Goal: Task Accomplishment & Management: Manage account settings

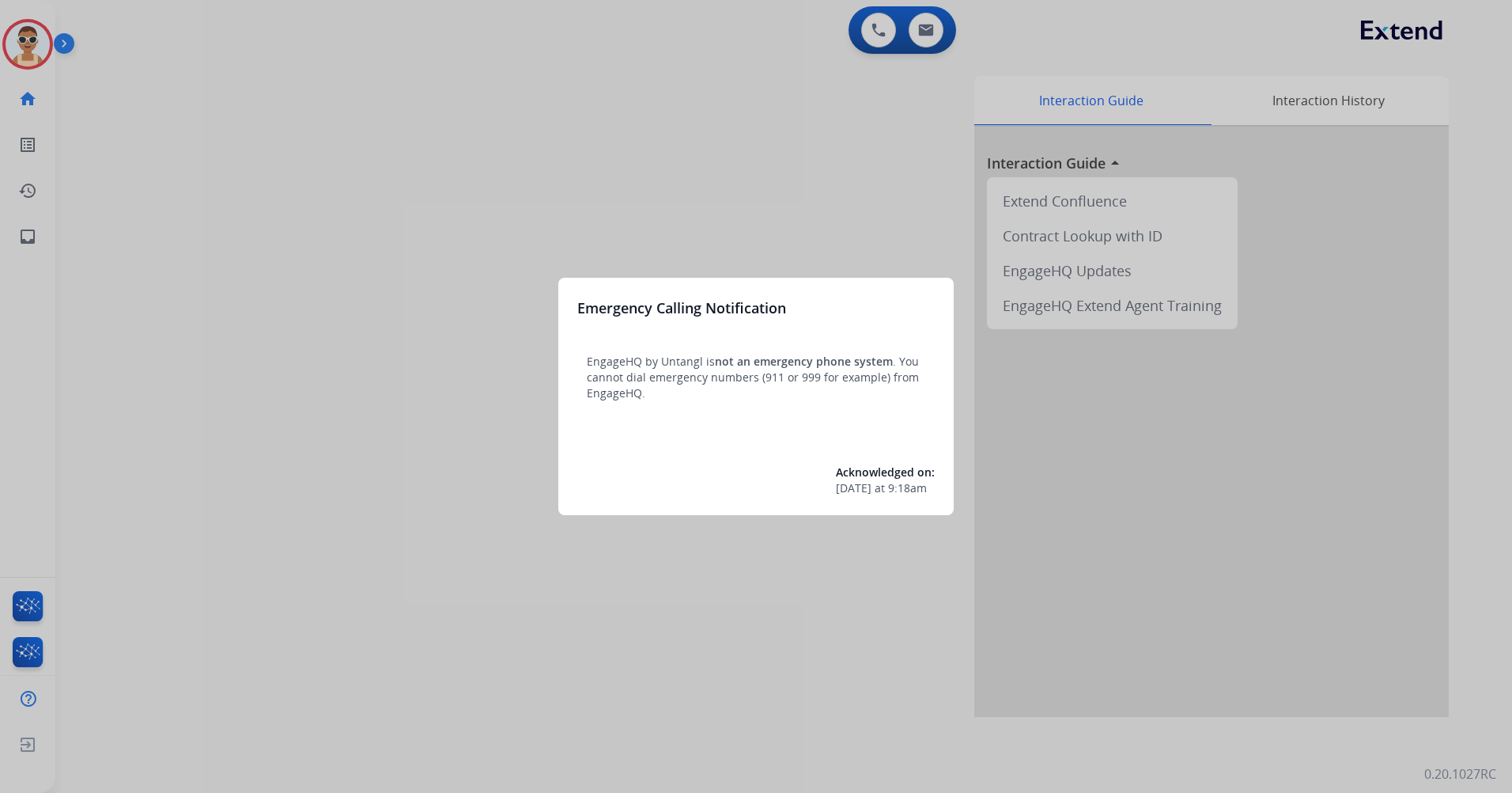
click at [443, 348] on div at bounding box center [756, 396] width 1512 height 793
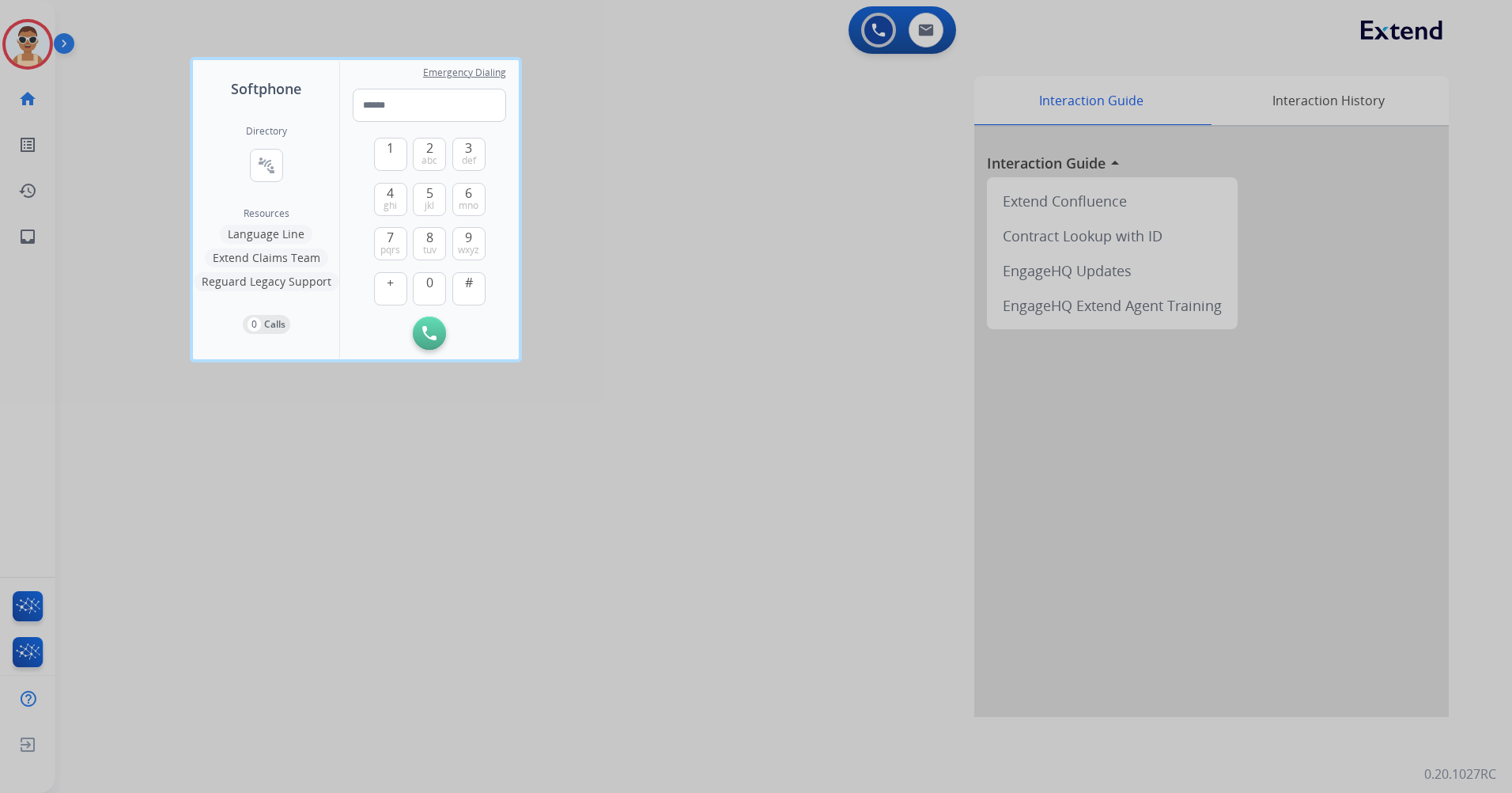
click at [462, 518] on div at bounding box center [756, 396] width 1512 height 793
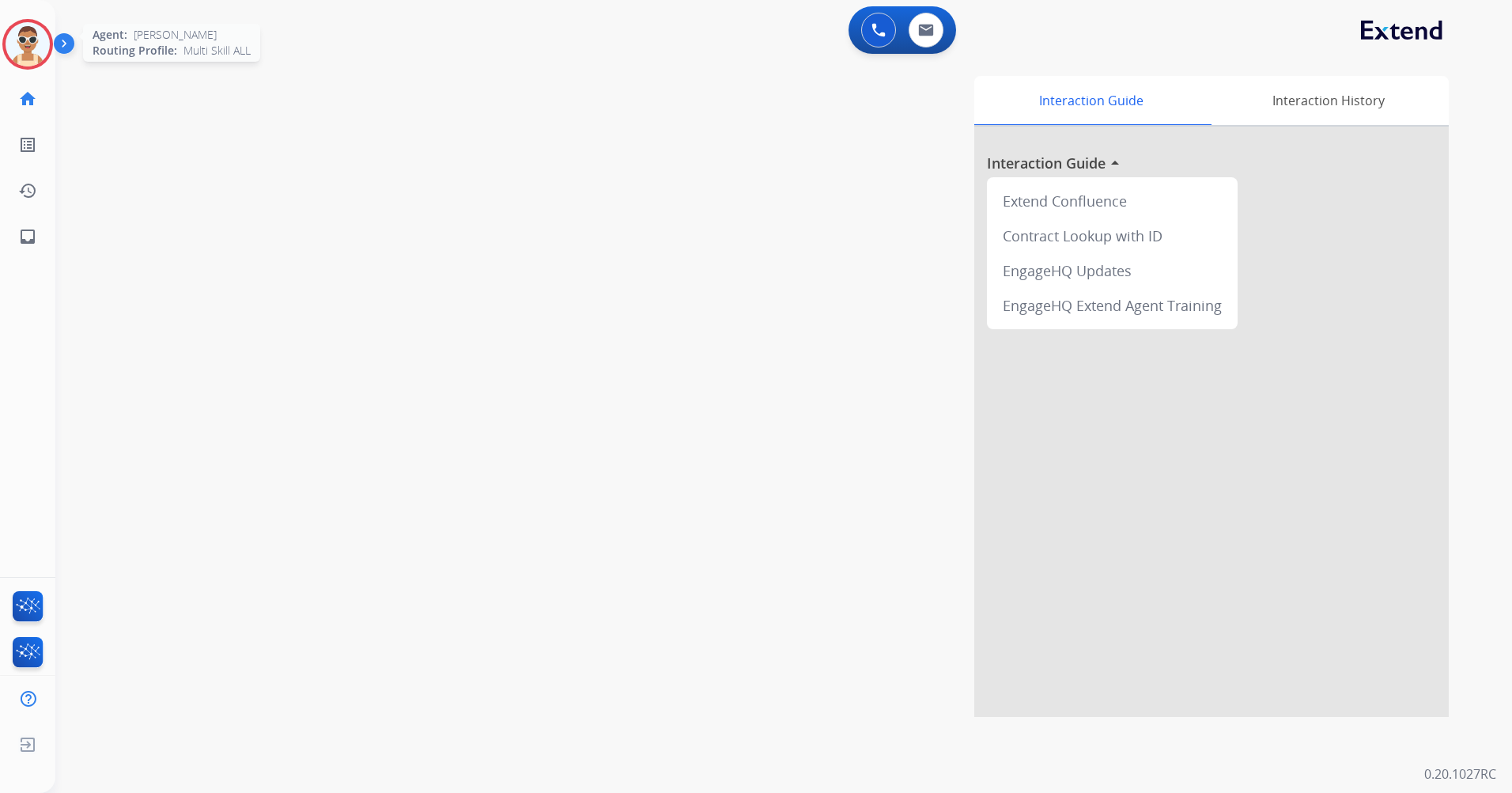
click at [29, 38] on img at bounding box center [28, 44] width 44 height 44
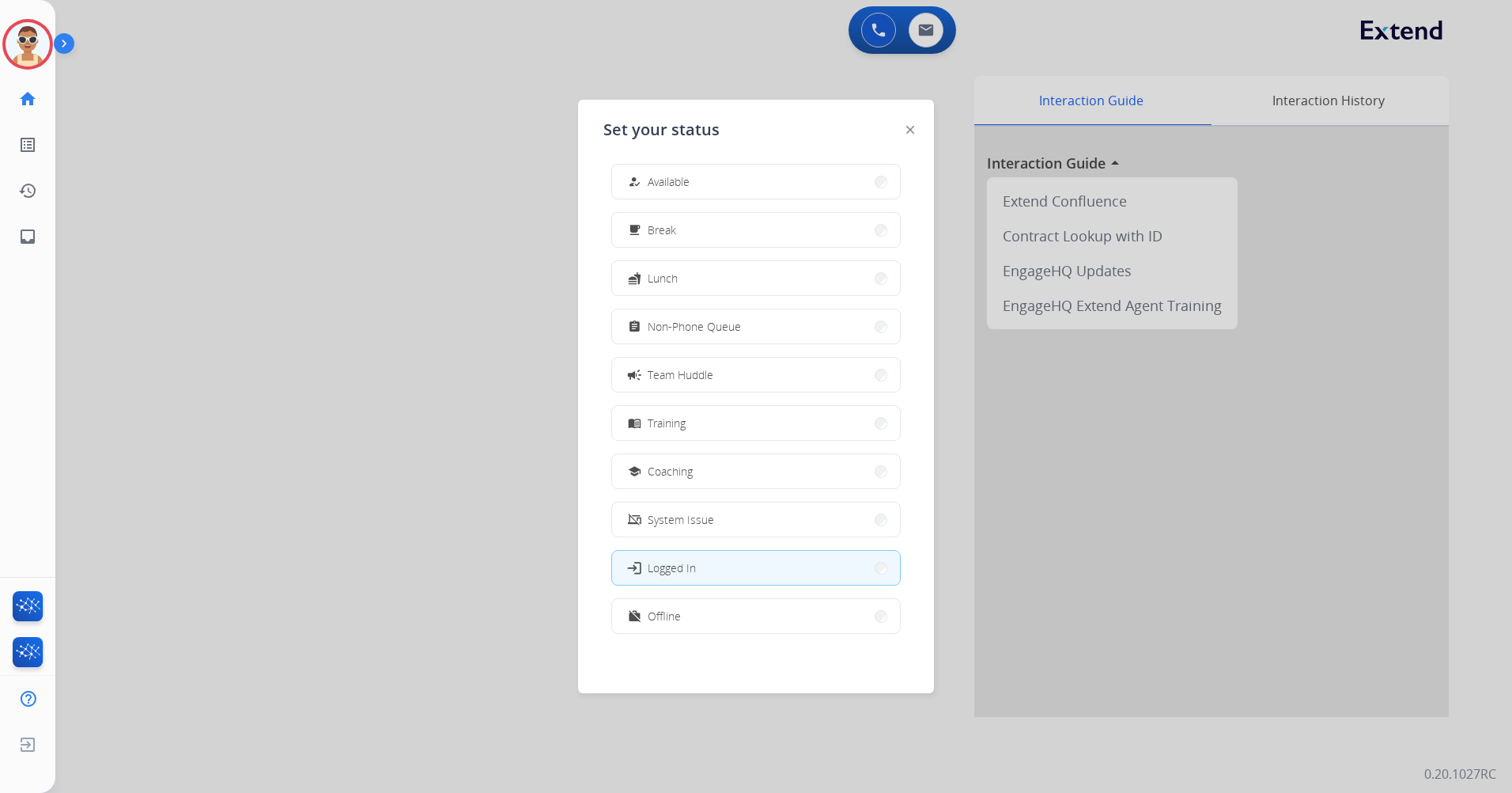
scroll to position [5, 0]
click at [740, 618] on button "work_off Offline" at bounding box center [756, 615] width 288 height 34
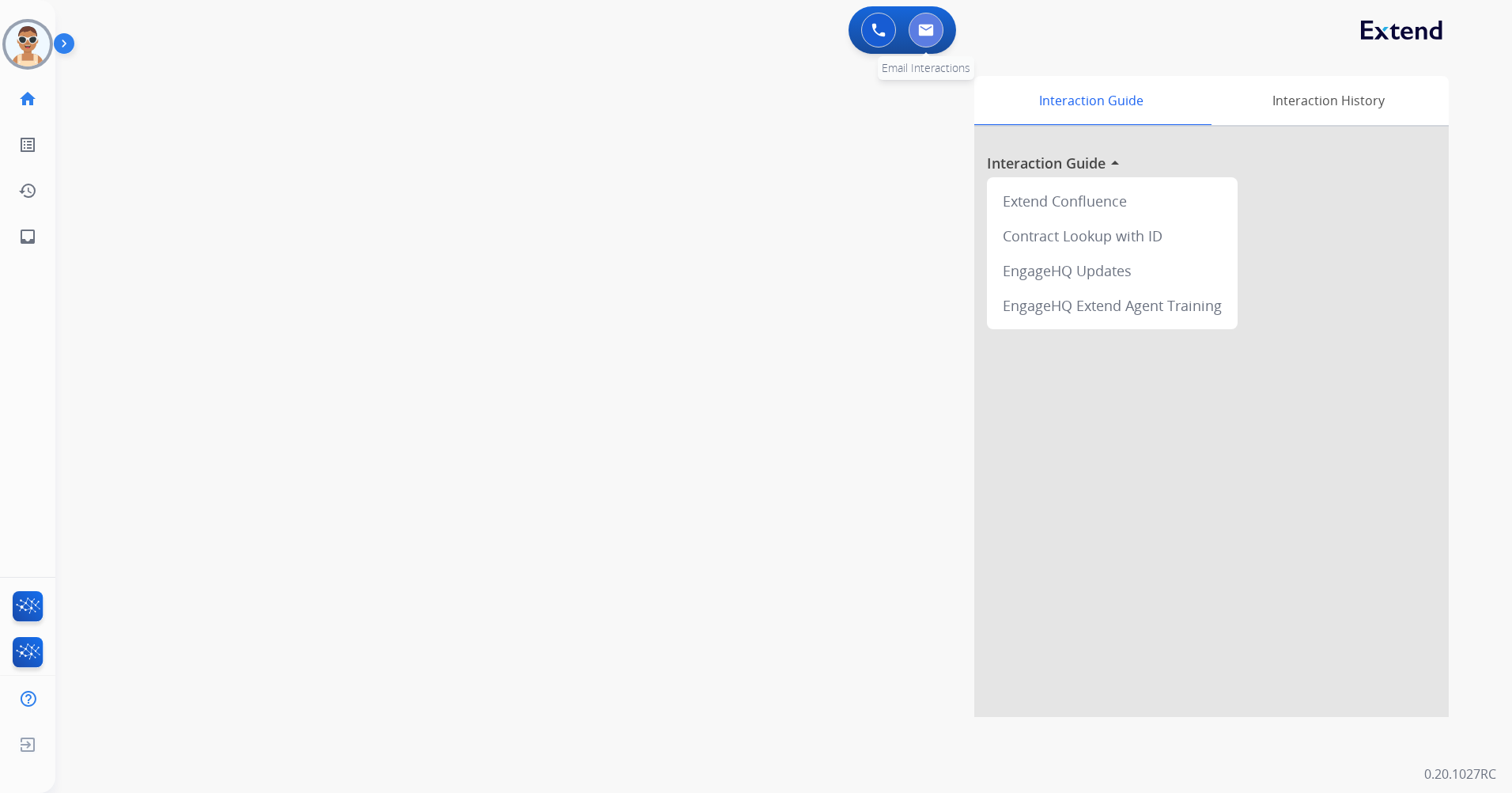
click at [926, 41] on button at bounding box center [926, 30] width 35 height 35
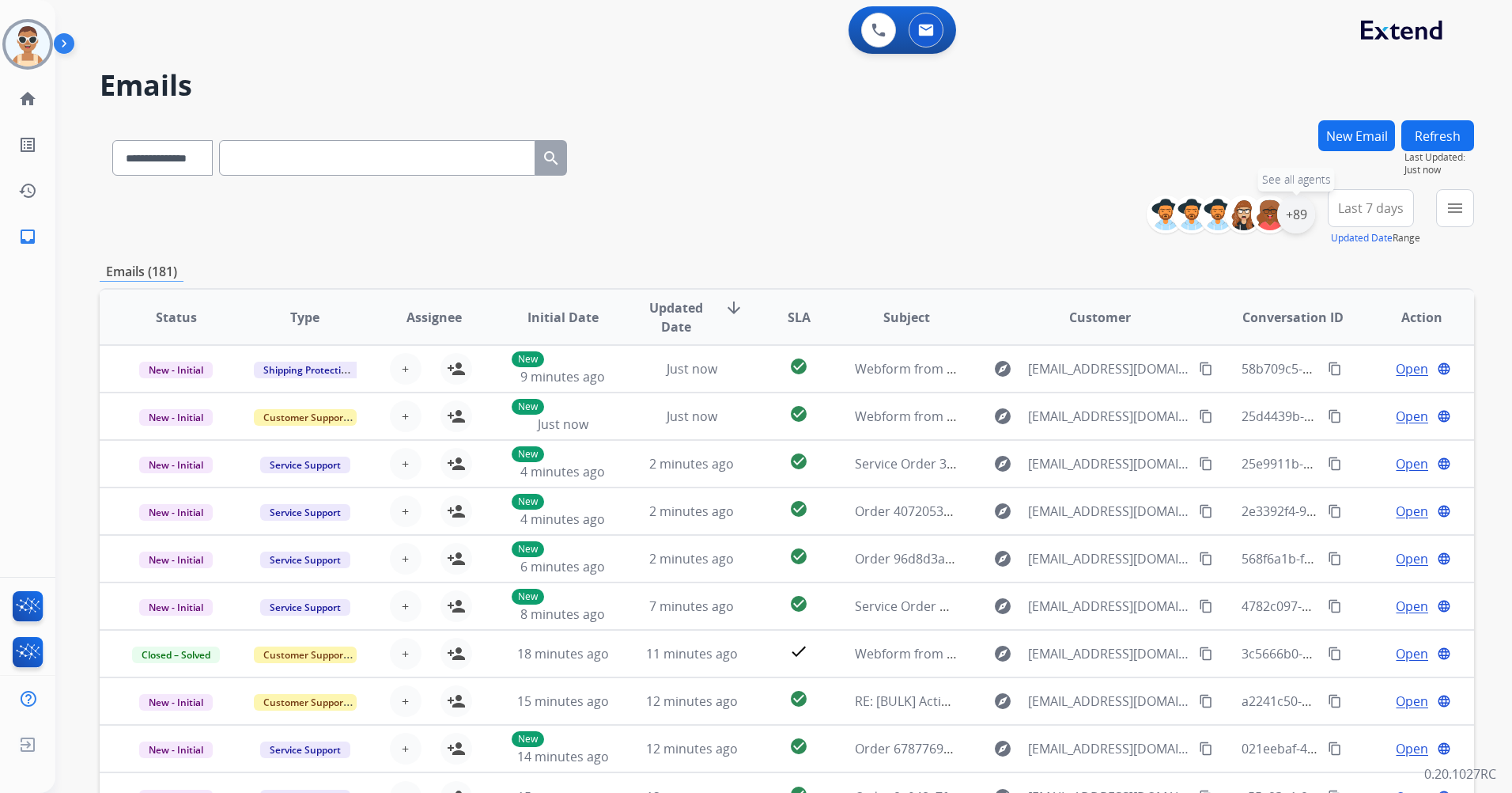
click at [1301, 215] on div "+89" at bounding box center [1296, 214] width 38 height 38
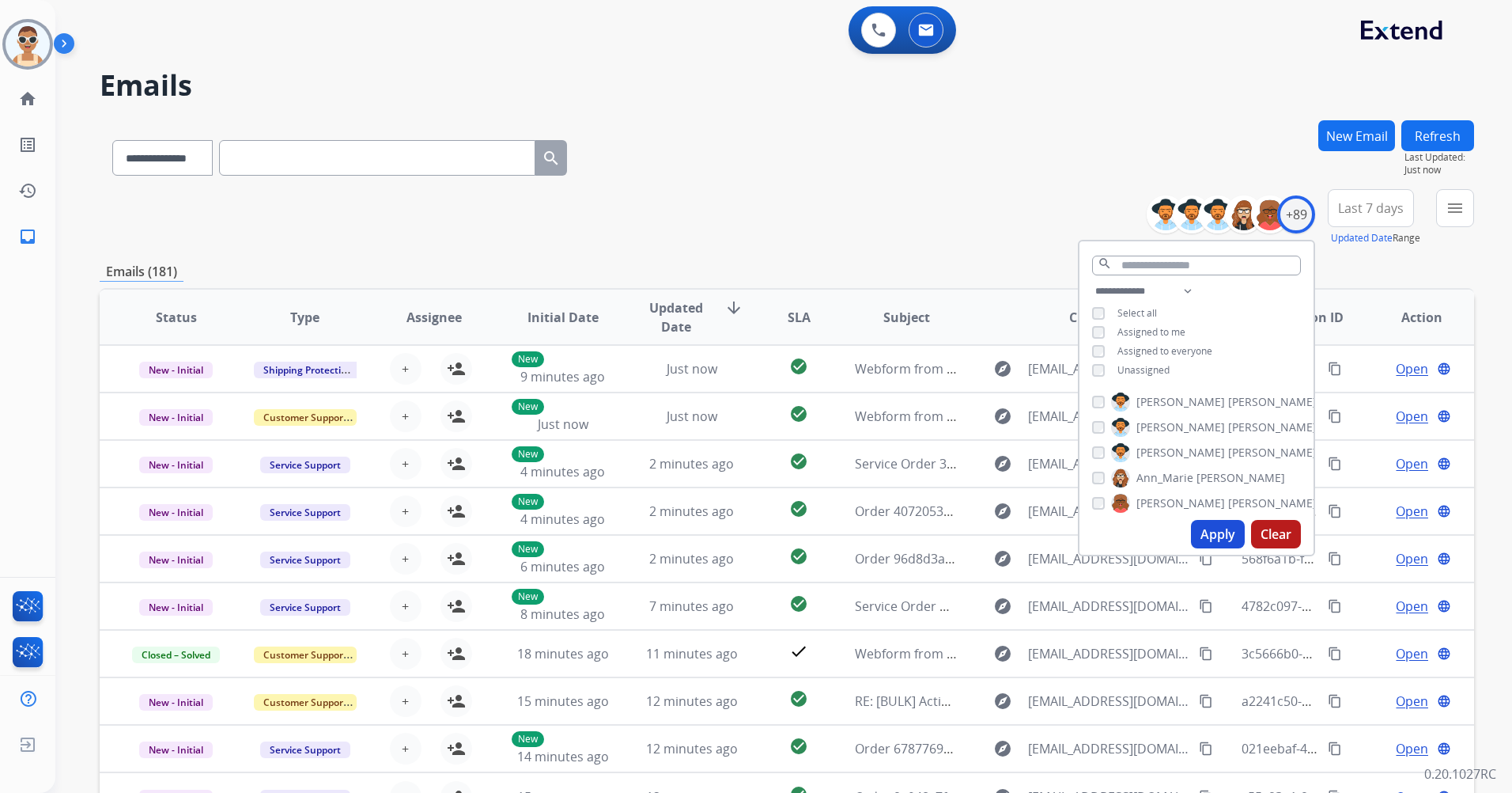
drag, startPoint x: 1155, startPoint y: 362, endPoint x: 1154, endPoint y: 349, distance: 13.0
click at [1154, 363] on span "Unassigned" at bounding box center [1143, 370] width 52 height 14
click at [1160, 329] on span "Assigned to me" at bounding box center [1152, 332] width 68 height 14
click at [1186, 285] on select "**********" at bounding box center [1147, 291] width 109 height 19
select select "**********"
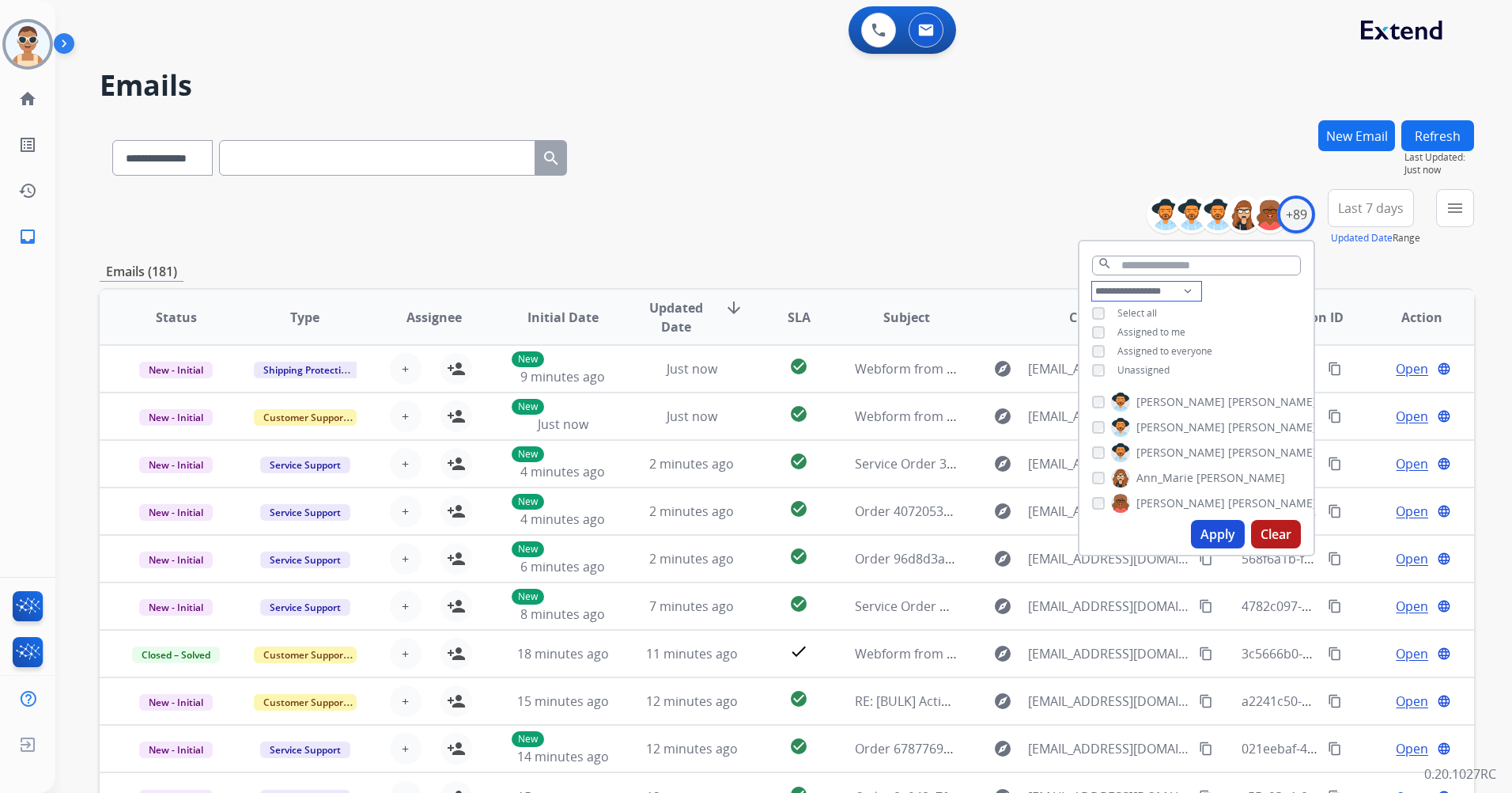
click at [1092, 282] on select "**********" at bounding box center [1147, 291] width 109 height 19
click at [1188, 329] on span "Assigned to everyone" at bounding box center [1165, 332] width 94 height 14
drag, startPoint x: 1236, startPoint y: 540, endPoint x: 1233, endPoint y: 532, distance: 8.5
click at [1235, 539] on button "Apply" at bounding box center [1217, 533] width 54 height 28
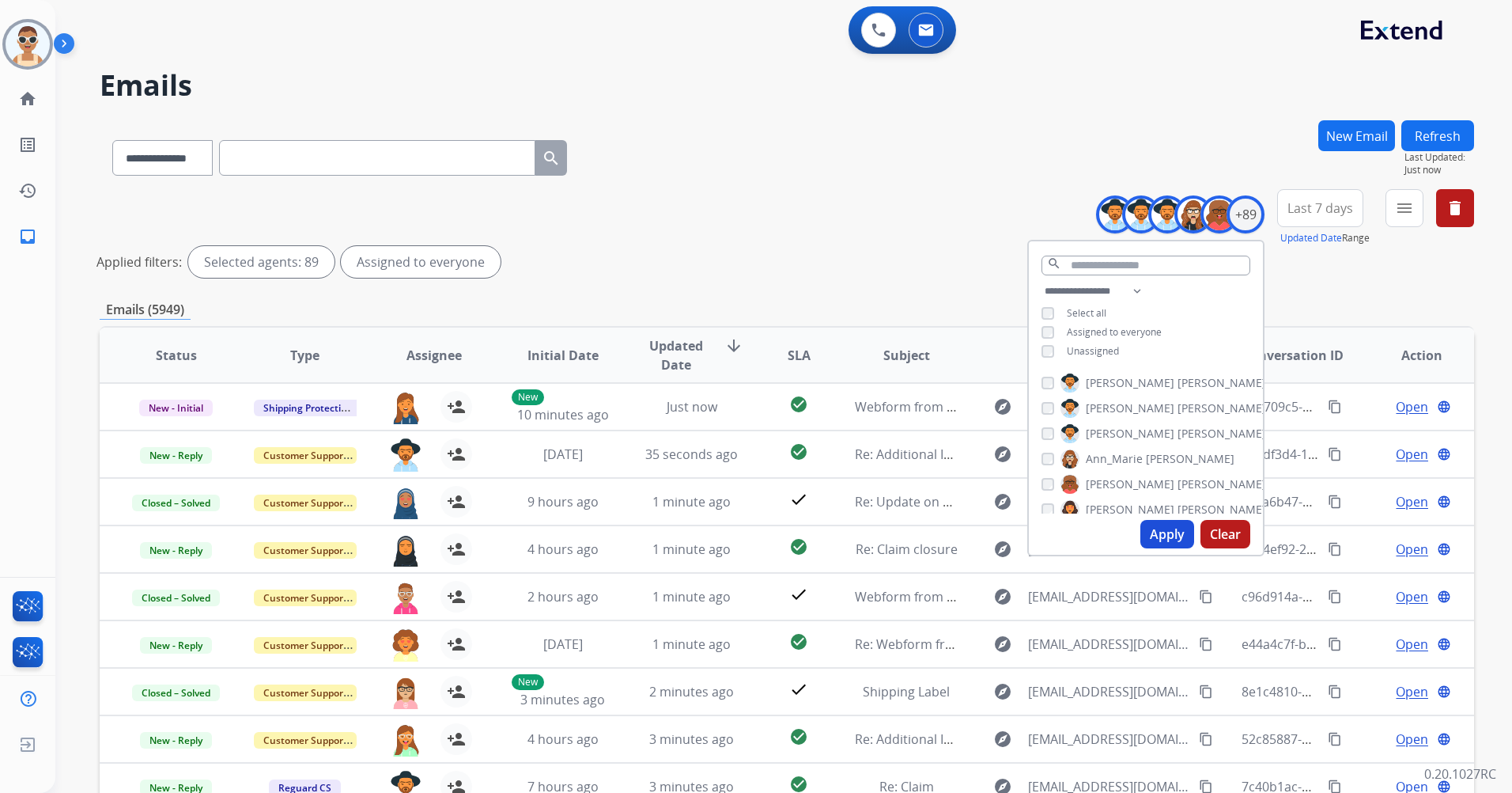
click at [1155, 523] on button "Apply" at bounding box center [1167, 533] width 54 height 28
click at [1151, 529] on button "Apply" at bounding box center [1167, 533] width 54 height 28
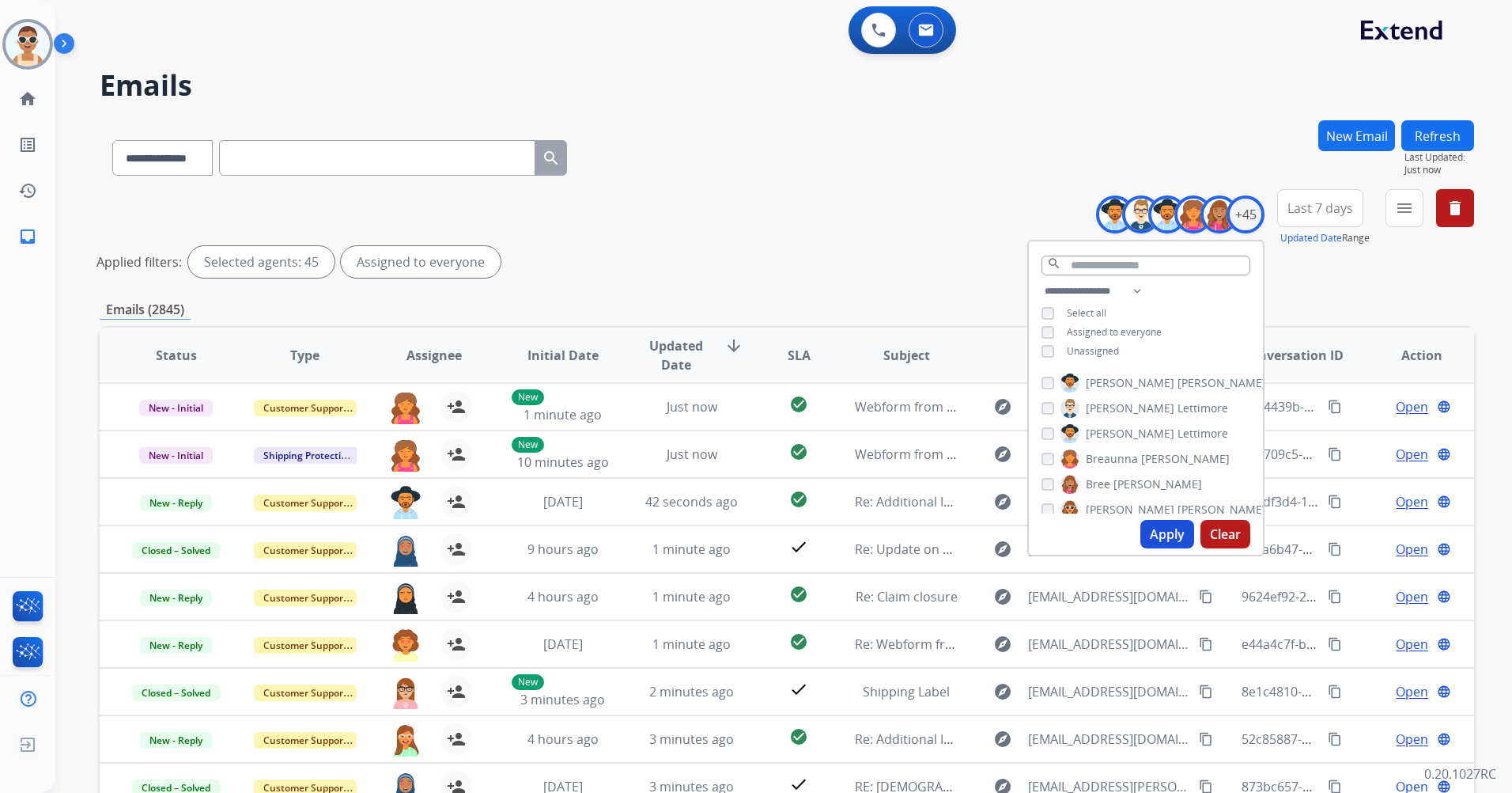
click at [1321, 206] on span "Last 7 days" at bounding box center [1320, 208] width 66 height 6
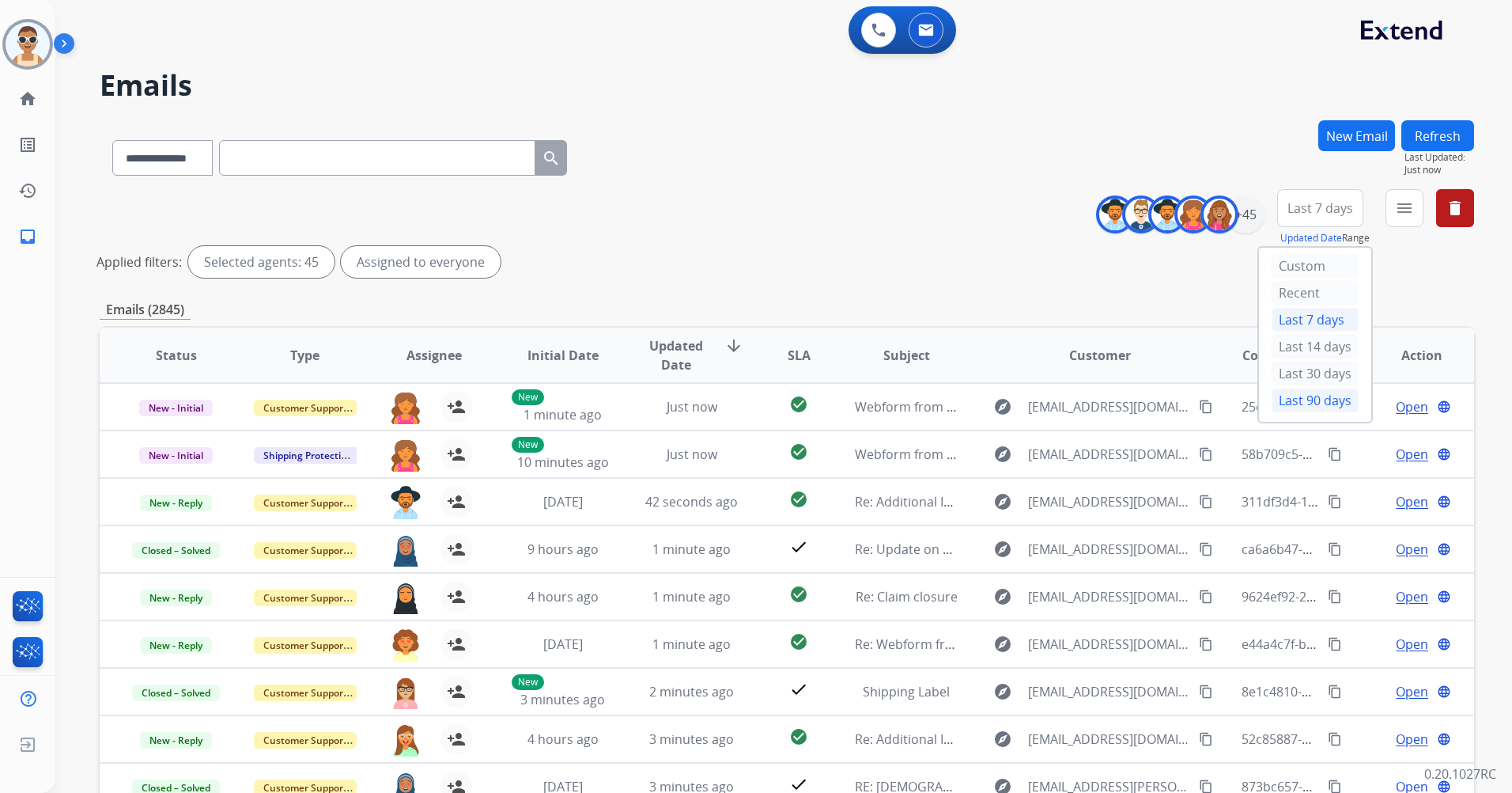
click at [1303, 396] on div "Last 90 days" at bounding box center [1315, 400] width 87 height 24
click at [1407, 210] on mat-icon "menu" at bounding box center [1405, 208] width 19 height 19
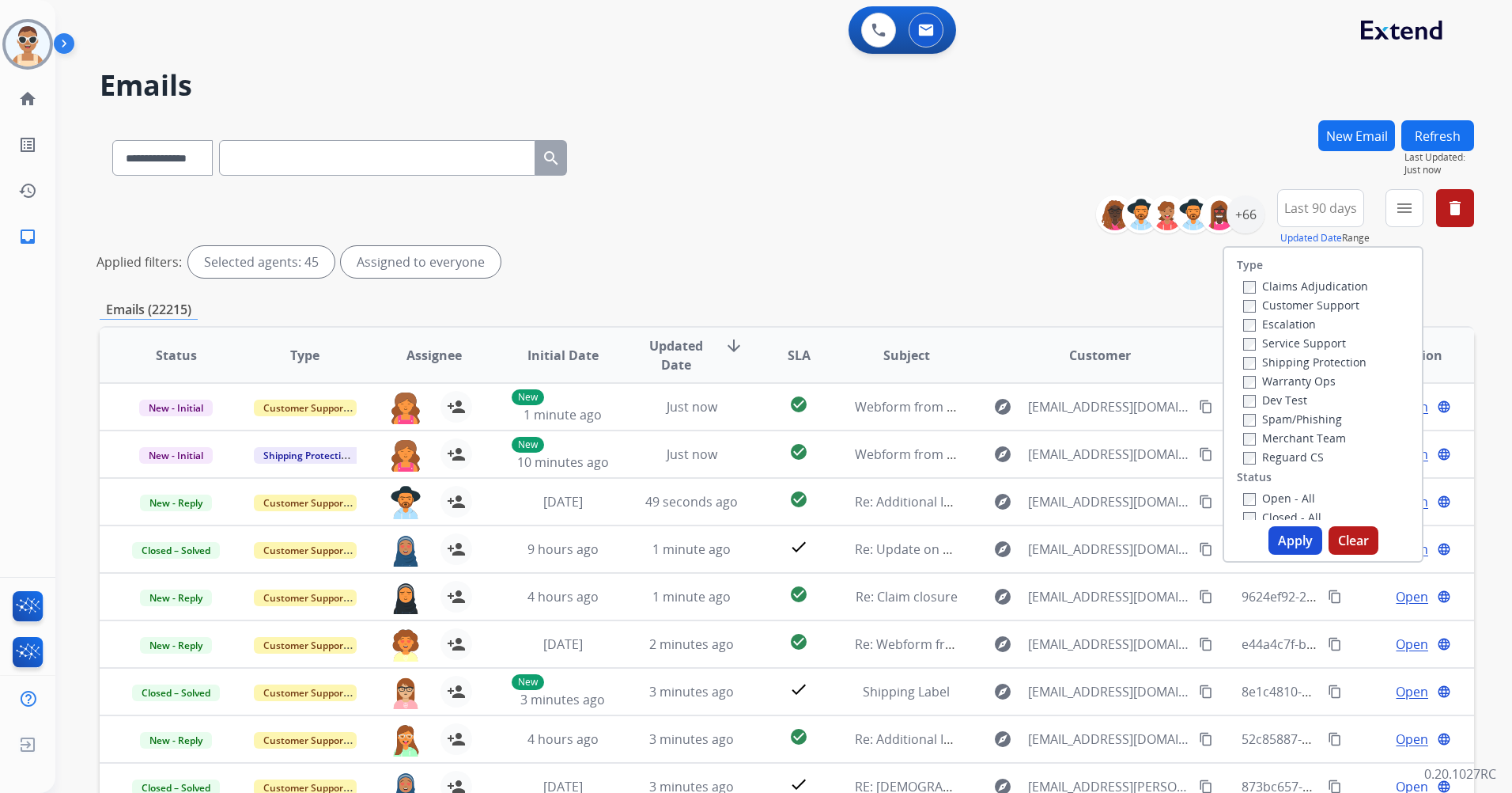
click at [1332, 302] on label "Customer Support" at bounding box center [1302, 305] width 117 height 15
drag, startPoint x: 1329, startPoint y: 357, endPoint x: 1328, endPoint y: 393, distance: 36.0
click at [1328, 357] on label "Shipping Protection" at bounding box center [1305, 362] width 123 height 15
click at [1297, 463] on label "Reguard CS" at bounding box center [1284, 457] width 81 height 15
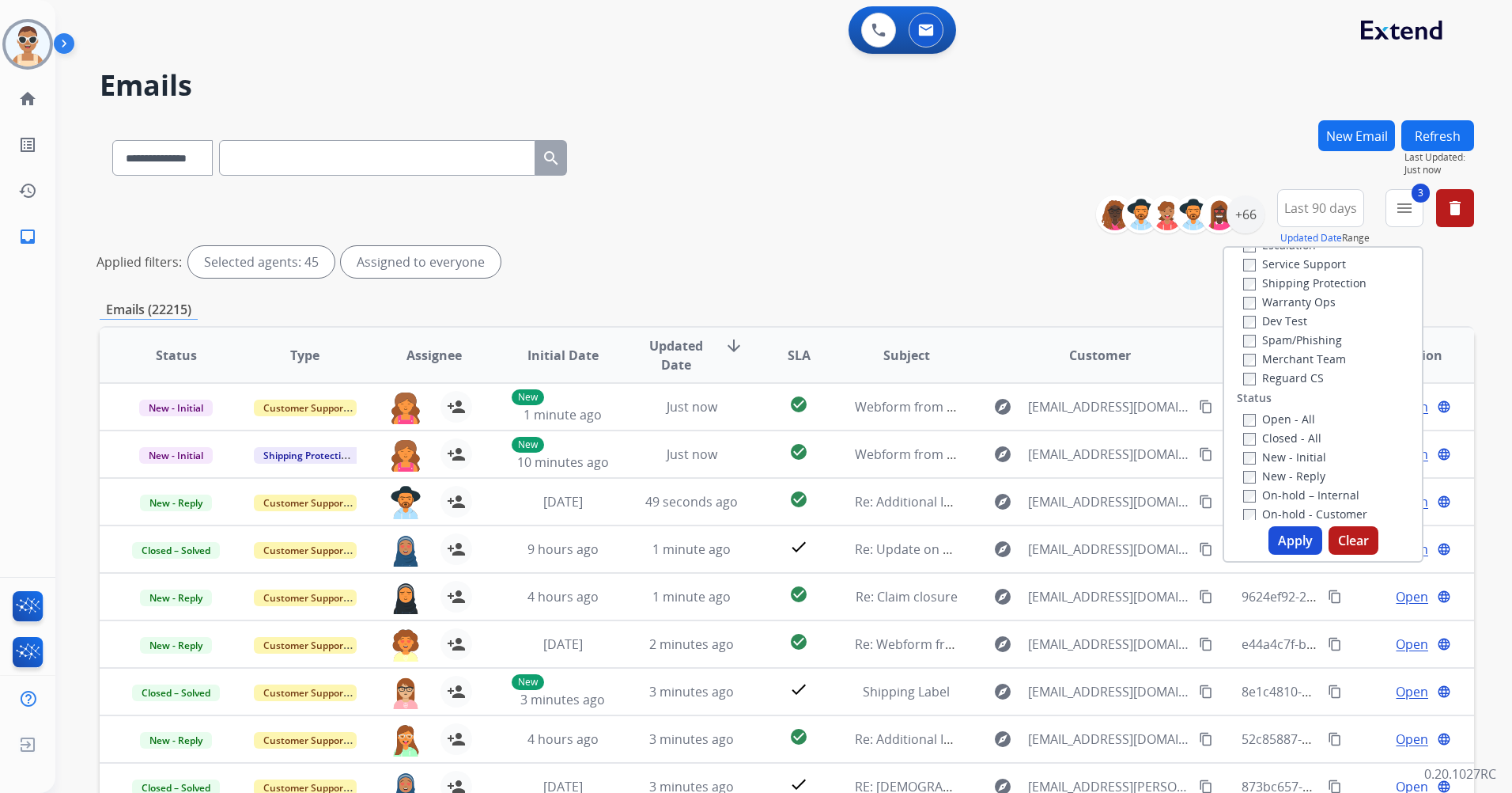
click at [1298, 477] on label "New - Reply" at bounding box center [1285, 476] width 83 height 15
click at [1291, 543] on button "Apply" at bounding box center [1295, 540] width 54 height 28
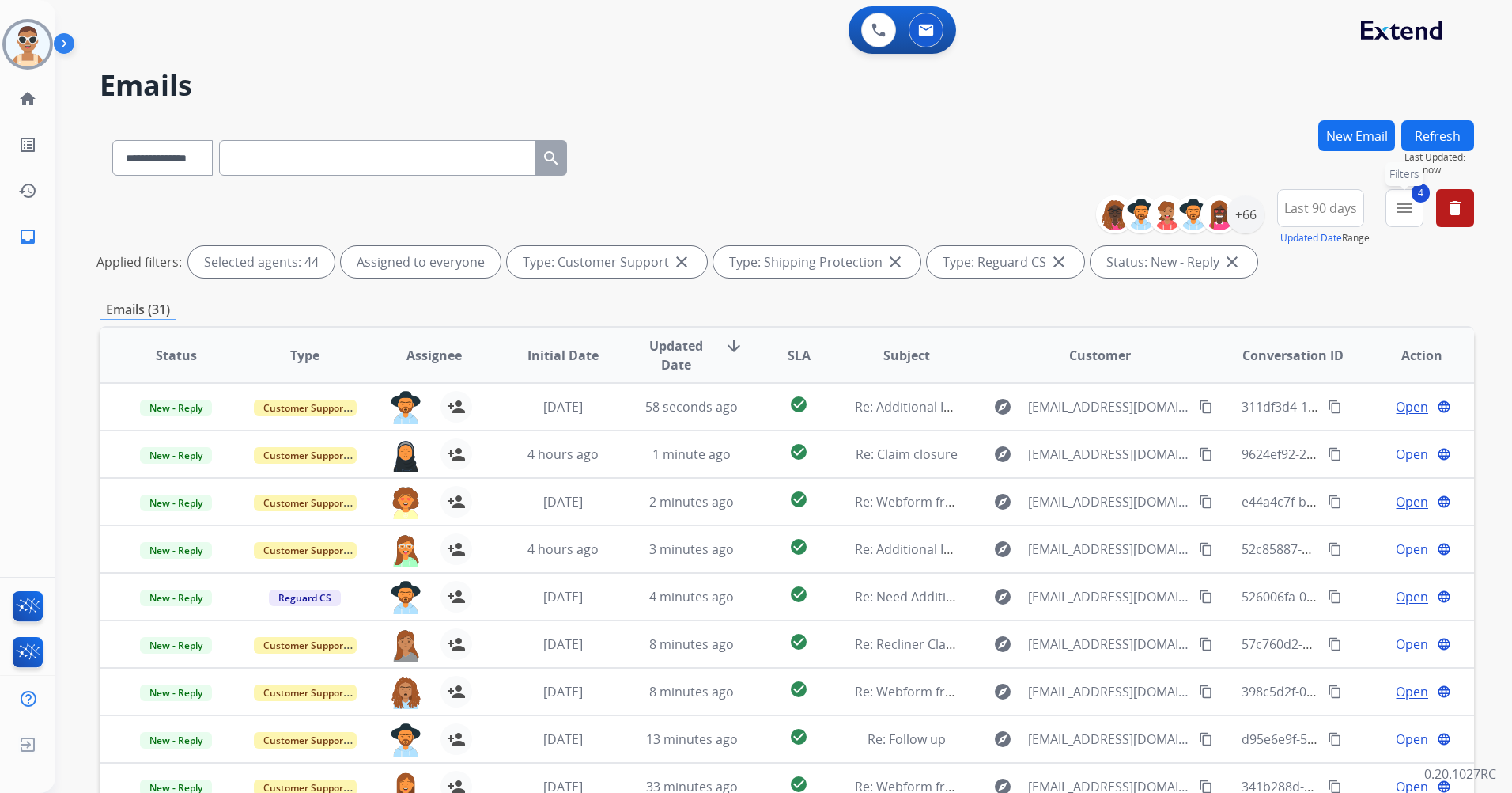
click at [1406, 213] on mat-icon "menu" at bounding box center [1405, 208] width 19 height 19
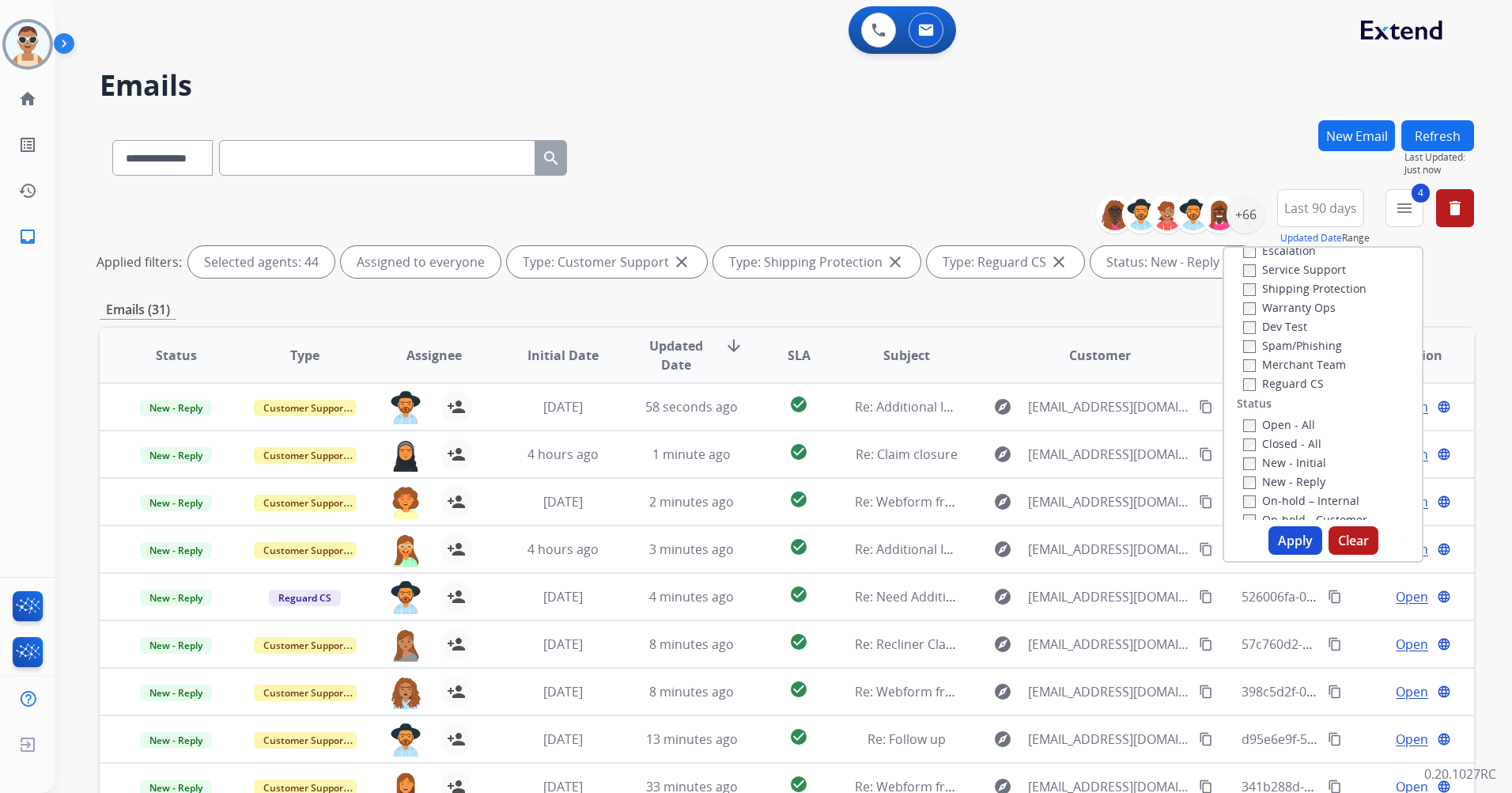
scroll to position [101, 0]
click at [1022, 137] on div "**********" at bounding box center [787, 154] width 1375 height 69
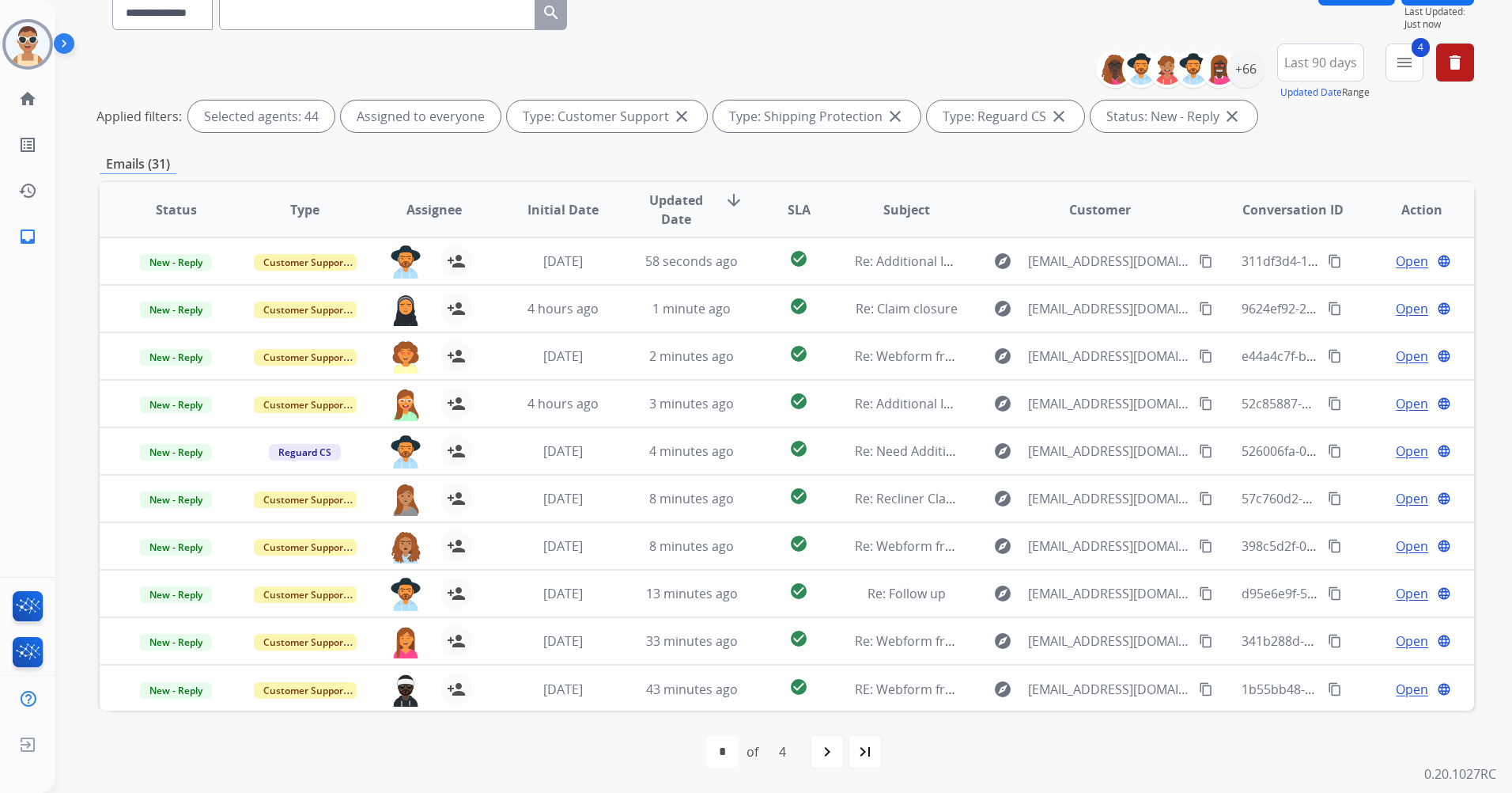
scroll to position [2, 0]
click at [937, 46] on div "**********" at bounding box center [787, 90] width 1375 height 95
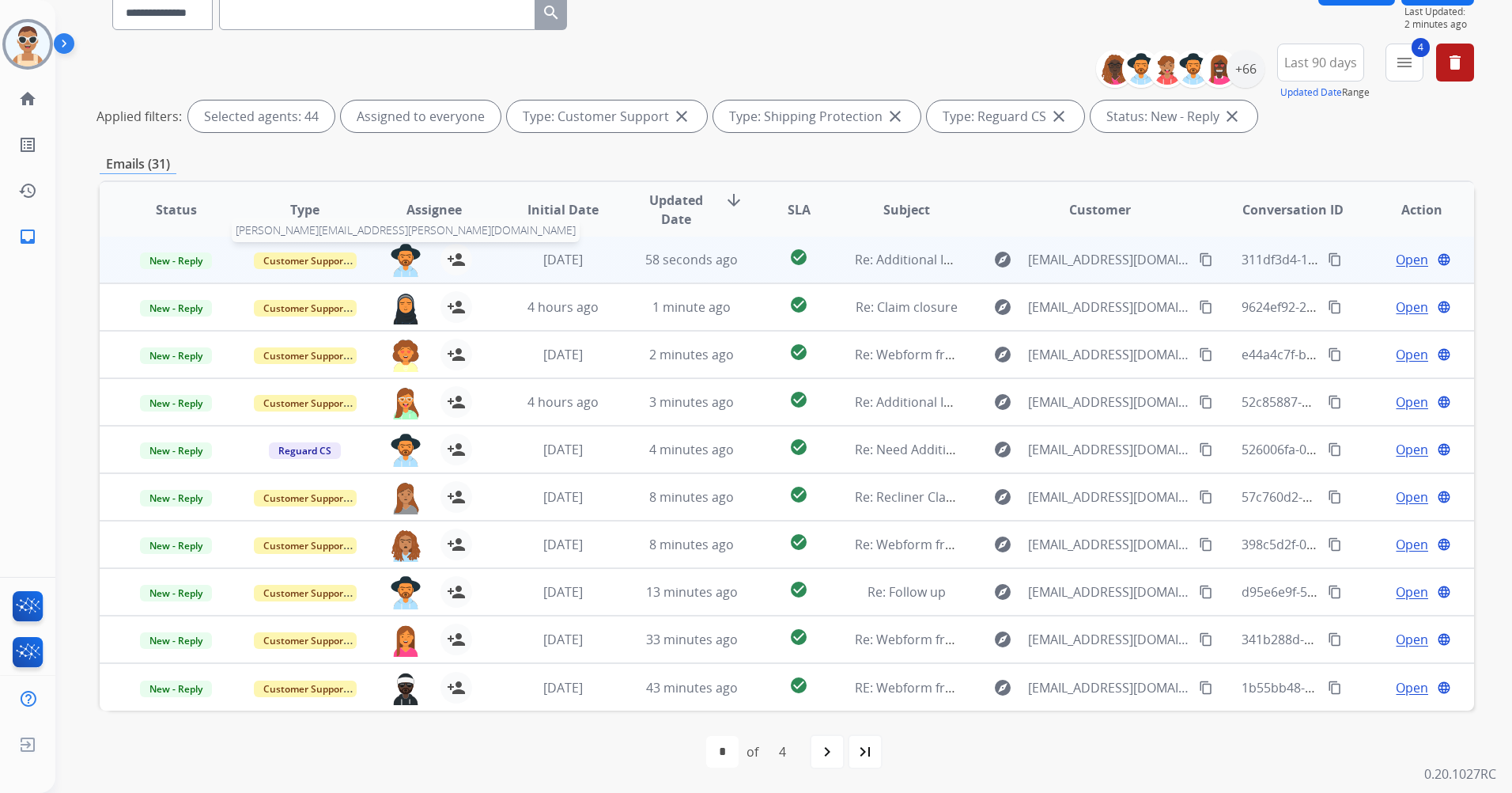
click at [401, 254] on img at bounding box center [405, 260] width 32 height 33
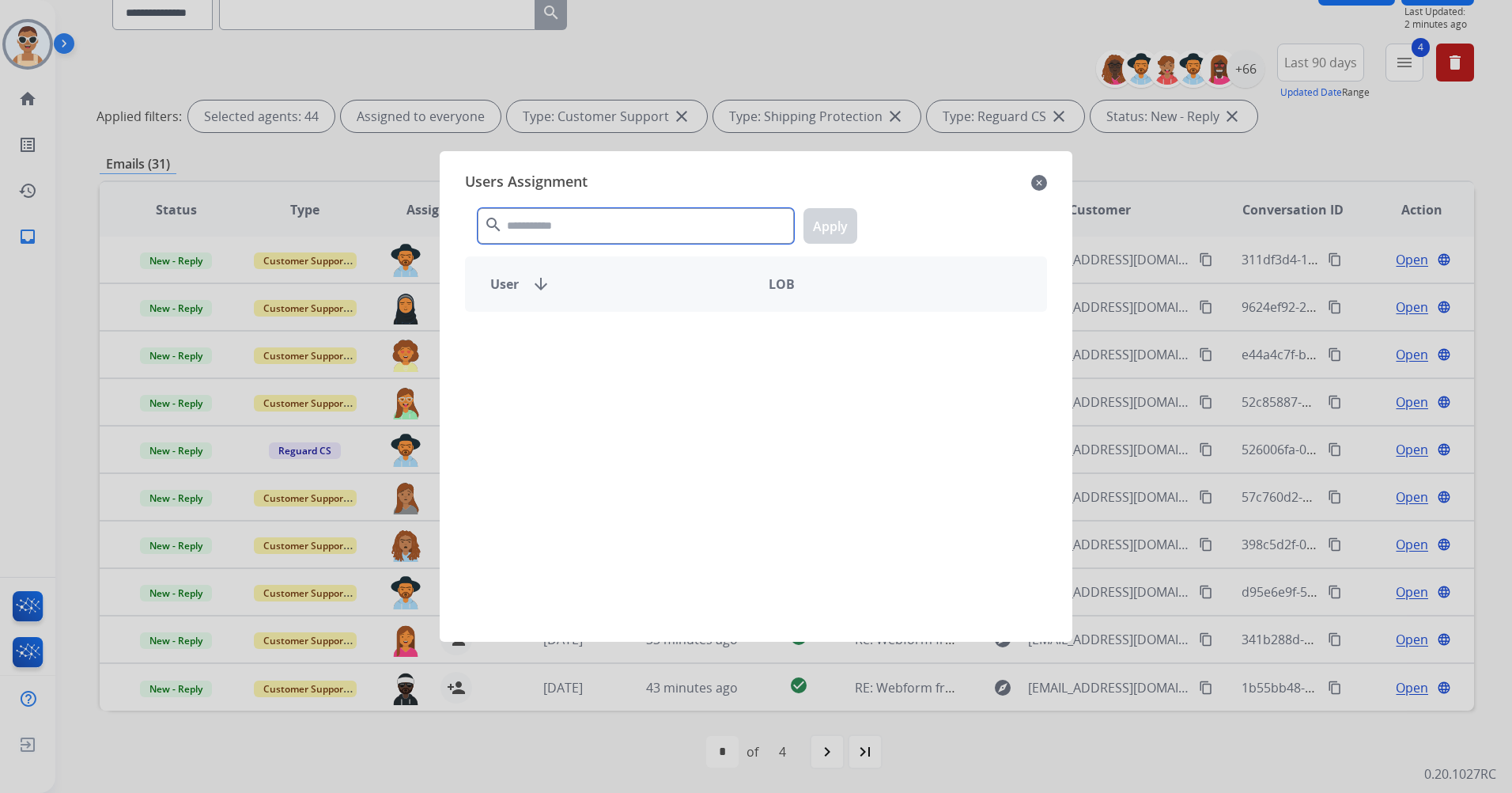
click at [586, 221] on input "text" at bounding box center [636, 226] width 317 height 36
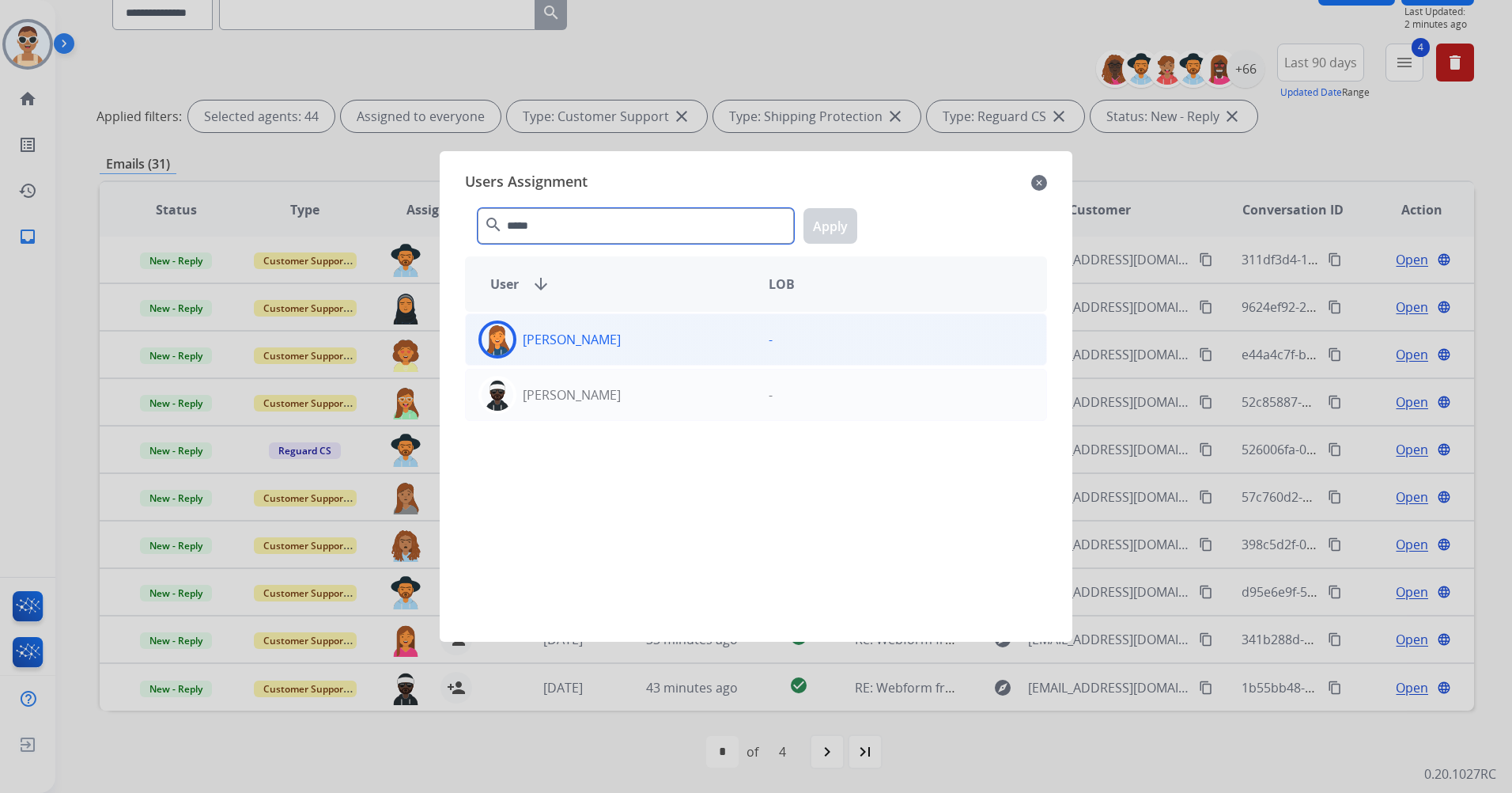
type input "*****"
click at [601, 354] on div "[PERSON_NAME]" at bounding box center [610, 339] width 290 height 38
click at [813, 227] on button "Apply" at bounding box center [830, 226] width 54 height 36
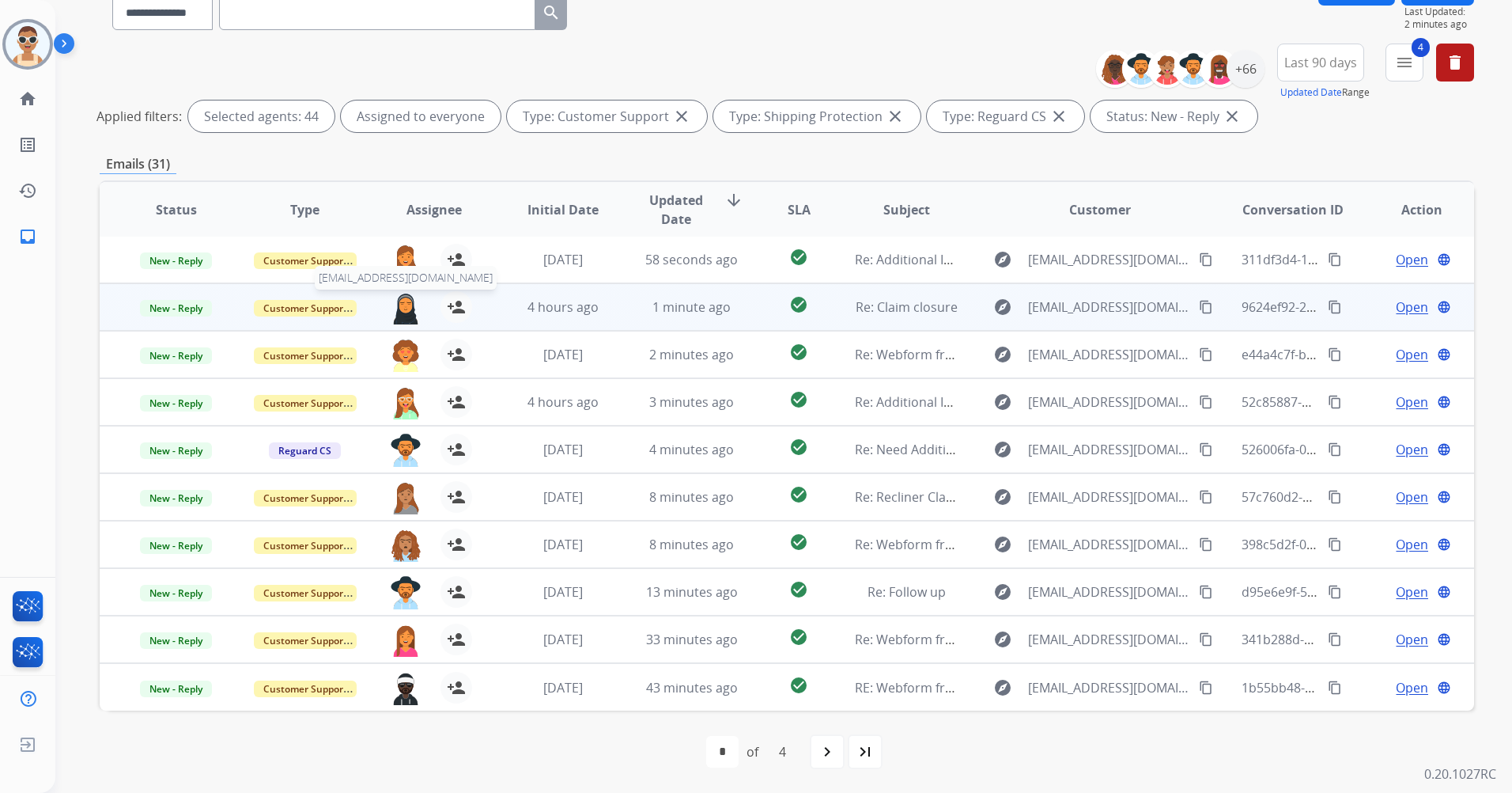
click at [397, 305] on img at bounding box center [405, 307] width 32 height 33
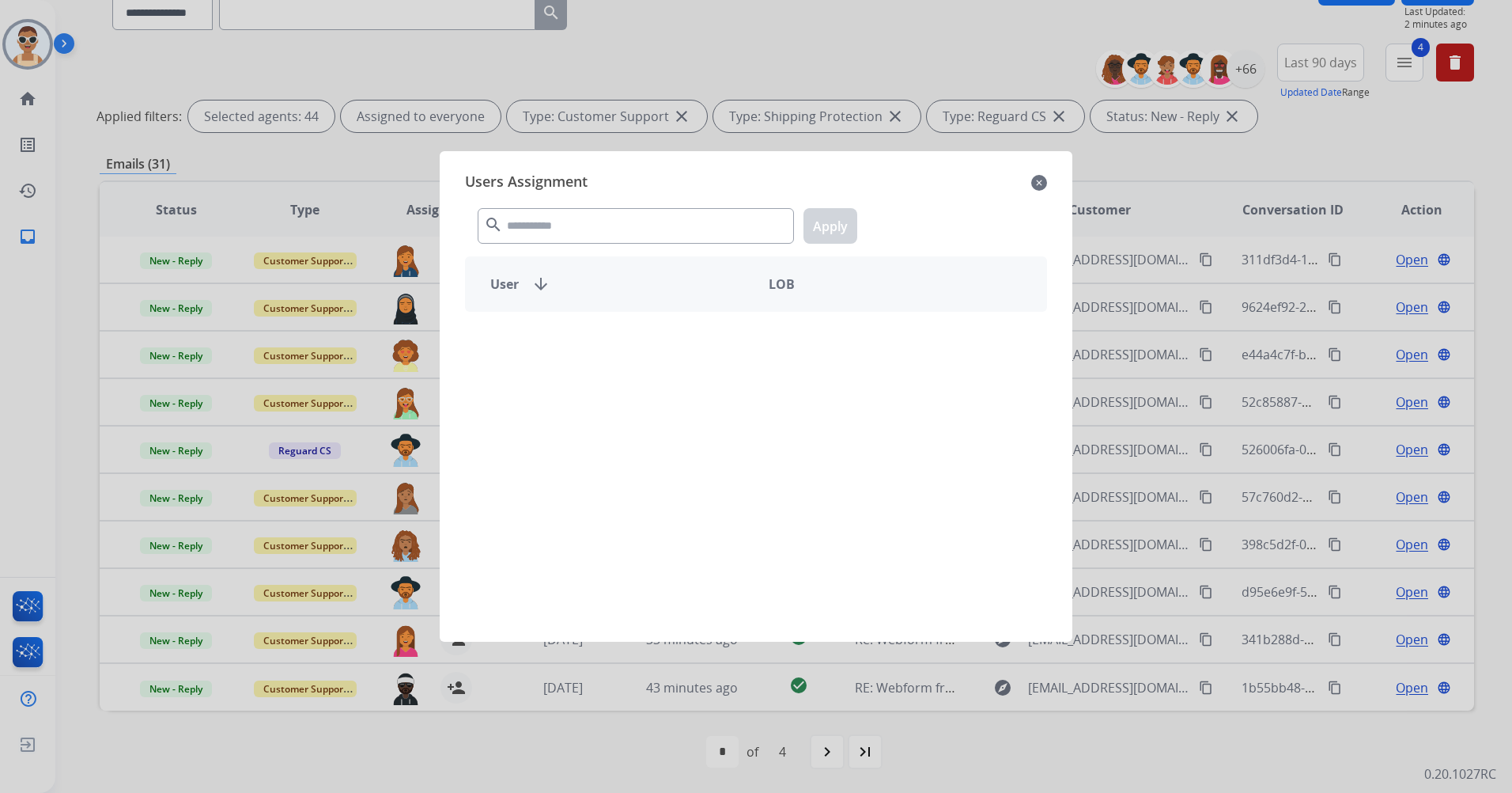
click at [504, 226] on div "search Apply" at bounding box center [756, 222] width 582 height 55
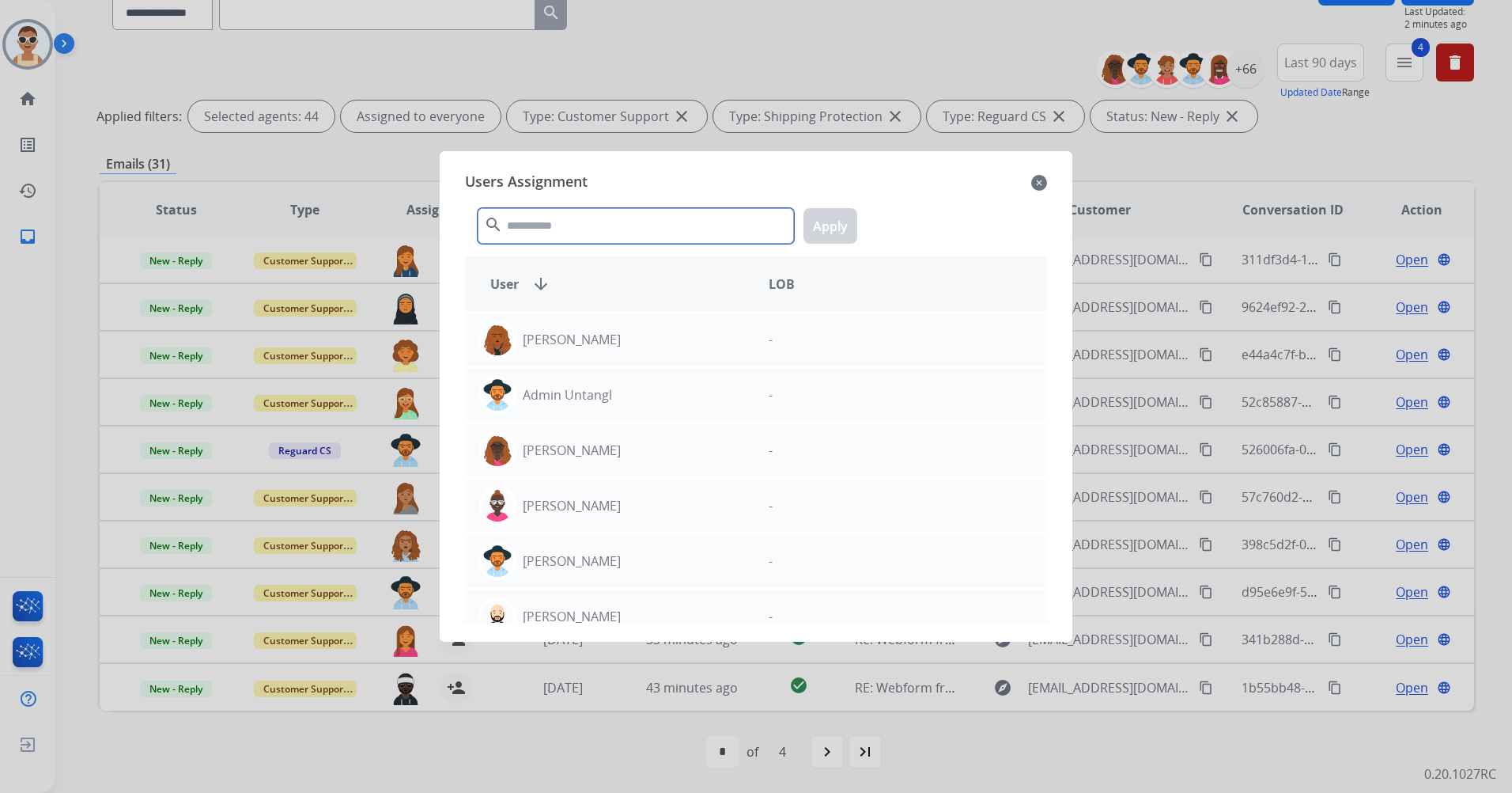
click at [530, 224] on input "text" at bounding box center [636, 226] width 317 height 36
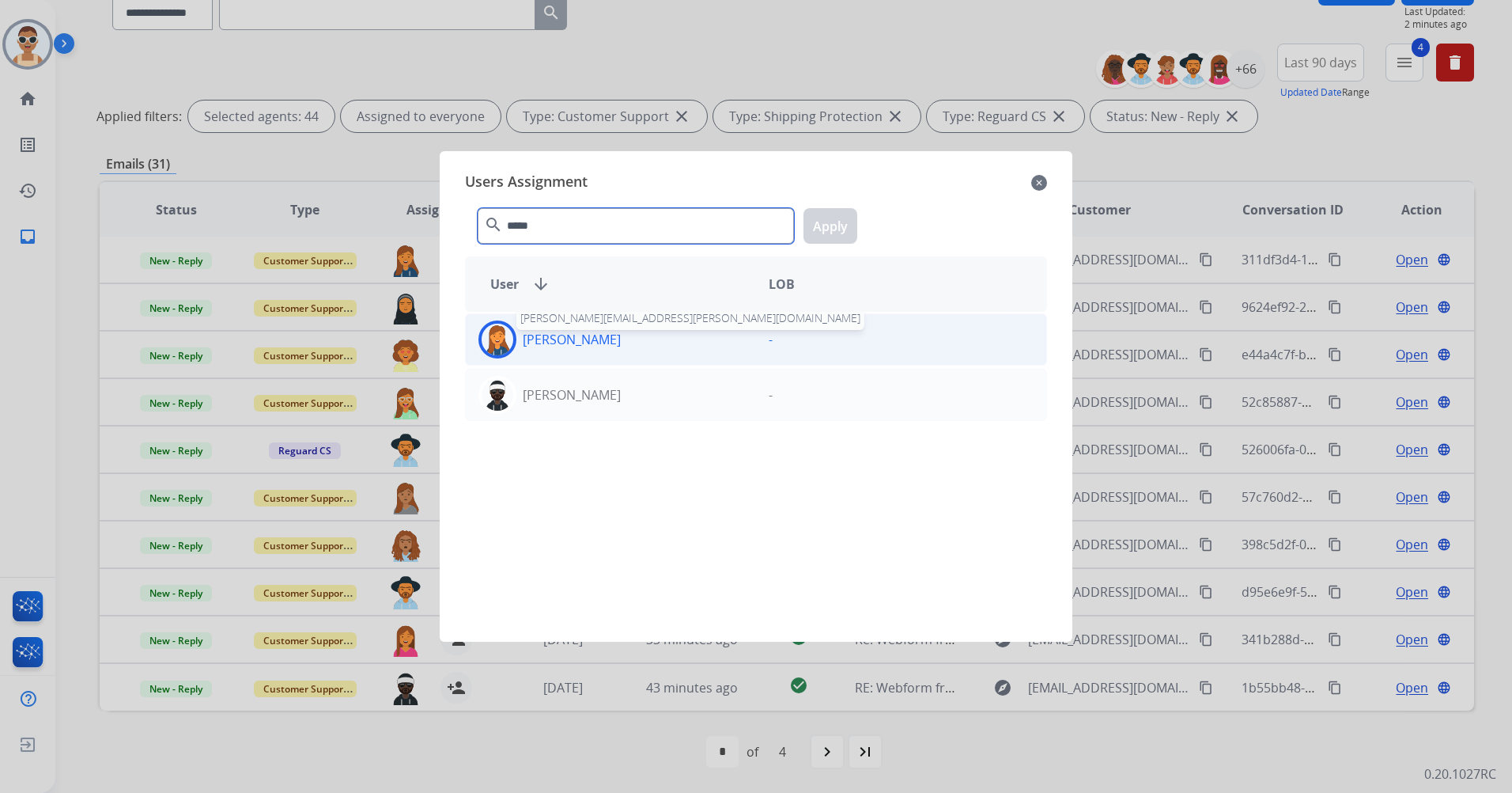
type input "*****"
click at [581, 336] on p "[PERSON_NAME]" at bounding box center [571, 339] width 98 height 19
click at [821, 224] on button "Apply" at bounding box center [830, 226] width 54 height 36
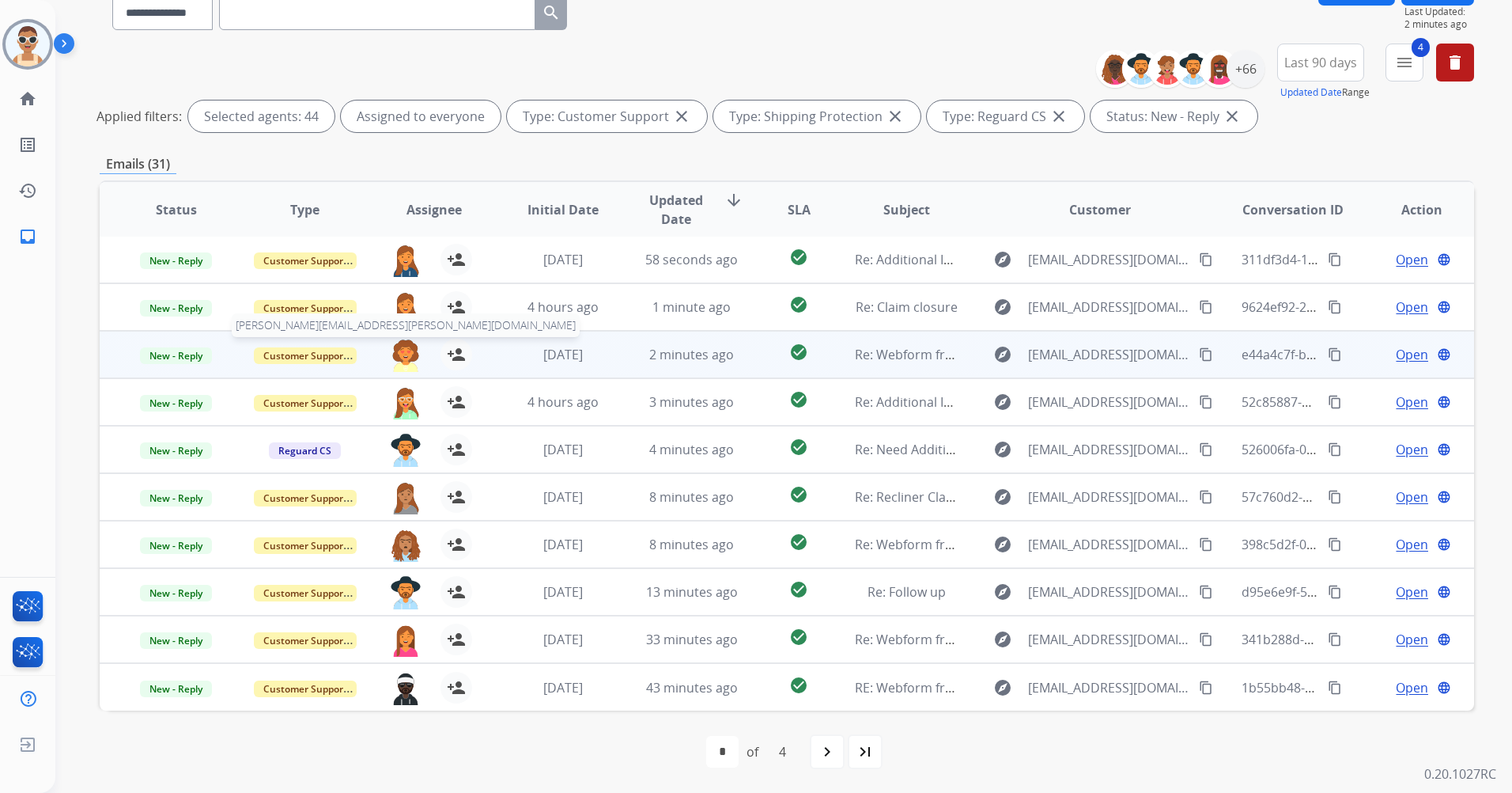
click at [396, 348] on img at bounding box center [405, 355] width 32 height 33
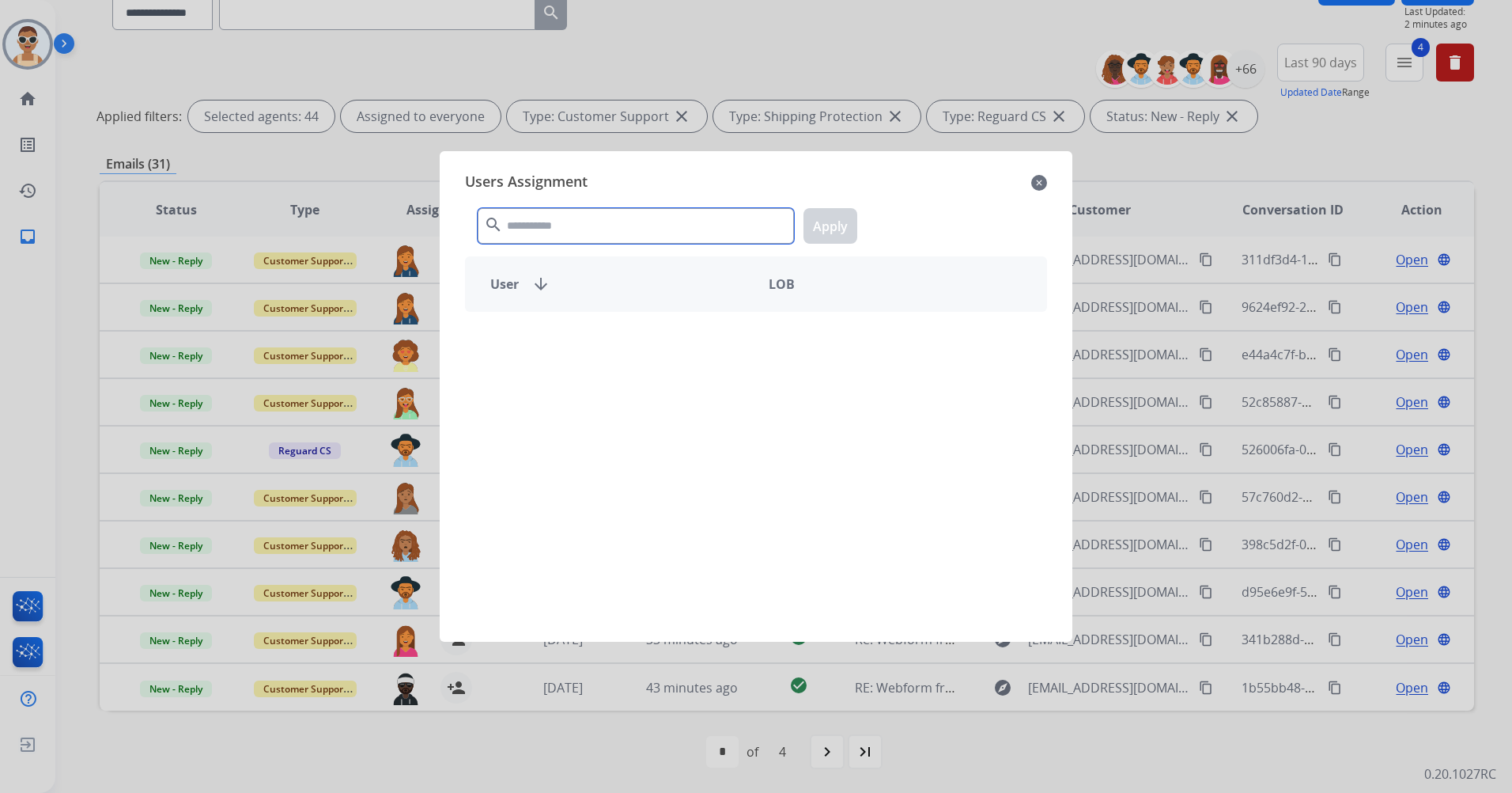
click at [550, 227] on input "text" at bounding box center [636, 226] width 317 height 36
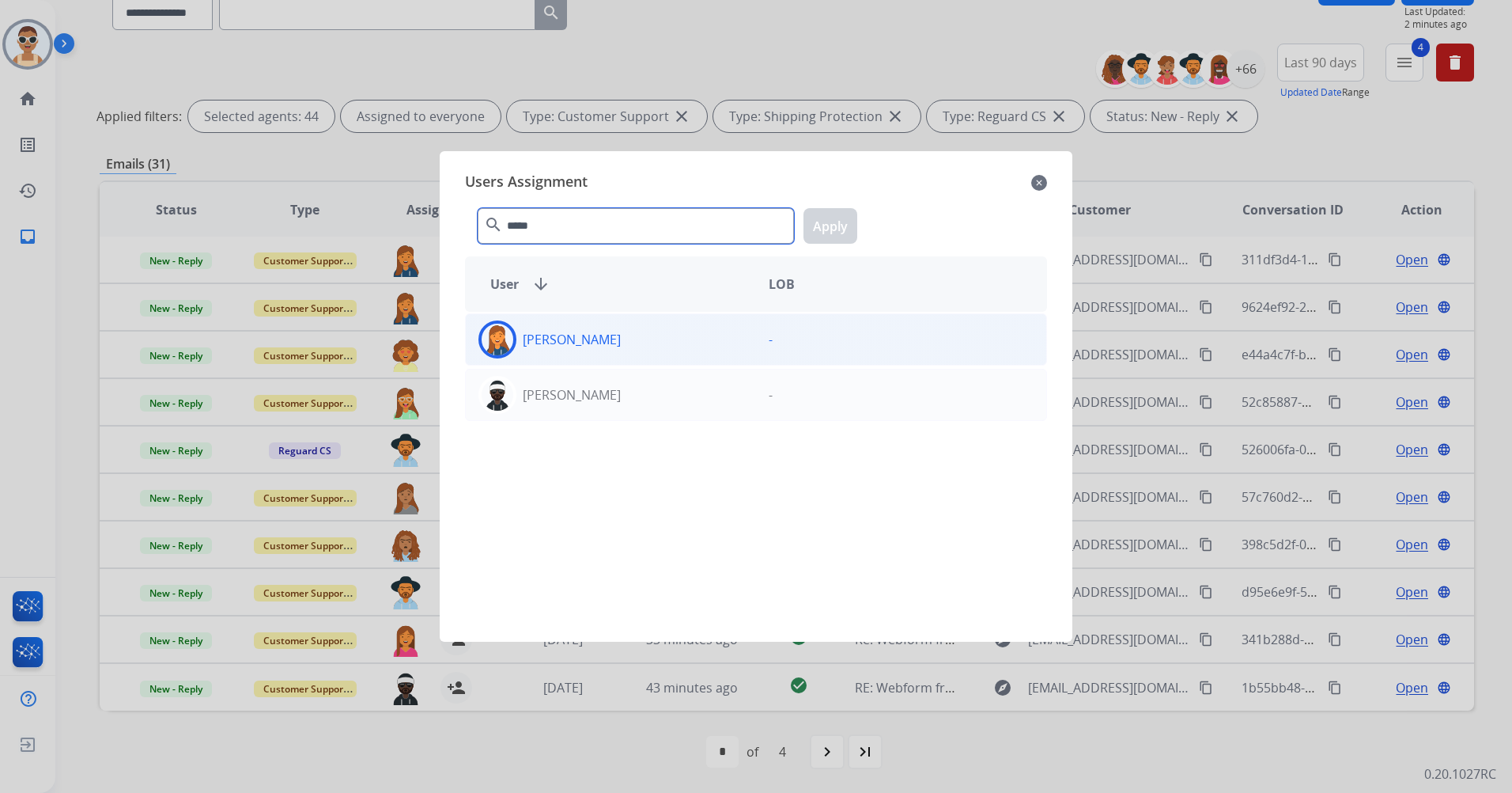
type input "*****"
click at [609, 337] on div "[PERSON_NAME]" at bounding box center [610, 339] width 290 height 38
click at [833, 231] on button "Apply" at bounding box center [830, 226] width 54 height 36
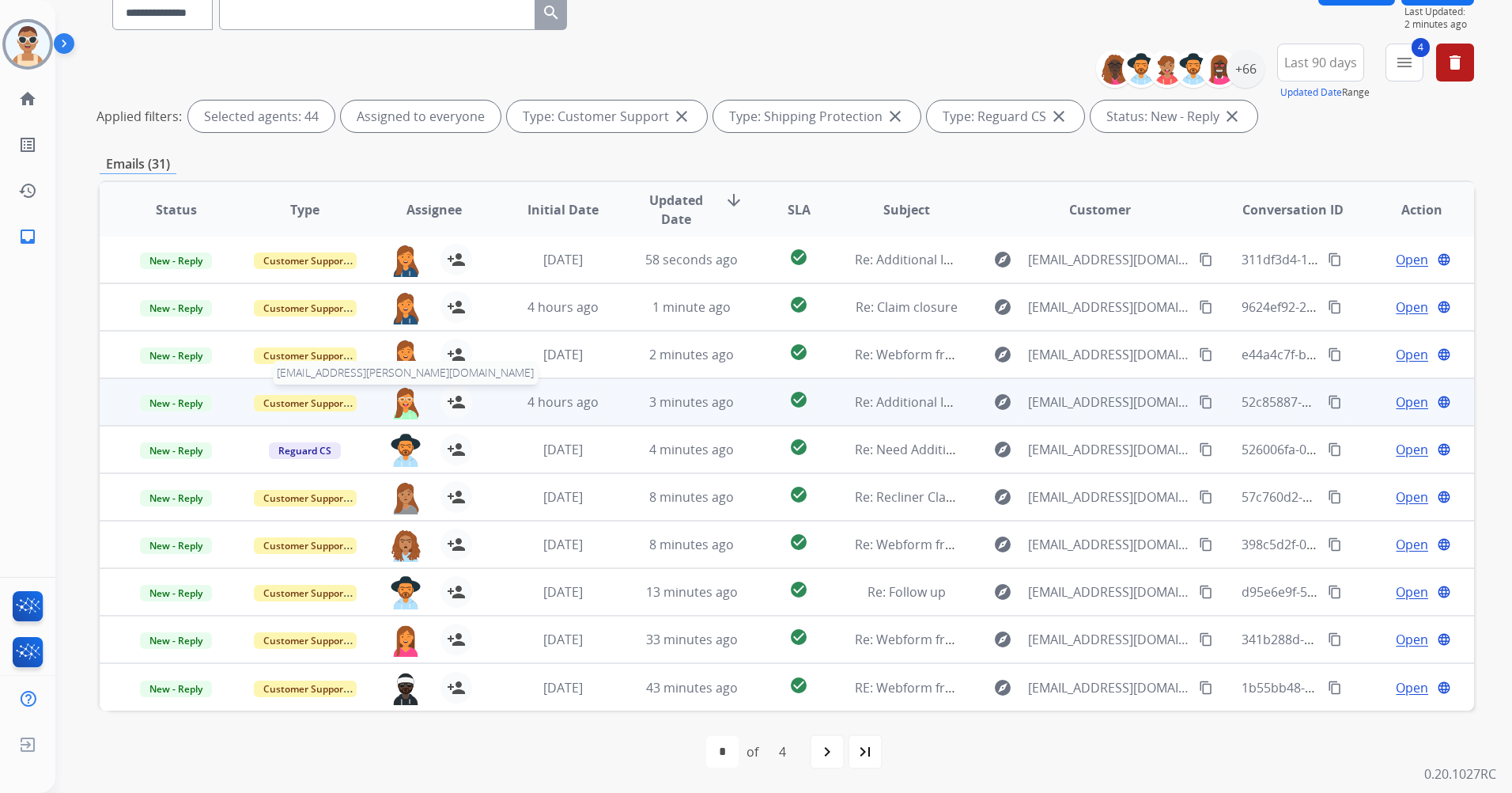
click at [407, 399] on img at bounding box center [405, 402] width 32 height 33
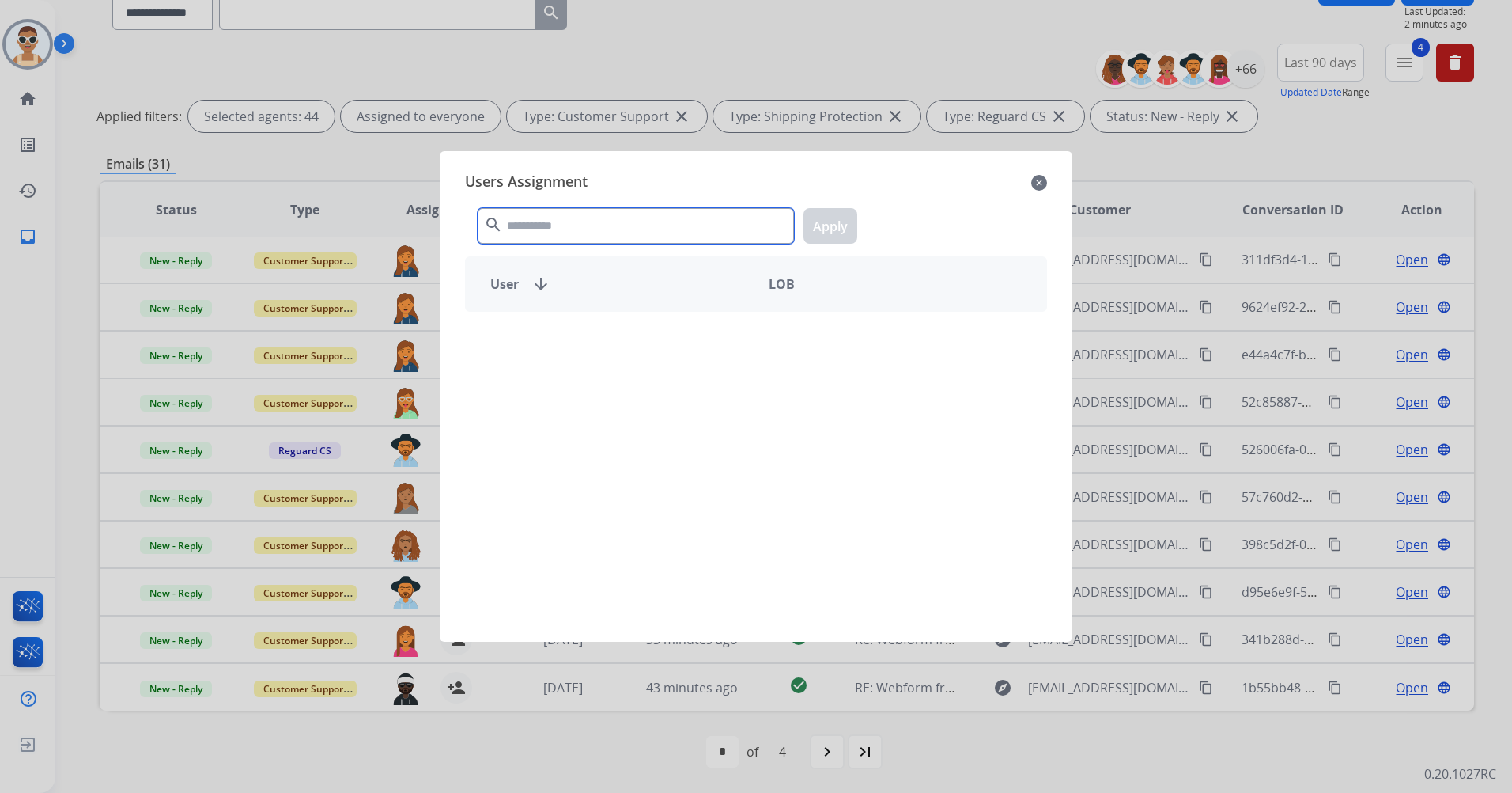
click at [583, 234] on input "text" at bounding box center [636, 226] width 317 height 36
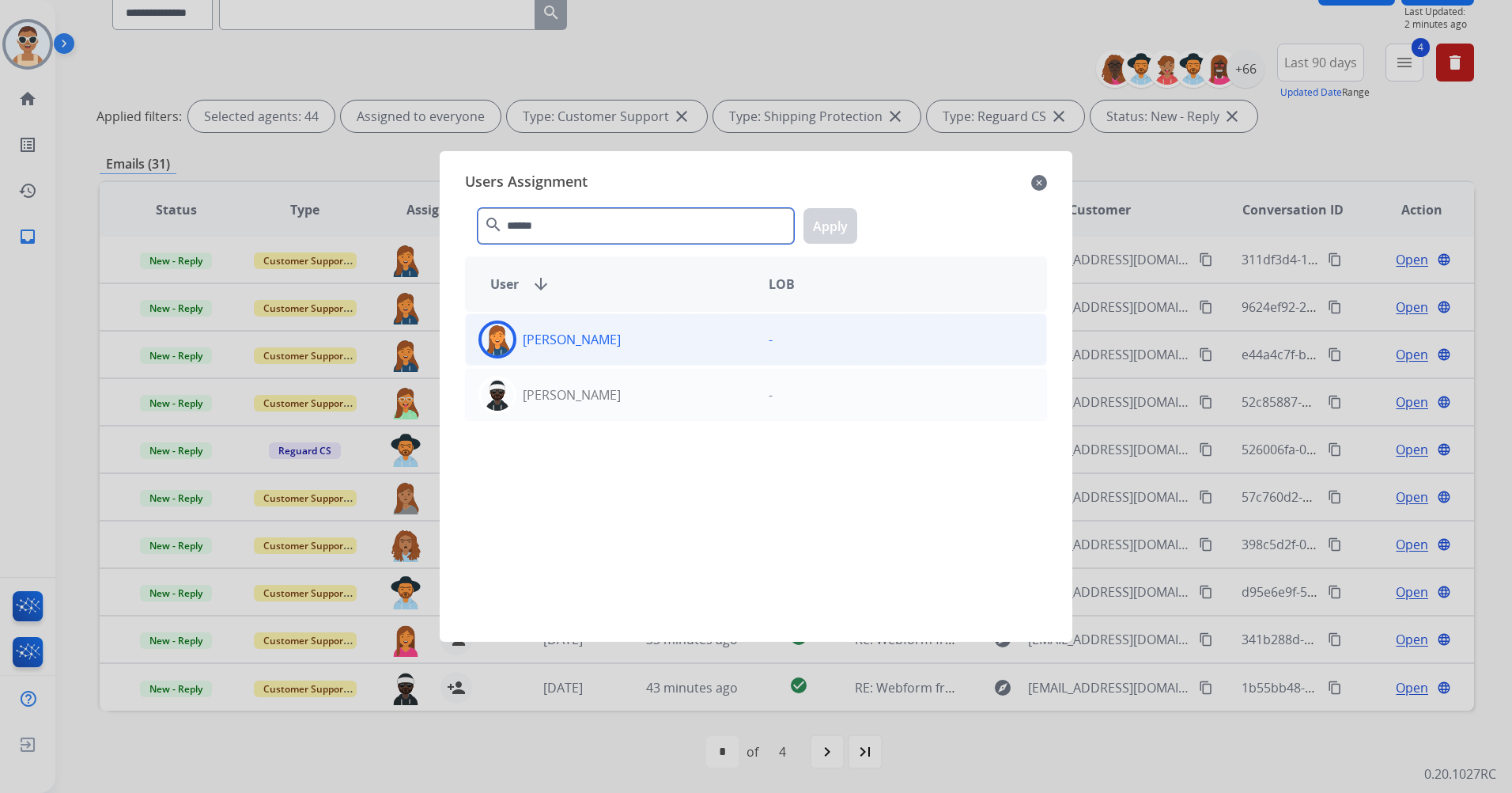
type input "******"
click at [611, 326] on div "[PERSON_NAME]" at bounding box center [610, 339] width 290 height 38
click at [837, 224] on button "Apply" at bounding box center [830, 226] width 54 height 36
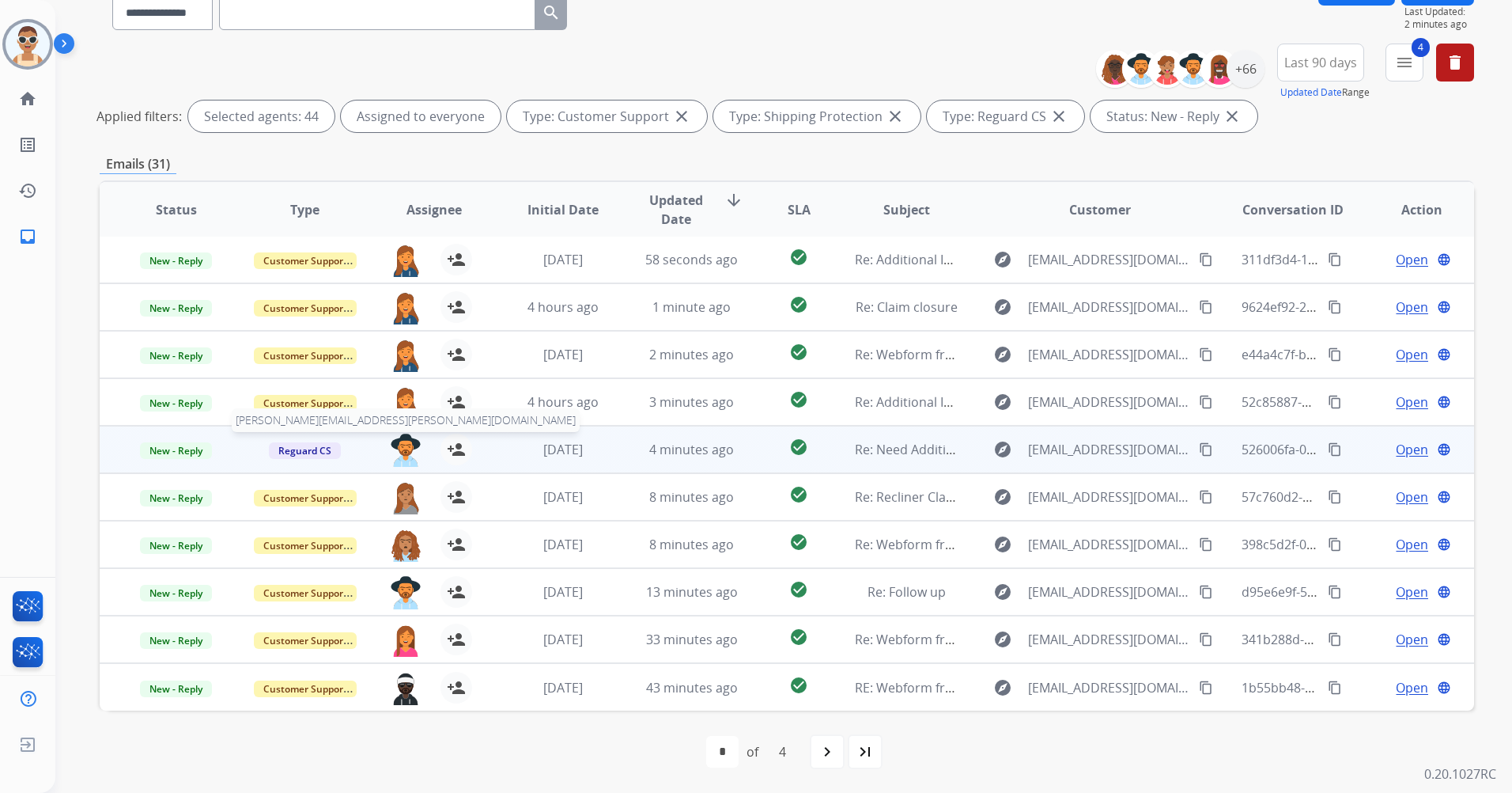
click at [403, 442] on img at bounding box center [405, 450] width 32 height 33
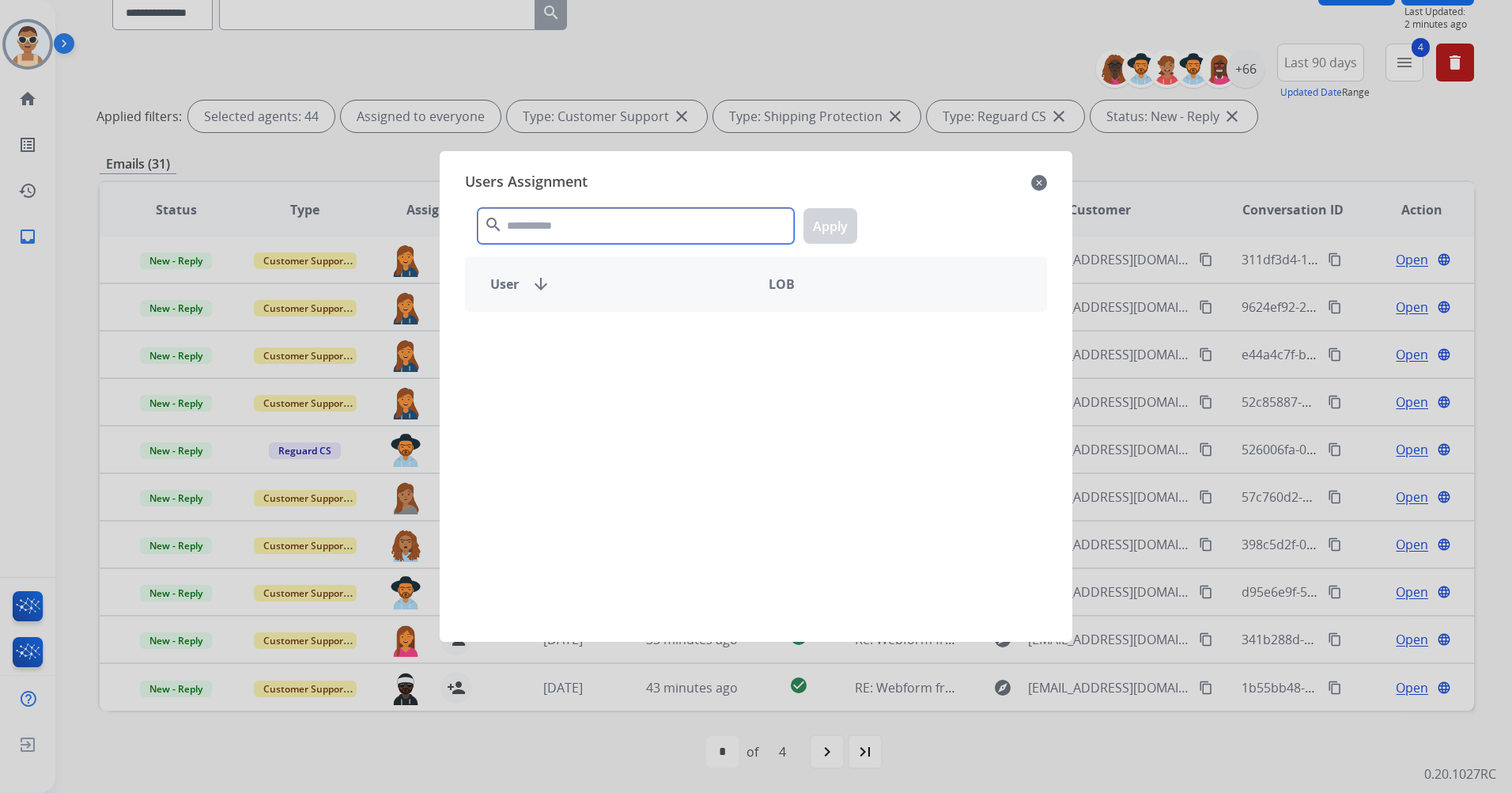
click at [593, 230] on input "text" at bounding box center [636, 226] width 317 height 36
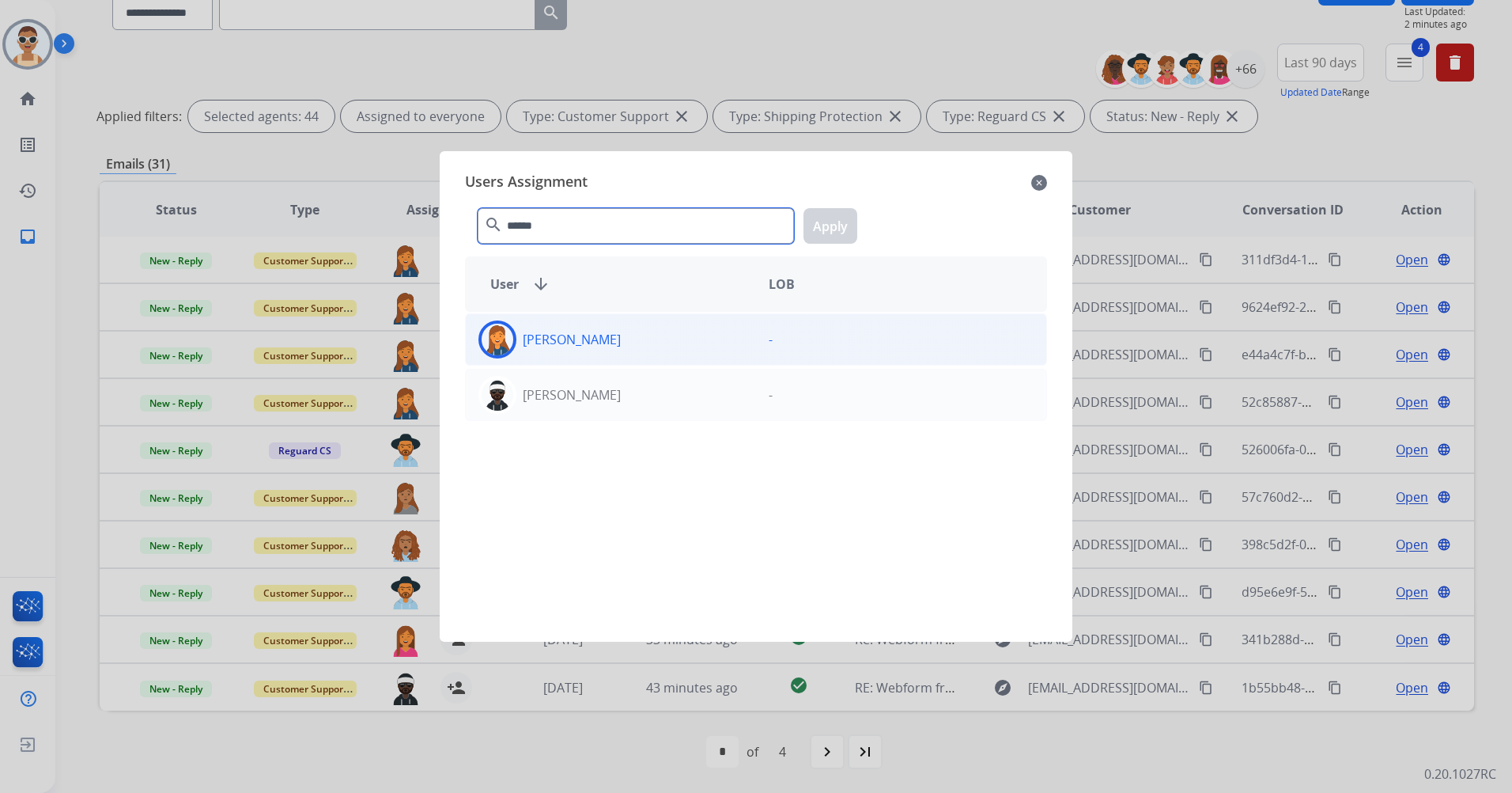
type input "******"
click at [707, 341] on div "[PERSON_NAME]" at bounding box center [610, 339] width 290 height 38
click at [816, 231] on button "Apply" at bounding box center [830, 226] width 54 height 36
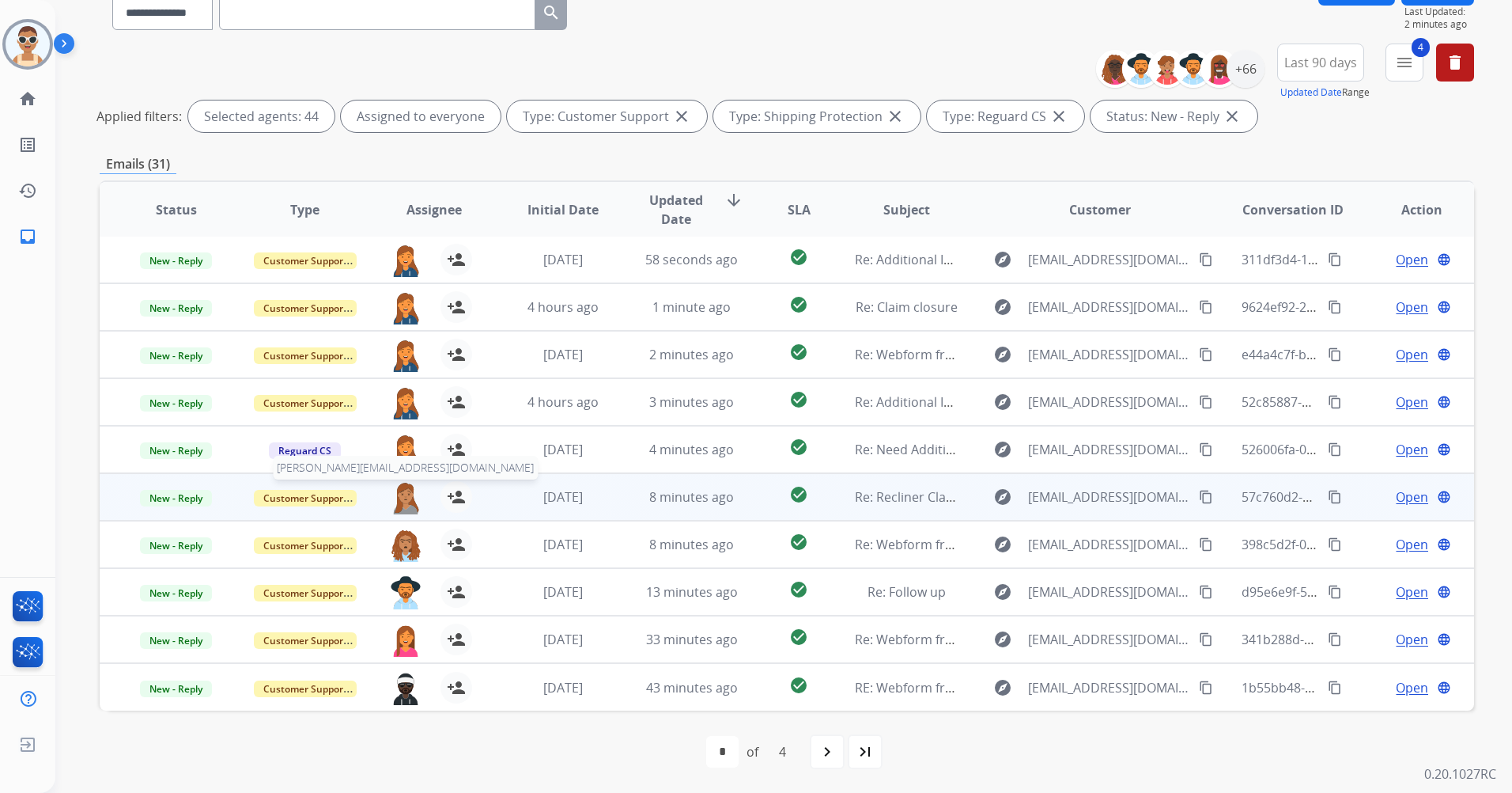
click at [399, 493] on img at bounding box center [405, 497] width 32 height 33
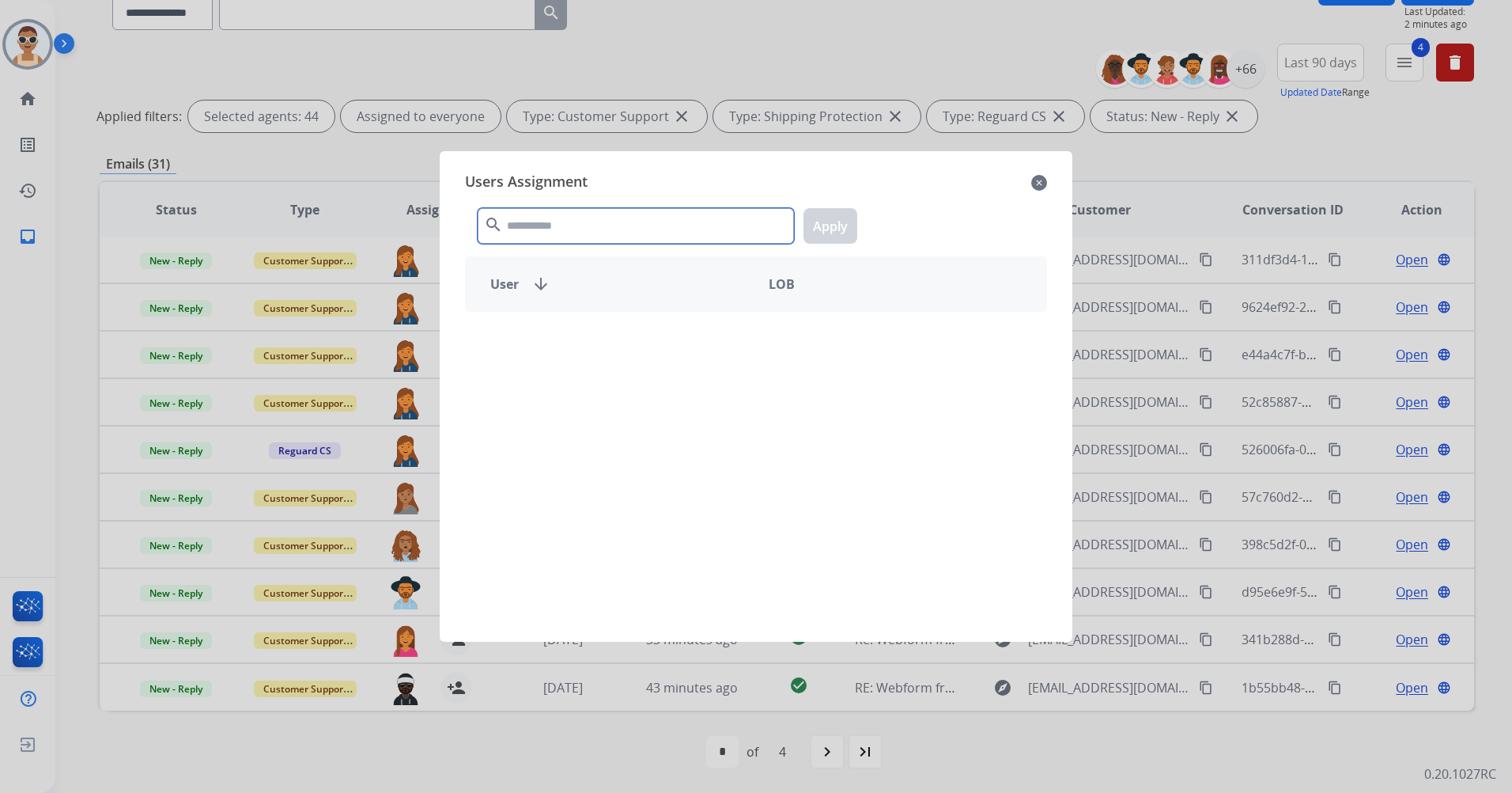
click at [584, 225] on input "text" at bounding box center [636, 226] width 317 height 36
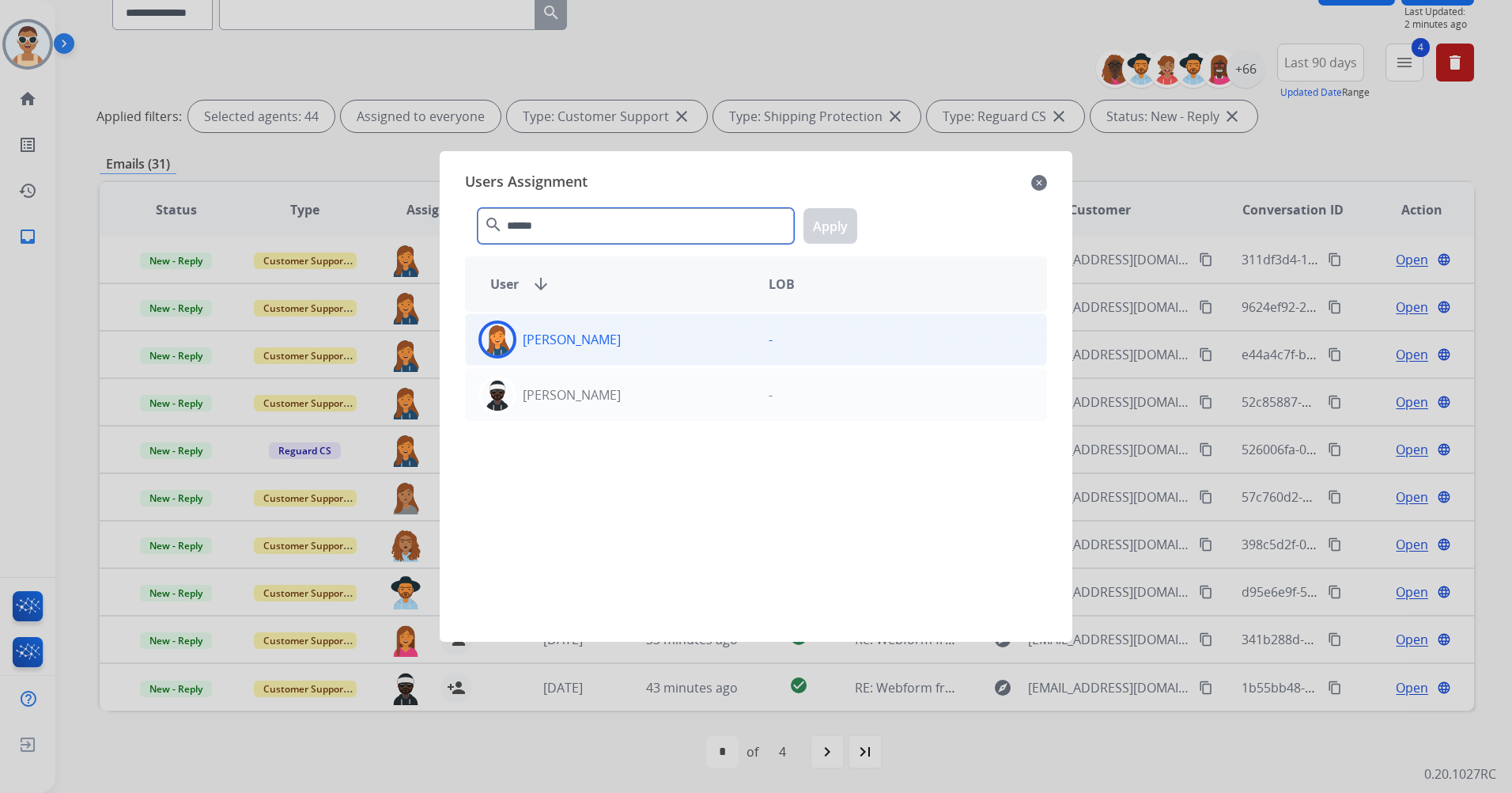
type input "******"
click at [610, 350] on div "[PERSON_NAME]" at bounding box center [610, 339] width 290 height 38
click at [820, 217] on button "Apply" at bounding box center [830, 226] width 54 height 36
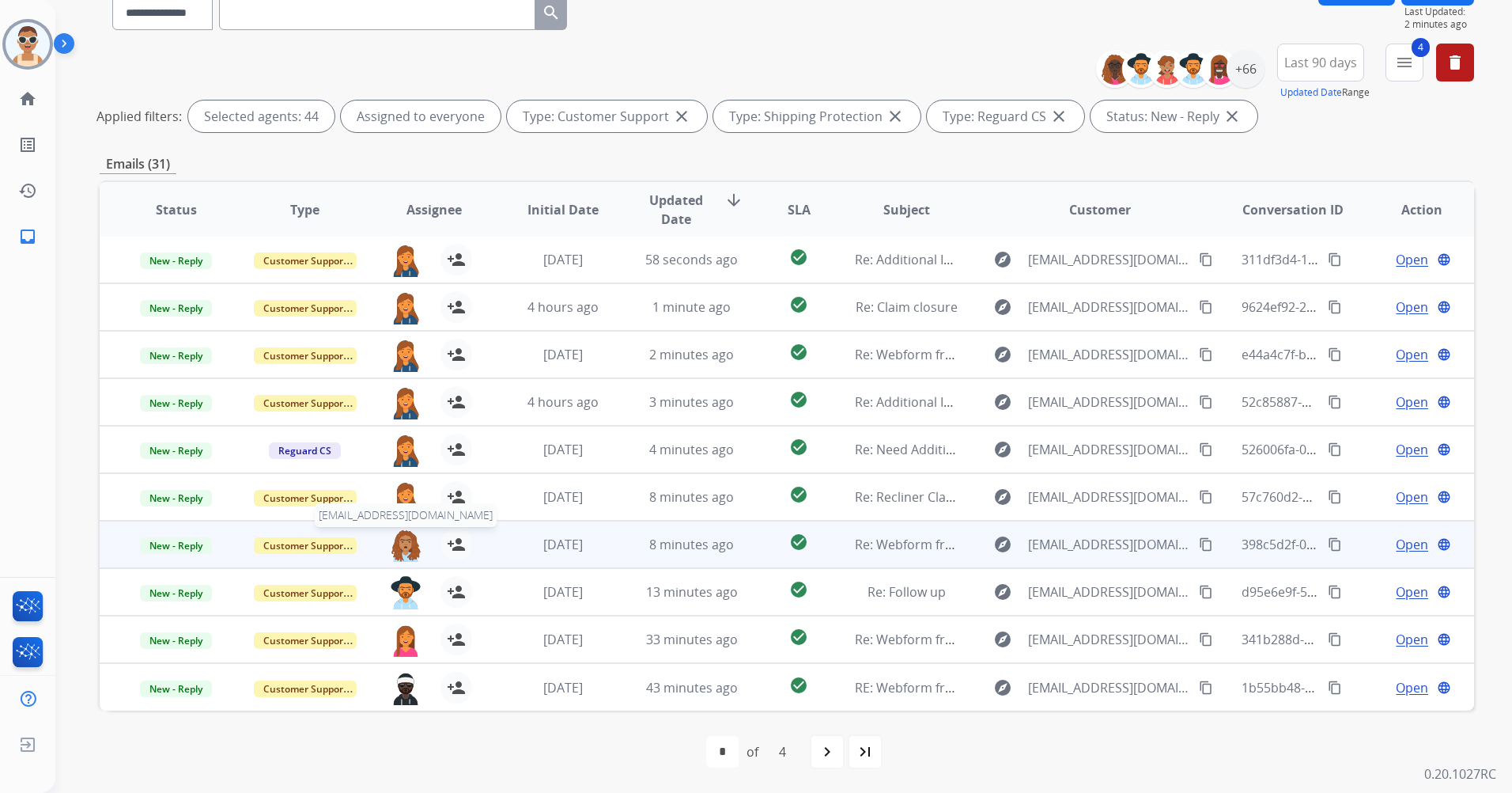
click at [402, 545] on img at bounding box center [405, 545] width 32 height 33
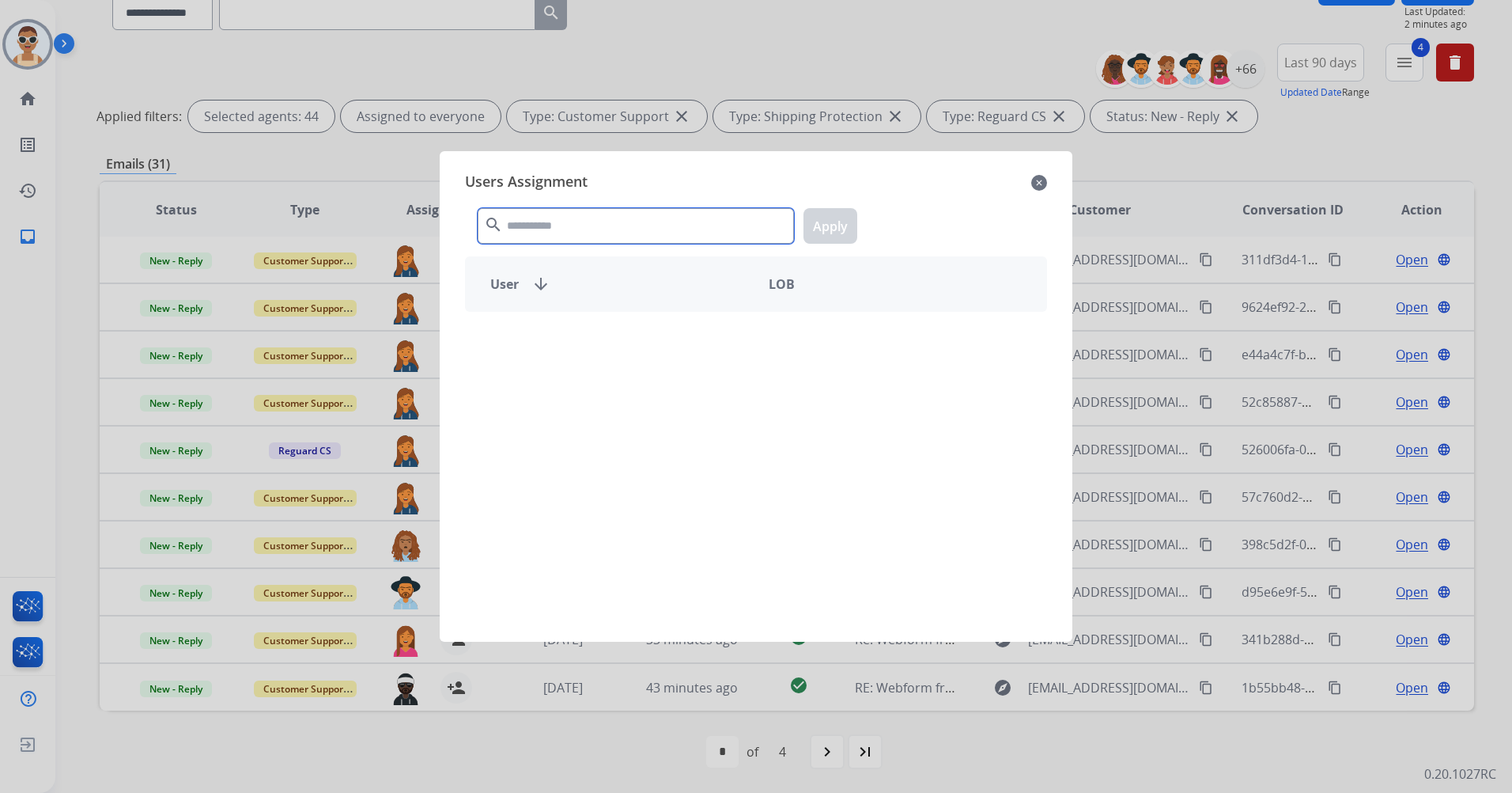
click at [537, 227] on input "text" at bounding box center [636, 226] width 317 height 36
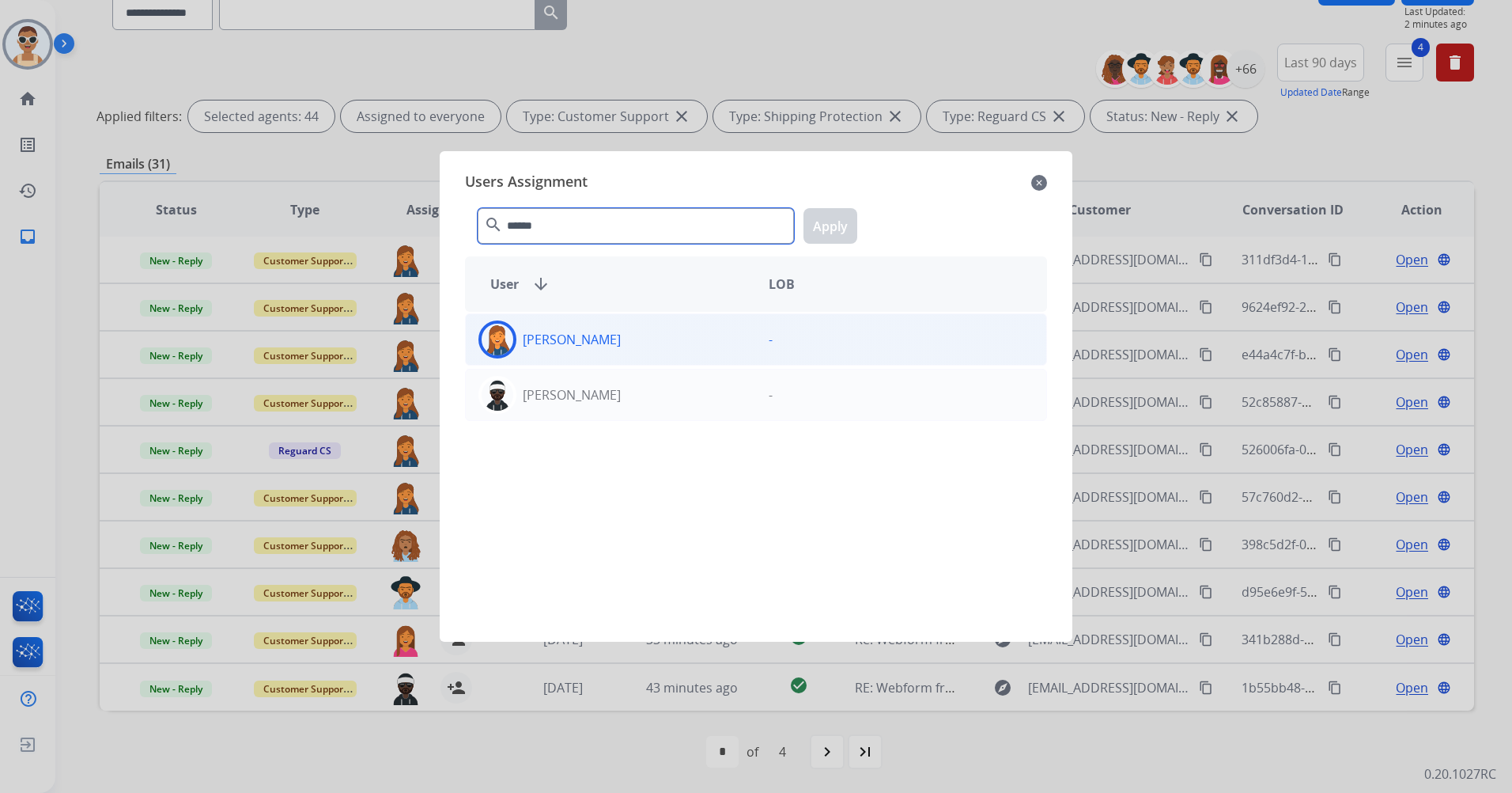
type input "******"
click at [619, 339] on div "[PERSON_NAME]" at bounding box center [610, 339] width 290 height 38
click at [823, 225] on button "Apply" at bounding box center [830, 226] width 54 height 36
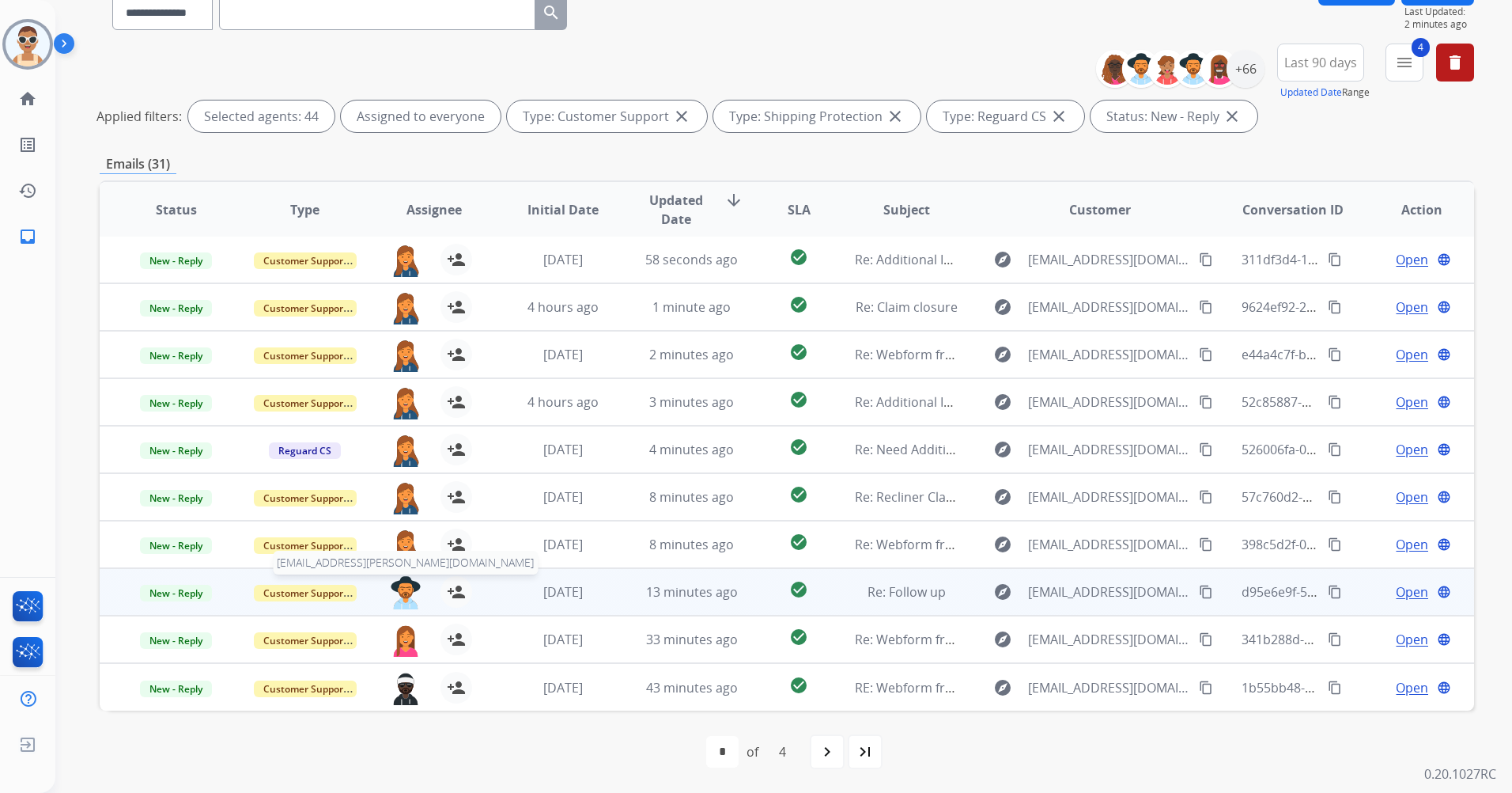
click at [401, 581] on img at bounding box center [405, 592] width 32 height 33
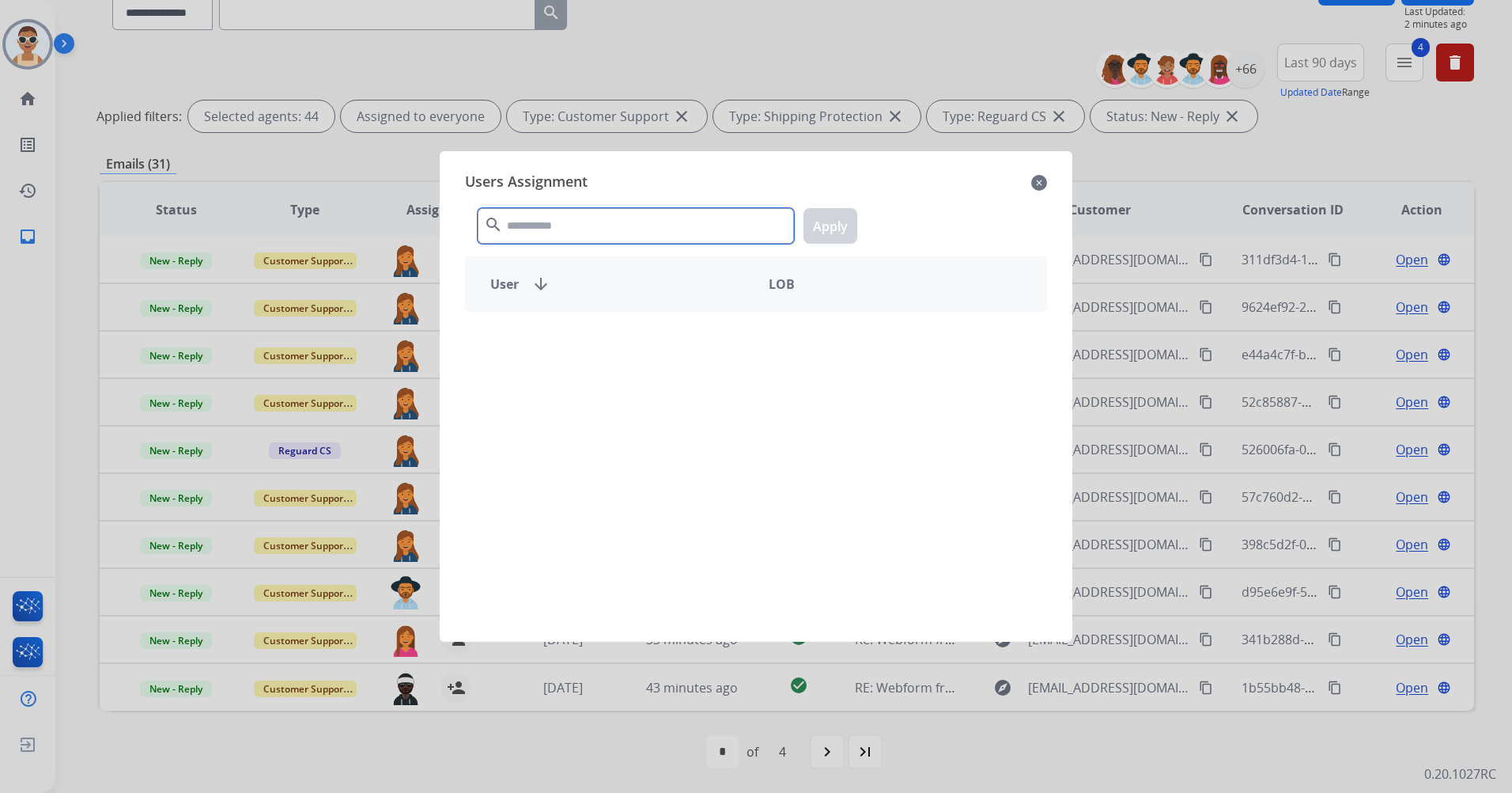
click at [565, 232] on input "text" at bounding box center [636, 226] width 317 height 36
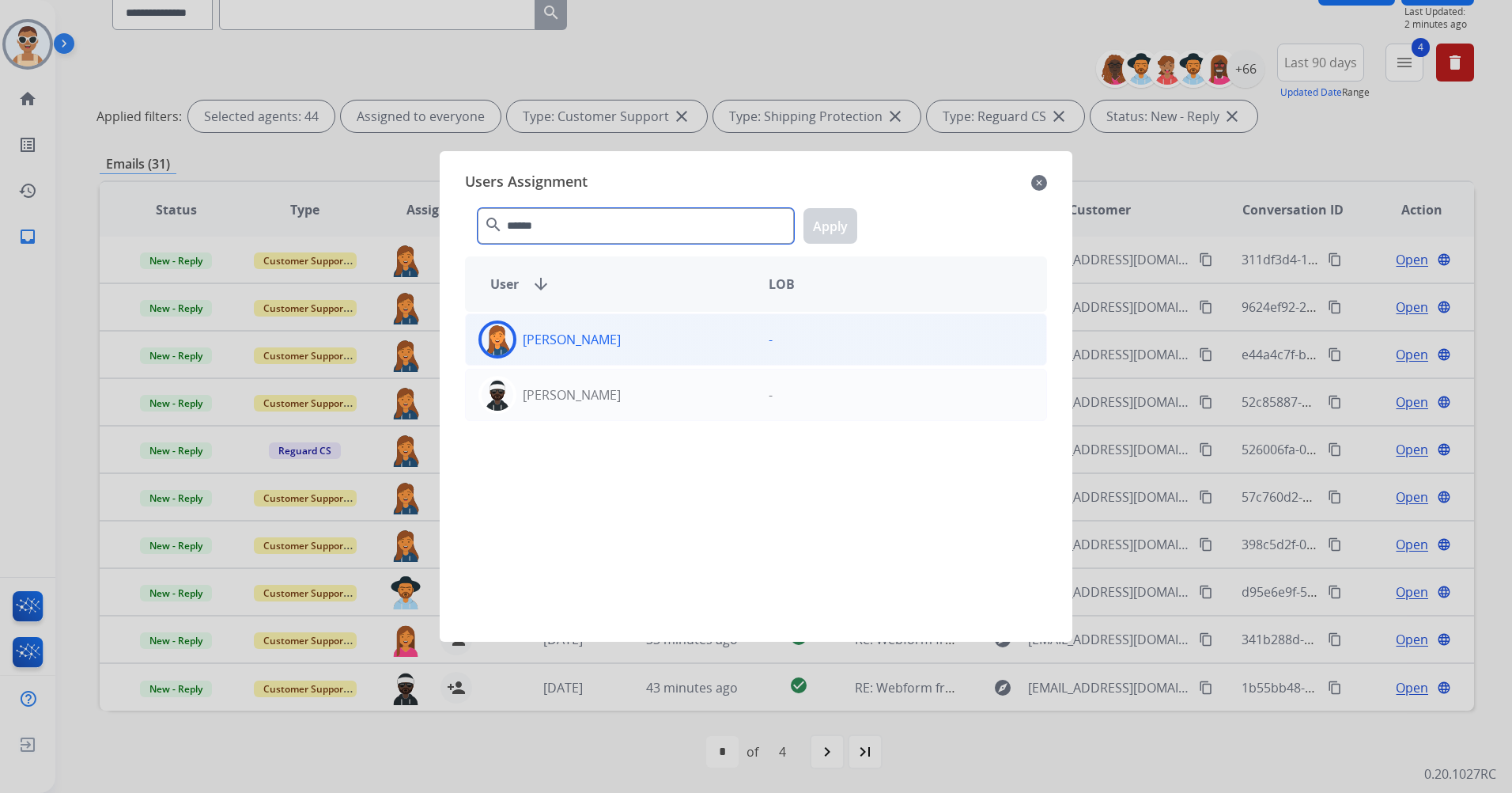
type input "******"
click at [664, 360] on div "[PERSON_NAME] -" at bounding box center [756, 339] width 582 height 52
click at [816, 217] on button "Apply" at bounding box center [830, 226] width 54 height 36
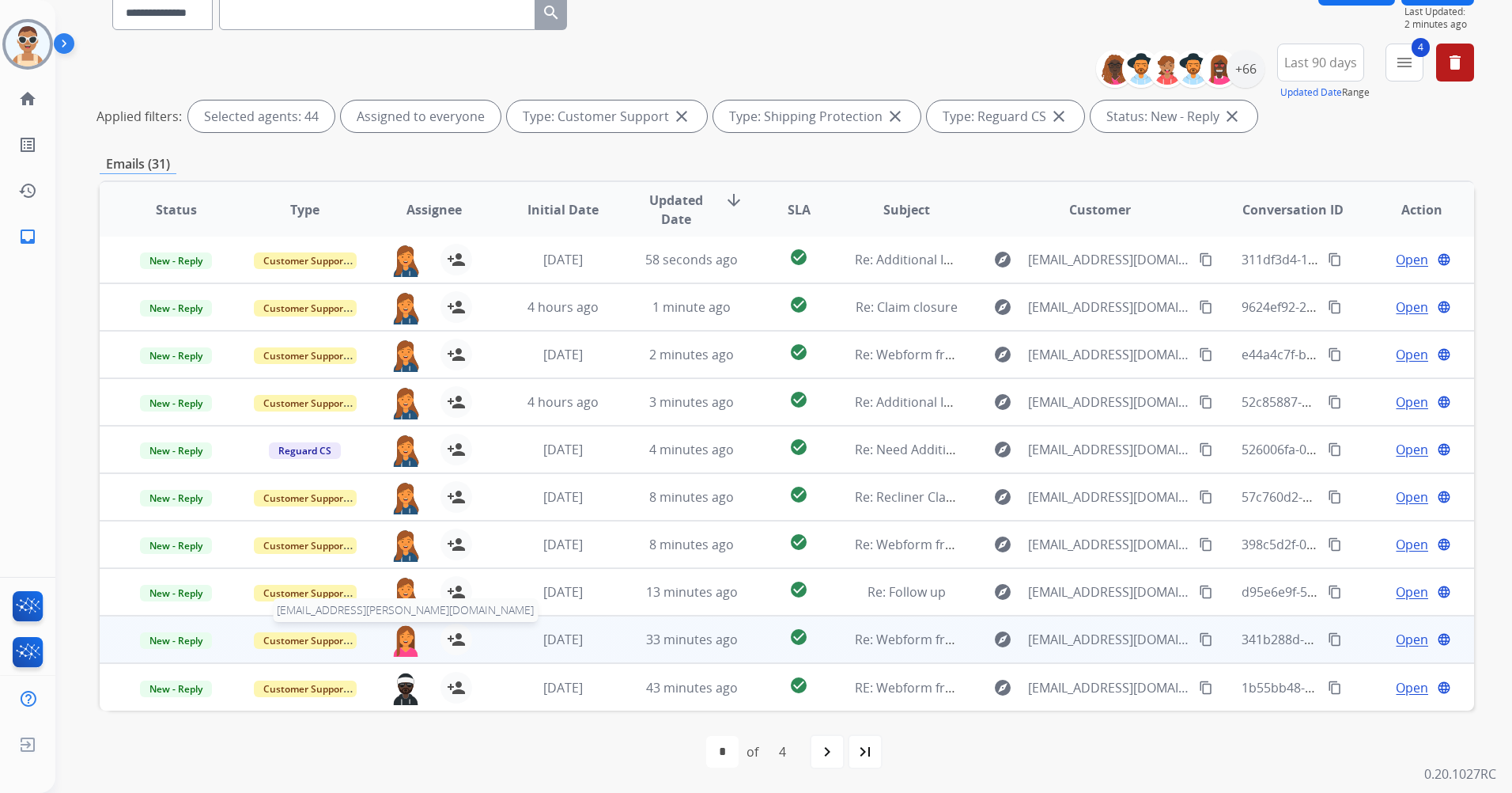
click at [399, 635] on img at bounding box center [405, 640] width 32 height 33
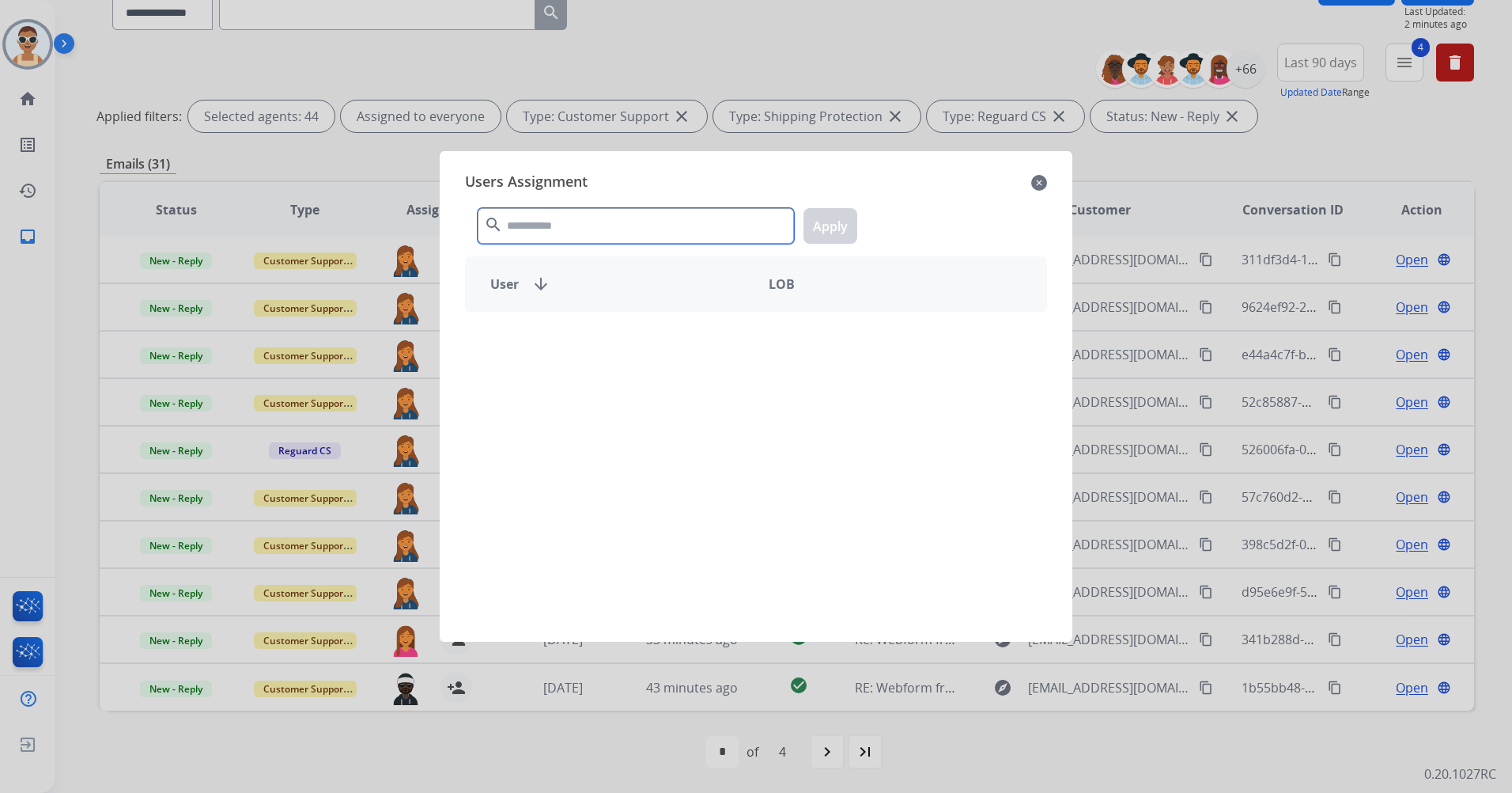
click at [564, 216] on input "text" at bounding box center [636, 226] width 317 height 36
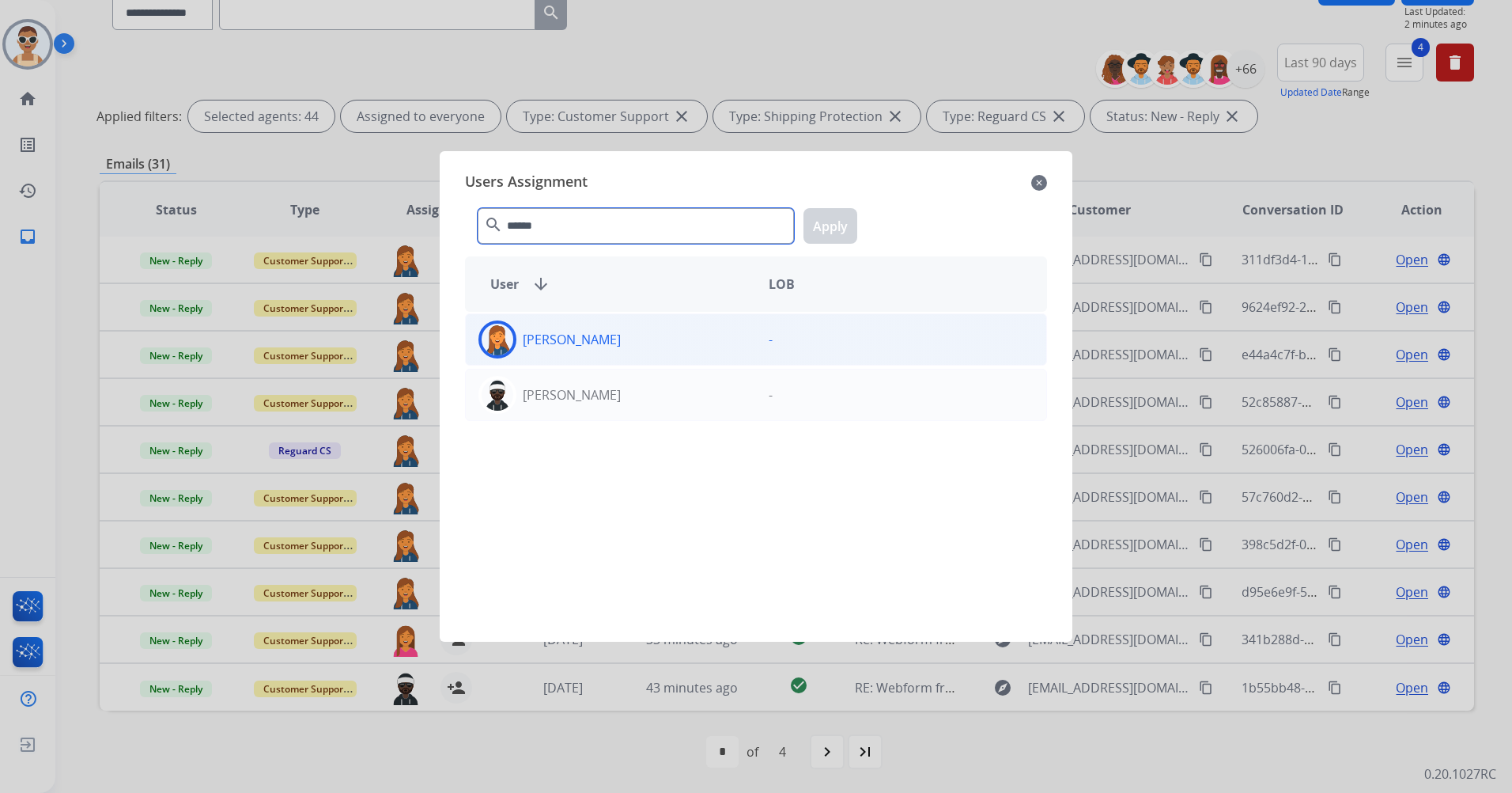
type input "******"
drag, startPoint x: 608, startPoint y: 357, endPoint x: 618, endPoint y: 342, distance: 18.0
click at [608, 356] on div "[PERSON_NAME]" at bounding box center [610, 339] width 290 height 38
drag, startPoint x: 822, startPoint y: 216, endPoint x: 815, endPoint y: 260, distance: 44.6
click at [823, 215] on button "Apply" at bounding box center [830, 226] width 54 height 36
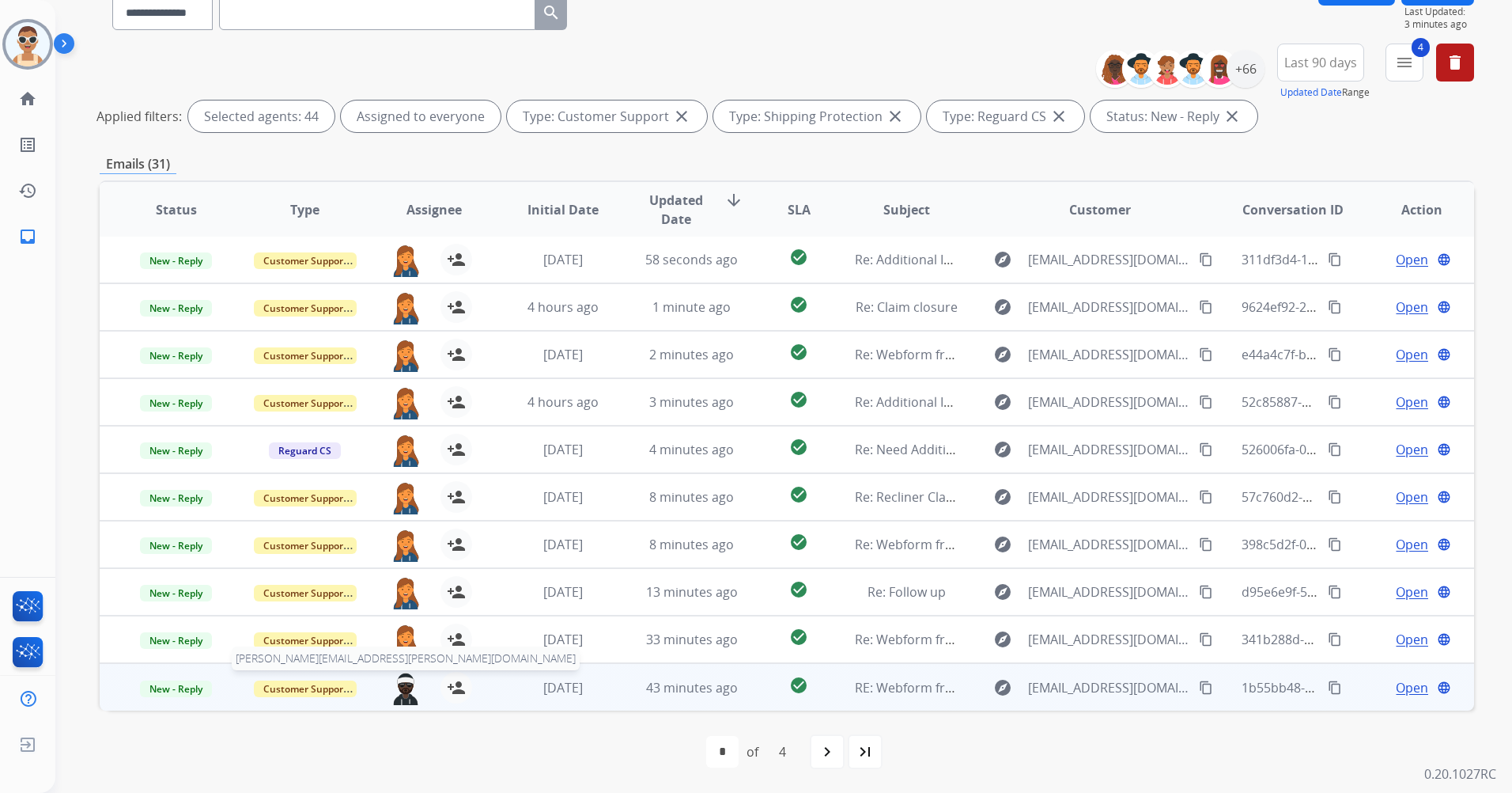
click at [405, 675] on img at bounding box center [405, 688] width 32 height 33
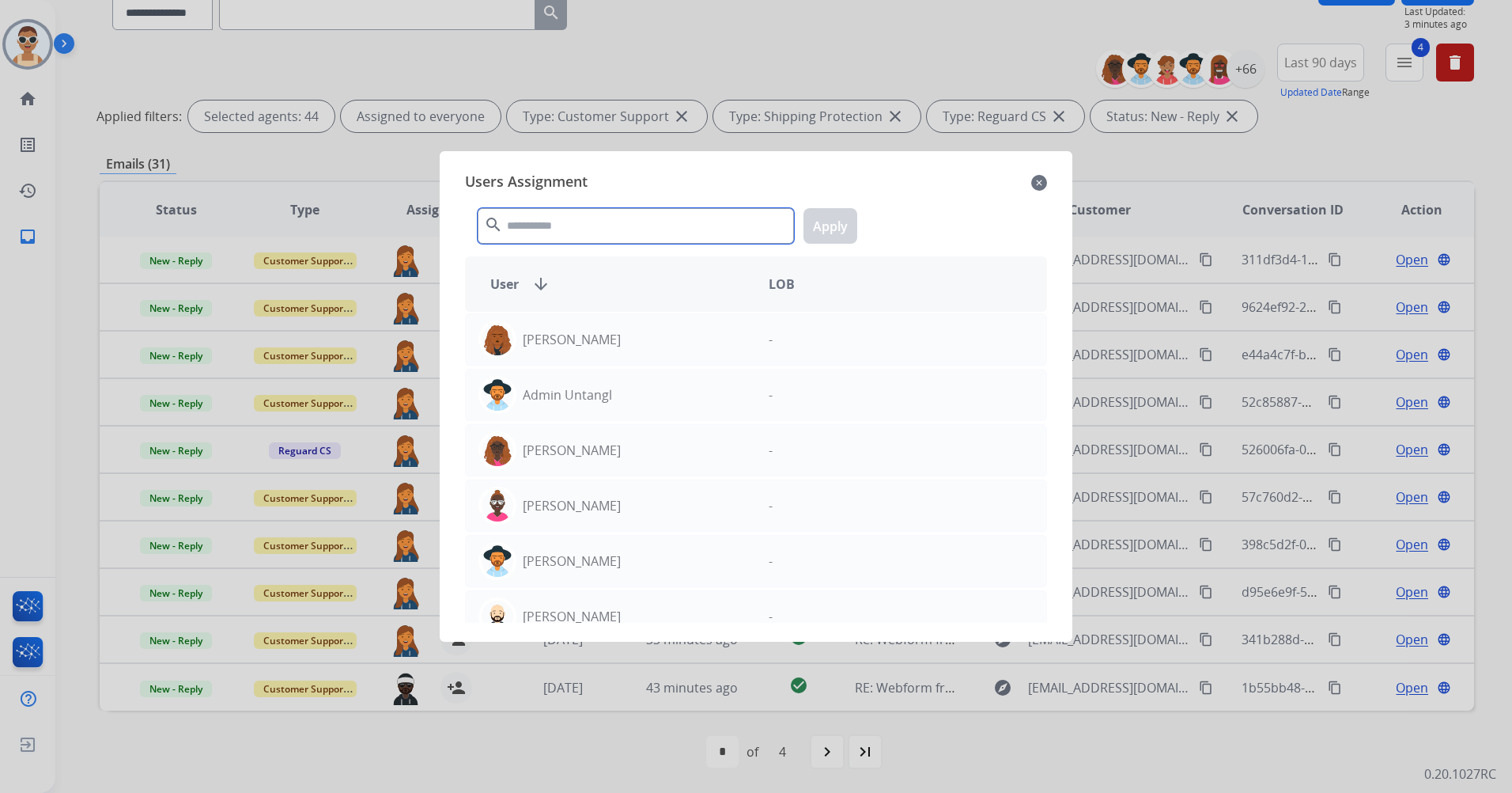
click at [603, 225] on input "text" at bounding box center [636, 226] width 317 height 36
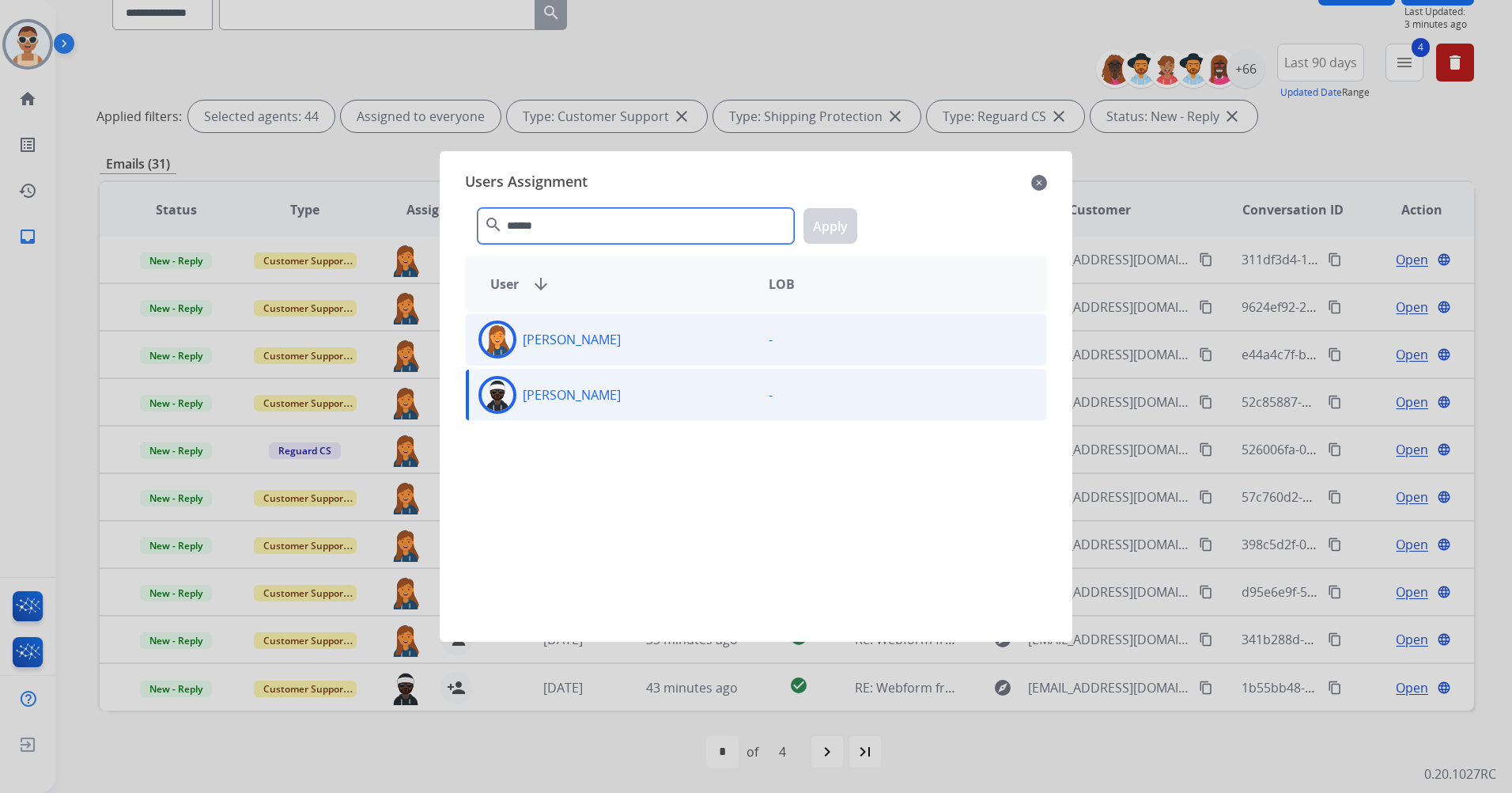
type input "******"
click at [615, 336] on div "[PERSON_NAME]" at bounding box center [610, 339] width 290 height 38
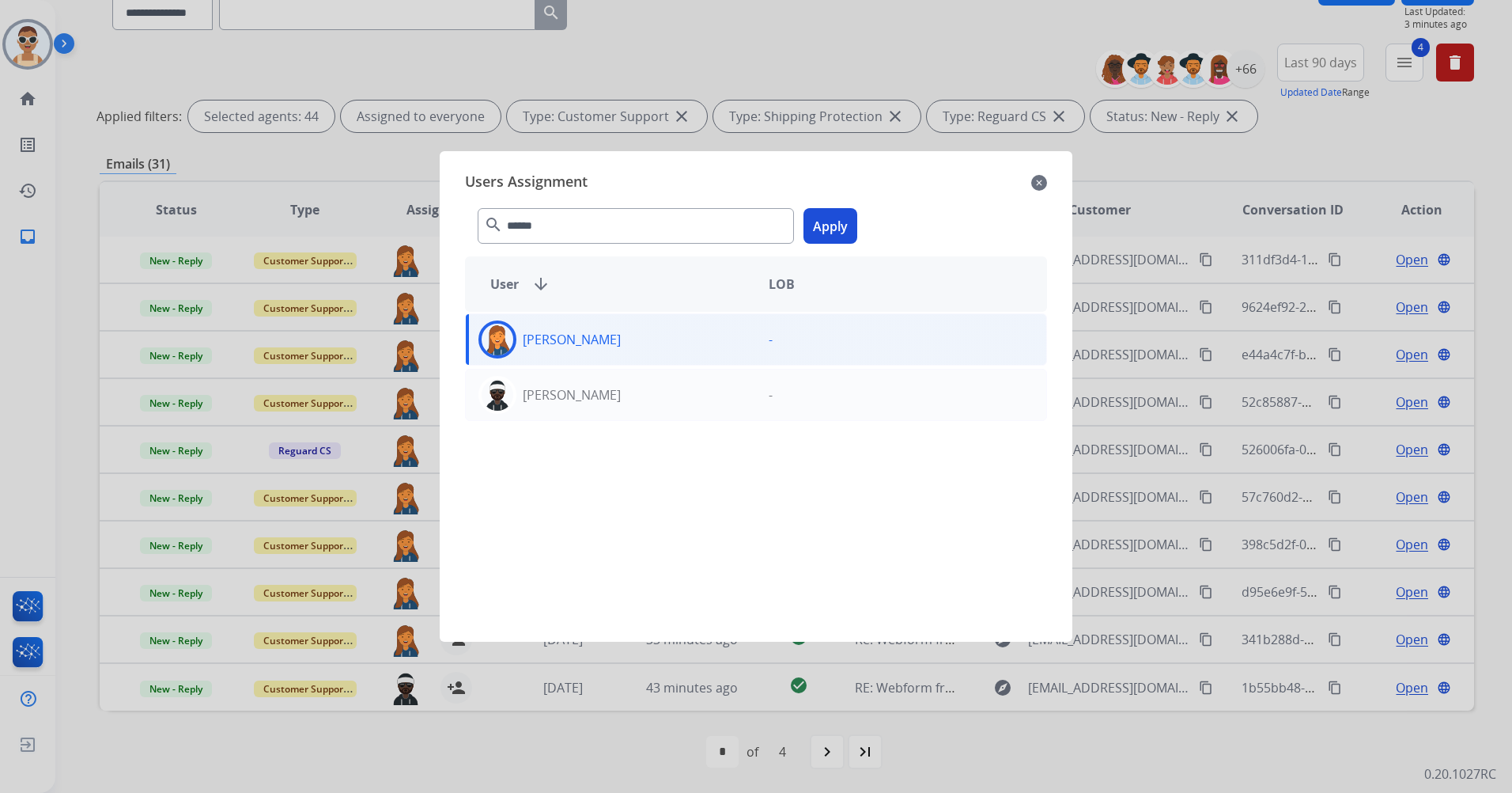
drag, startPoint x: 842, startPoint y: 219, endPoint x: 861, endPoint y: 218, distance: 19.0
click at [842, 217] on button "Apply" at bounding box center [830, 226] width 54 height 36
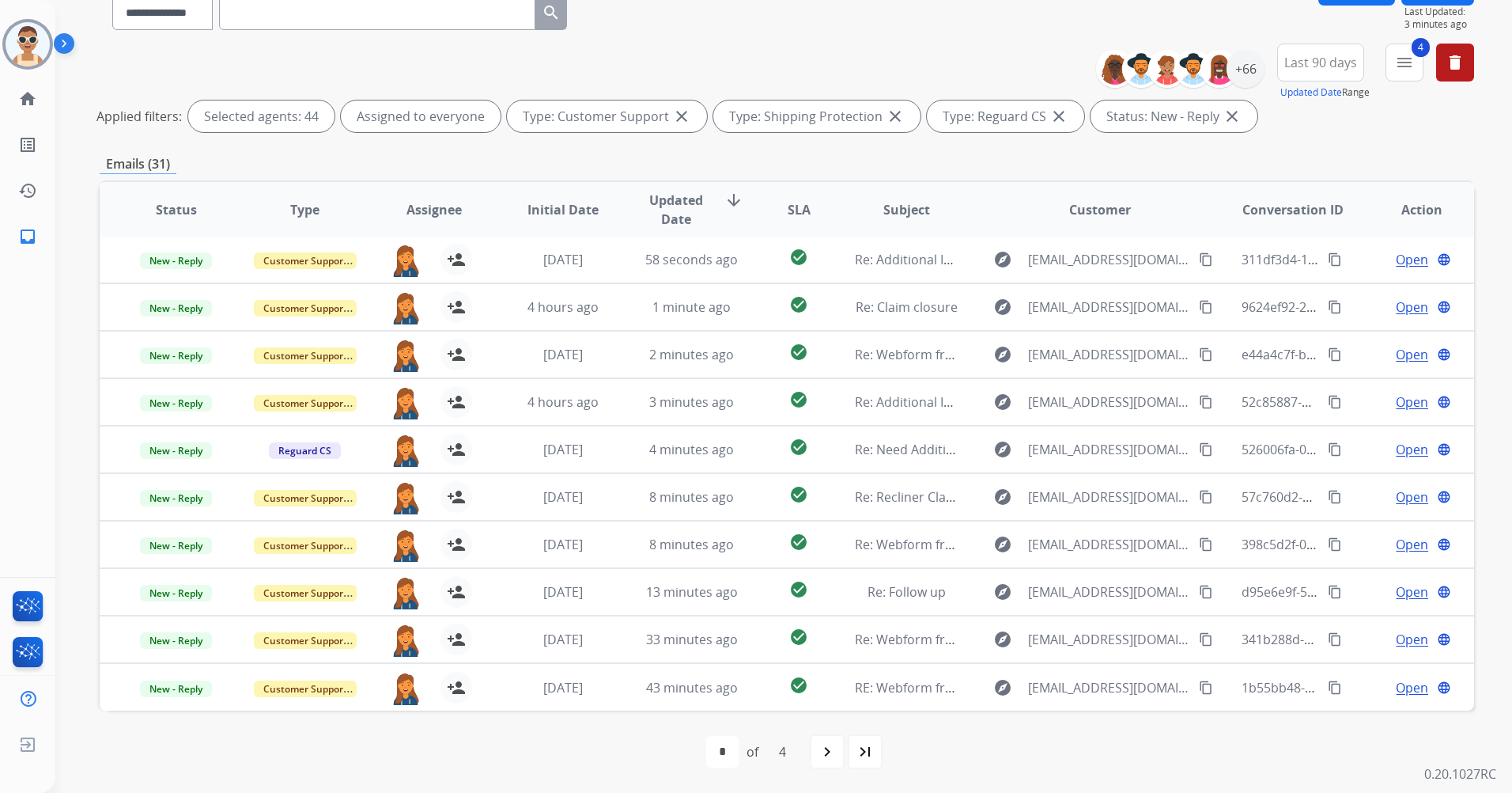
drag, startPoint x: 832, startPoint y: 737, endPoint x: 824, endPoint y: 706, distance: 32.0
click at [830, 736] on div "navigate_next" at bounding box center [827, 751] width 35 height 35
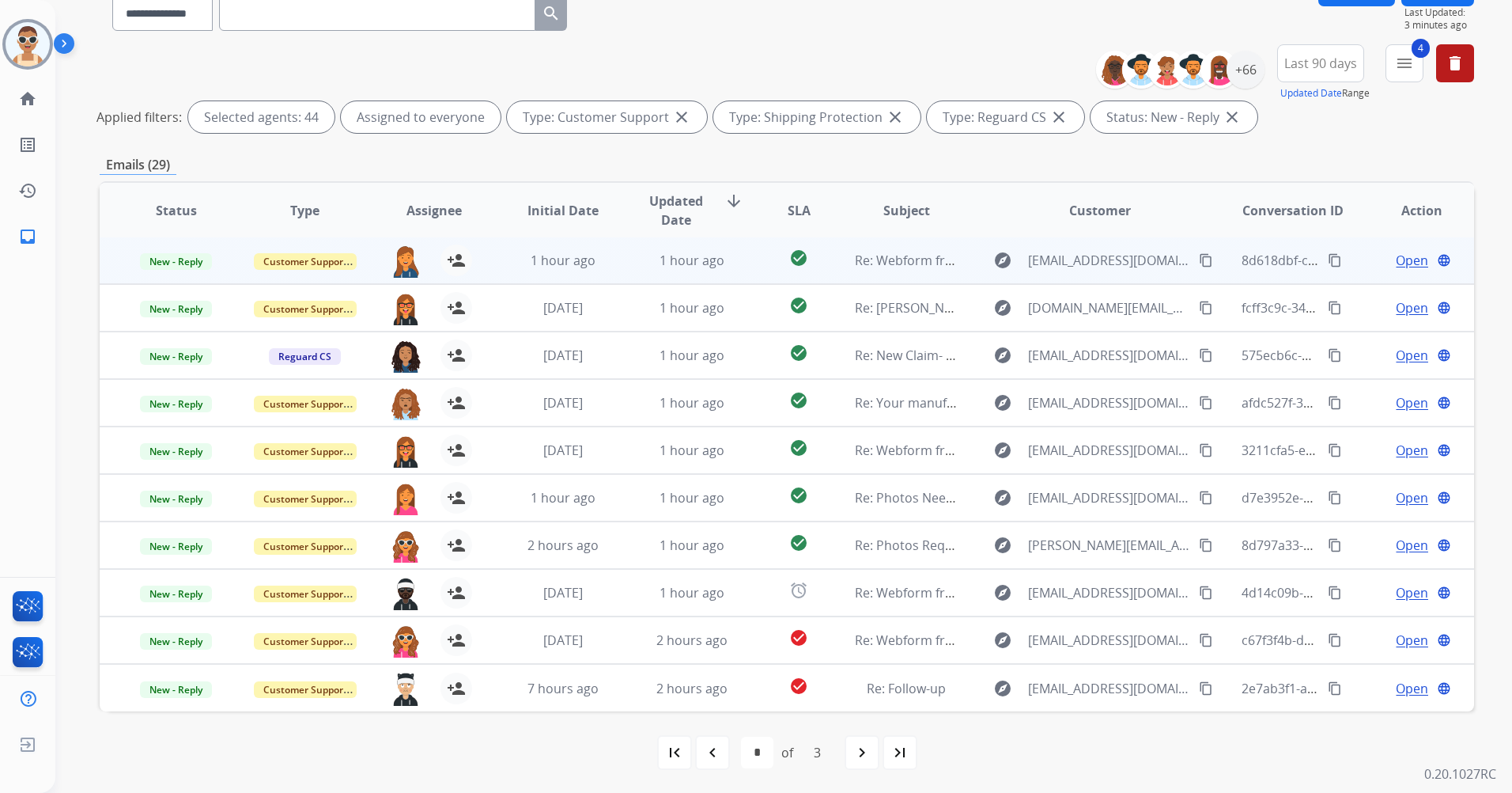
scroll to position [146, 0]
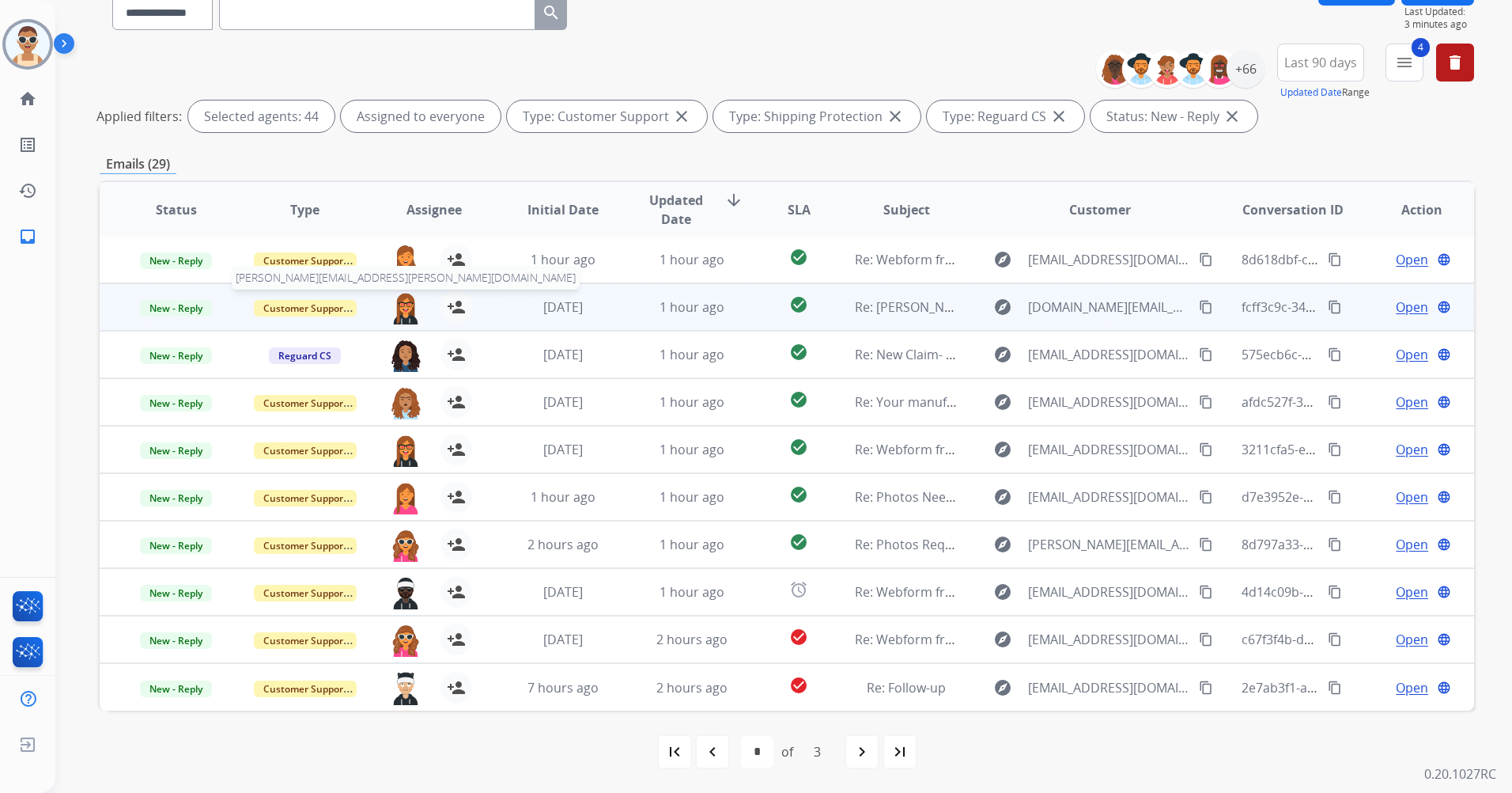
click at [400, 305] on img at bounding box center [405, 307] width 32 height 33
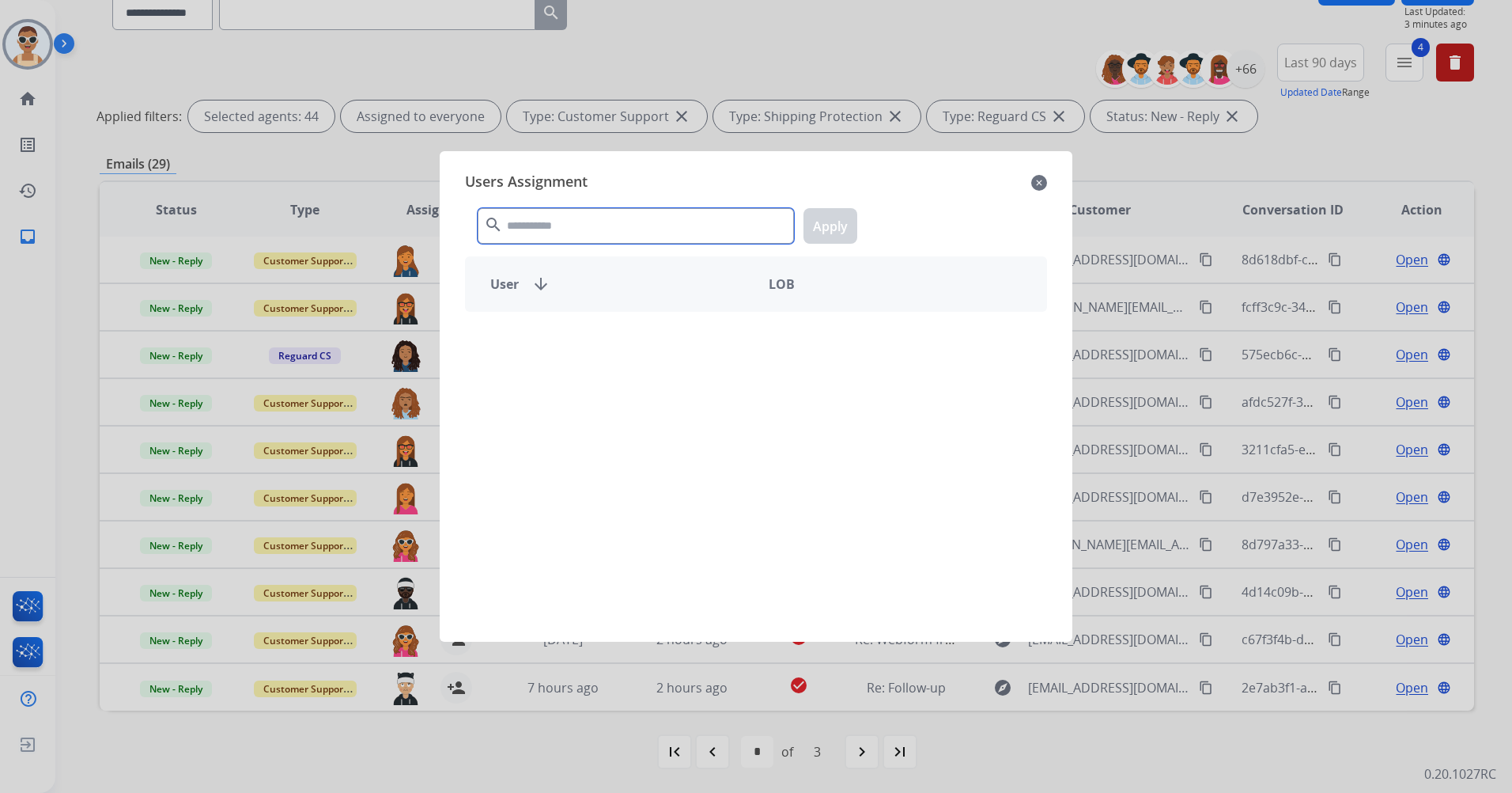
click at [579, 227] on input "text" at bounding box center [636, 226] width 317 height 36
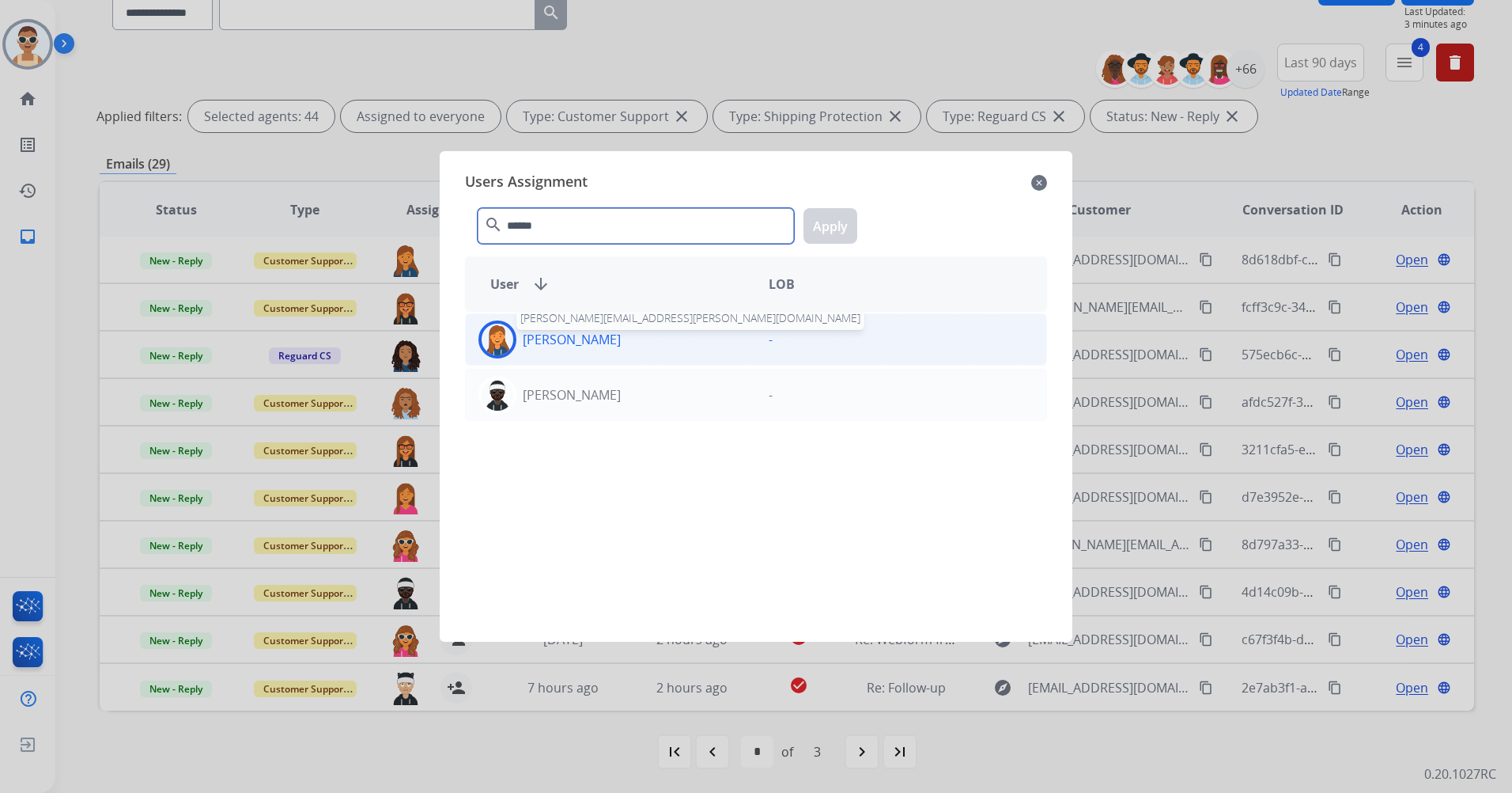
type input "******"
drag, startPoint x: 596, startPoint y: 338, endPoint x: 619, endPoint y: 325, distance: 26.4
click at [597, 337] on p "[PERSON_NAME]" at bounding box center [571, 339] width 98 height 19
click at [833, 220] on button "Apply" at bounding box center [830, 226] width 54 height 36
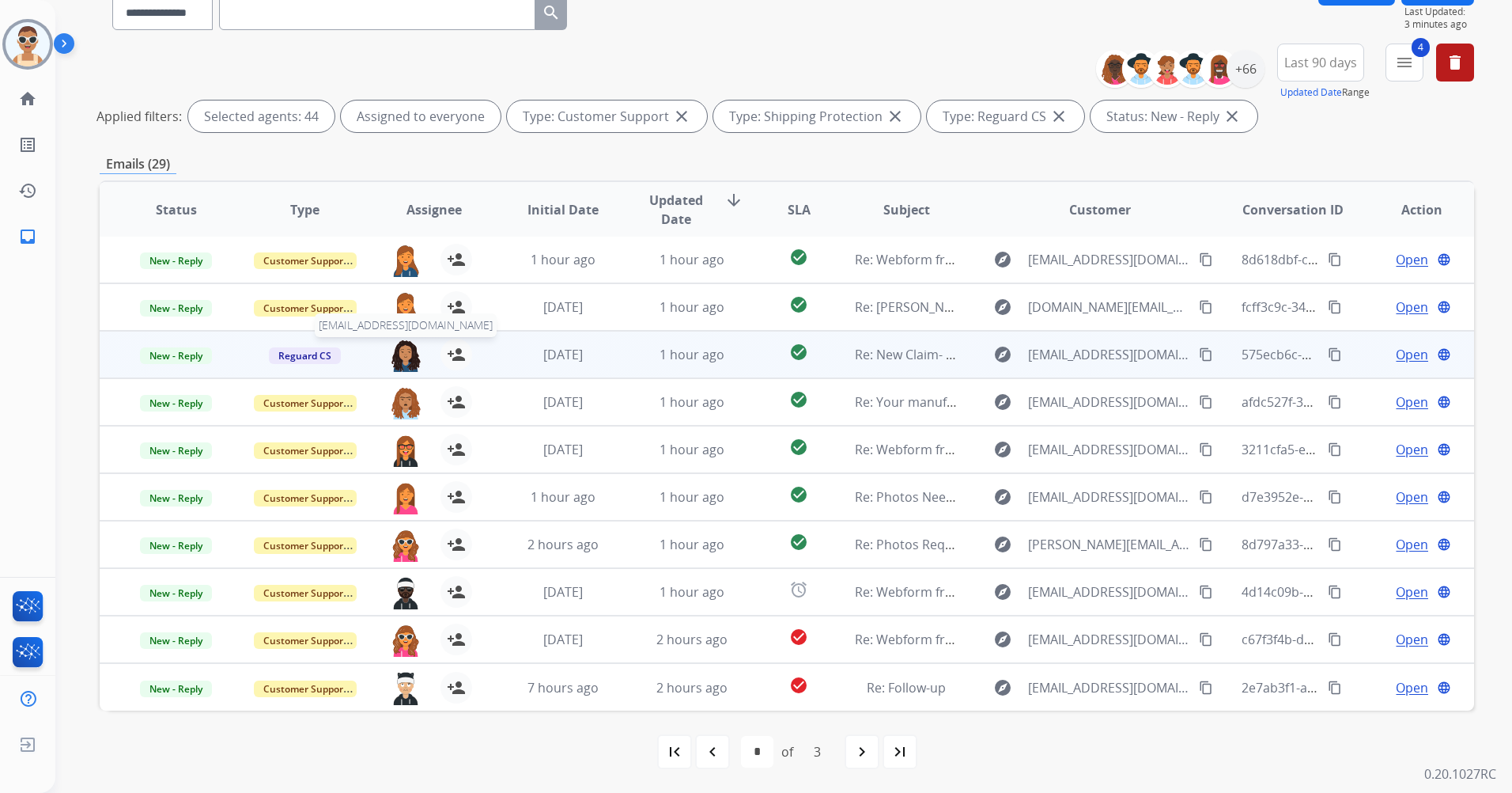
click at [405, 356] on img at bounding box center [405, 355] width 32 height 33
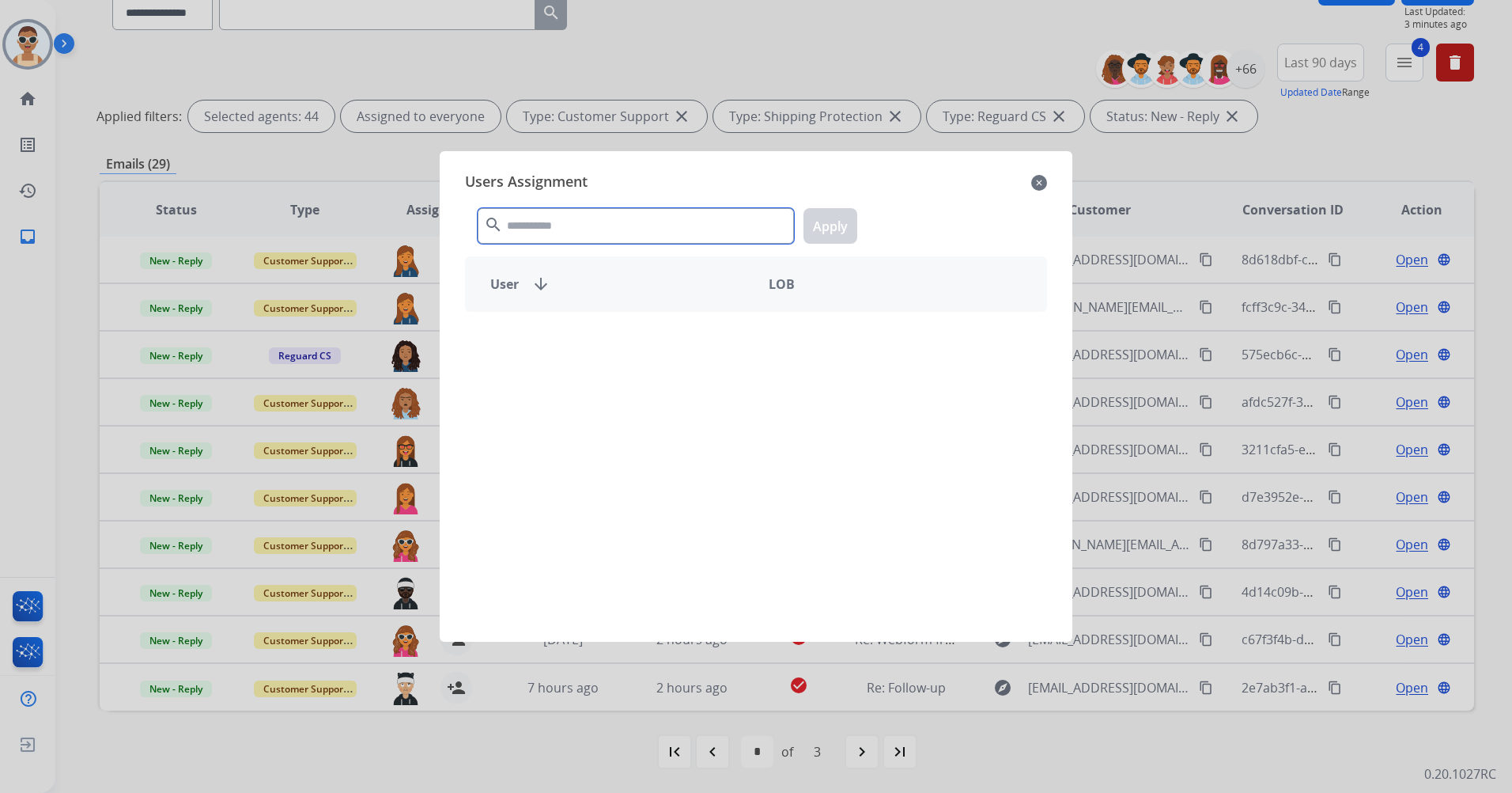
click at [576, 222] on input "text" at bounding box center [636, 226] width 317 height 36
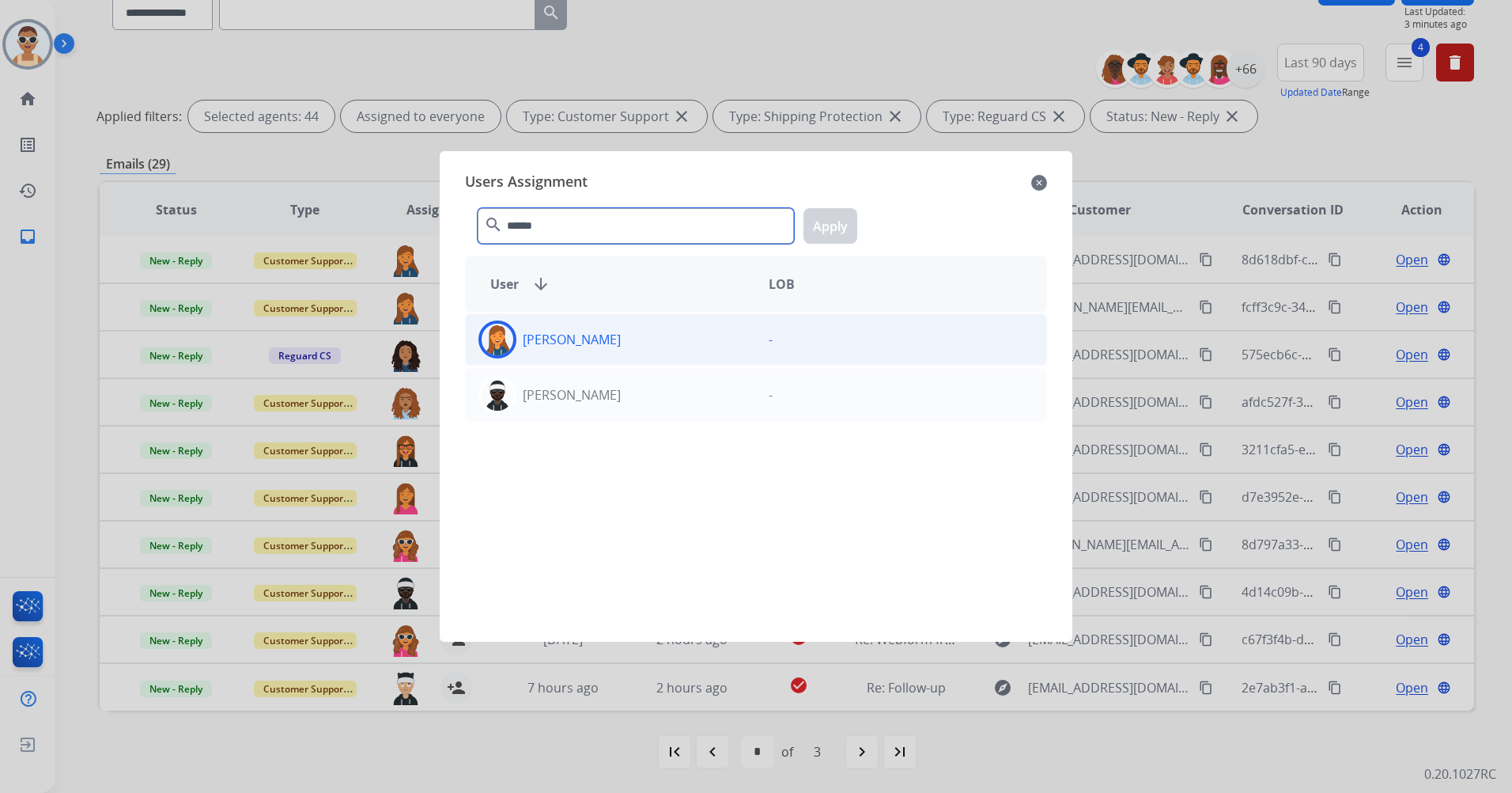
type input "******"
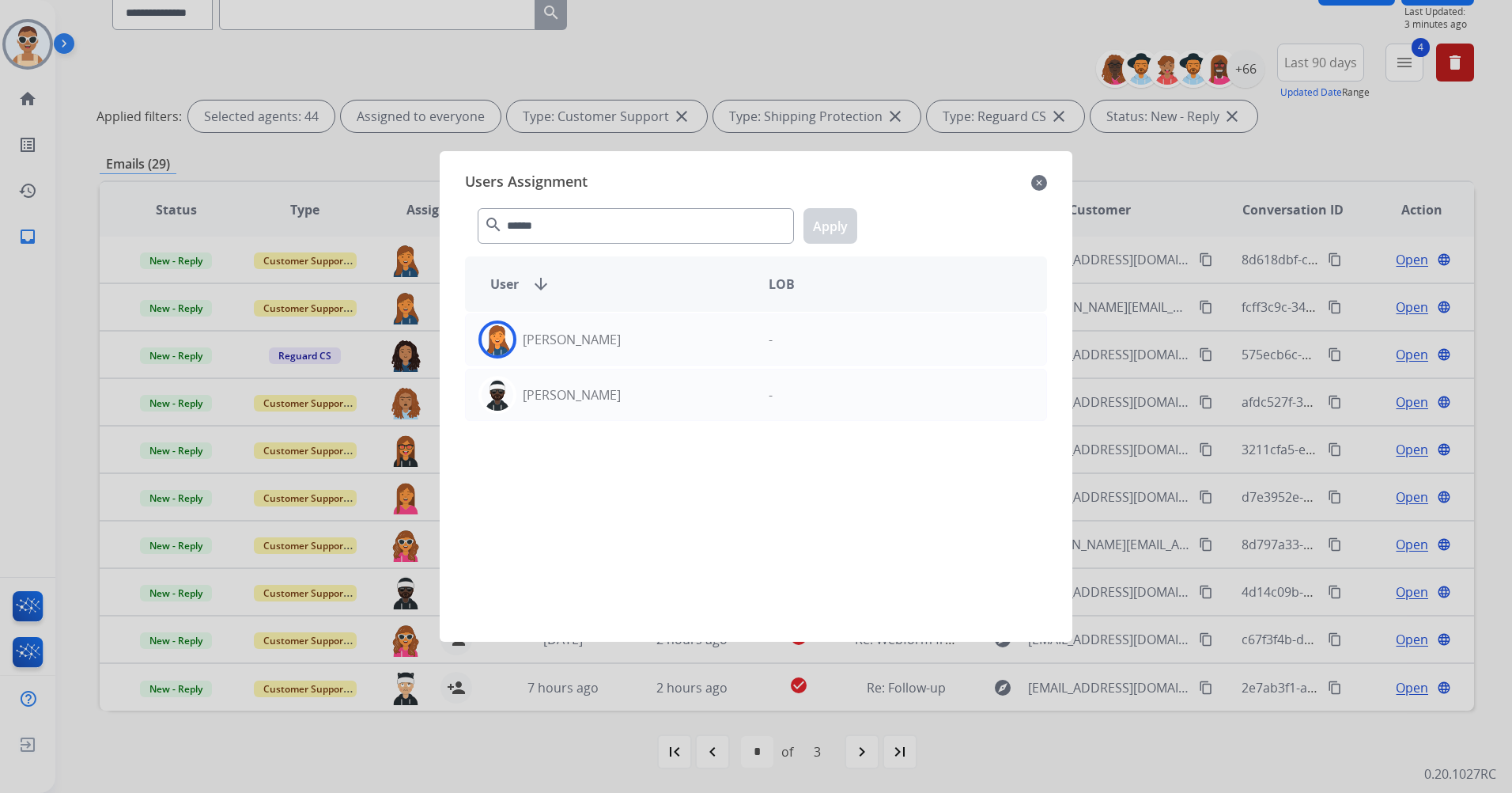
drag, startPoint x: 639, startPoint y: 330, endPoint x: 675, endPoint y: 312, distance: 40.2
click at [639, 331] on div "[PERSON_NAME]" at bounding box center [610, 339] width 290 height 38
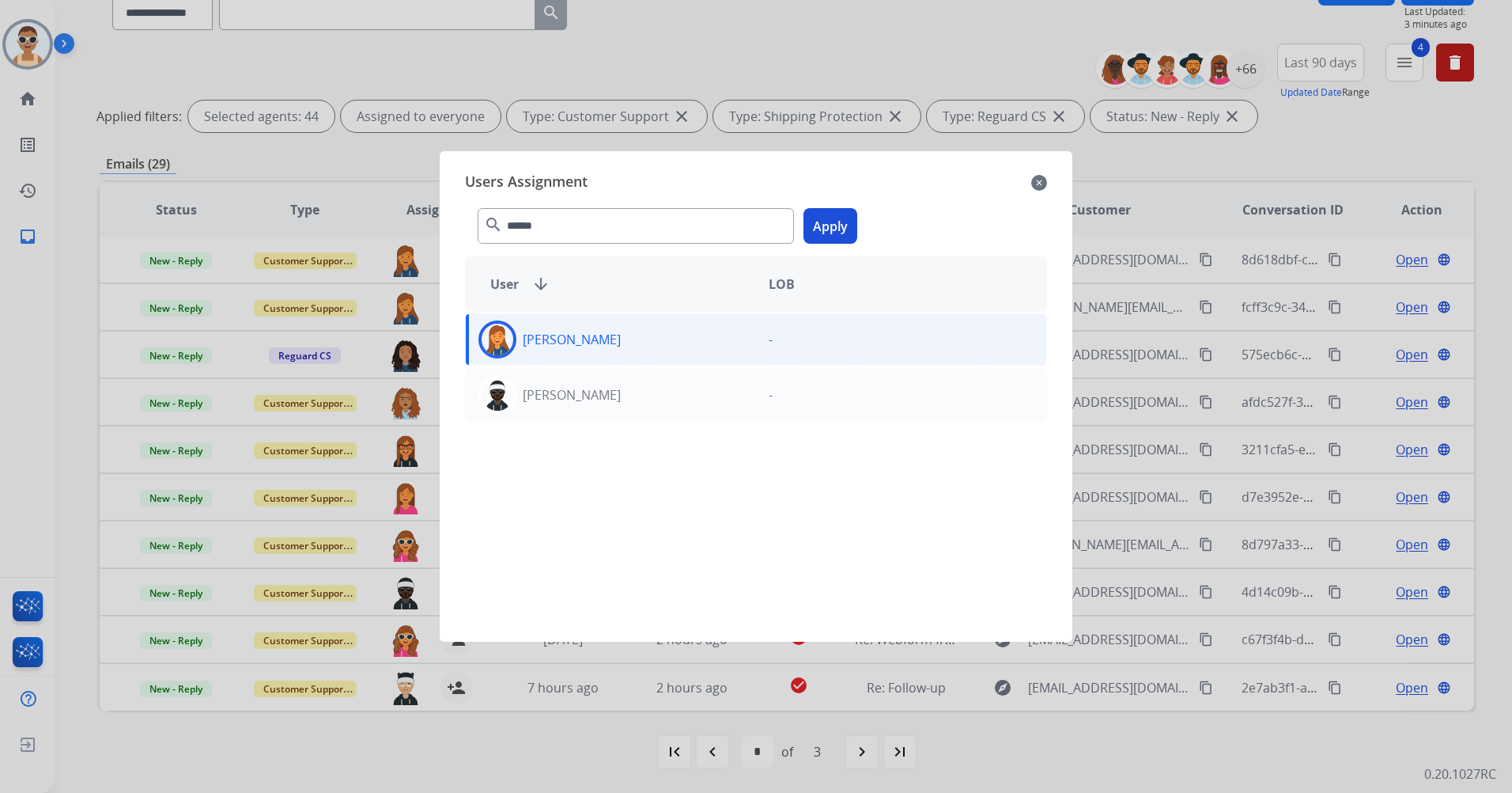
click at [821, 223] on button "Apply" at bounding box center [830, 226] width 54 height 36
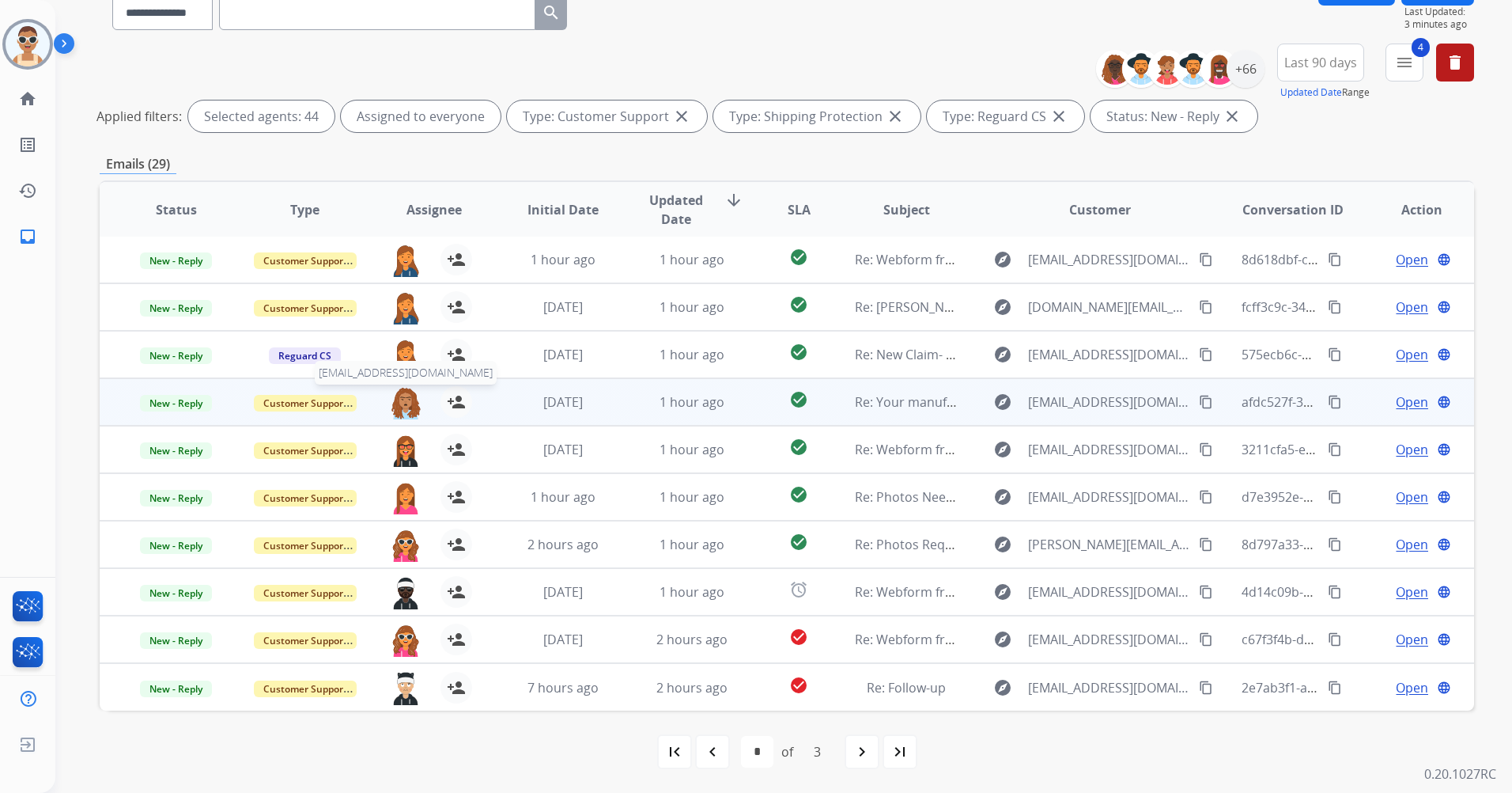
click at [405, 396] on img at bounding box center [405, 402] width 32 height 33
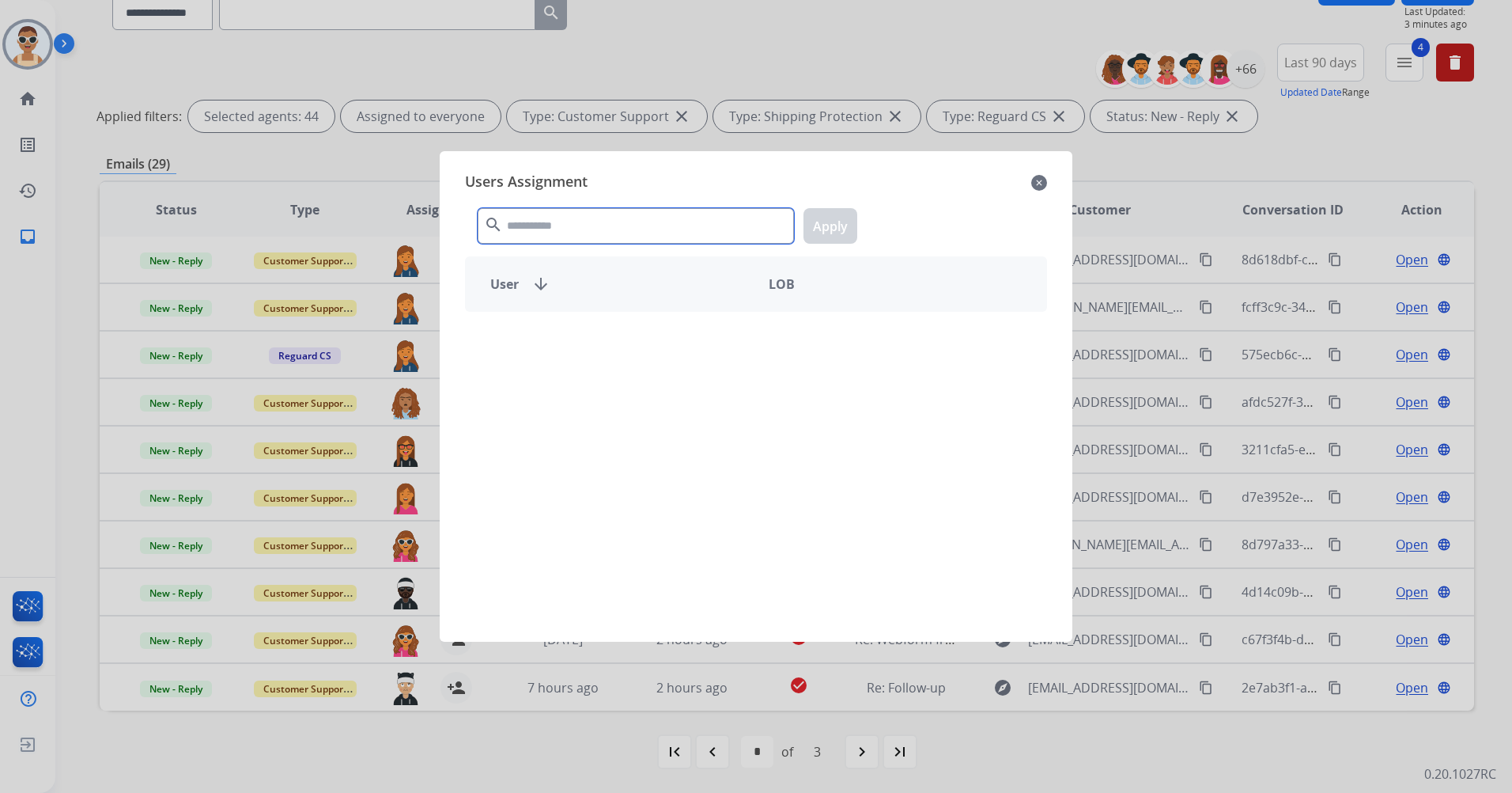
click at [592, 220] on input "text" at bounding box center [636, 226] width 317 height 36
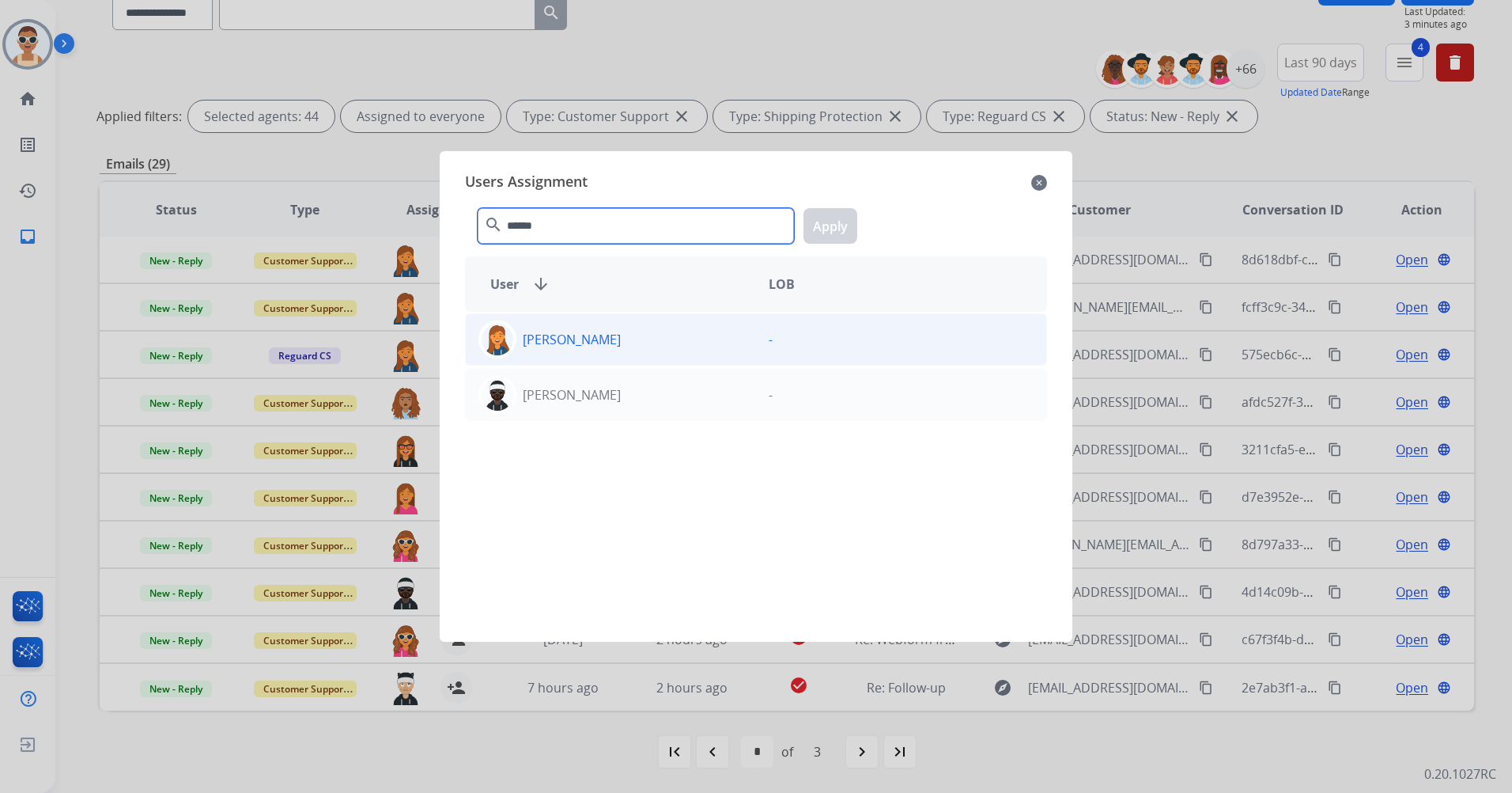
type input "******"
click at [632, 328] on div "[PERSON_NAME]" at bounding box center [610, 339] width 290 height 38
click at [823, 217] on button "Apply" at bounding box center [830, 226] width 54 height 36
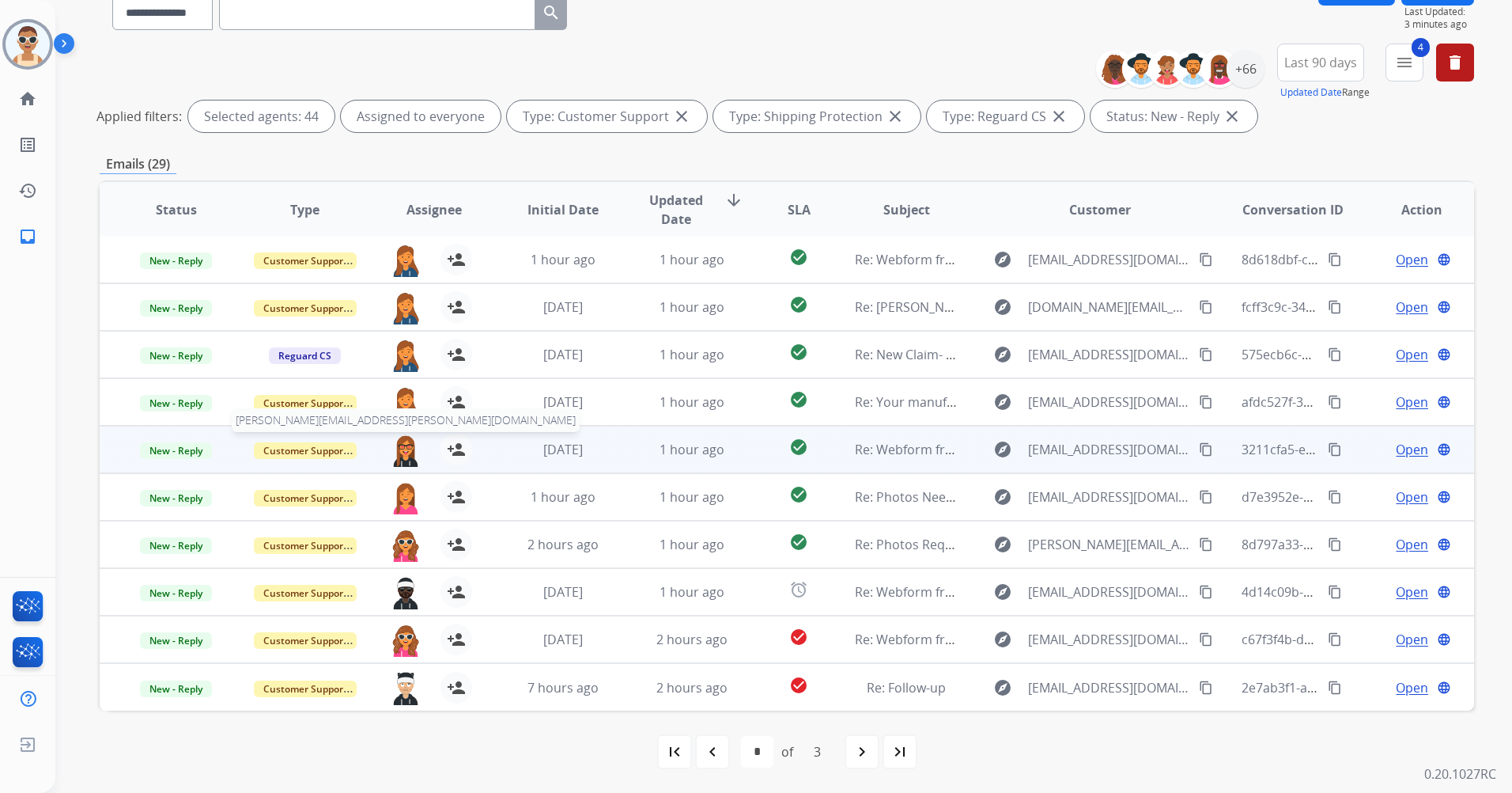
click at [406, 443] on img at bounding box center [405, 450] width 32 height 33
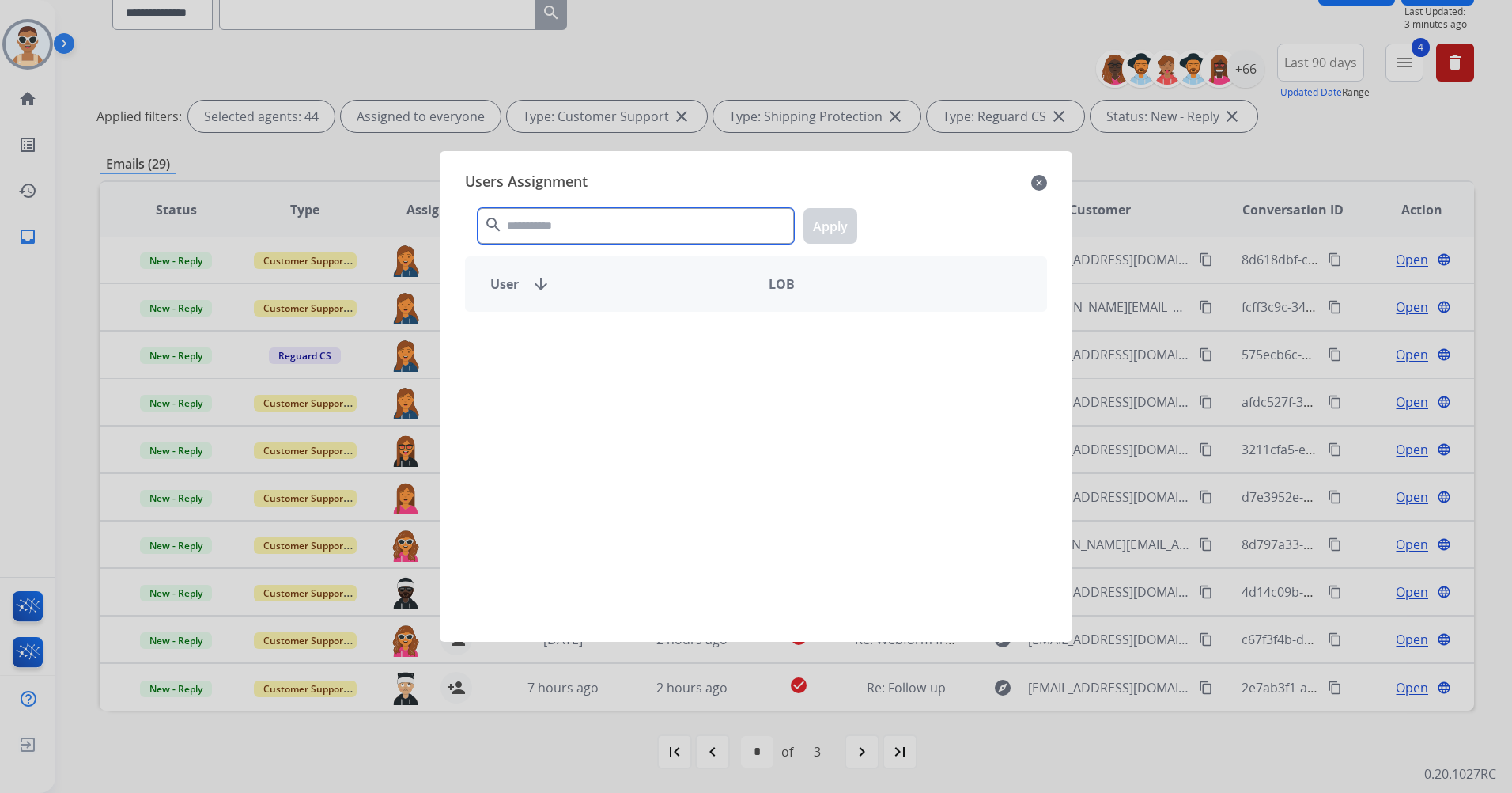
click at [598, 233] on input "text" at bounding box center [636, 226] width 317 height 36
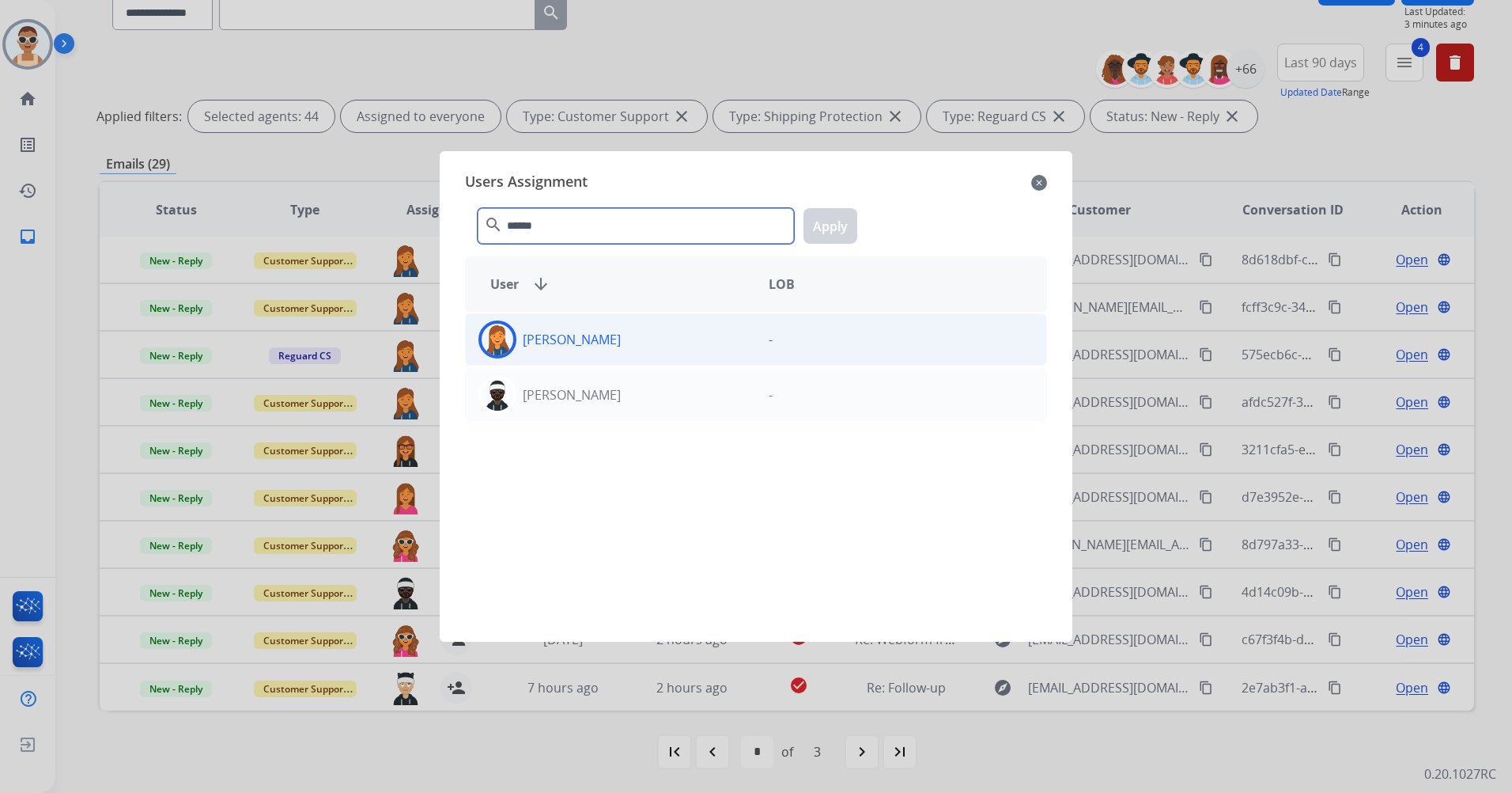
type input "******"
click at [602, 342] on div "[PERSON_NAME]" at bounding box center [610, 339] width 290 height 38
click at [840, 235] on button "Apply" at bounding box center [830, 226] width 54 height 36
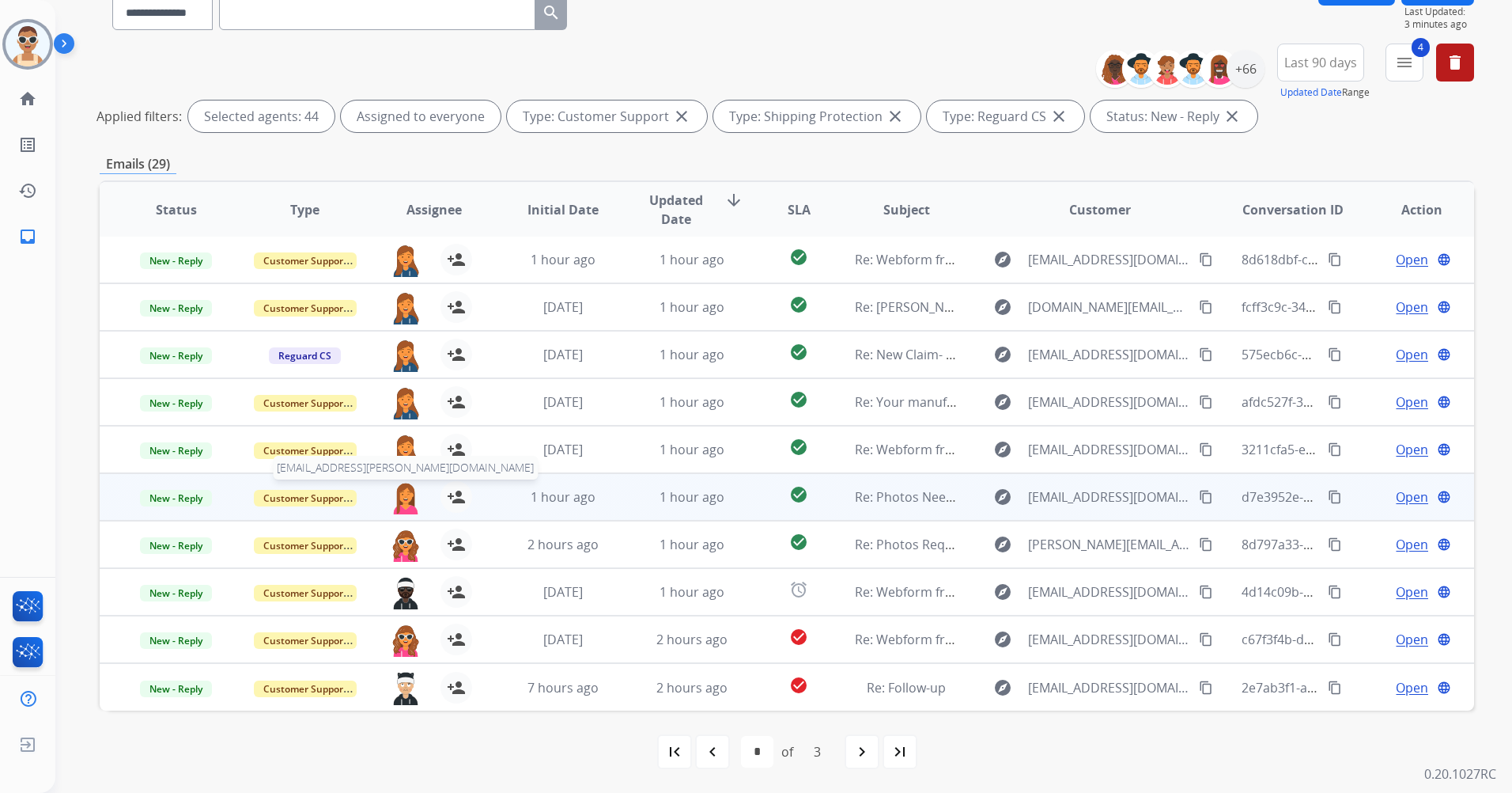
click at [406, 491] on img at bounding box center [405, 497] width 32 height 33
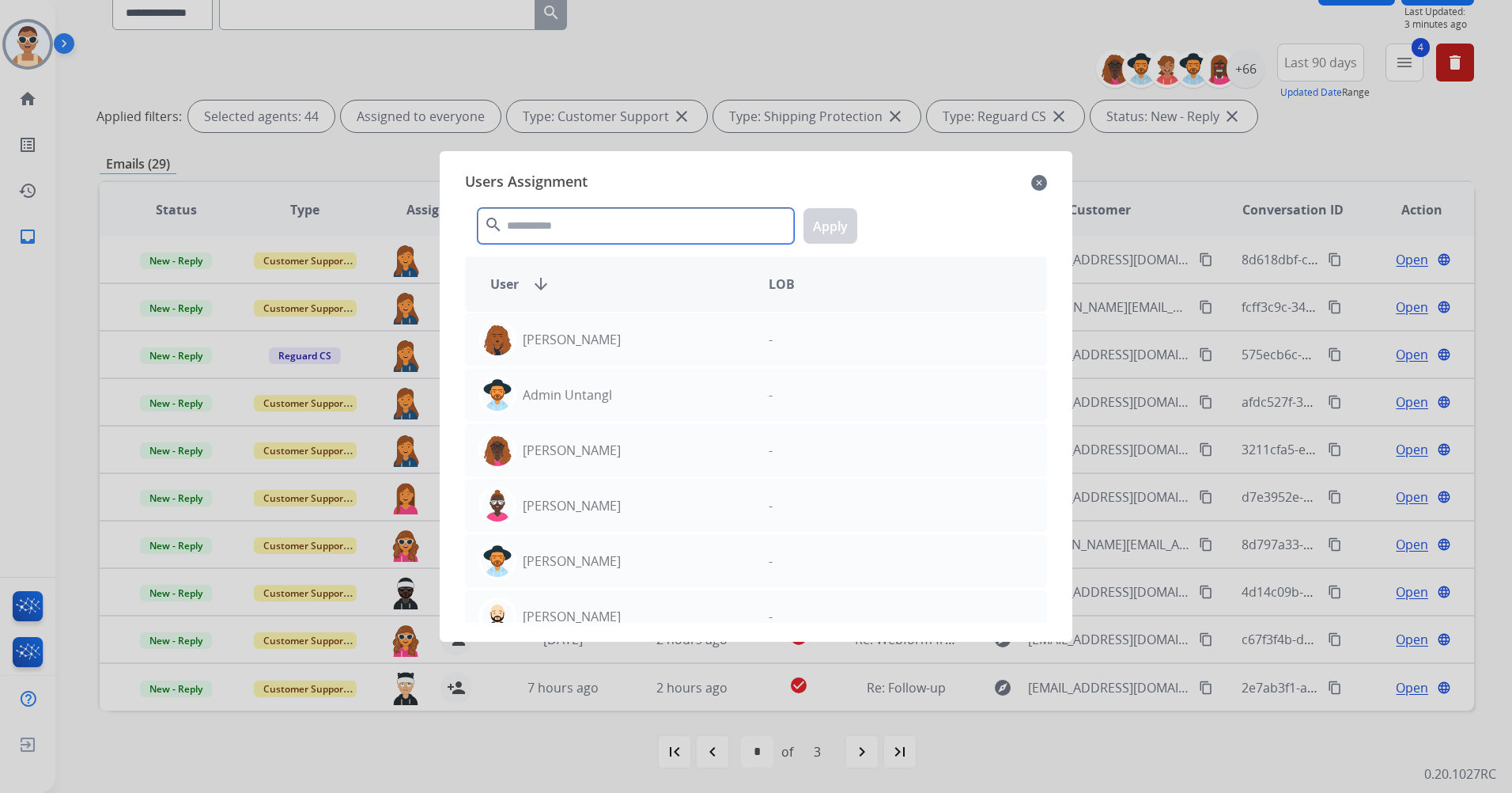
click at [541, 215] on input "text" at bounding box center [636, 226] width 317 height 36
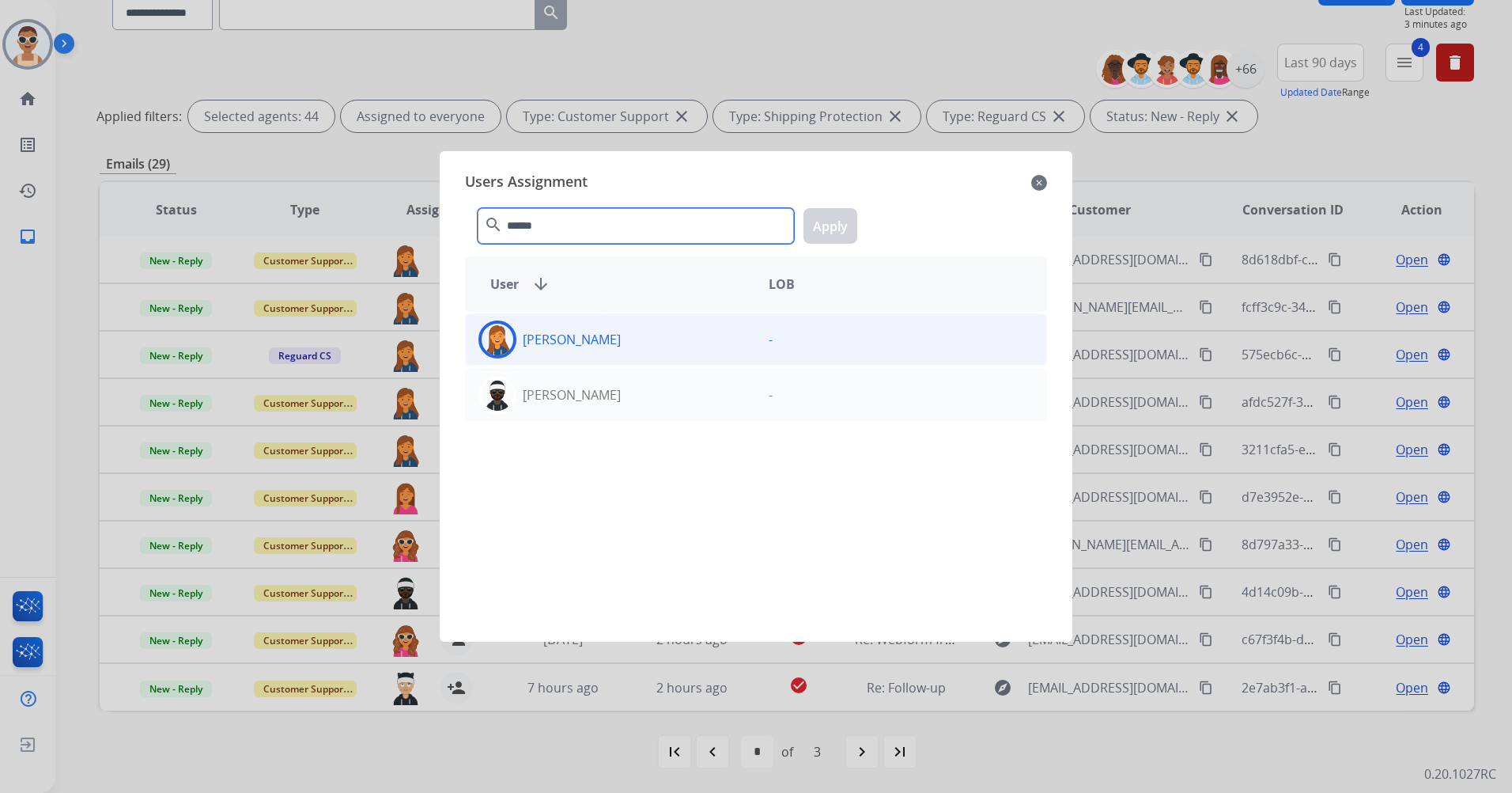
type input "******"
click at [592, 359] on div "[PERSON_NAME] -" at bounding box center [756, 339] width 582 height 52
click at [834, 219] on button "Apply" at bounding box center [830, 226] width 54 height 36
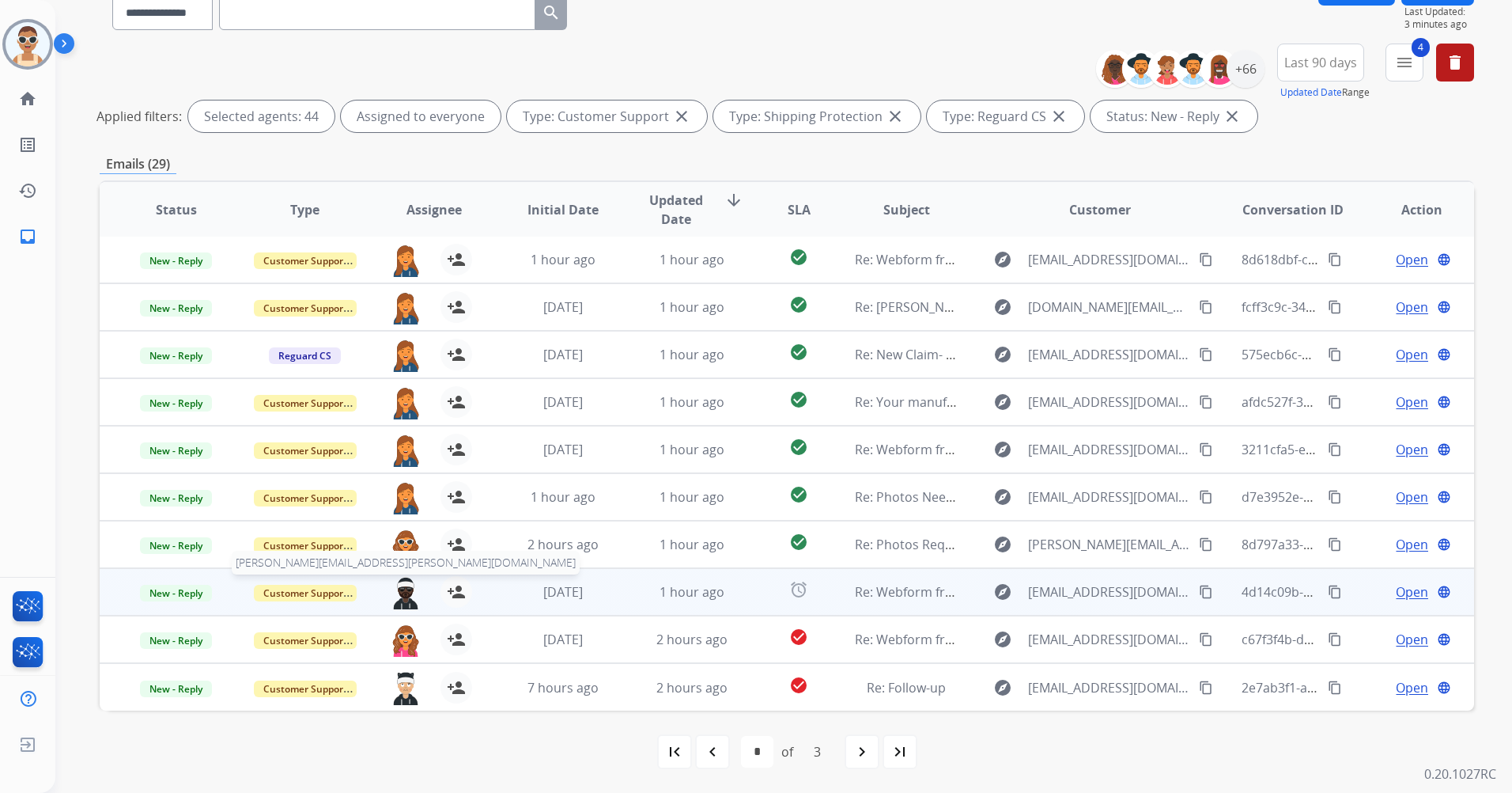
click at [401, 589] on img at bounding box center [405, 592] width 32 height 33
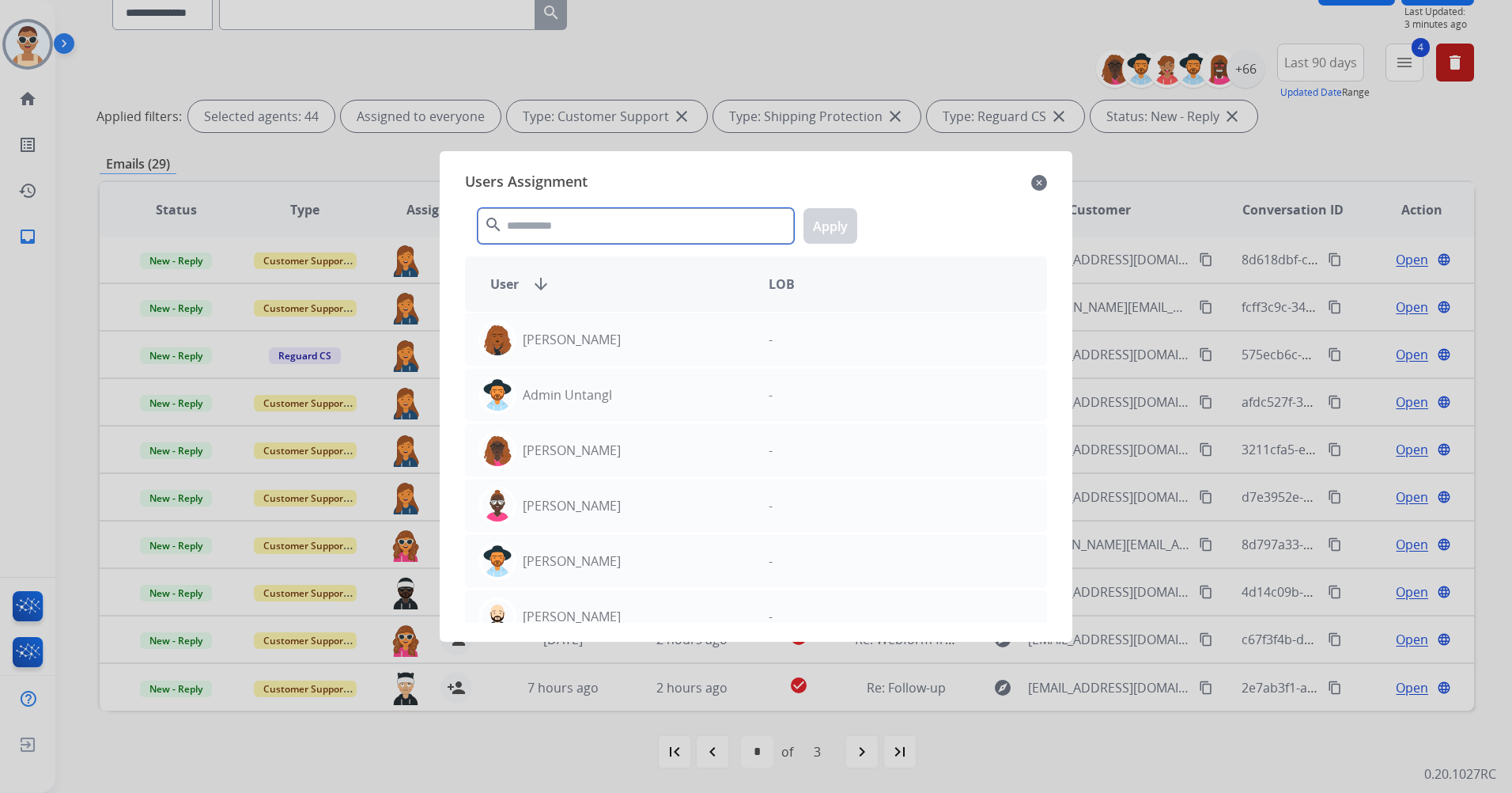
click at [531, 227] on input "text" at bounding box center [636, 226] width 317 height 36
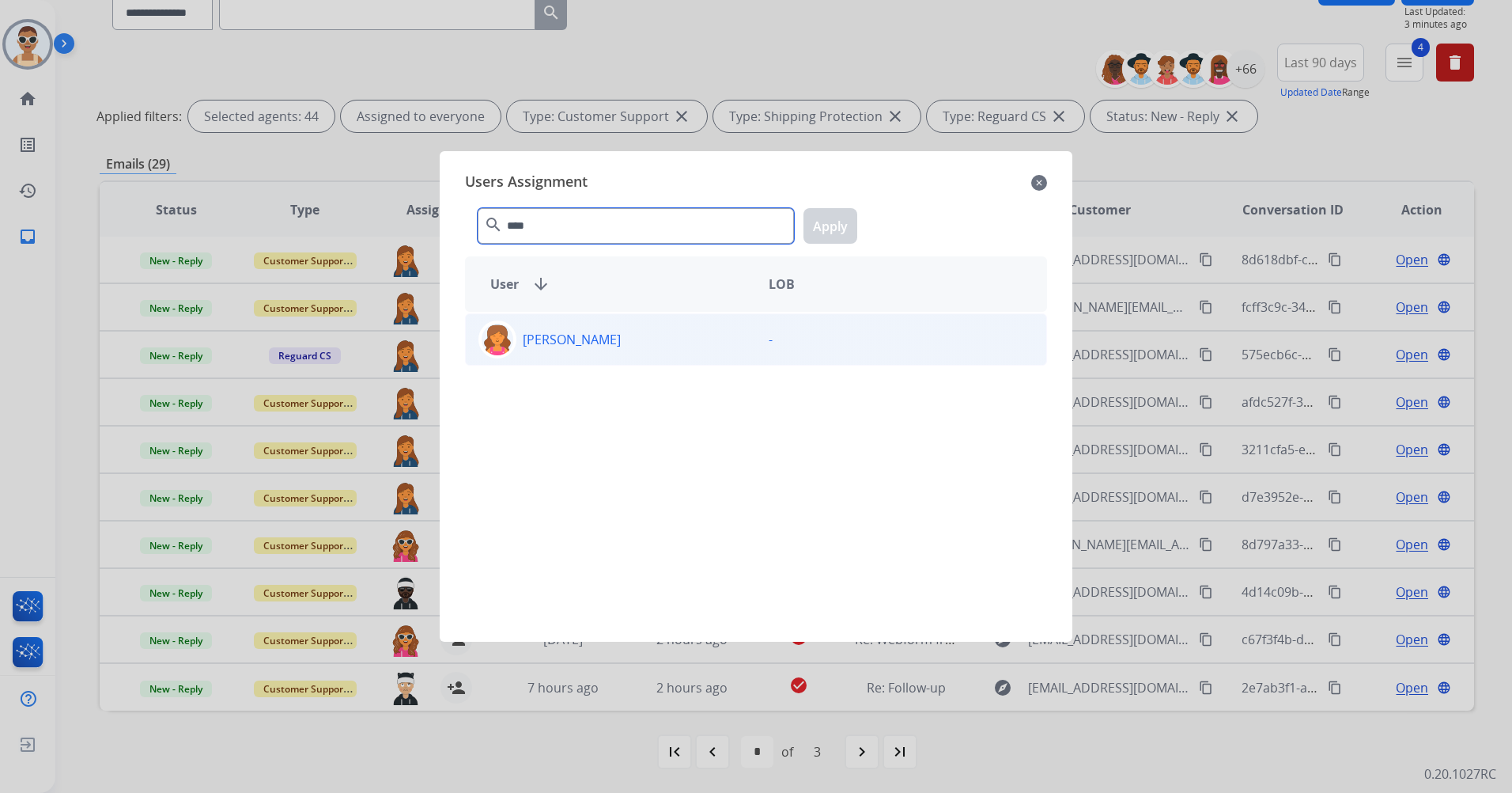
type input "****"
click at [614, 343] on p "[PERSON_NAME]" at bounding box center [571, 339] width 98 height 19
click at [833, 221] on button "Apply" at bounding box center [830, 226] width 54 height 36
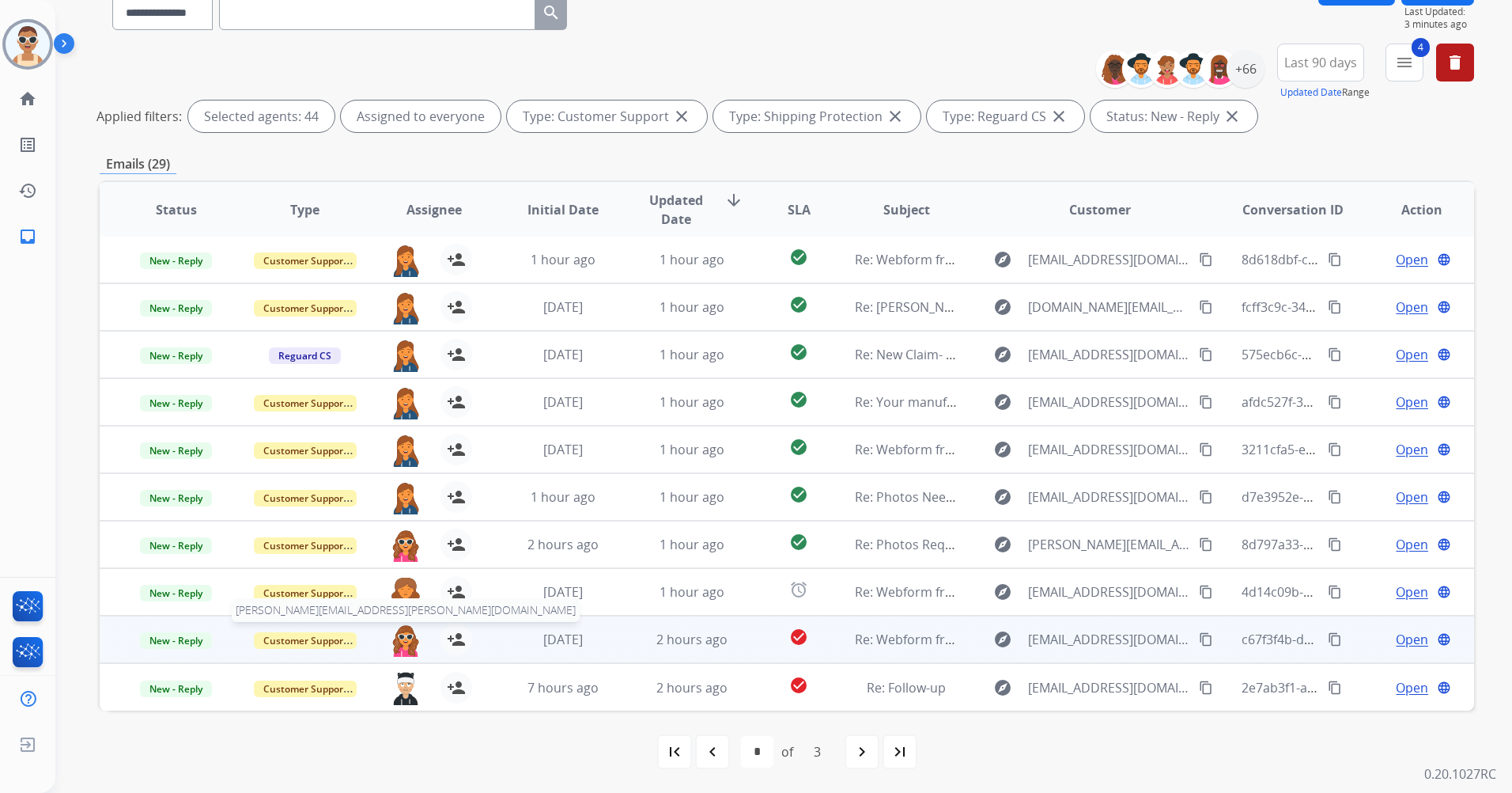
click at [404, 639] on img at bounding box center [405, 640] width 32 height 33
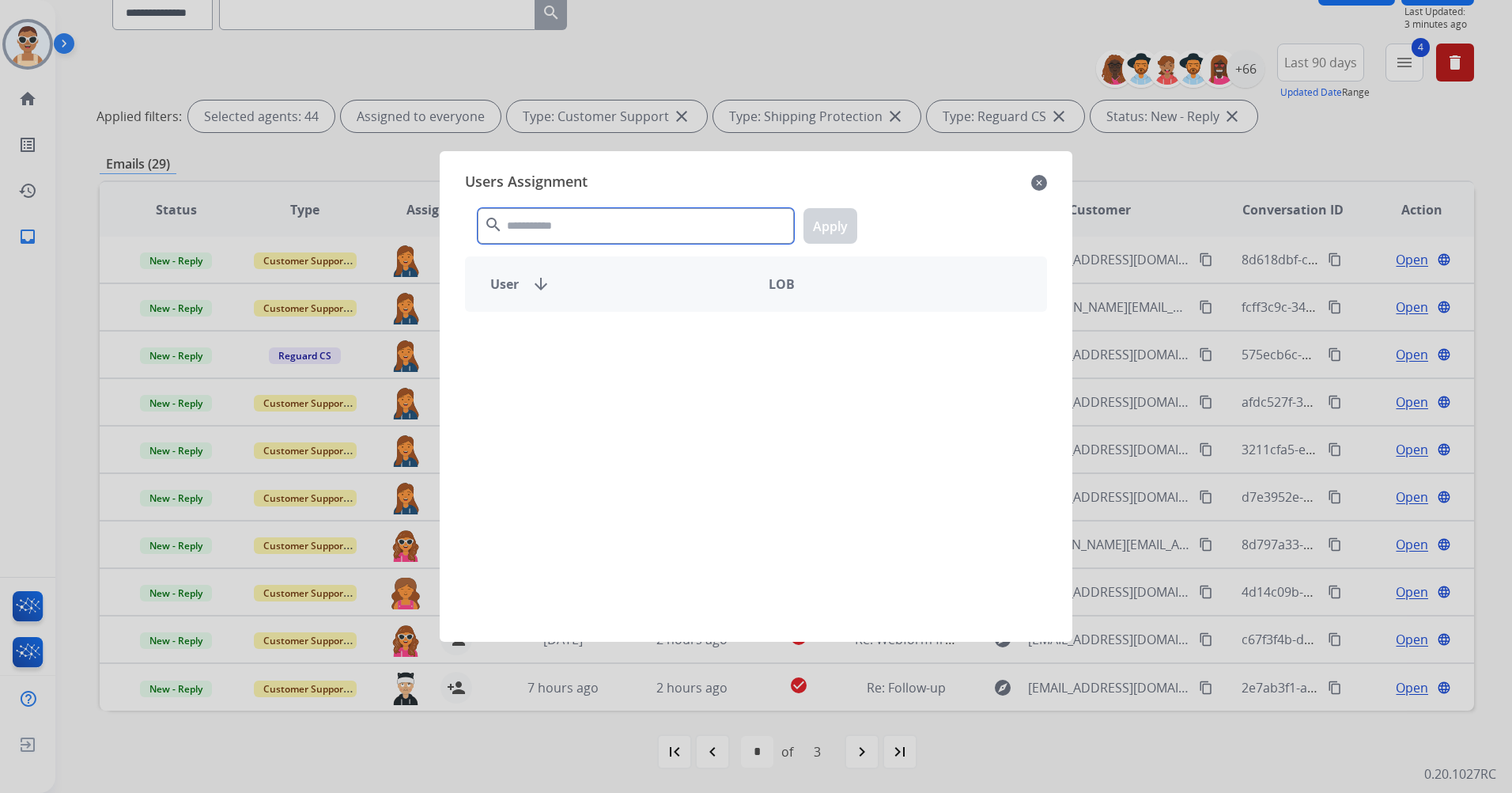
click at [602, 236] on input "text" at bounding box center [636, 226] width 317 height 36
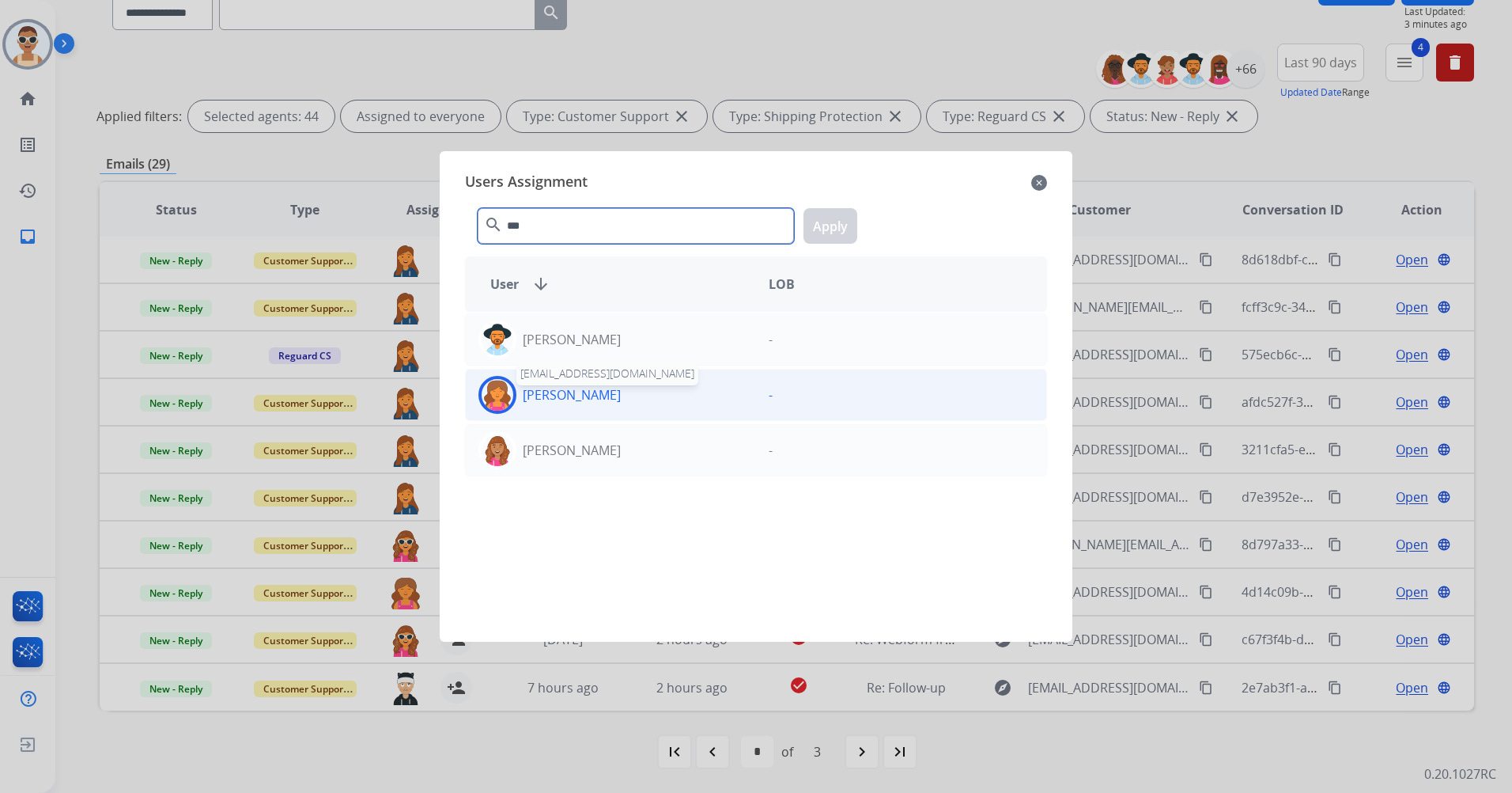
type input "***"
drag, startPoint x: 624, startPoint y: 401, endPoint x: 812, endPoint y: 276, distance: 225.8
click at [621, 400] on p "[PERSON_NAME]" at bounding box center [571, 394] width 98 height 19
click at [836, 210] on button "Apply" at bounding box center [830, 226] width 54 height 36
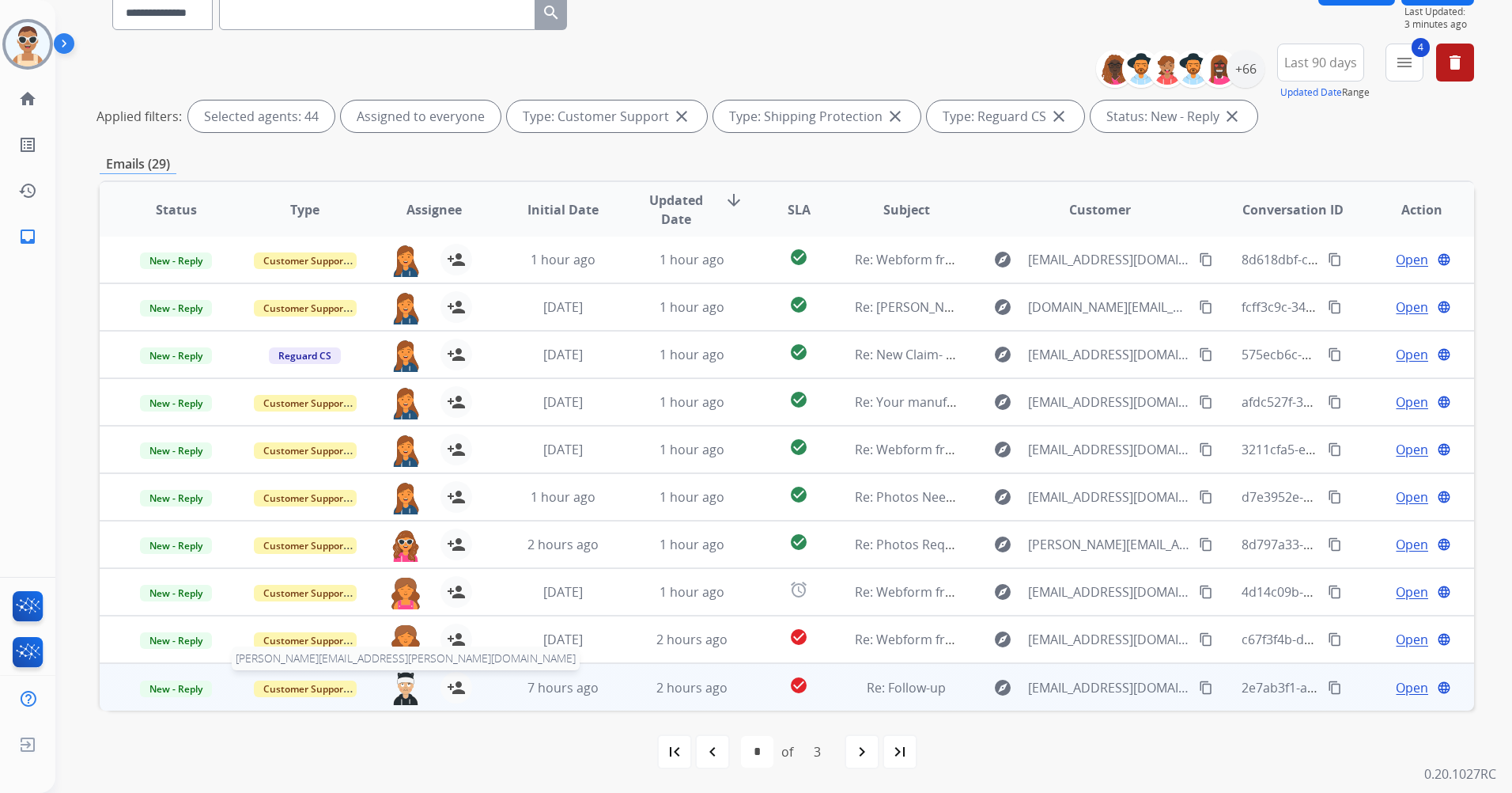
click at [404, 678] on img at bounding box center [405, 688] width 32 height 33
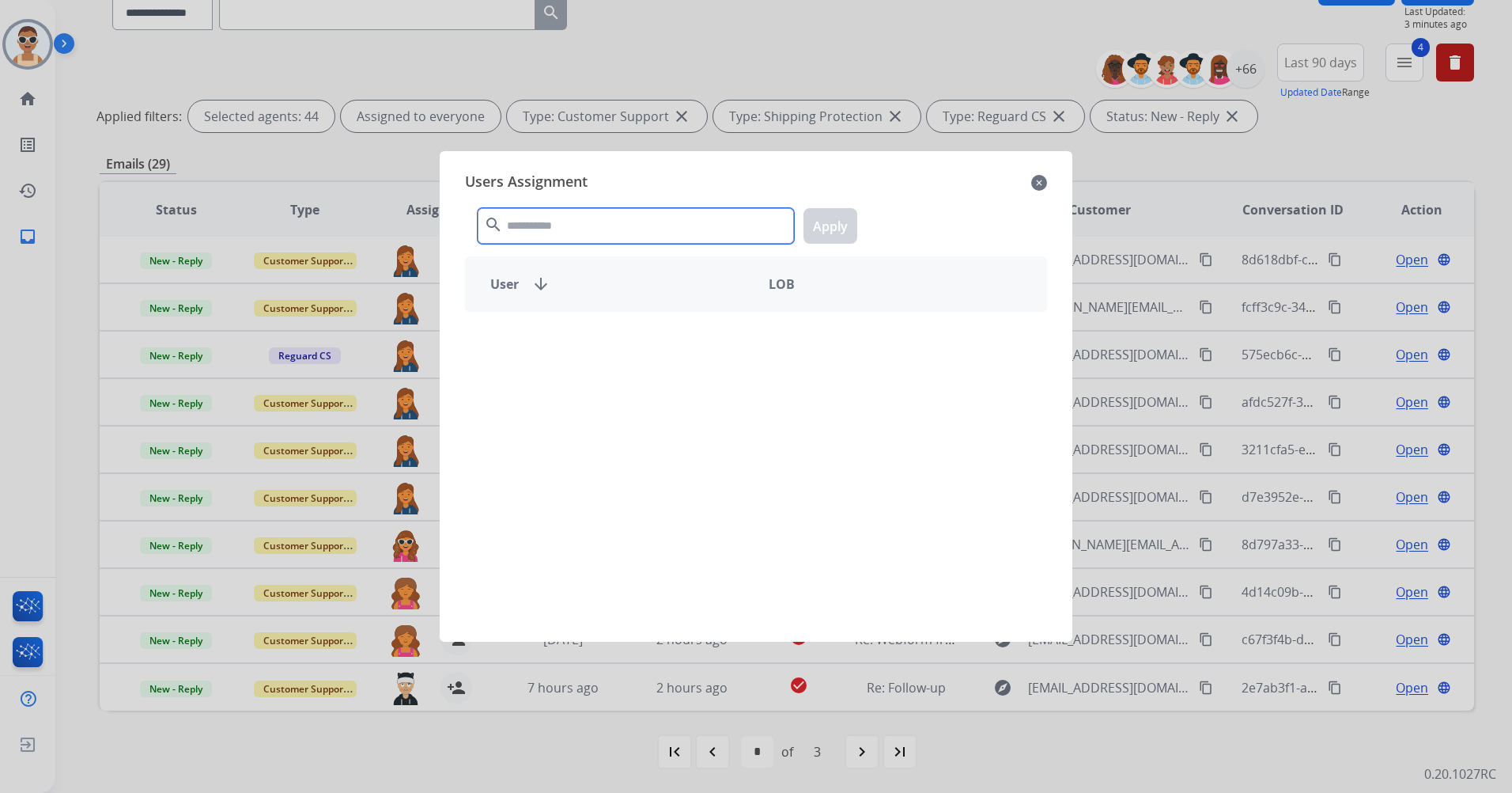
click at [547, 231] on input "text" at bounding box center [636, 226] width 317 height 36
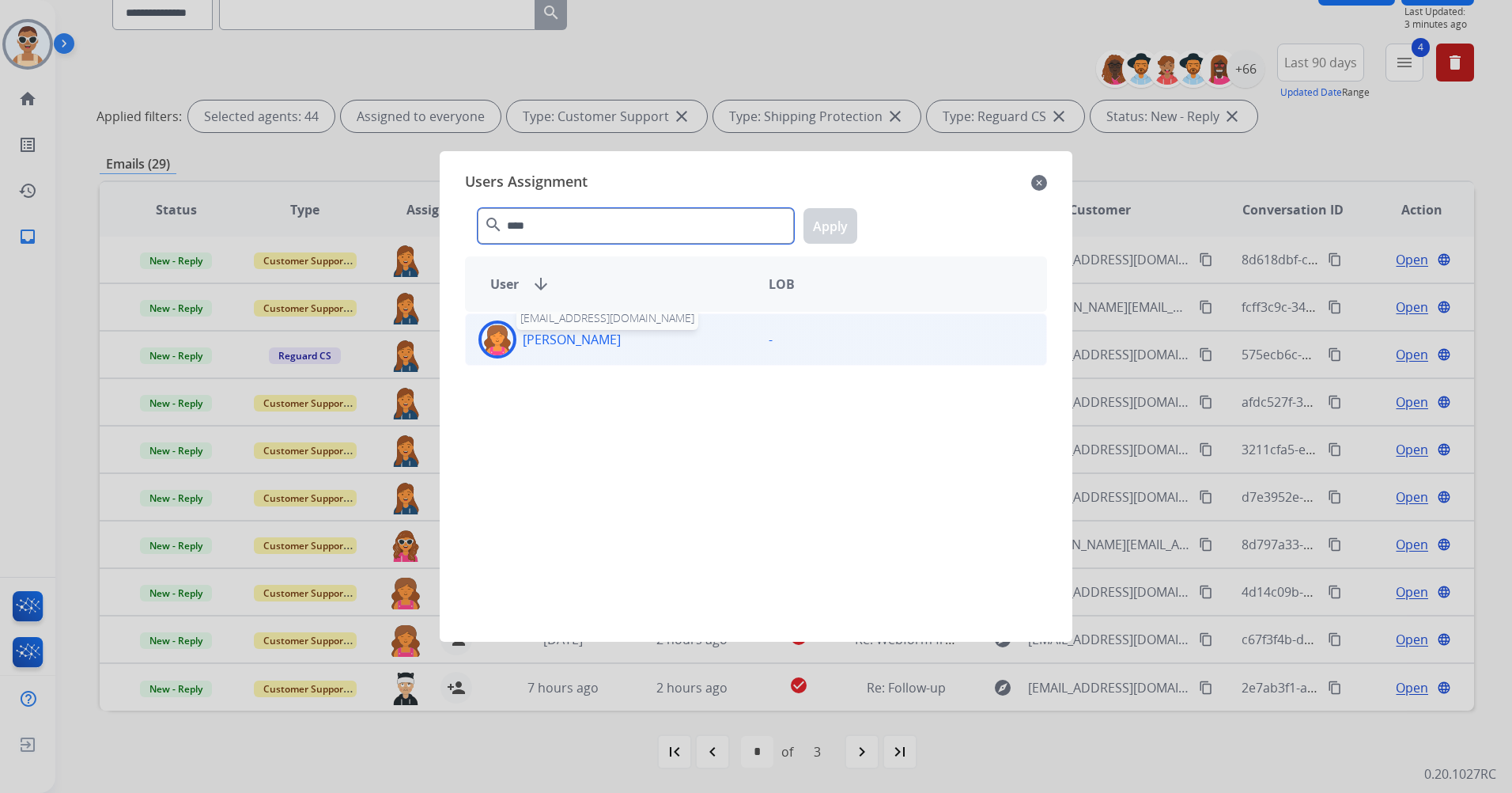
type input "****"
click at [579, 338] on p "[PERSON_NAME]" at bounding box center [571, 339] width 98 height 19
click at [835, 229] on button "Apply" at bounding box center [830, 226] width 54 height 36
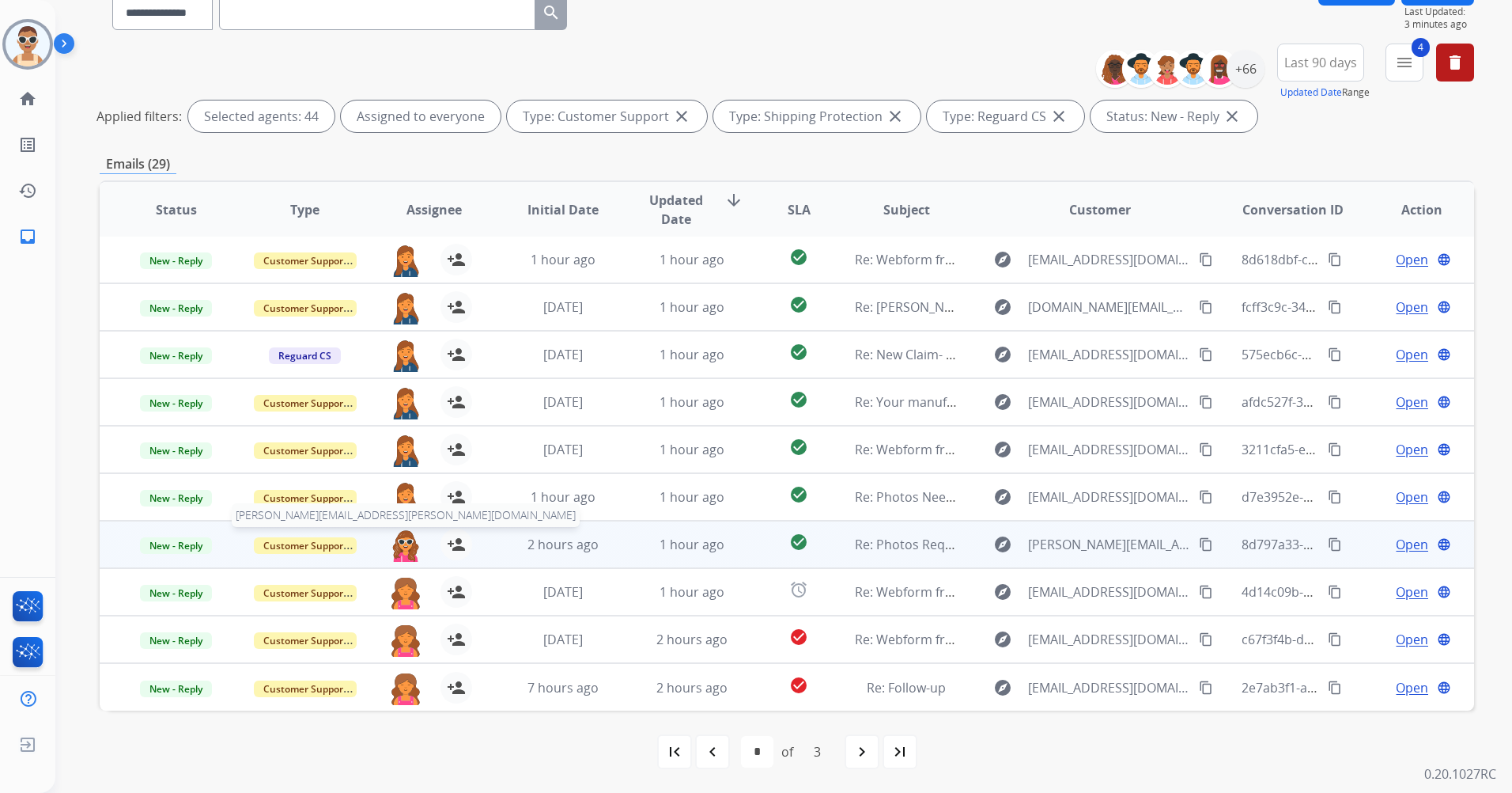
click at [404, 548] on img at bounding box center [405, 545] width 32 height 33
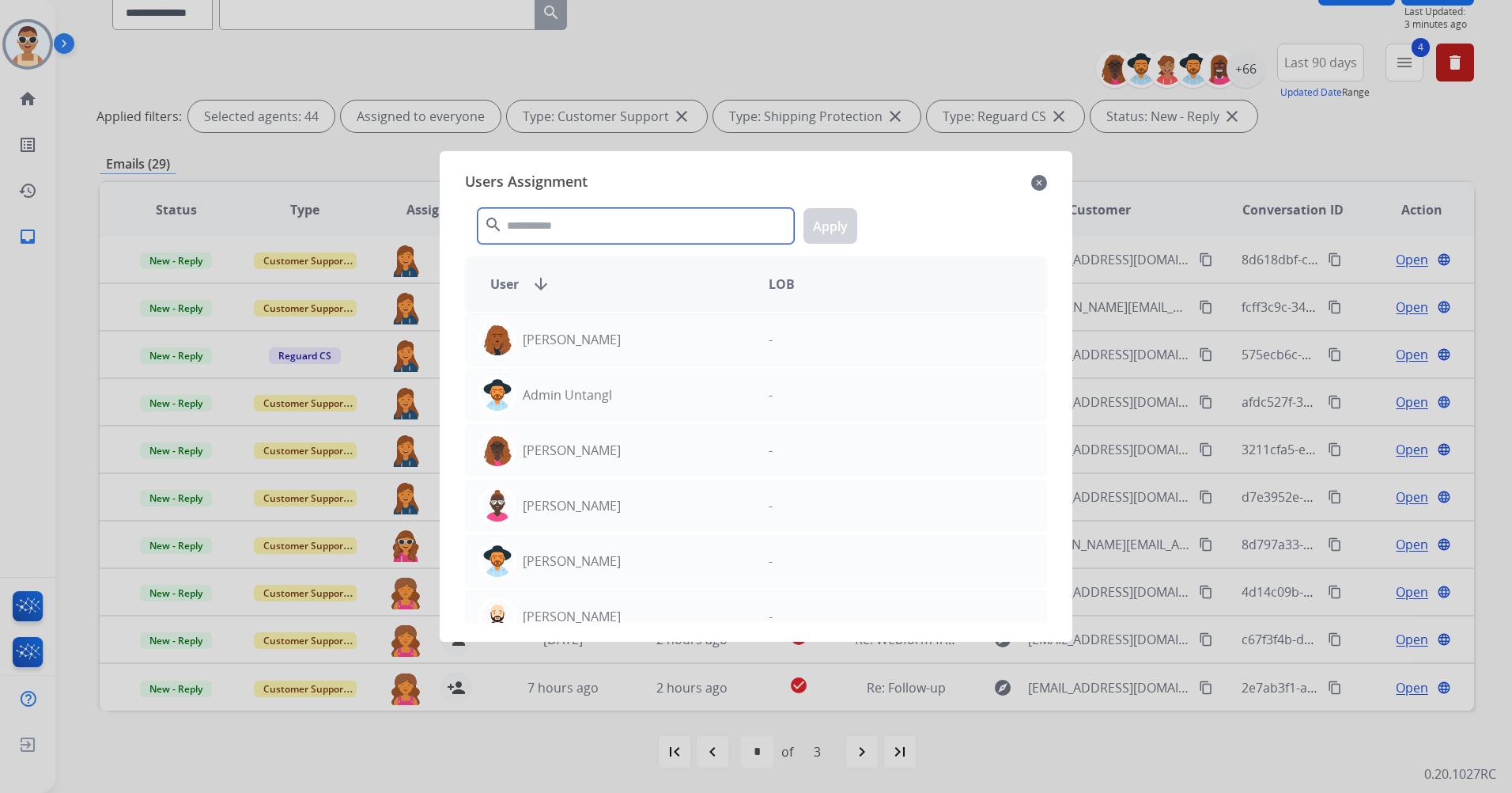
click at [539, 219] on input "text" at bounding box center [636, 226] width 317 height 36
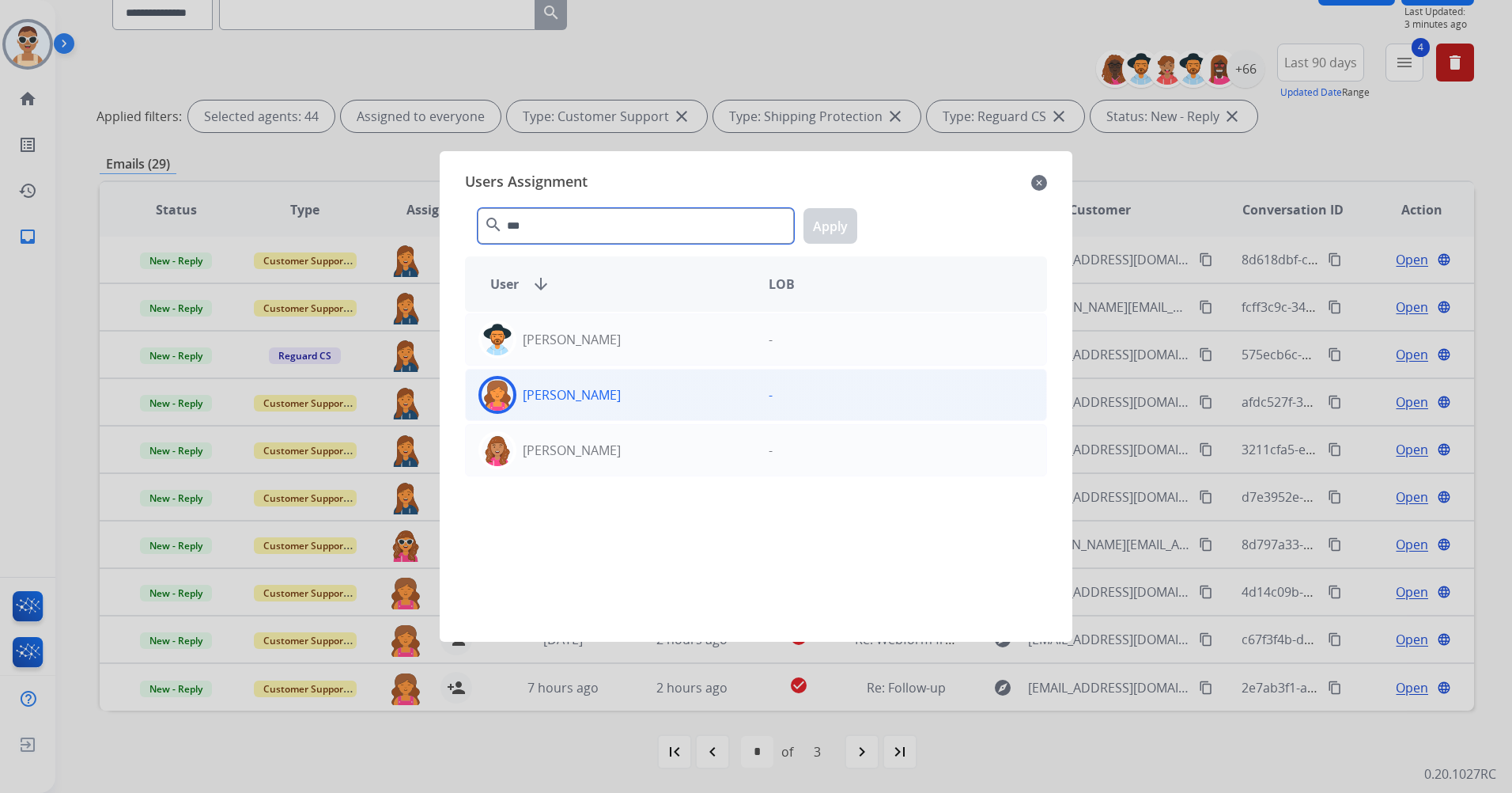
type input "***"
click at [631, 381] on div "[PERSON_NAME]" at bounding box center [610, 394] width 290 height 38
click at [841, 236] on button "Apply" at bounding box center [830, 226] width 54 height 36
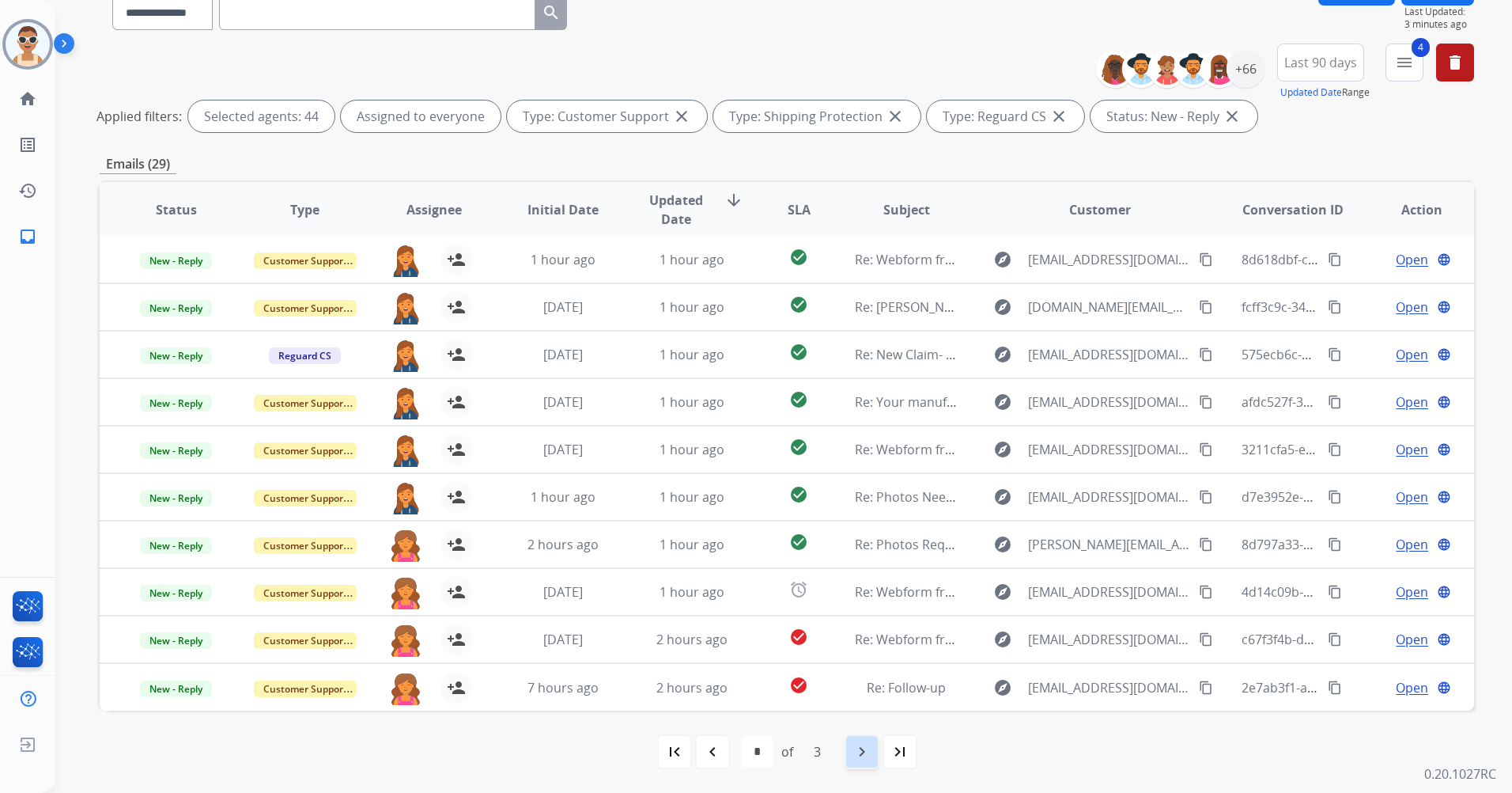
click at [868, 746] on mat-icon "navigate_next" at bounding box center [862, 751] width 19 height 19
select select "*"
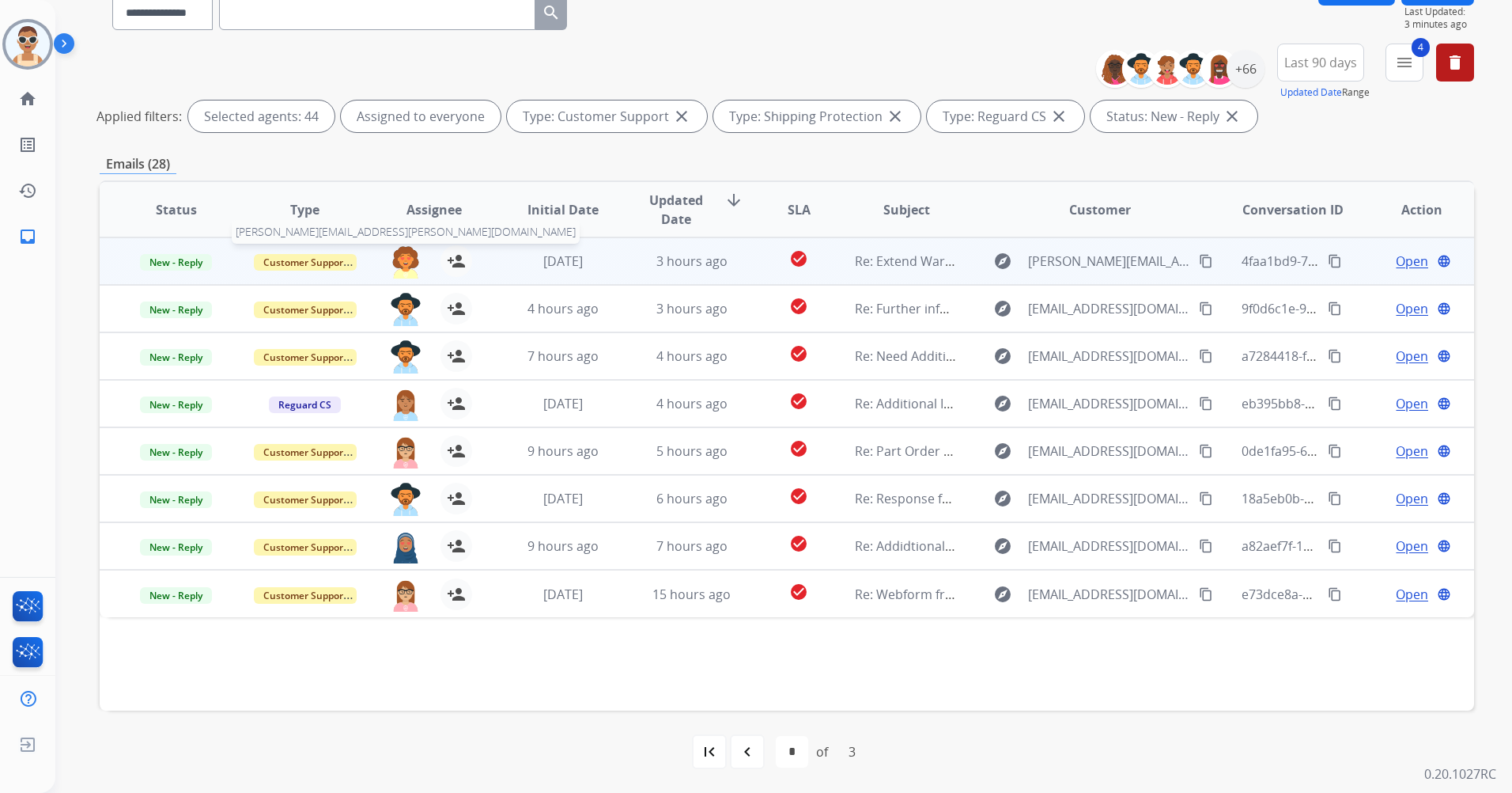
click at [399, 259] on img at bounding box center [405, 261] width 32 height 33
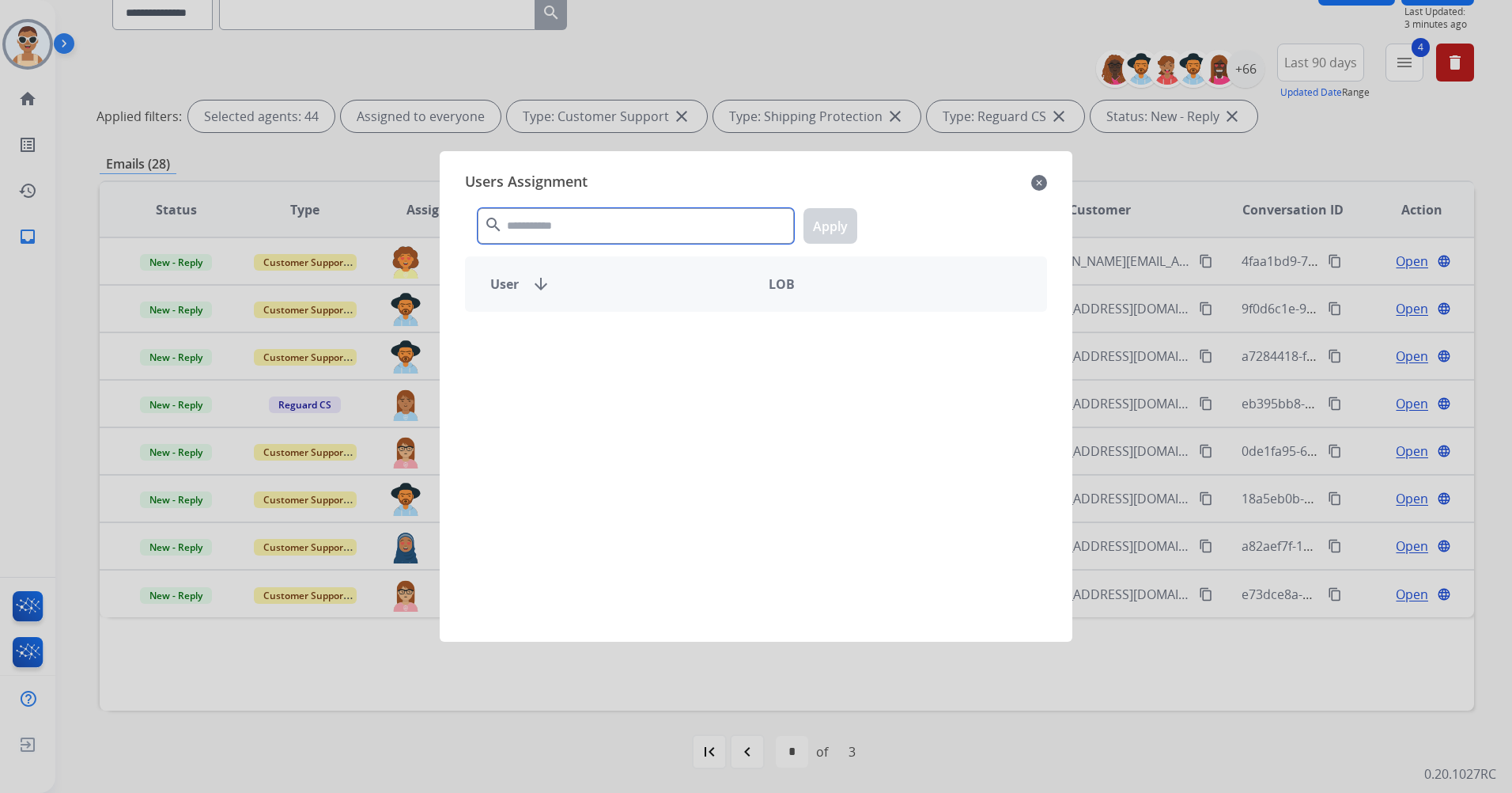
click at [634, 229] on input "text" at bounding box center [636, 226] width 317 height 36
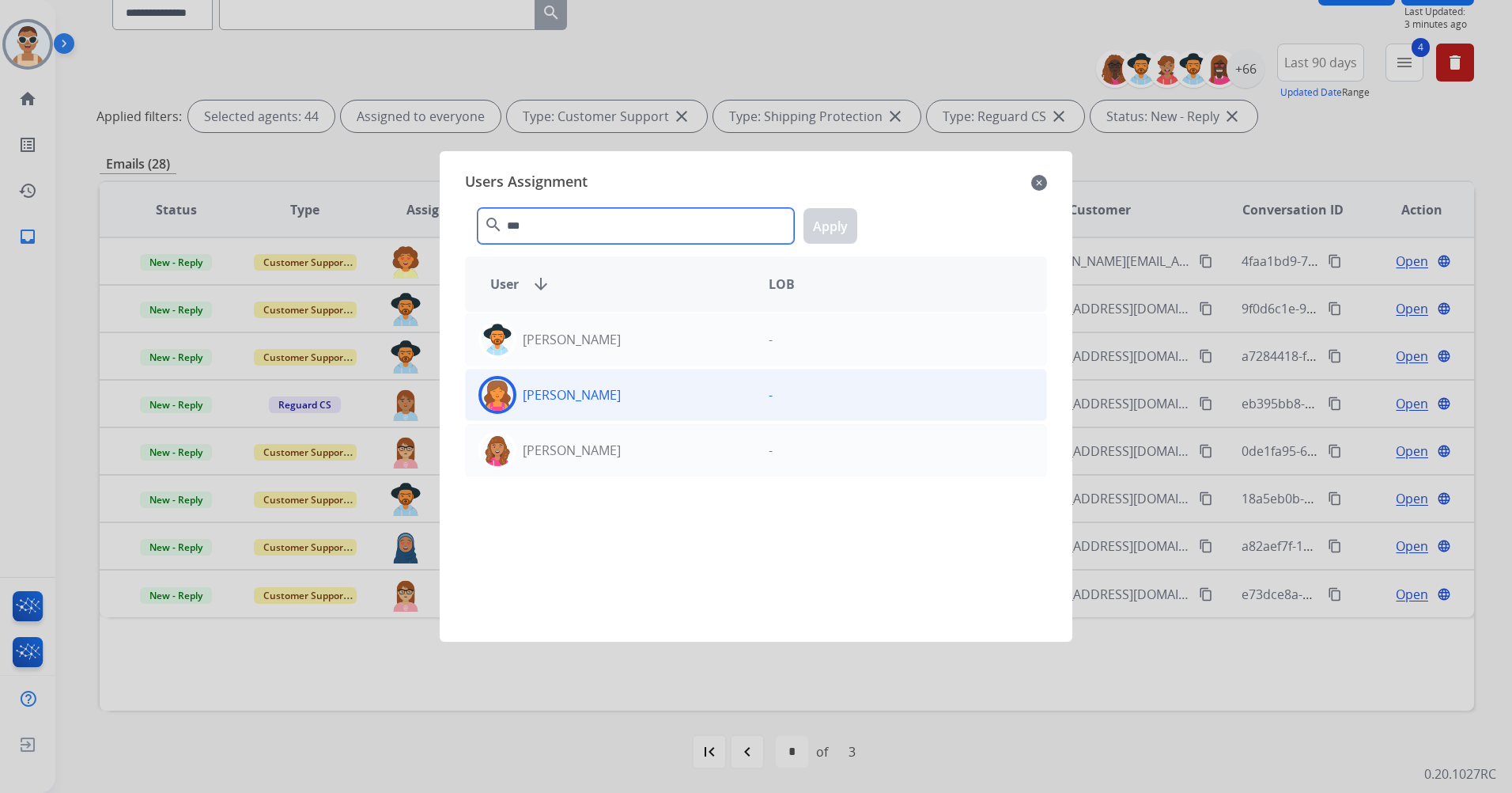
type input "***"
click at [673, 389] on div "[PERSON_NAME]" at bounding box center [610, 394] width 290 height 38
click at [831, 213] on button "Apply" at bounding box center [830, 226] width 54 height 36
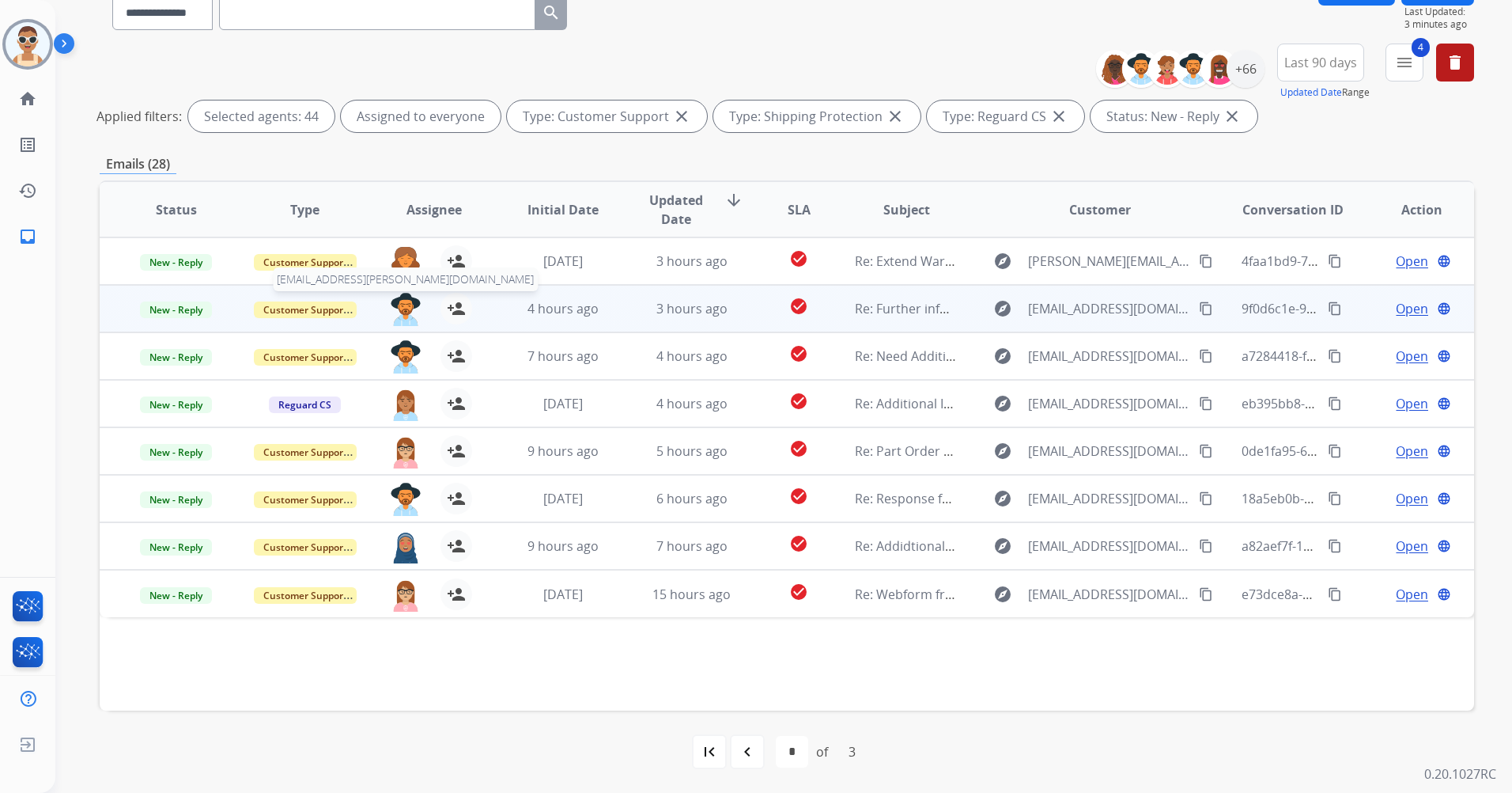
click at [402, 303] on img at bounding box center [405, 309] width 32 height 33
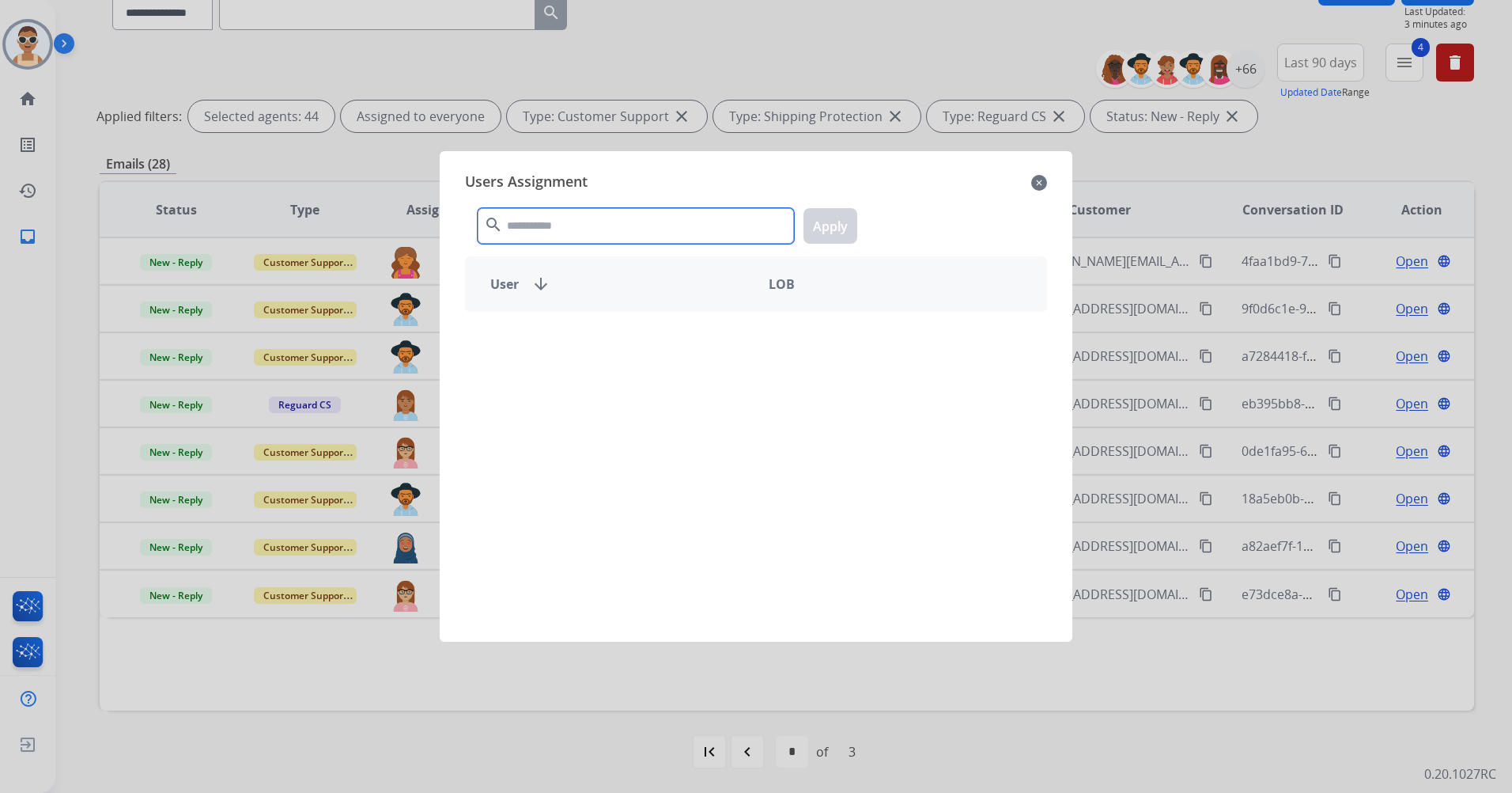
click at [597, 225] on input "text" at bounding box center [636, 226] width 317 height 36
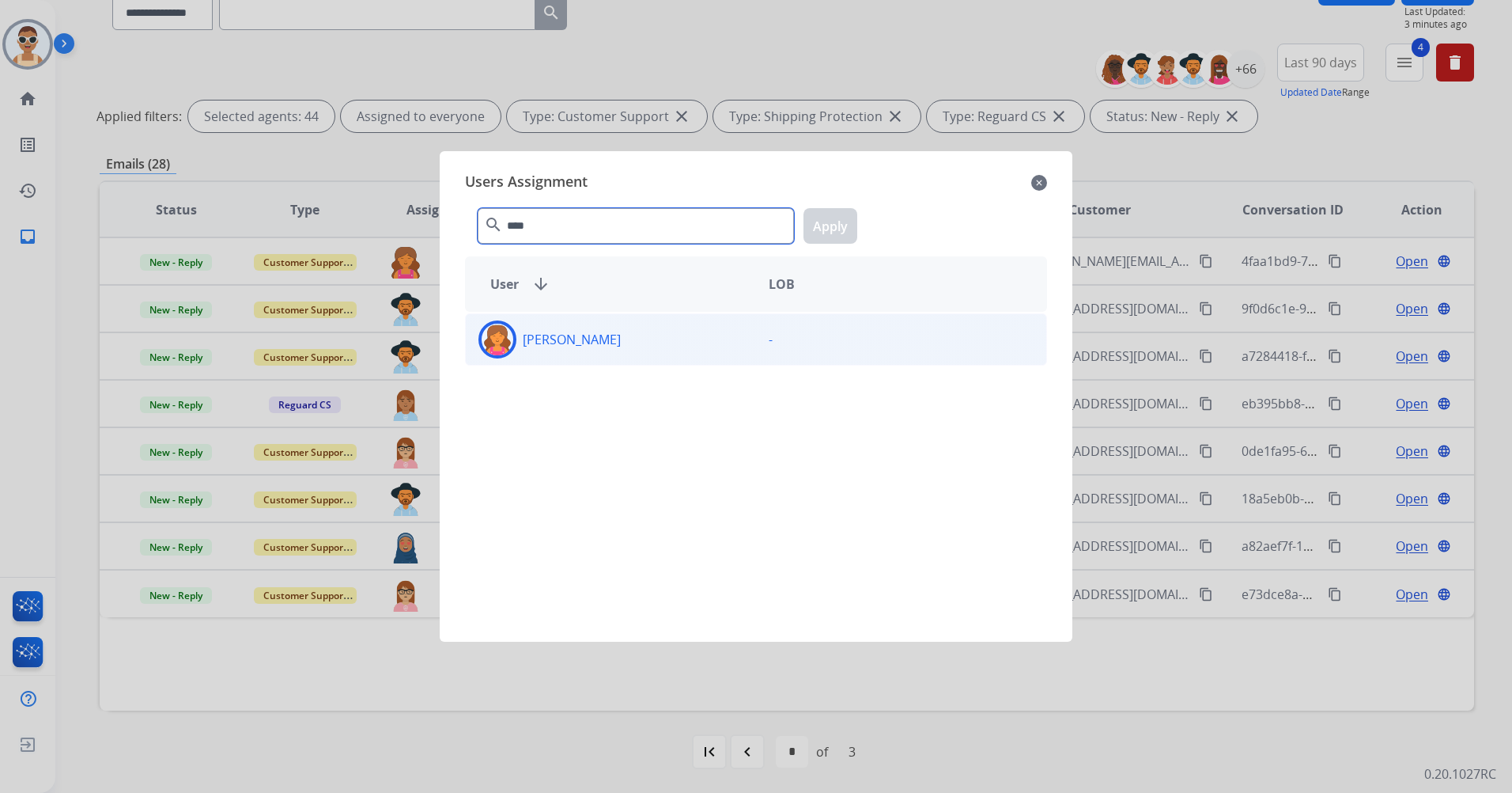
type input "****"
click at [637, 350] on div "[PERSON_NAME]" at bounding box center [610, 339] width 290 height 38
click at [839, 230] on button "Apply" at bounding box center [830, 226] width 54 height 36
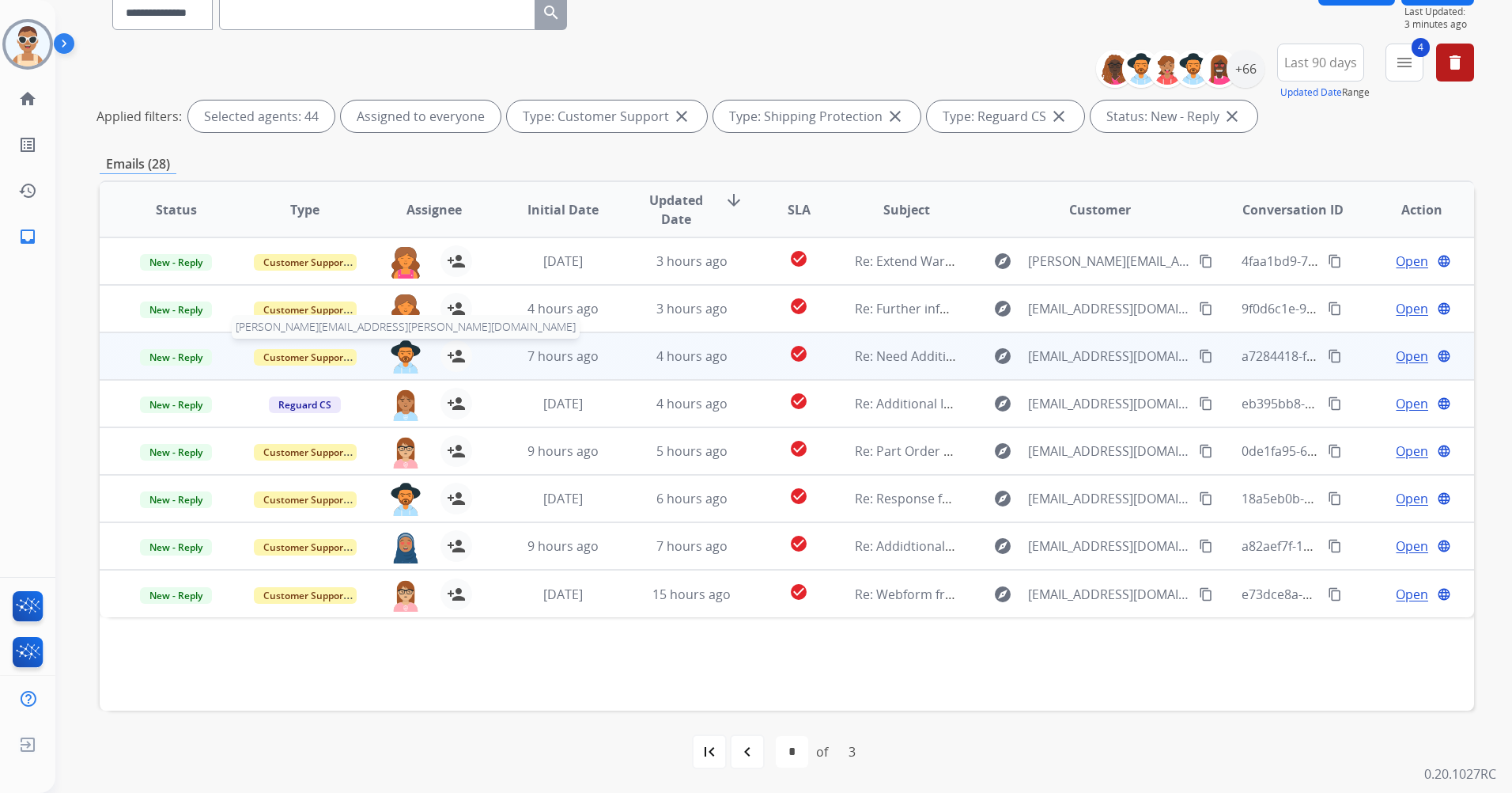
click at [407, 347] on img at bounding box center [405, 357] width 32 height 33
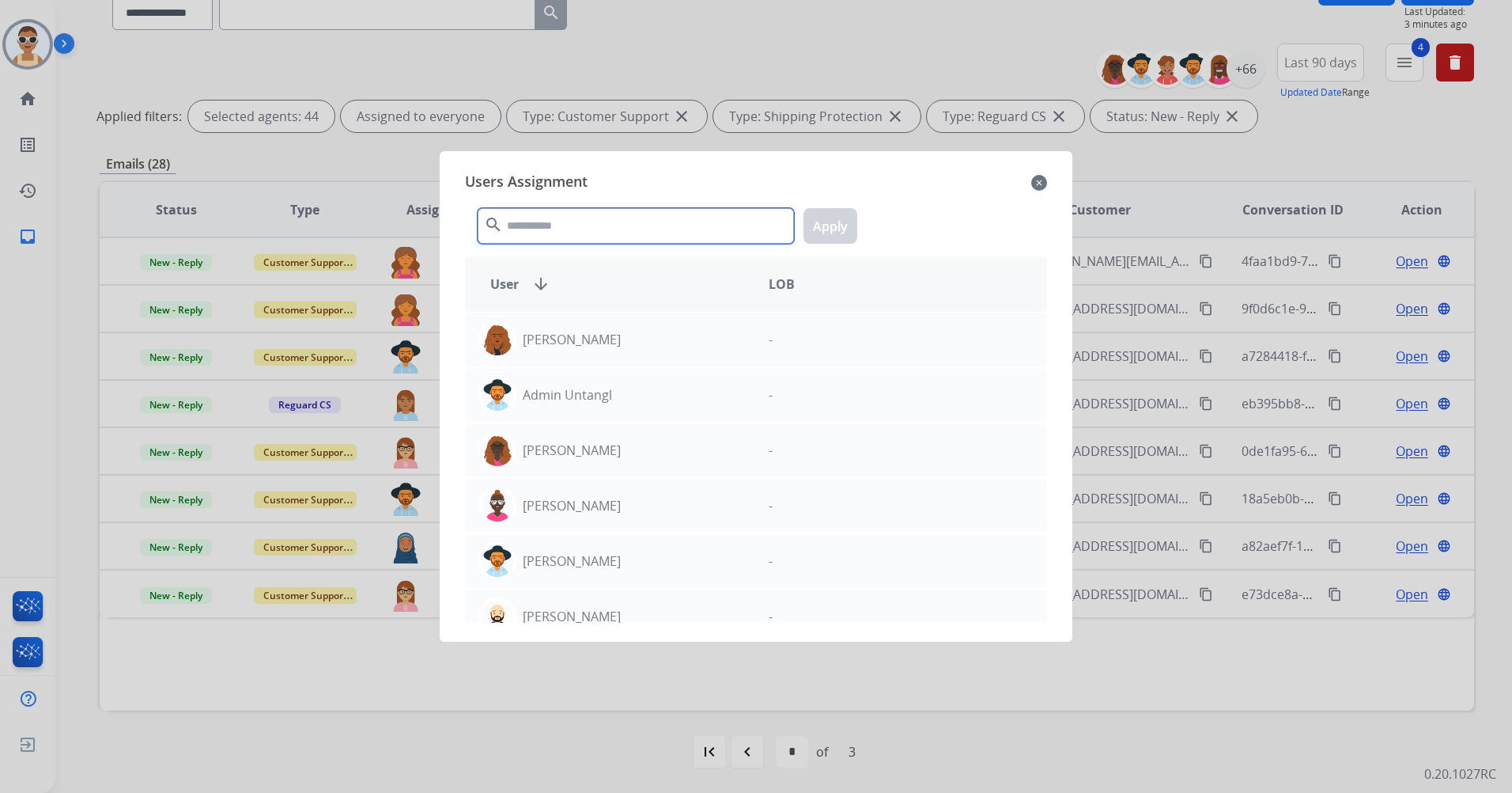
click at [626, 228] on input "text" at bounding box center [636, 226] width 317 height 36
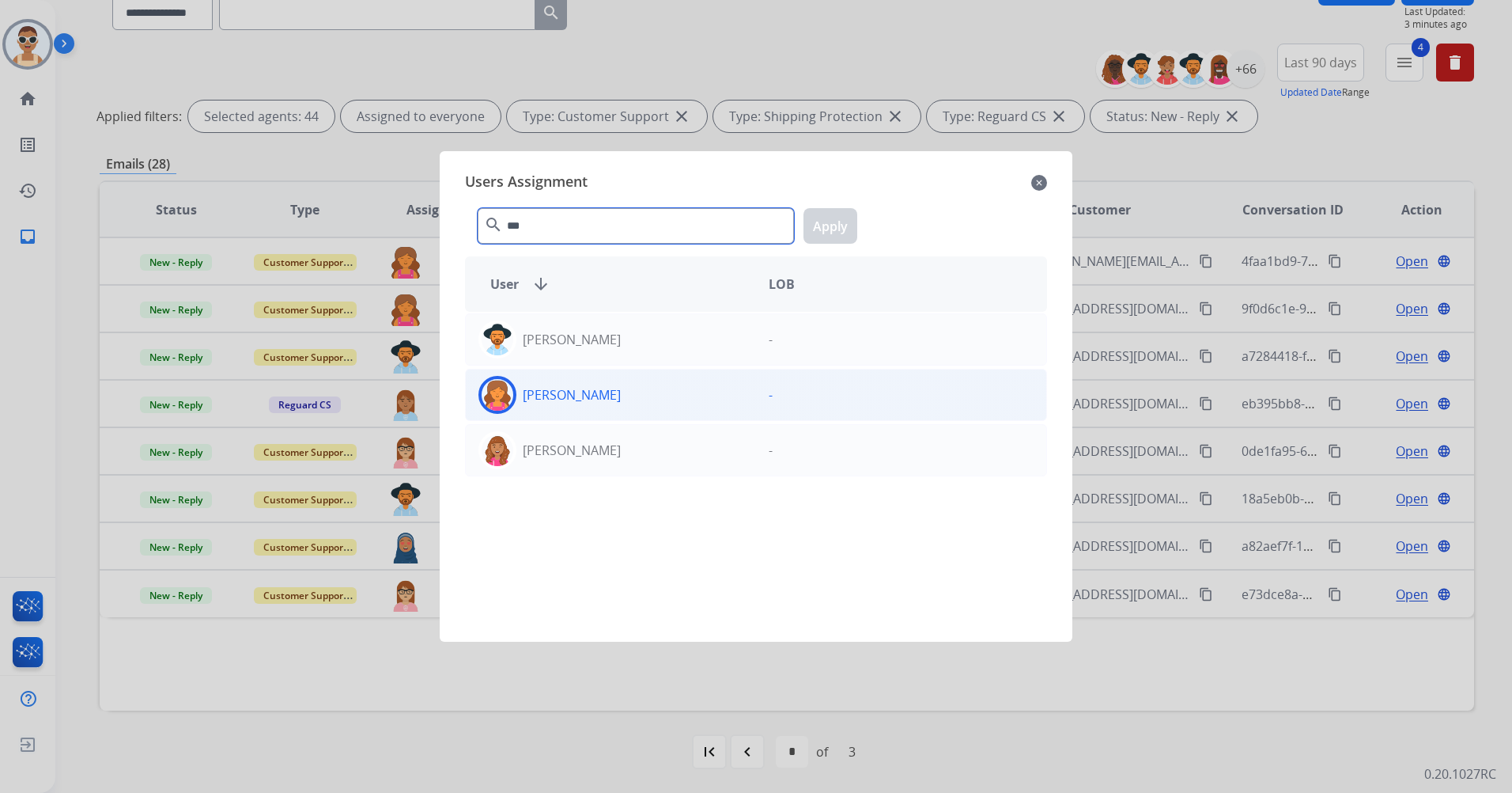
type input "***"
click at [677, 382] on div "[PERSON_NAME]" at bounding box center [610, 394] width 290 height 38
click at [811, 229] on button "Apply" at bounding box center [830, 226] width 54 height 36
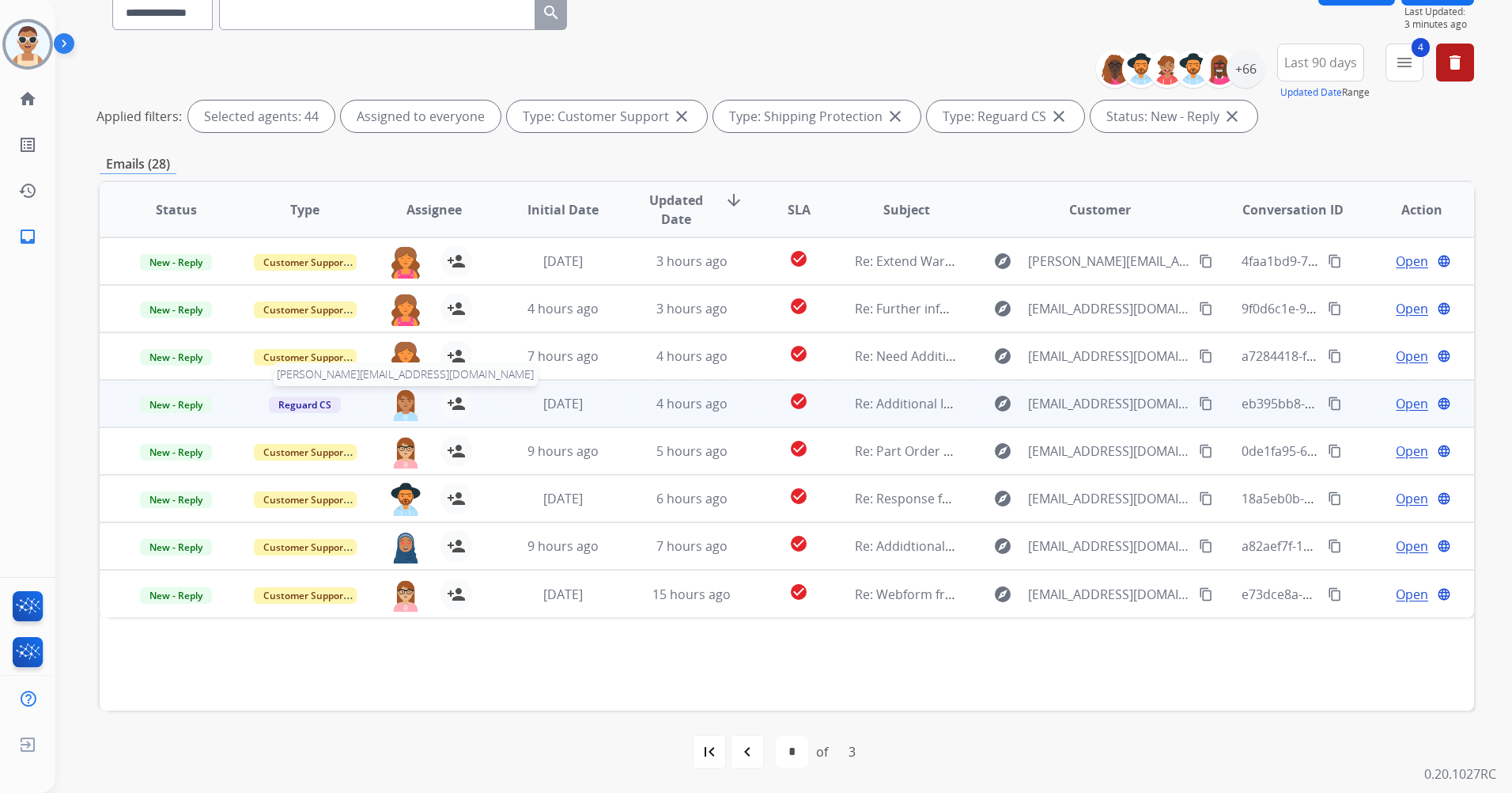
click at [410, 391] on img at bounding box center [405, 404] width 32 height 33
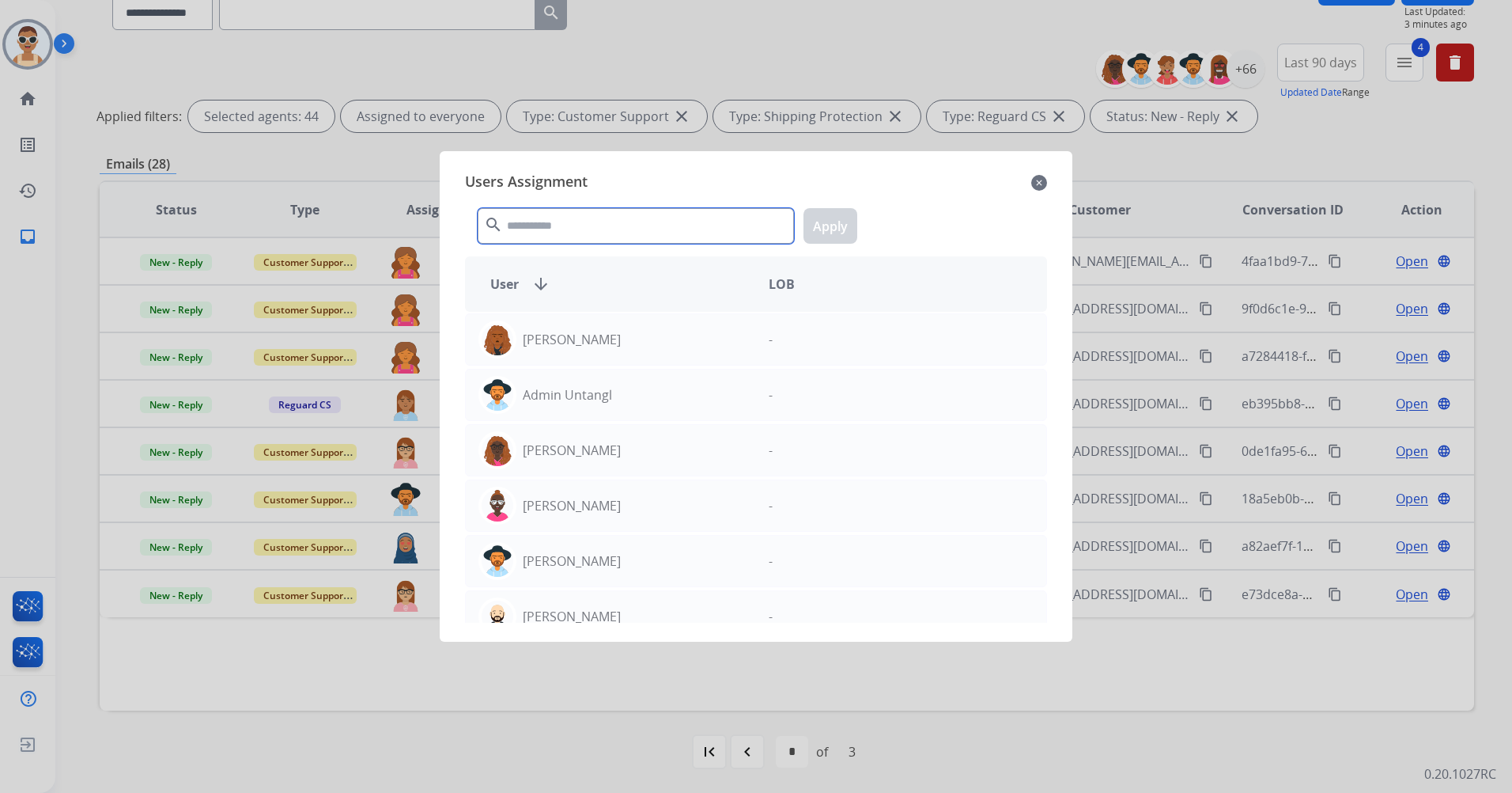
click at [527, 228] on input "text" at bounding box center [636, 226] width 317 height 36
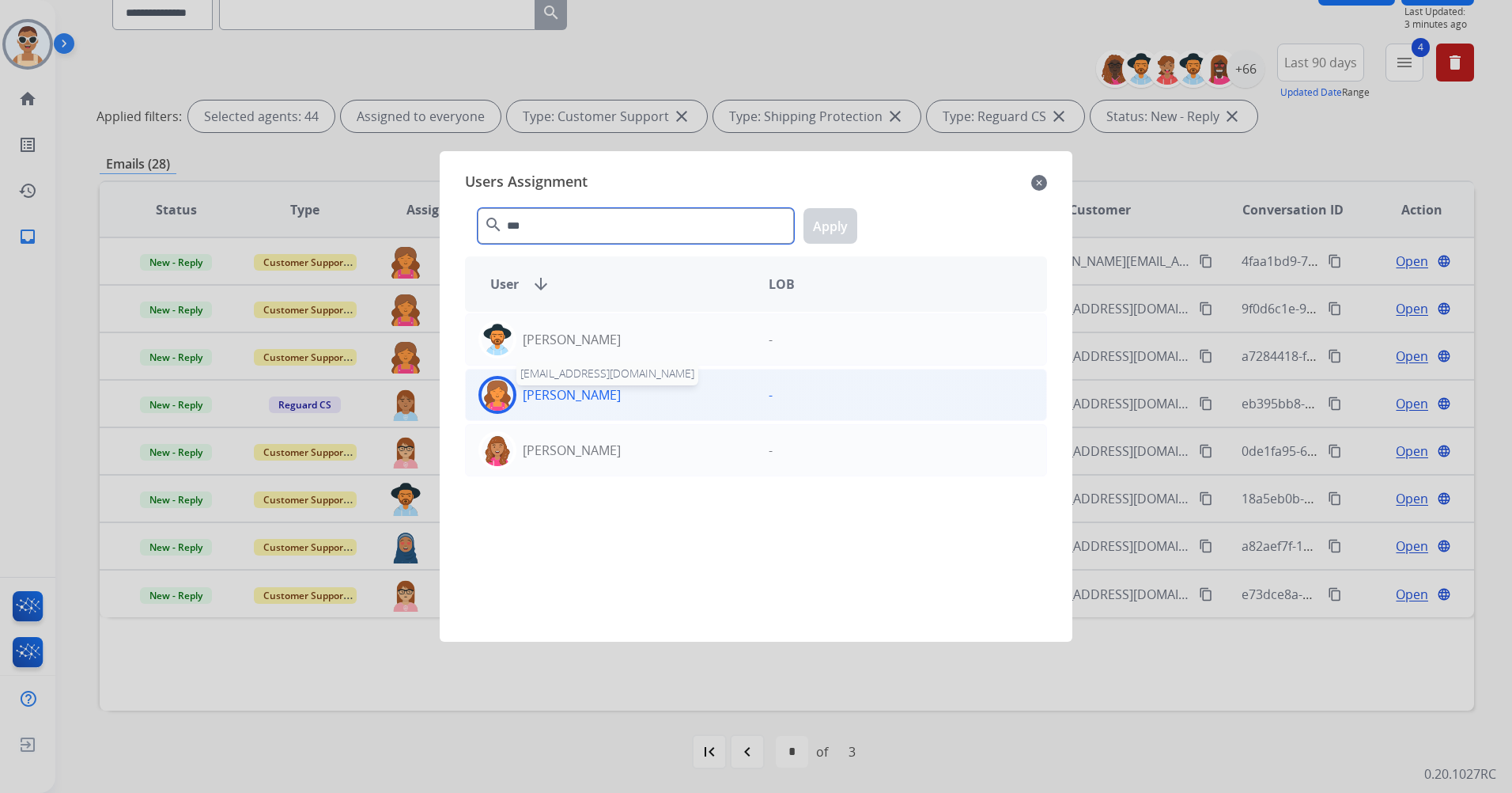
type input "***"
drag, startPoint x: 589, startPoint y: 392, endPoint x: 616, endPoint y: 362, distance: 40.4
click at [590, 392] on p "[PERSON_NAME]" at bounding box center [571, 394] width 98 height 19
click at [823, 221] on button "Apply" at bounding box center [830, 226] width 54 height 36
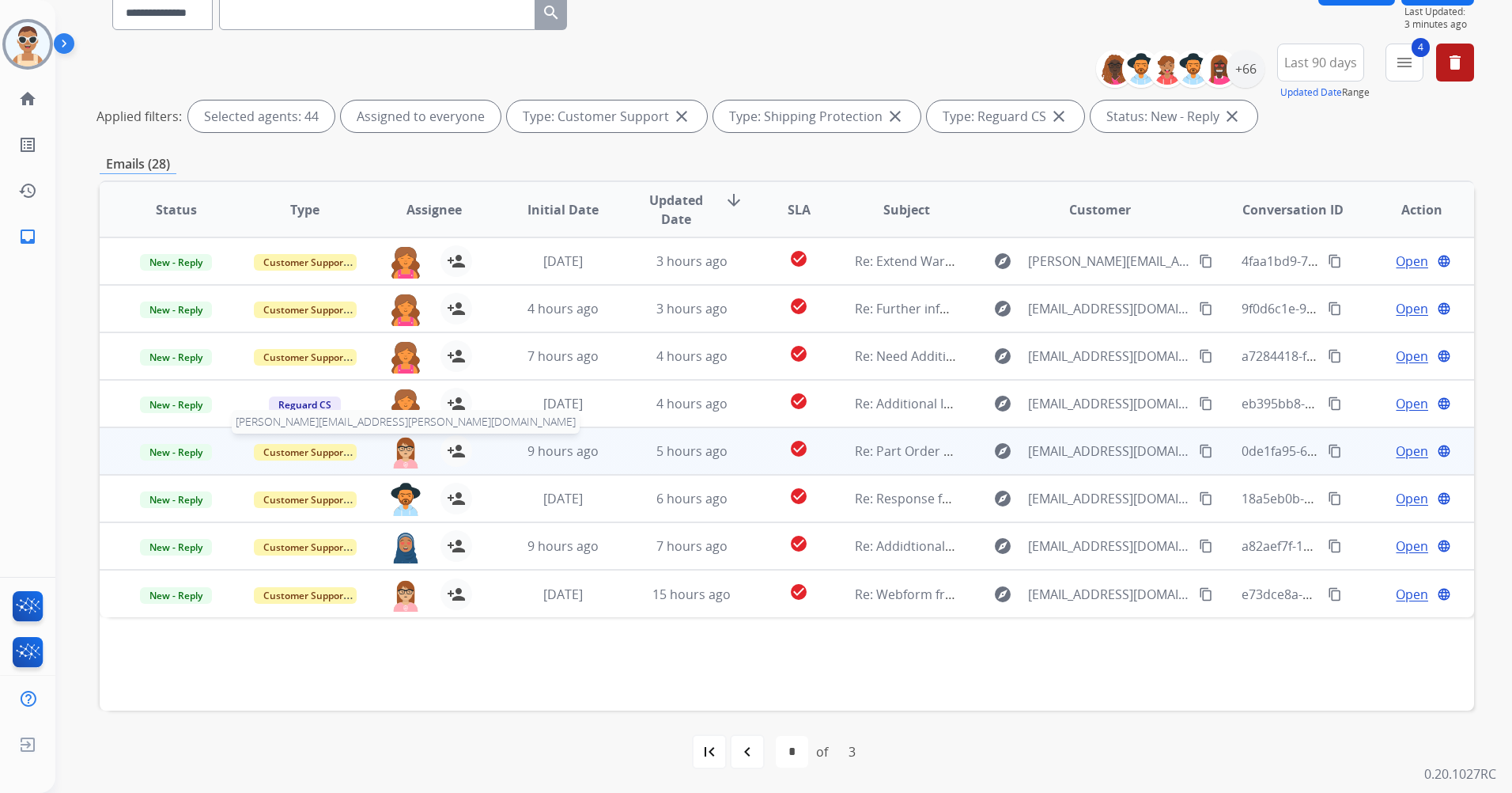
click at [405, 440] on img at bounding box center [405, 451] width 32 height 33
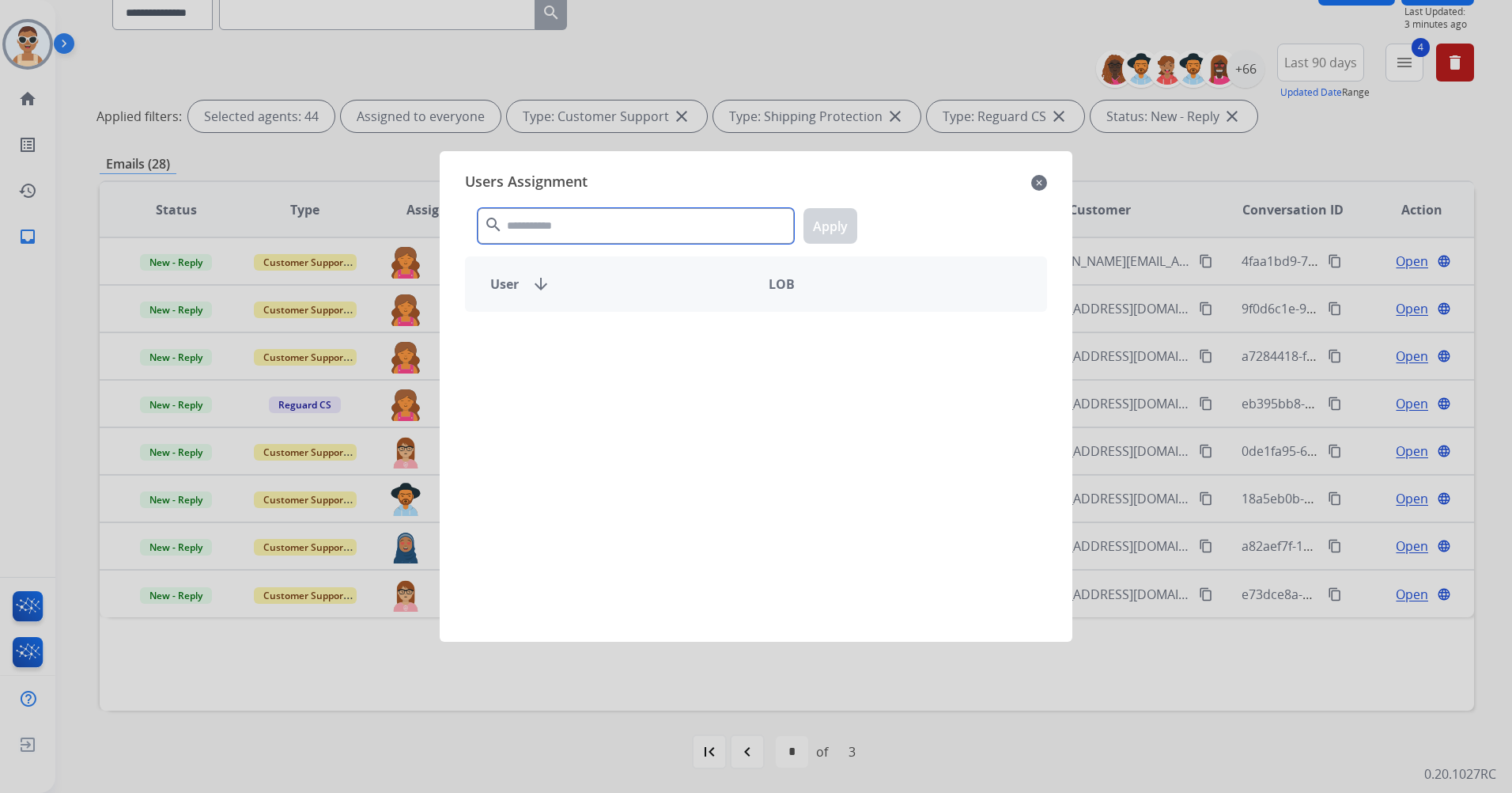
click at [622, 230] on input "text" at bounding box center [636, 226] width 317 height 36
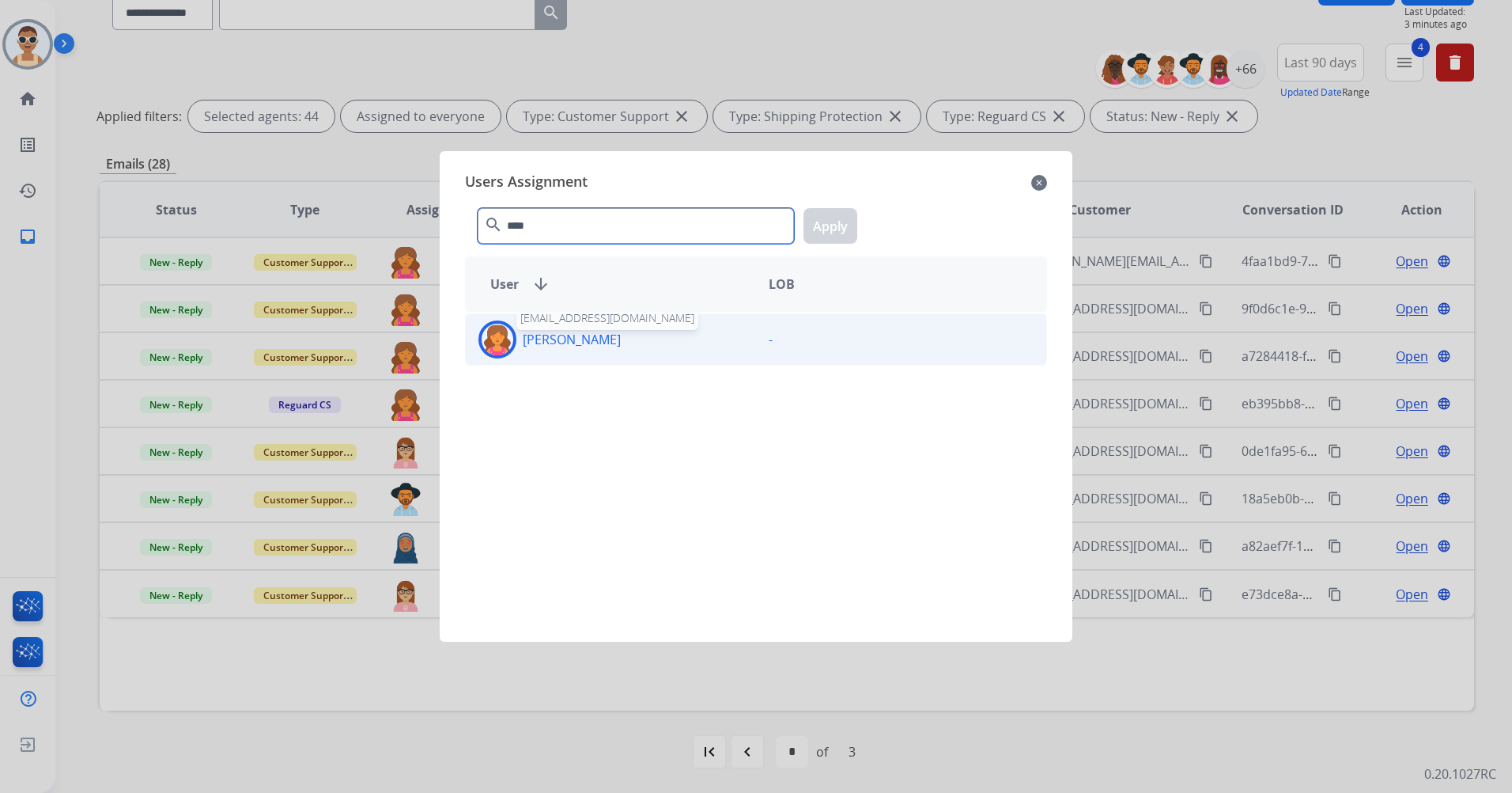
type input "****"
click at [621, 337] on p "[PERSON_NAME]" at bounding box center [571, 339] width 98 height 19
drag, startPoint x: 848, startPoint y: 207, endPoint x: 843, endPoint y: 218, distance: 12.1
click at [847, 207] on div "**** search Apply" at bounding box center [756, 222] width 582 height 55
click at [841, 226] on button "Apply" at bounding box center [830, 226] width 54 height 36
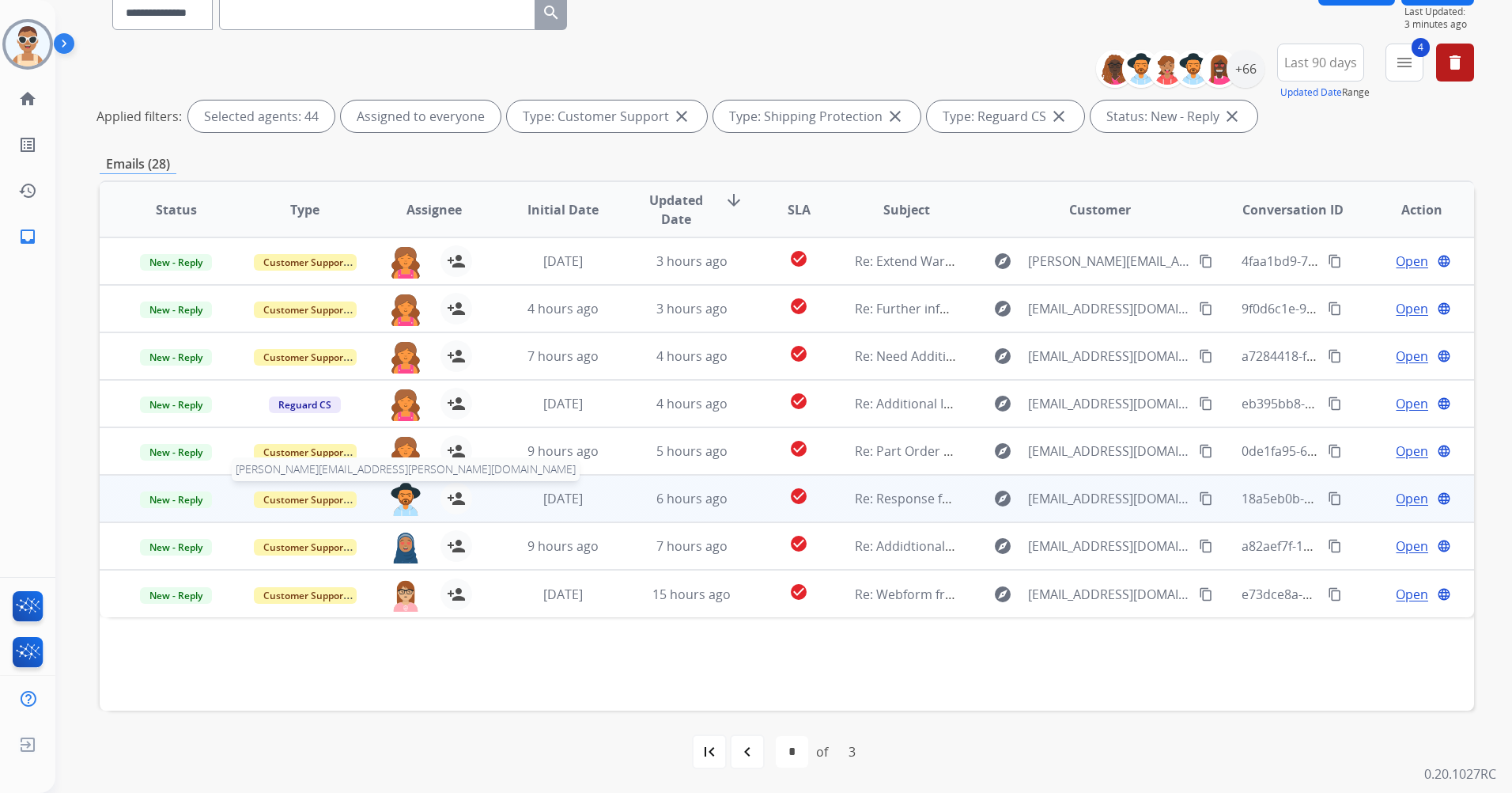
click at [404, 494] on img at bounding box center [405, 499] width 32 height 33
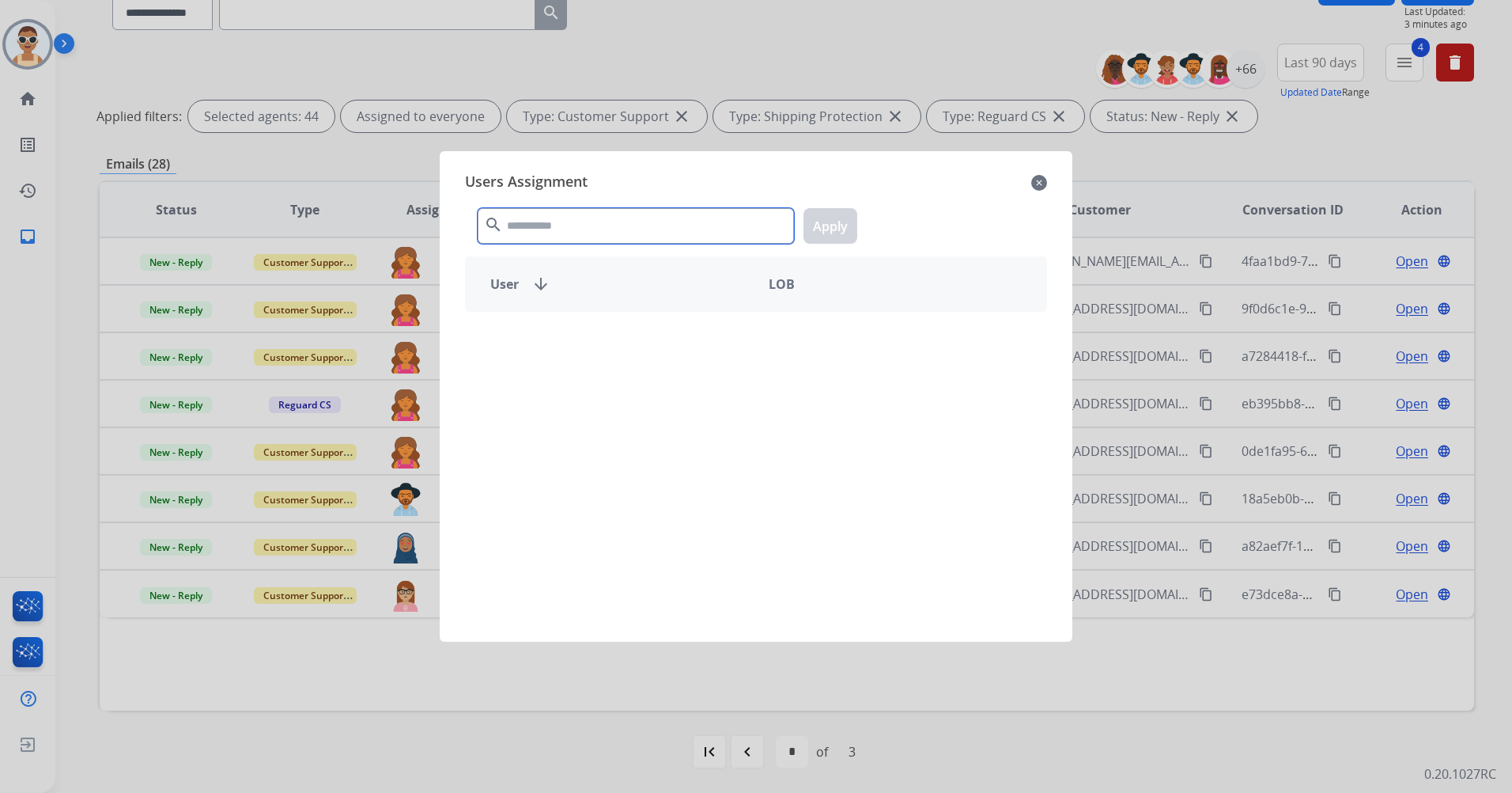
click at [547, 228] on input "text" at bounding box center [636, 226] width 317 height 36
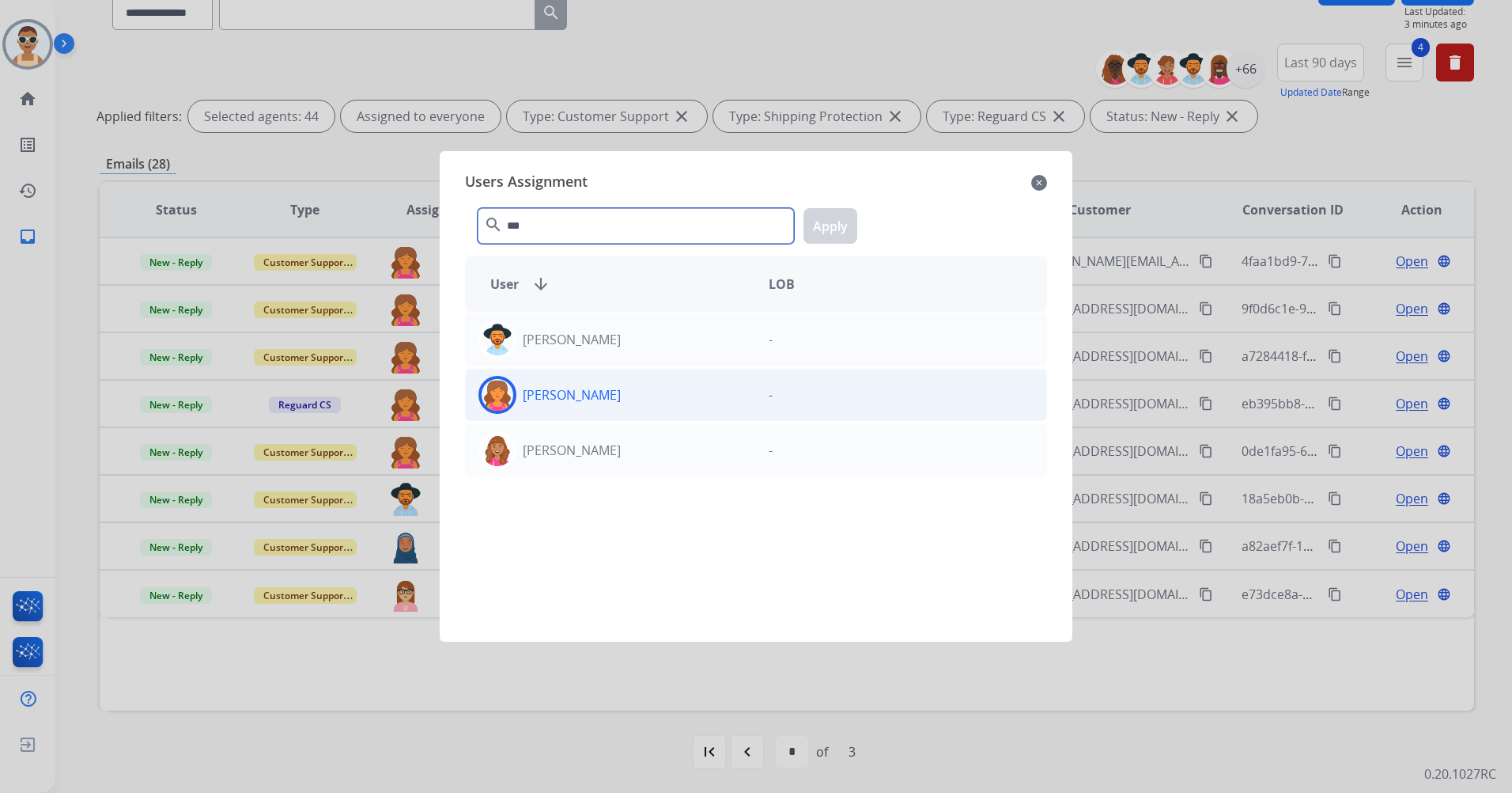
type input "***"
drag, startPoint x: 645, startPoint y: 408, endPoint x: 709, endPoint y: 330, distance: 100.9
click at [645, 407] on div "[PERSON_NAME]" at bounding box center [610, 394] width 290 height 38
click at [805, 227] on button "Apply" at bounding box center [830, 226] width 54 height 36
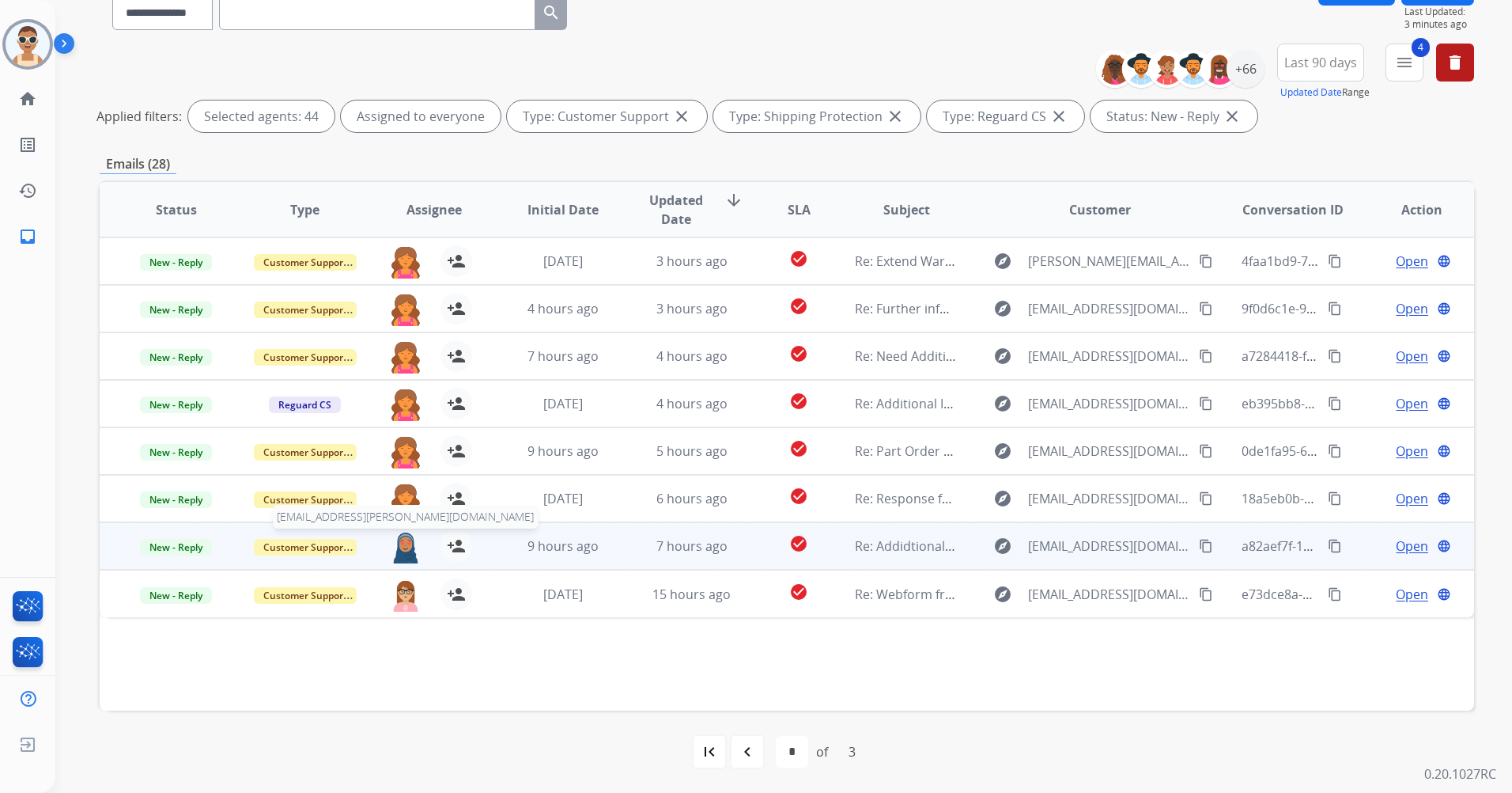
click at [390, 547] on img at bounding box center [405, 546] width 32 height 33
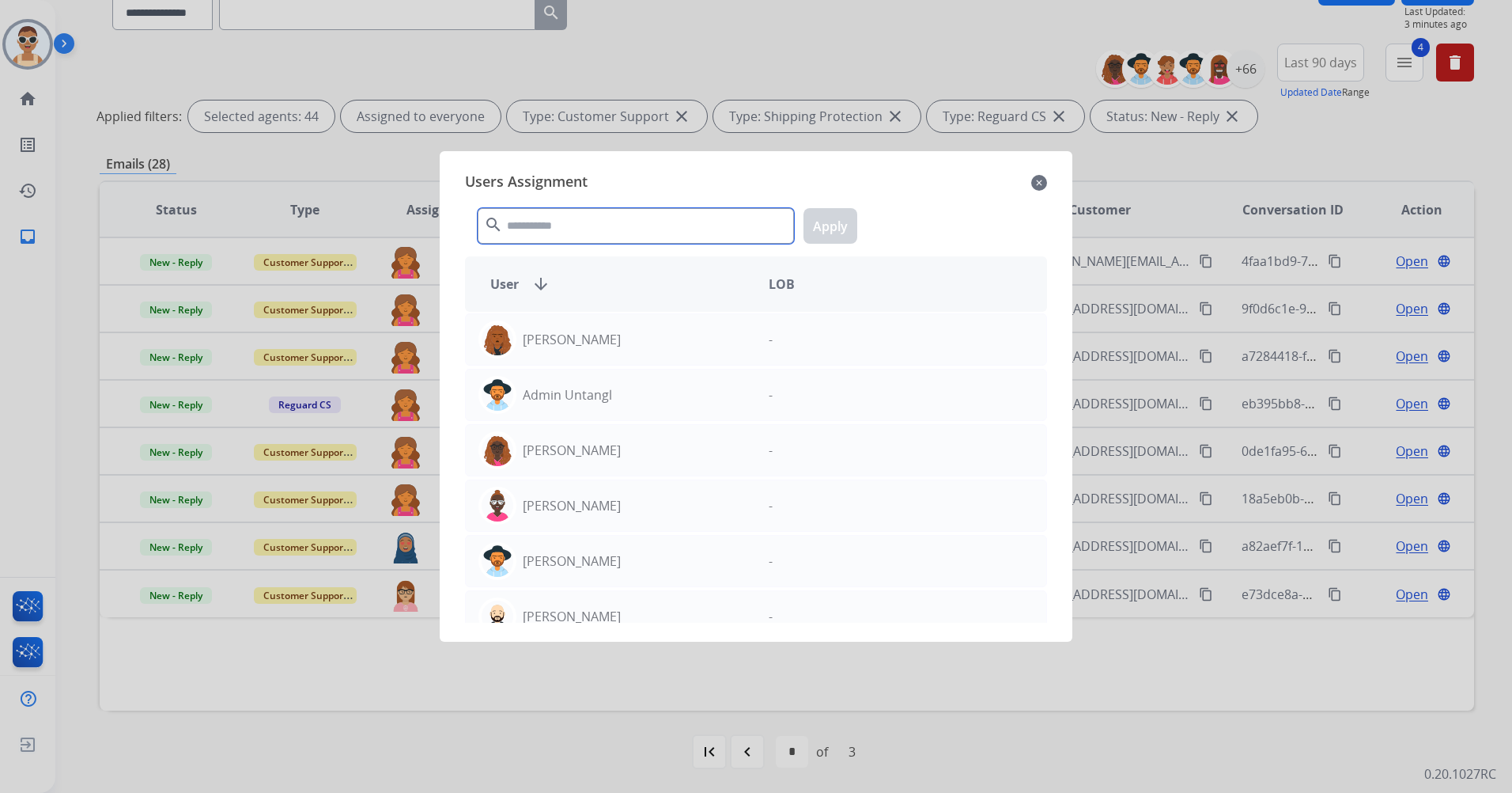
click at [536, 230] on input "text" at bounding box center [636, 226] width 317 height 36
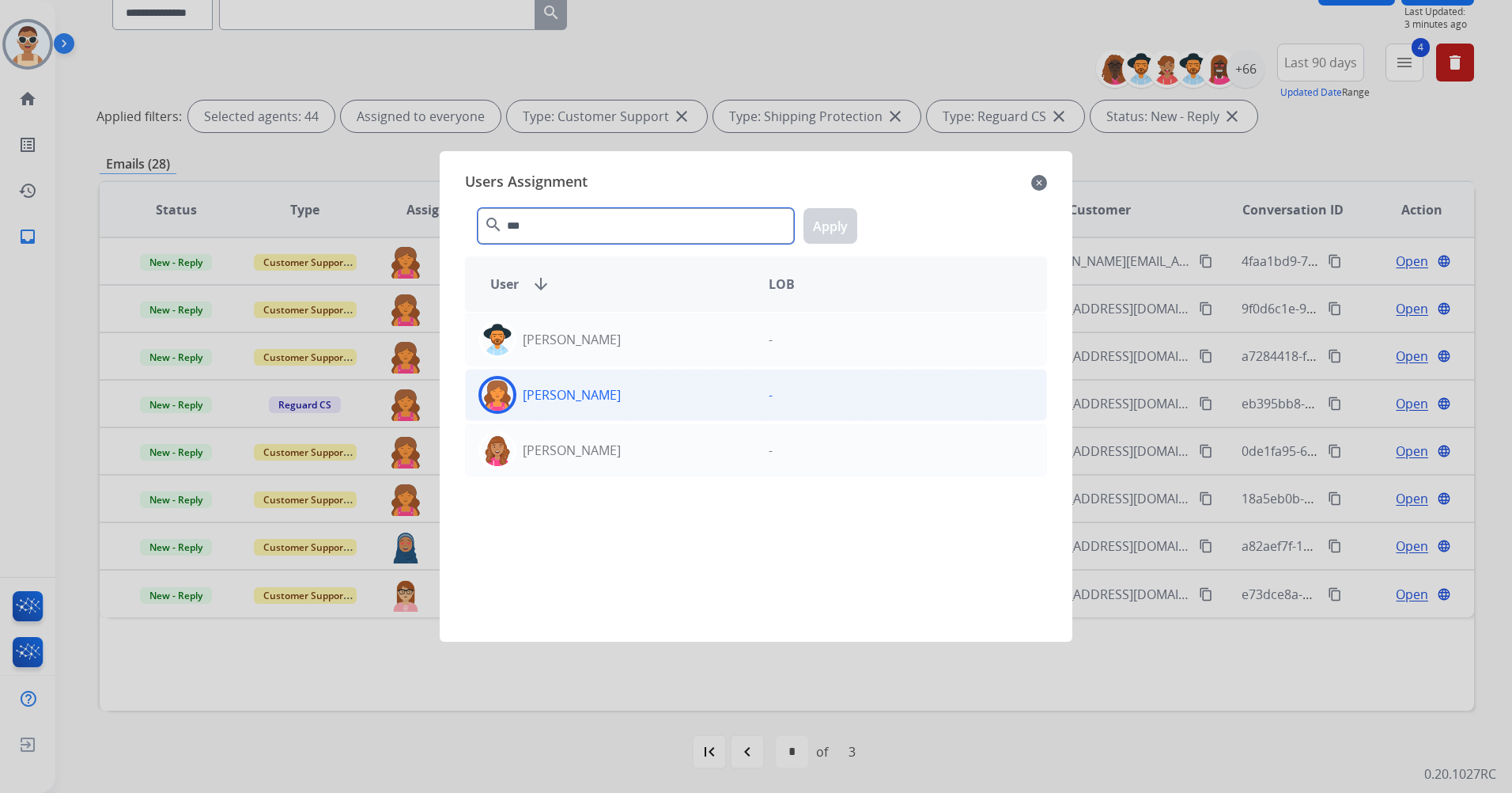
type input "***"
click at [631, 412] on div "[PERSON_NAME]" at bounding box center [610, 394] width 290 height 38
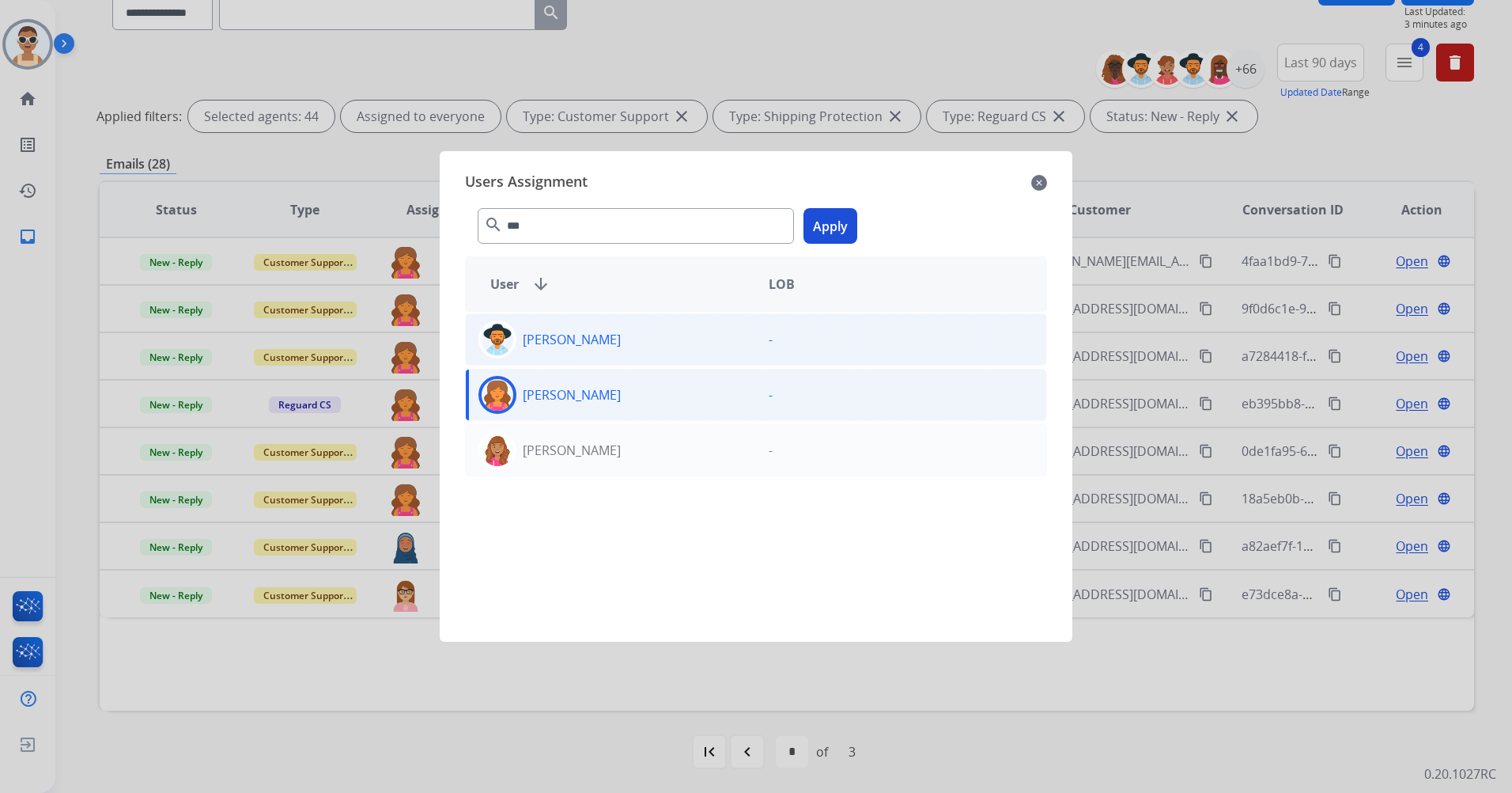
drag, startPoint x: 821, startPoint y: 224, endPoint x: 724, endPoint y: 326, distance: 140.8
click at [822, 224] on button "Apply" at bounding box center [830, 226] width 54 height 36
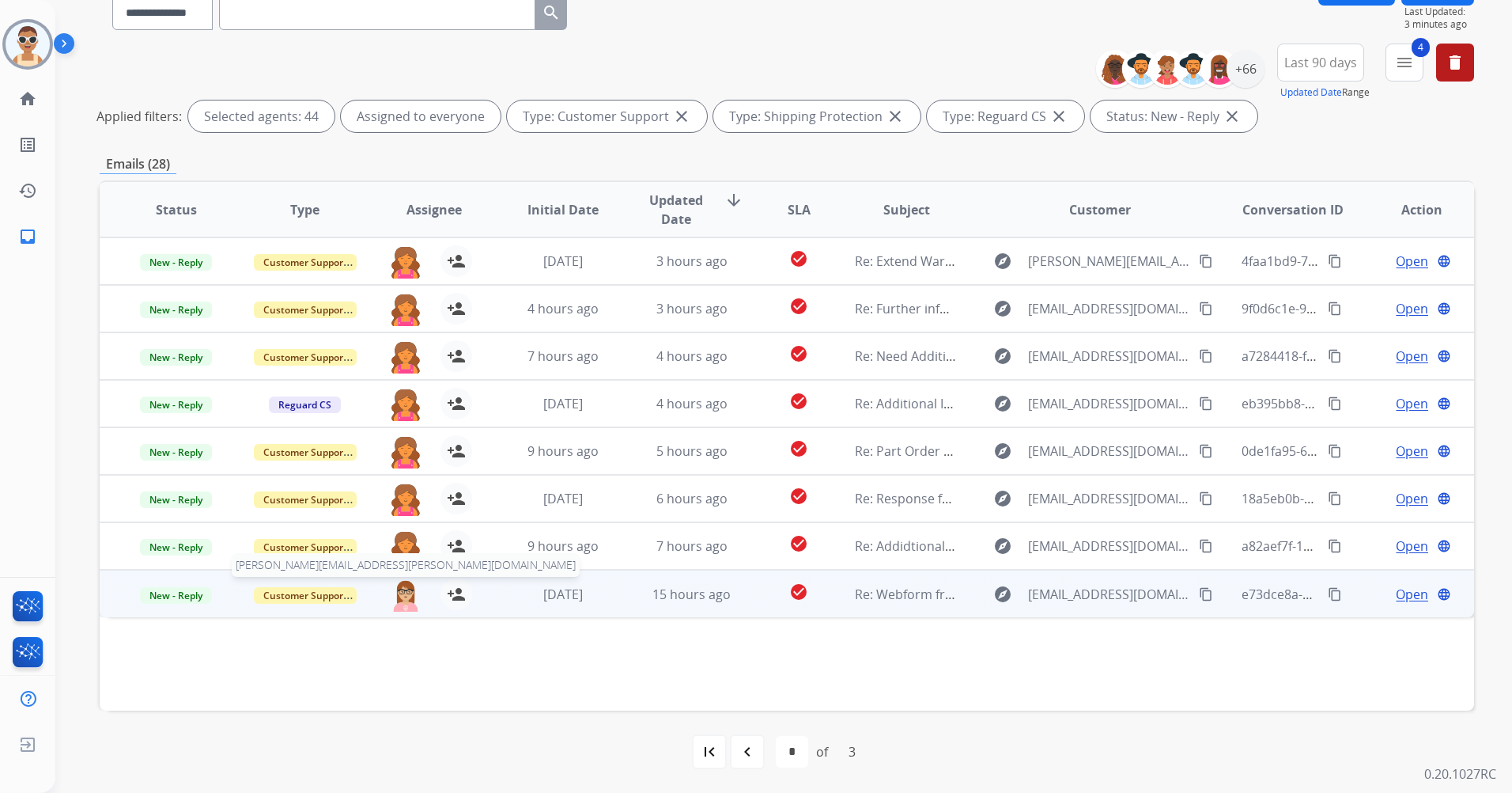
click at [403, 599] on img at bounding box center [405, 595] width 32 height 33
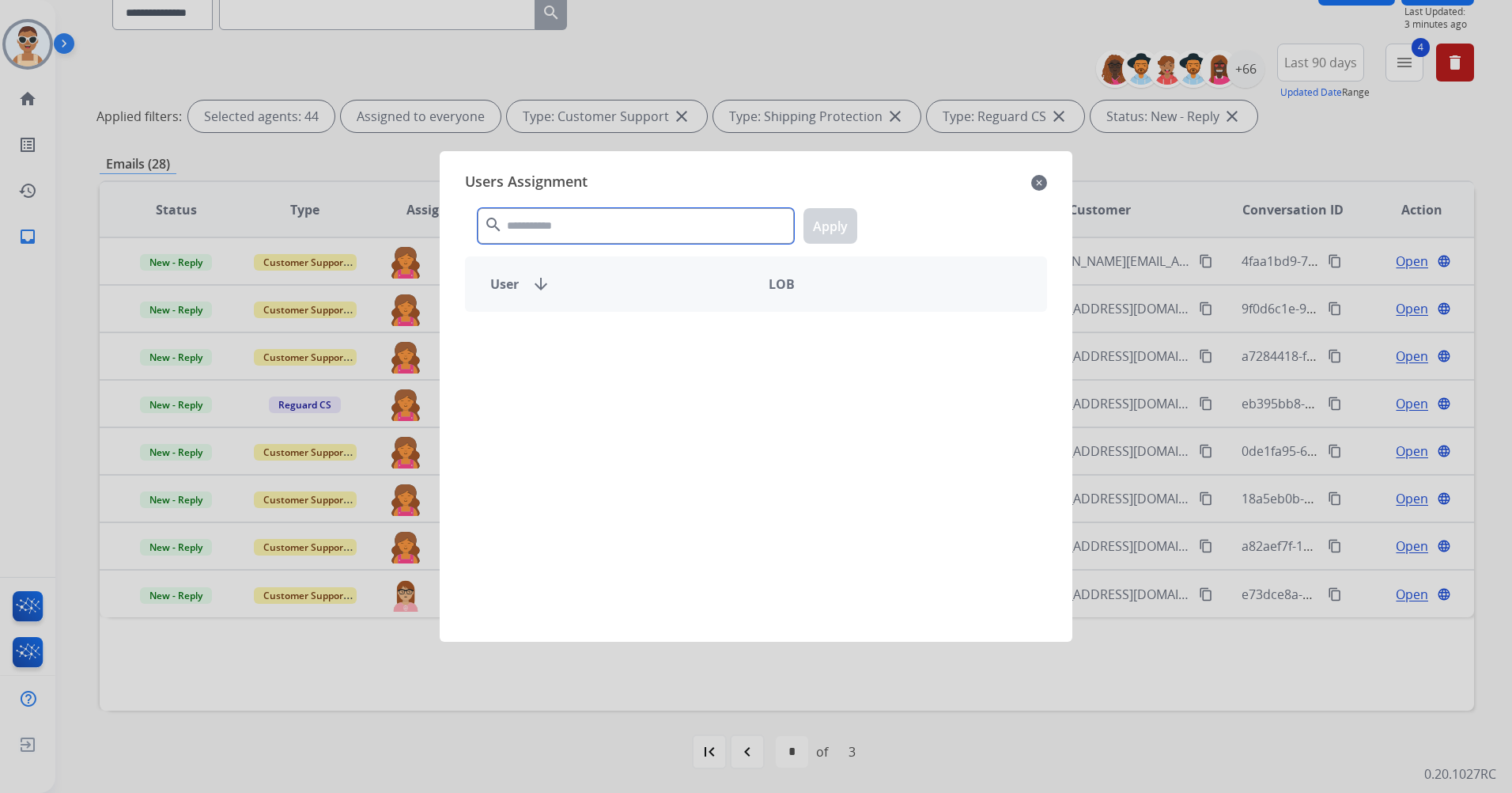
click at [524, 235] on input "text" at bounding box center [636, 226] width 317 height 36
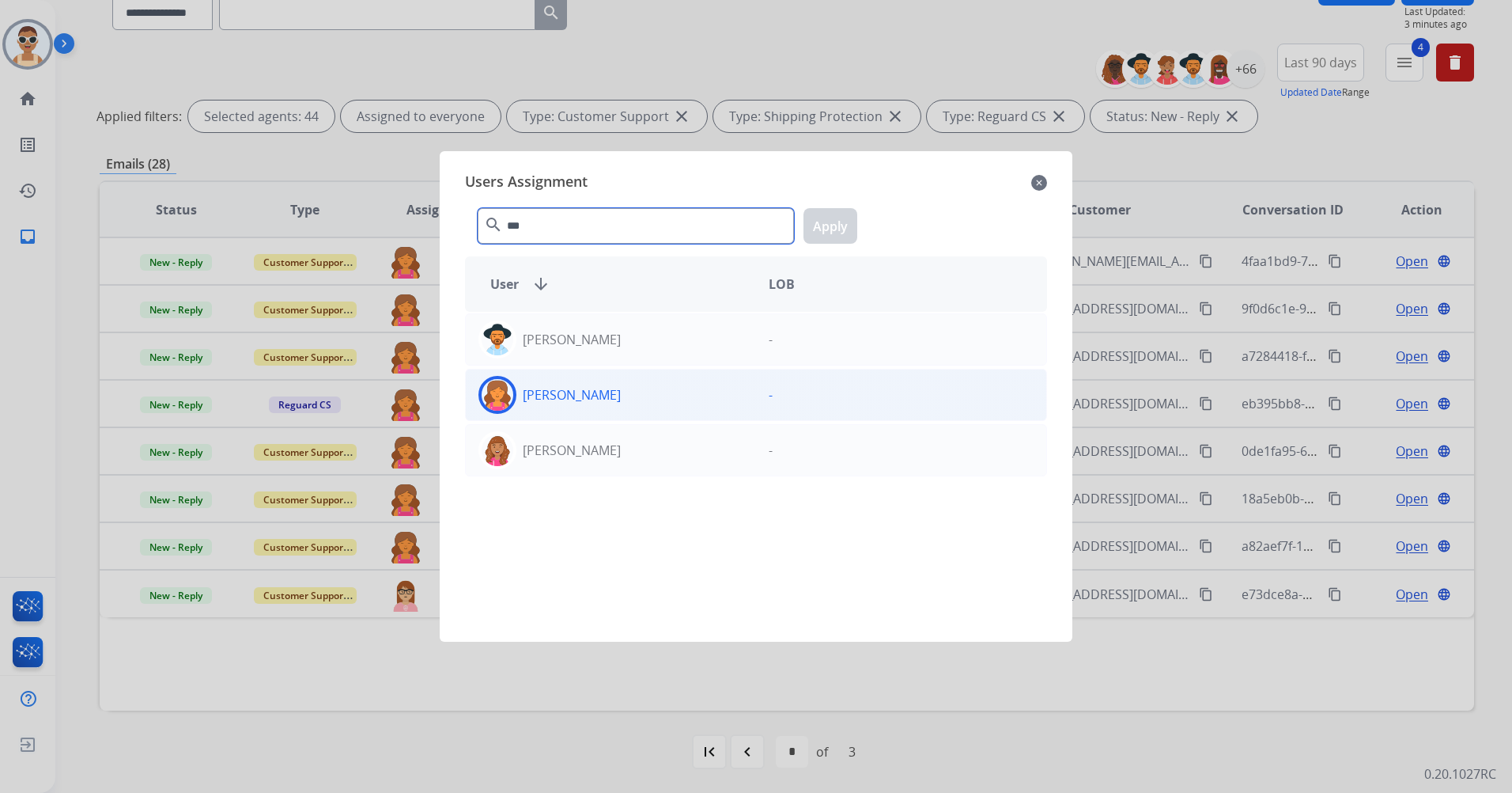
type input "***"
click at [673, 379] on div "[PERSON_NAME]" at bounding box center [610, 394] width 290 height 38
click at [820, 219] on button "Apply" at bounding box center [830, 226] width 54 height 36
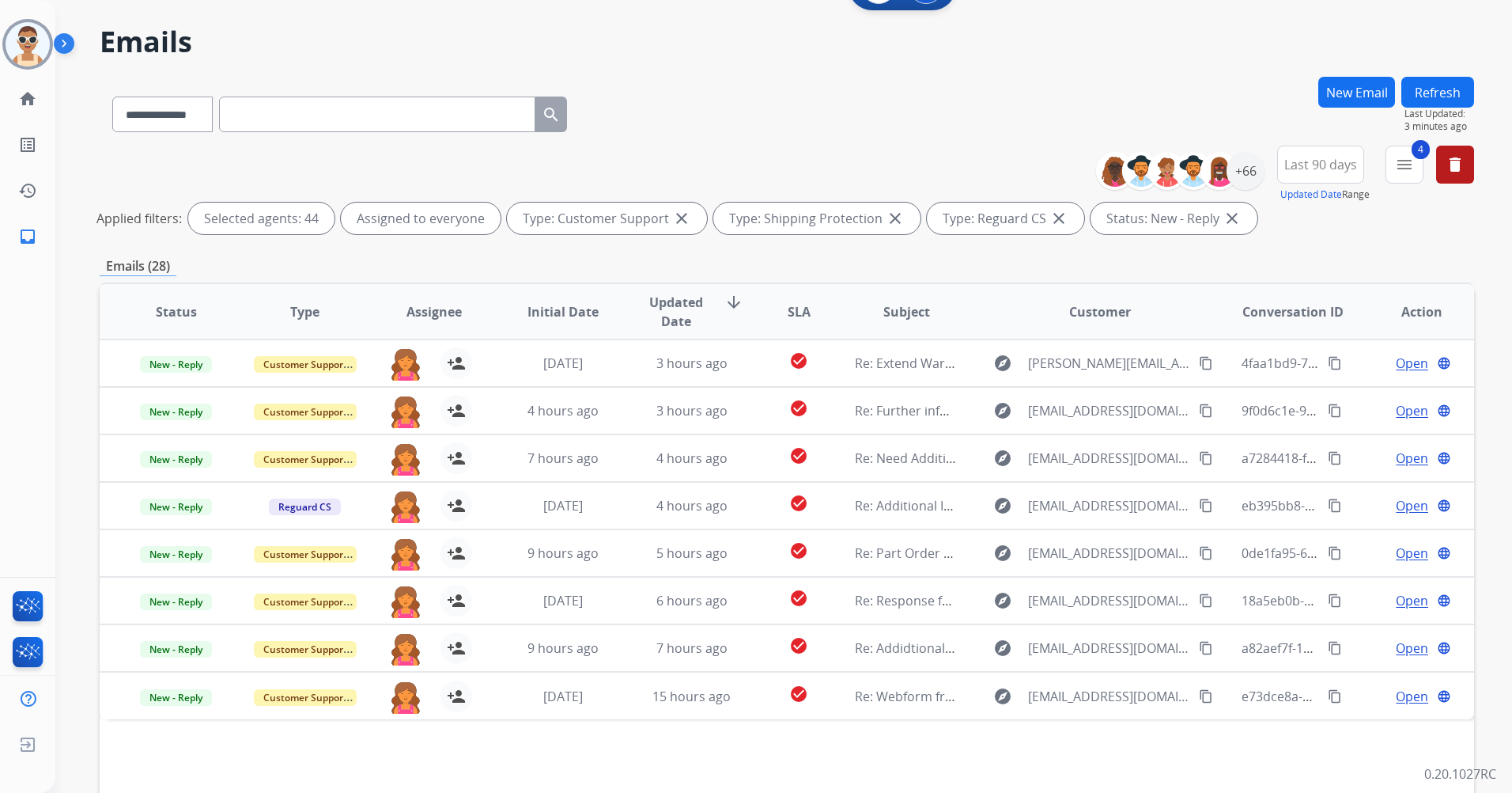
scroll to position [0, 0]
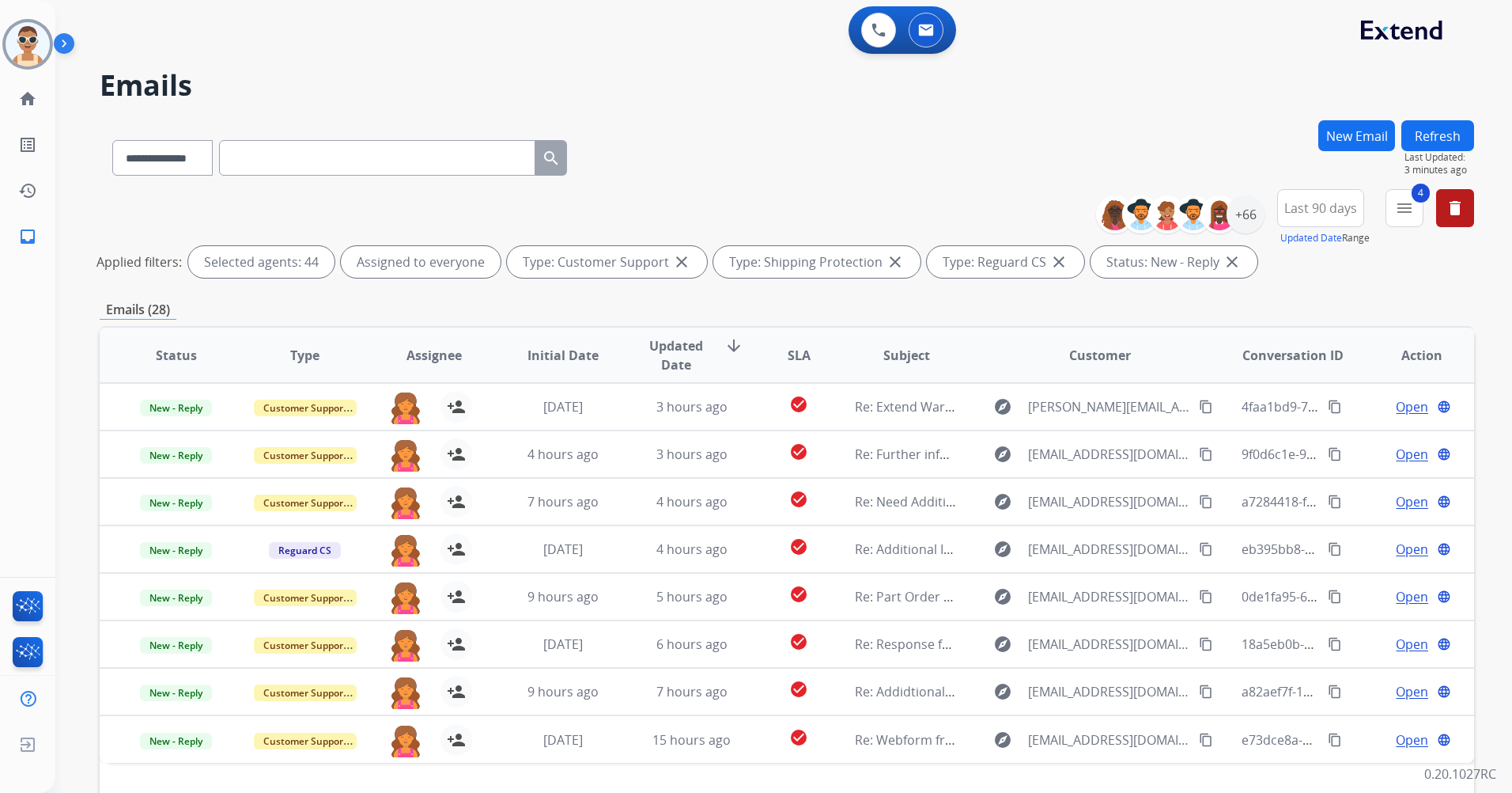
click at [1429, 127] on button "Refresh" at bounding box center [1437, 135] width 72 height 31
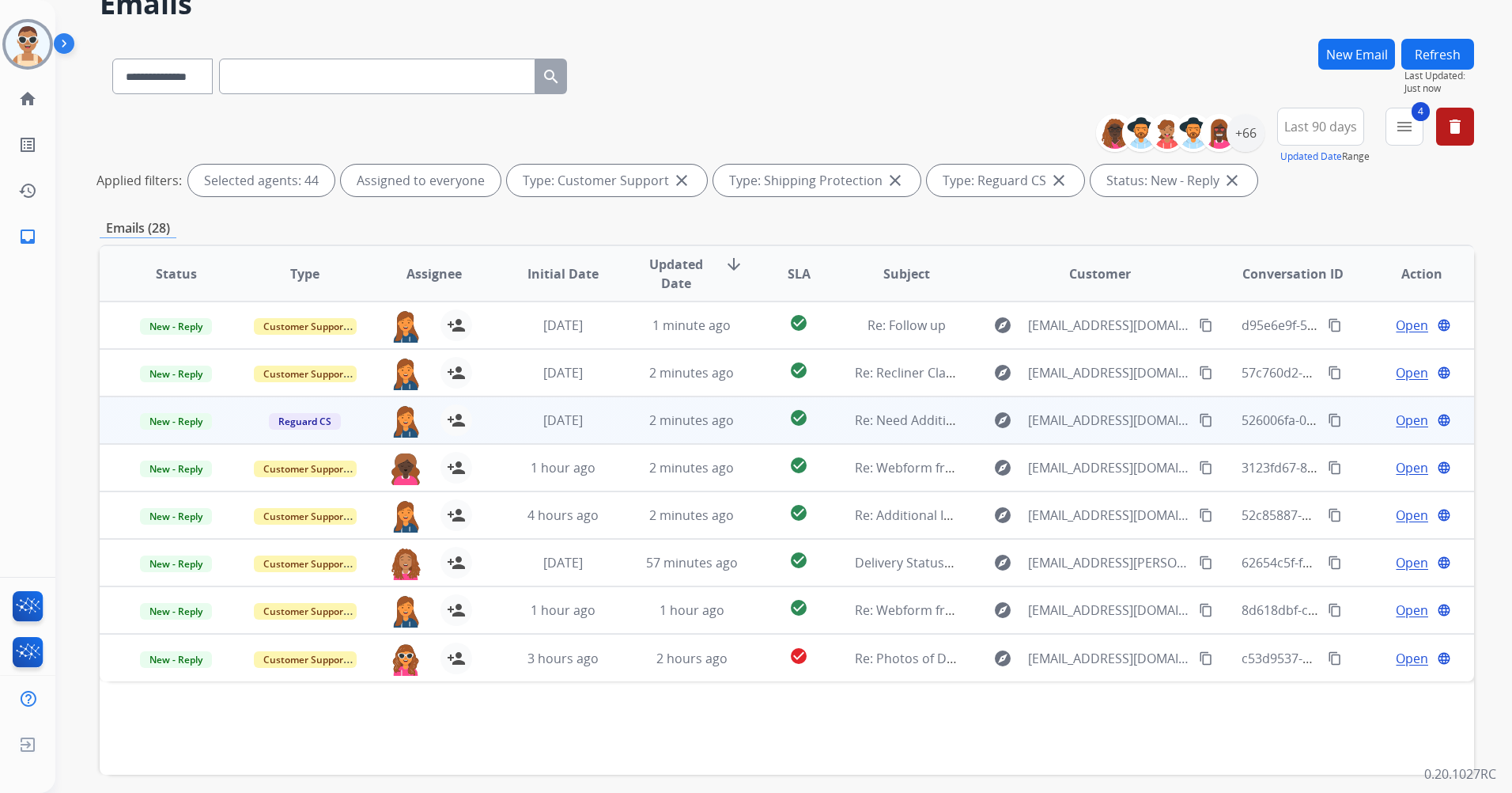
scroll to position [146, 0]
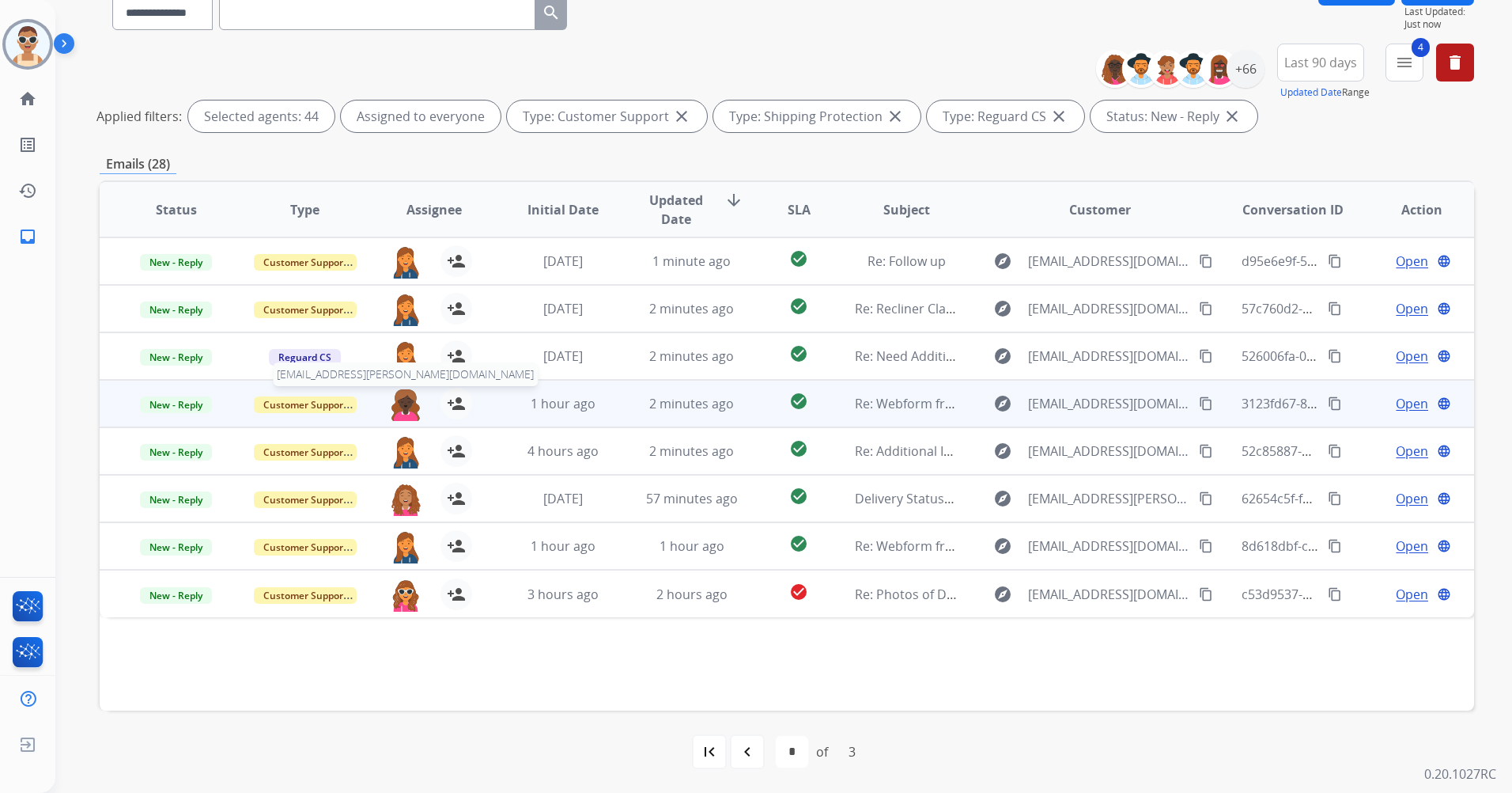
click at [399, 401] on img at bounding box center [405, 404] width 32 height 33
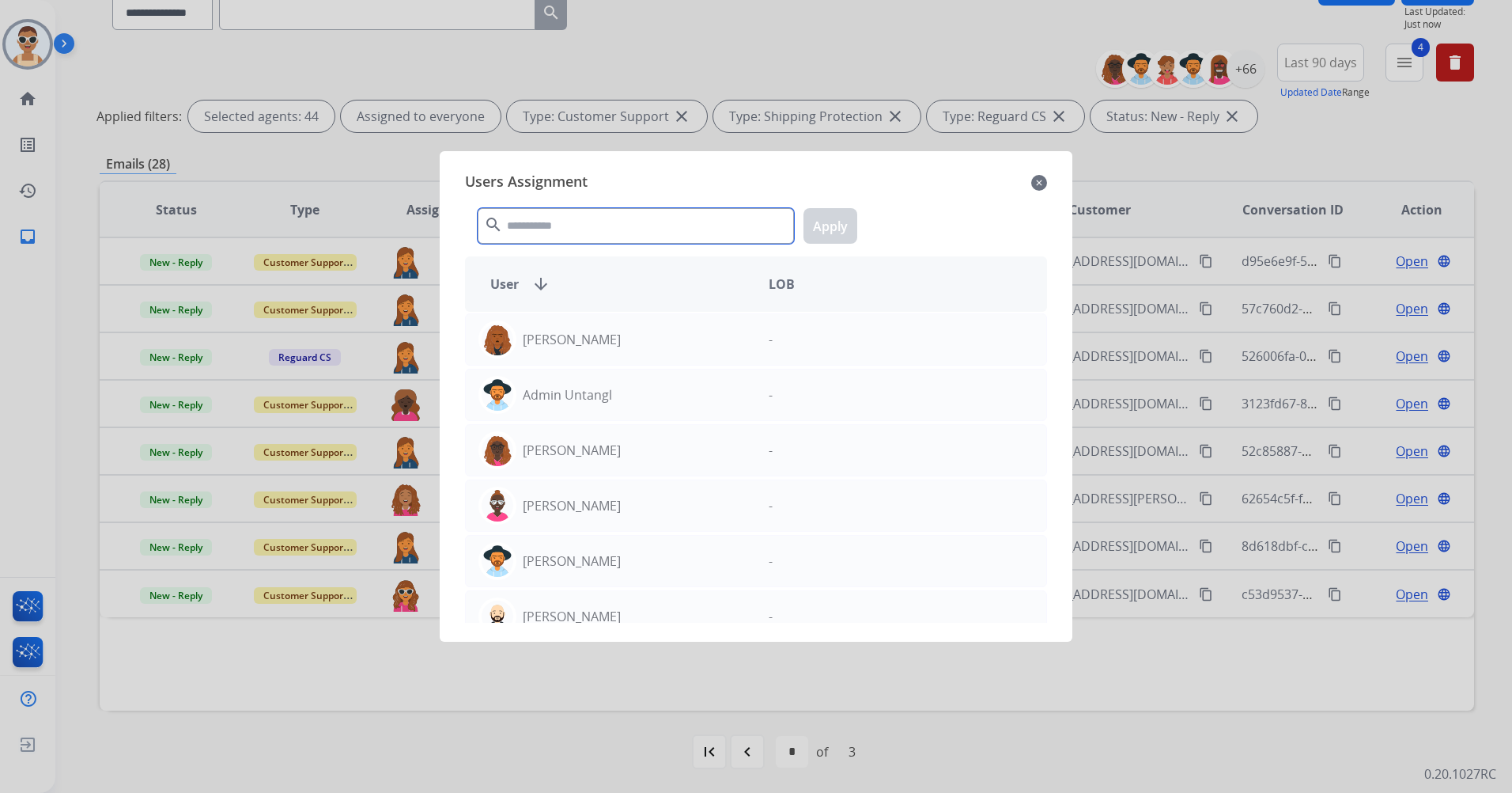
click at [564, 219] on input "text" at bounding box center [636, 226] width 317 height 36
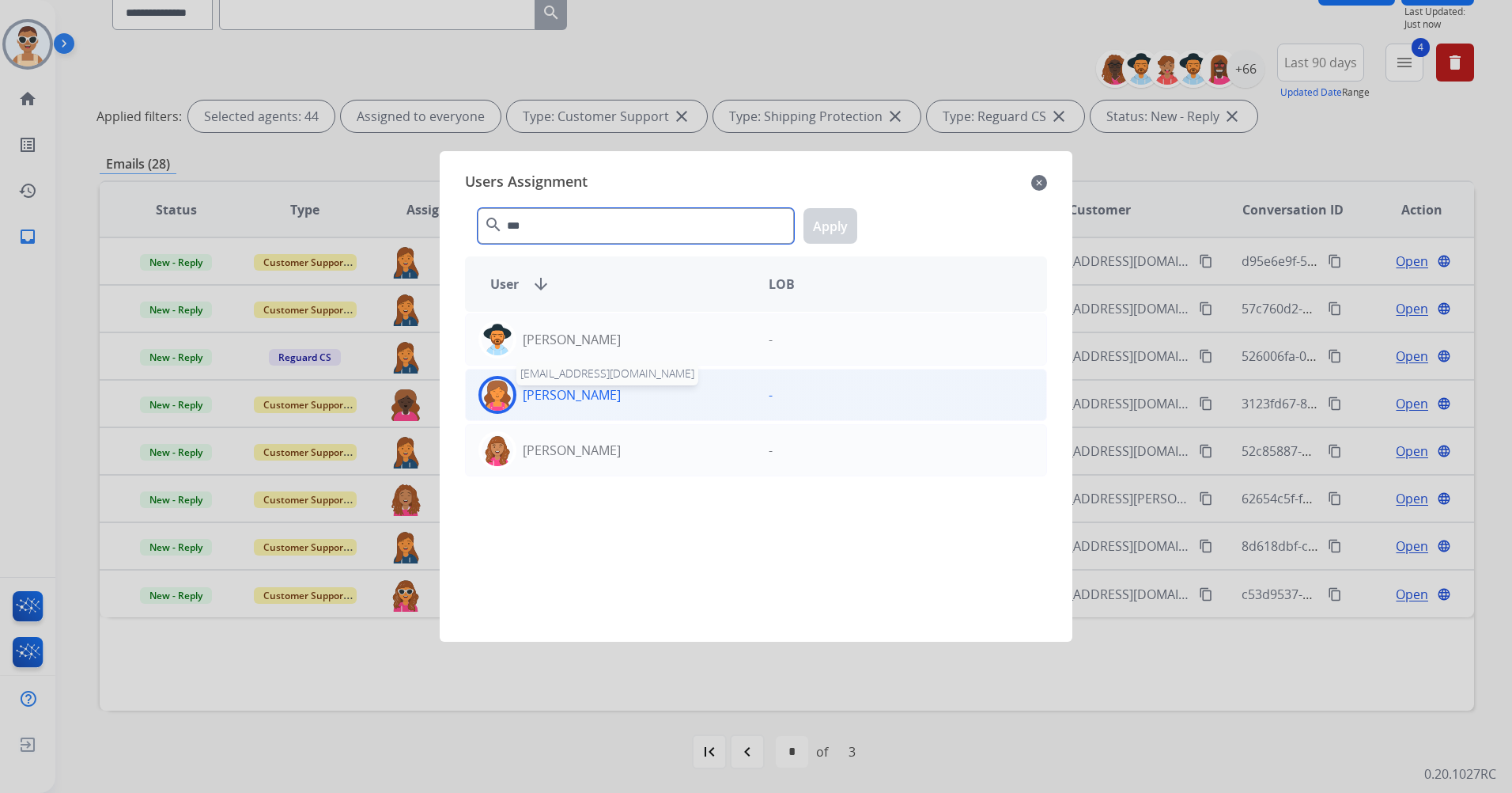
type input "***"
click at [597, 387] on p "[PERSON_NAME]" at bounding box center [571, 394] width 98 height 19
click at [831, 209] on button "Apply" at bounding box center [830, 226] width 54 height 36
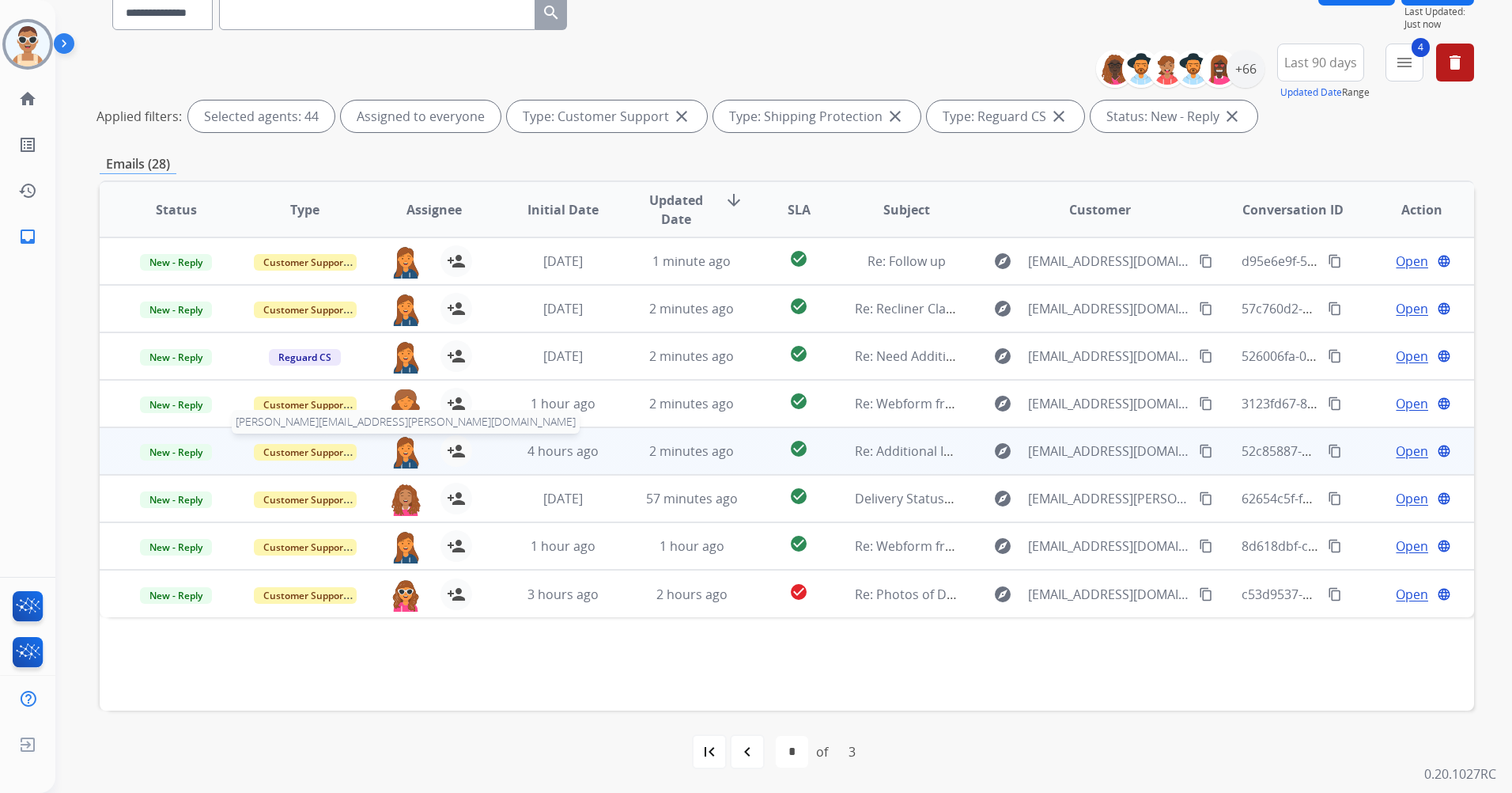
click at [399, 452] on img at bounding box center [405, 451] width 32 height 33
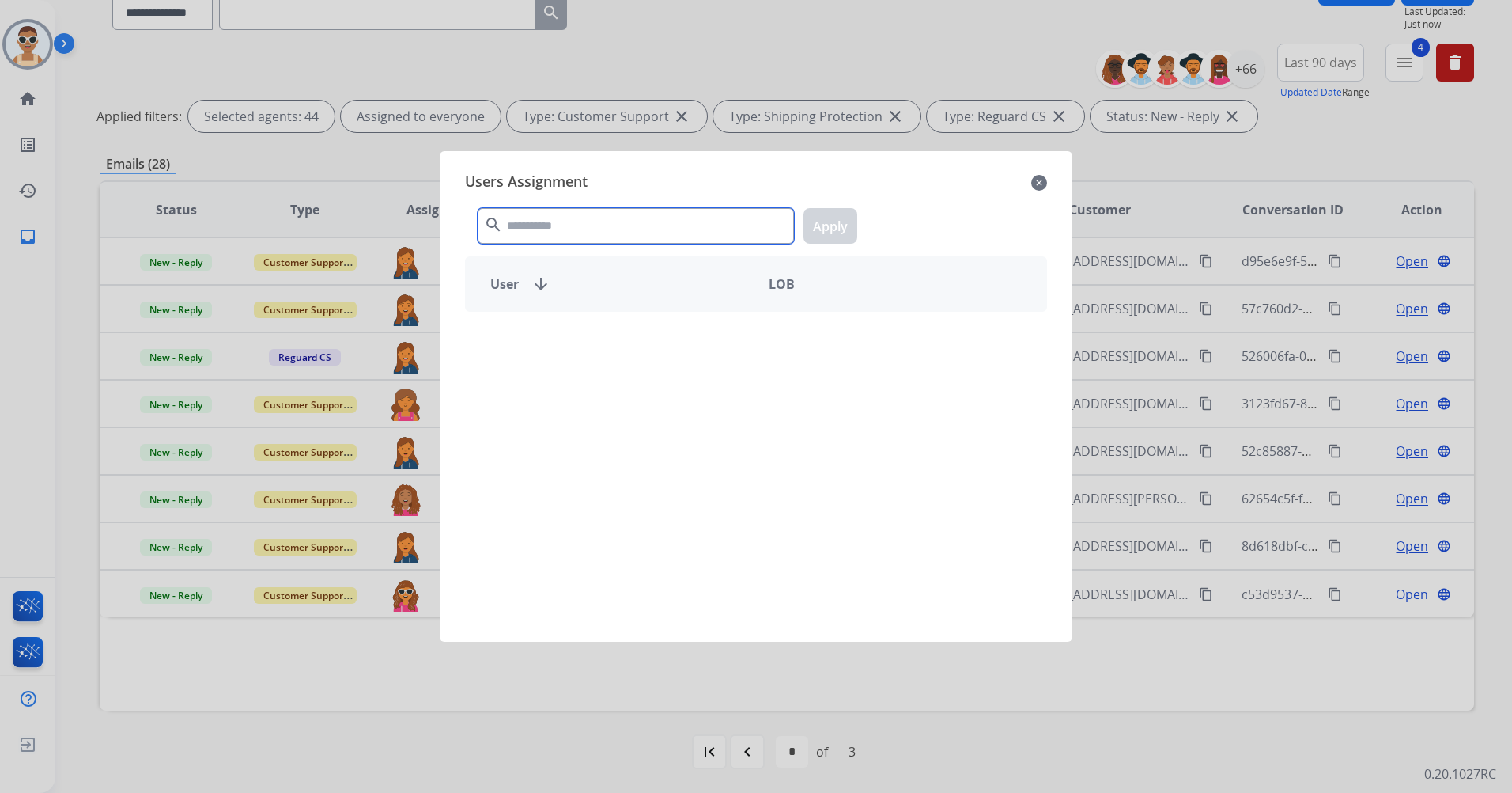
click at [676, 221] on input "text" at bounding box center [636, 226] width 317 height 36
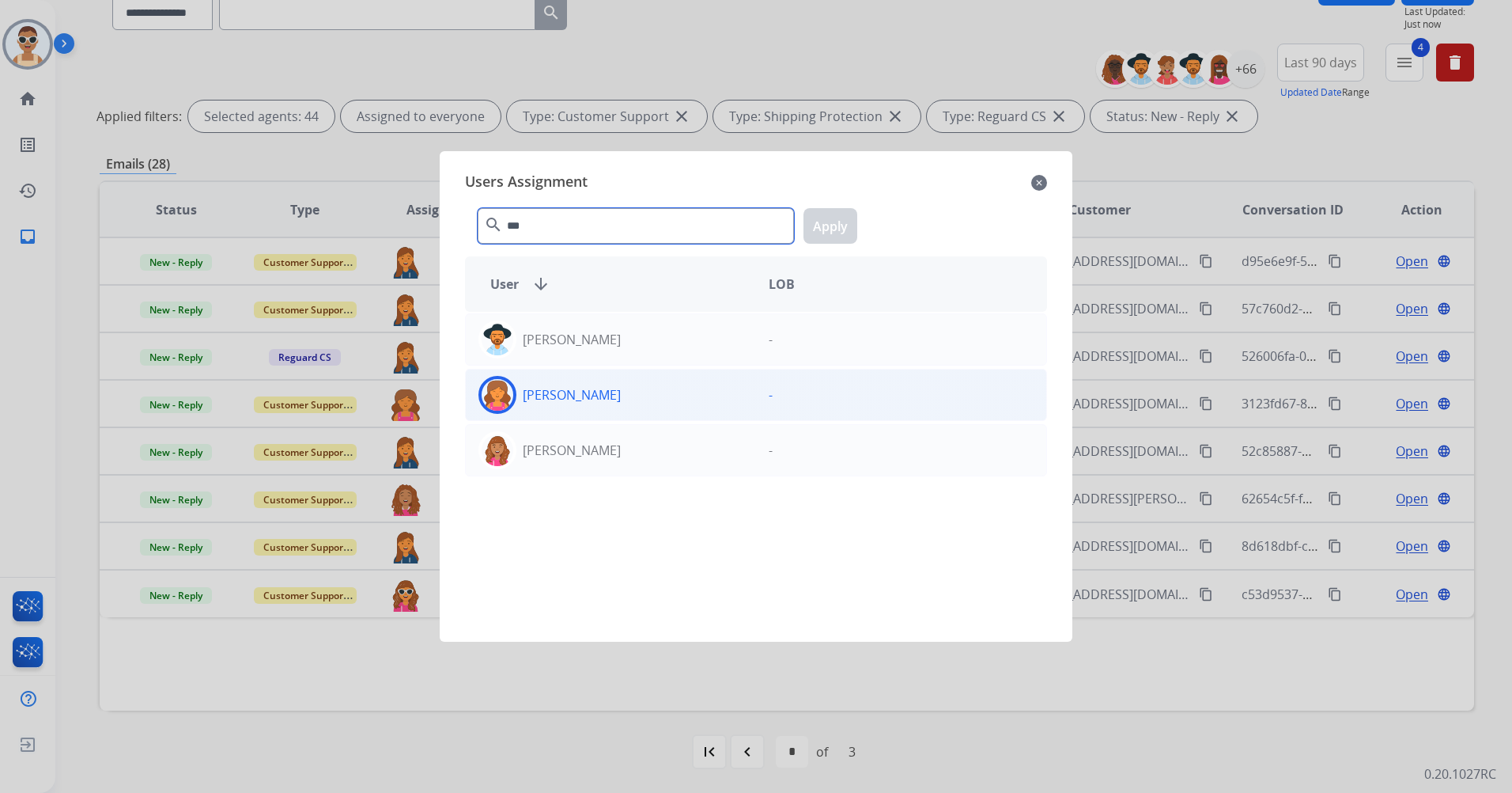
type input "***"
click at [693, 386] on div "[PERSON_NAME]" at bounding box center [610, 394] width 290 height 38
click at [840, 228] on button "Apply" at bounding box center [830, 226] width 54 height 36
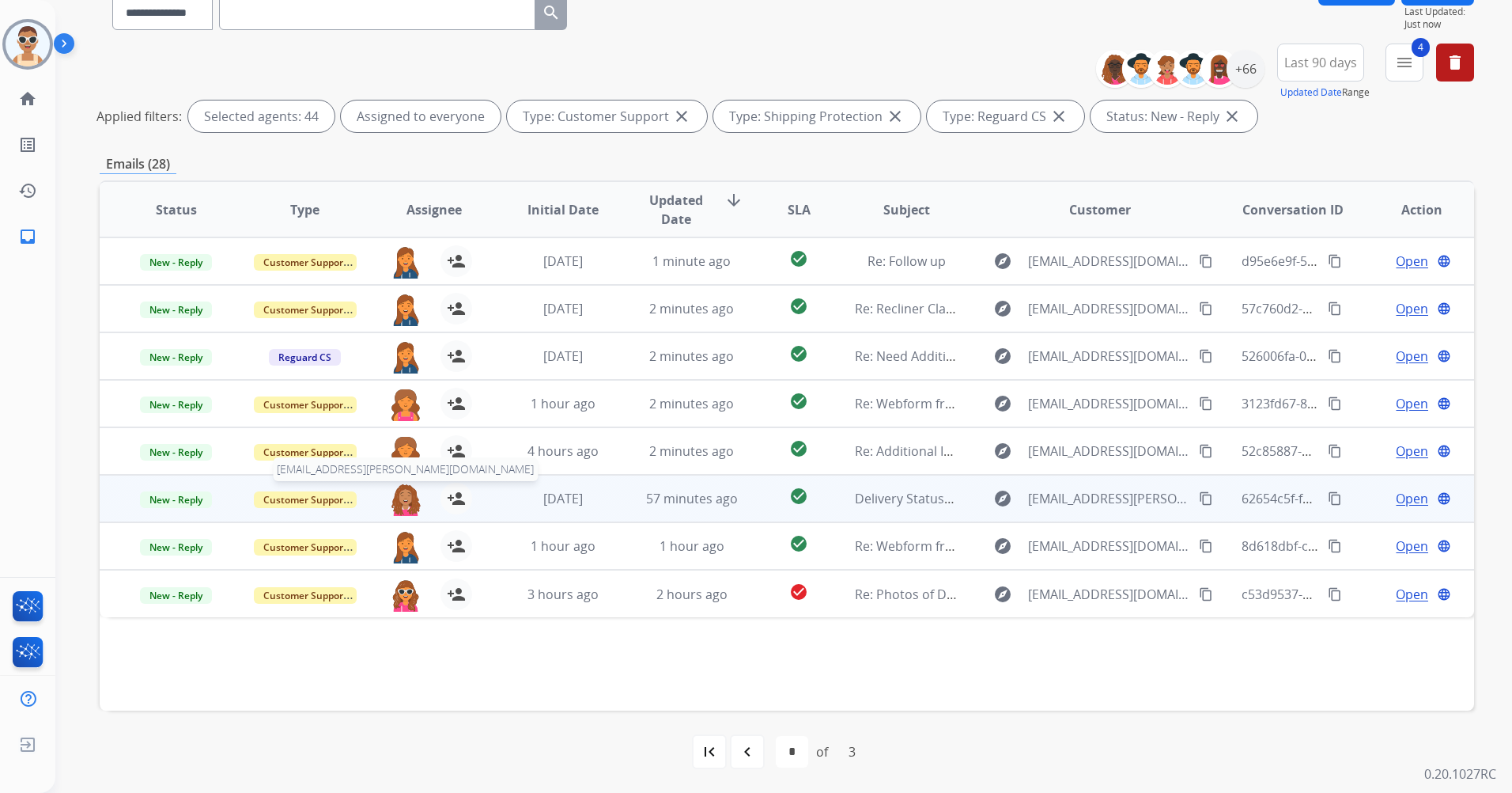
click at [406, 491] on img at bounding box center [405, 499] width 32 height 33
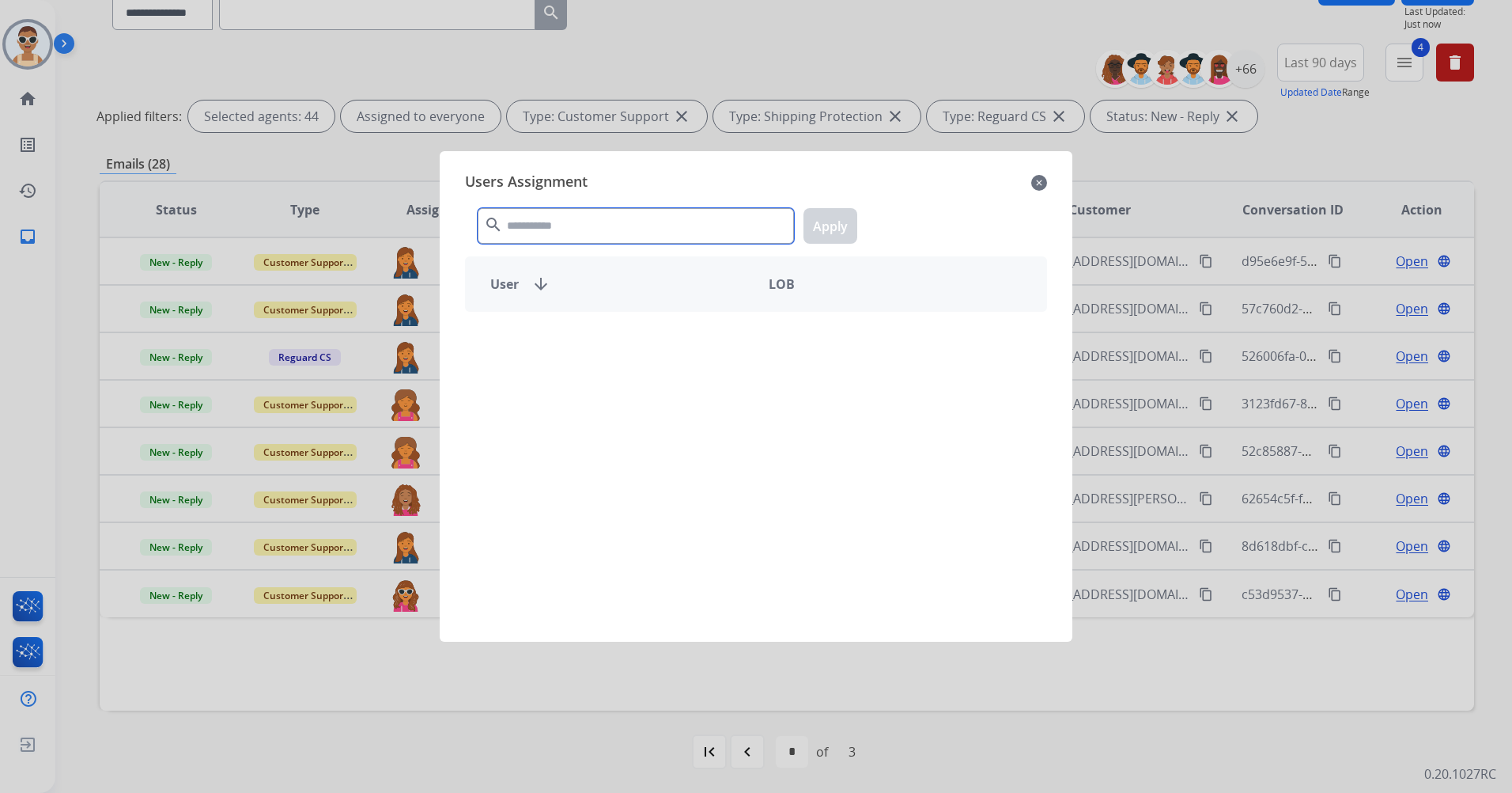
click at [652, 226] on input "text" at bounding box center [636, 226] width 317 height 36
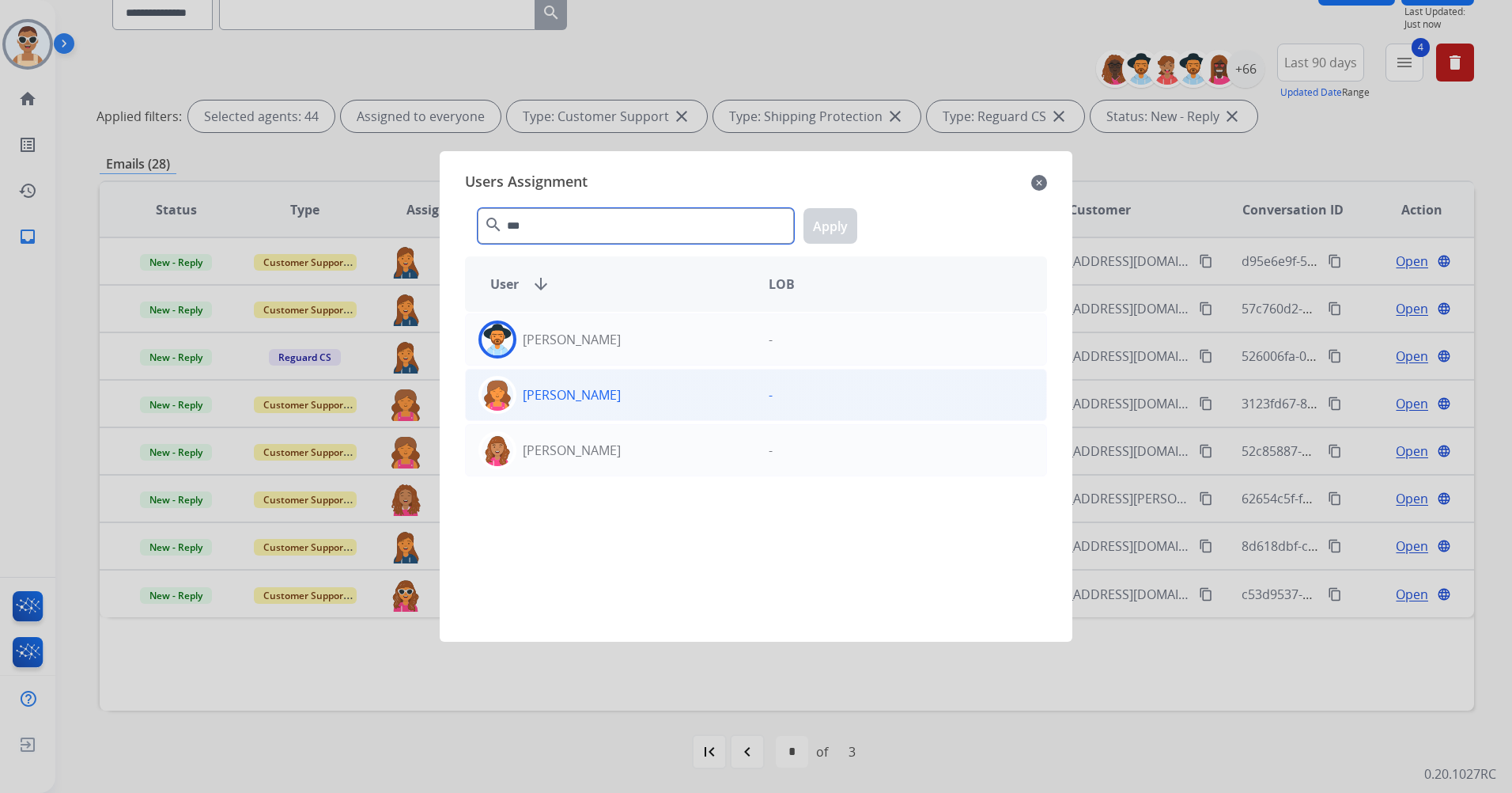
type input "***"
click at [621, 398] on p "[PERSON_NAME]" at bounding box center [571, 394] width 98 height 19
click at [825, 227] on button "Apply" at bounding box center [830, 226] width 54 height 36
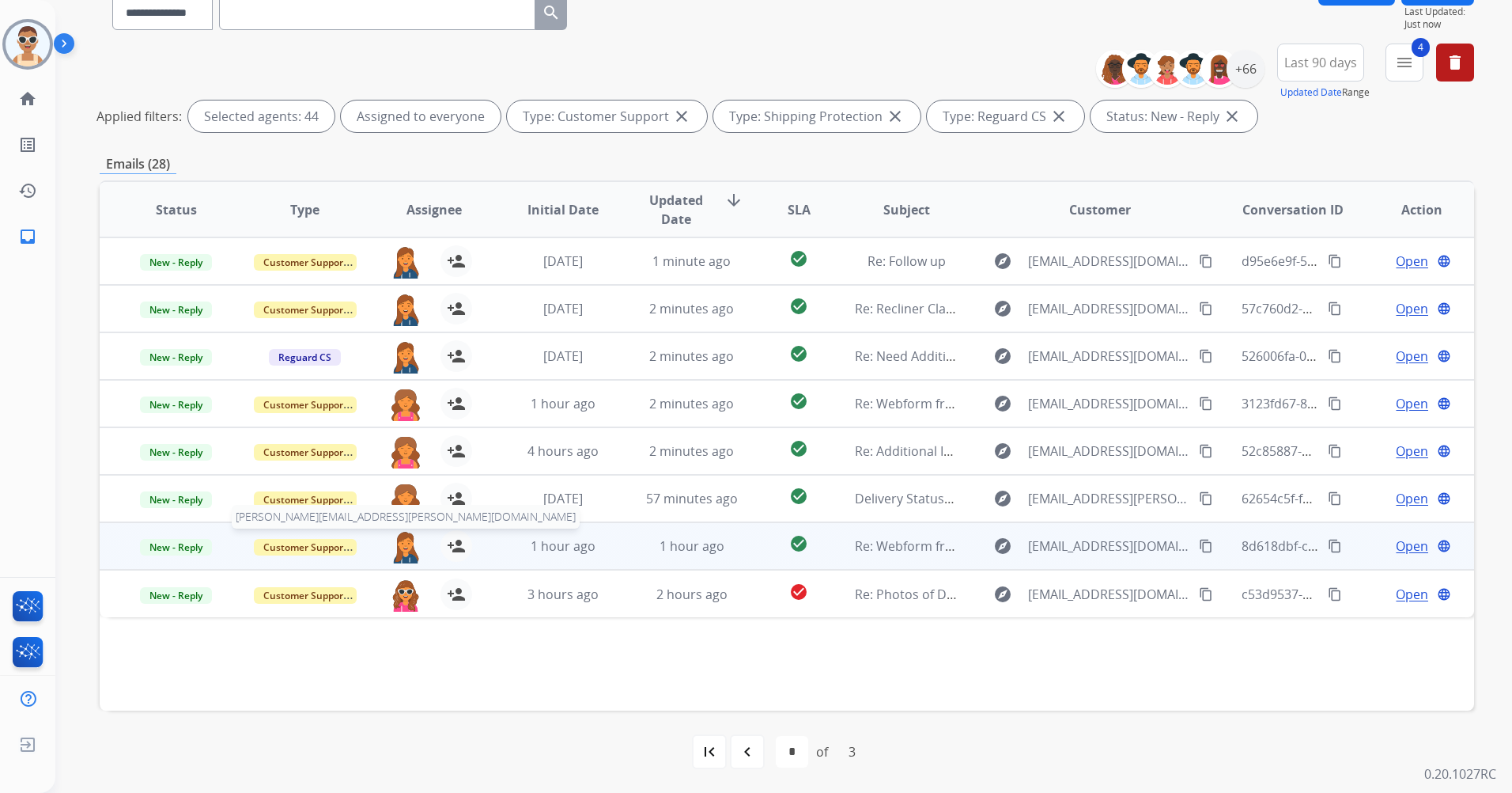
click at [398, 545] on img at bounding box center [405, 546] width 32 height 33
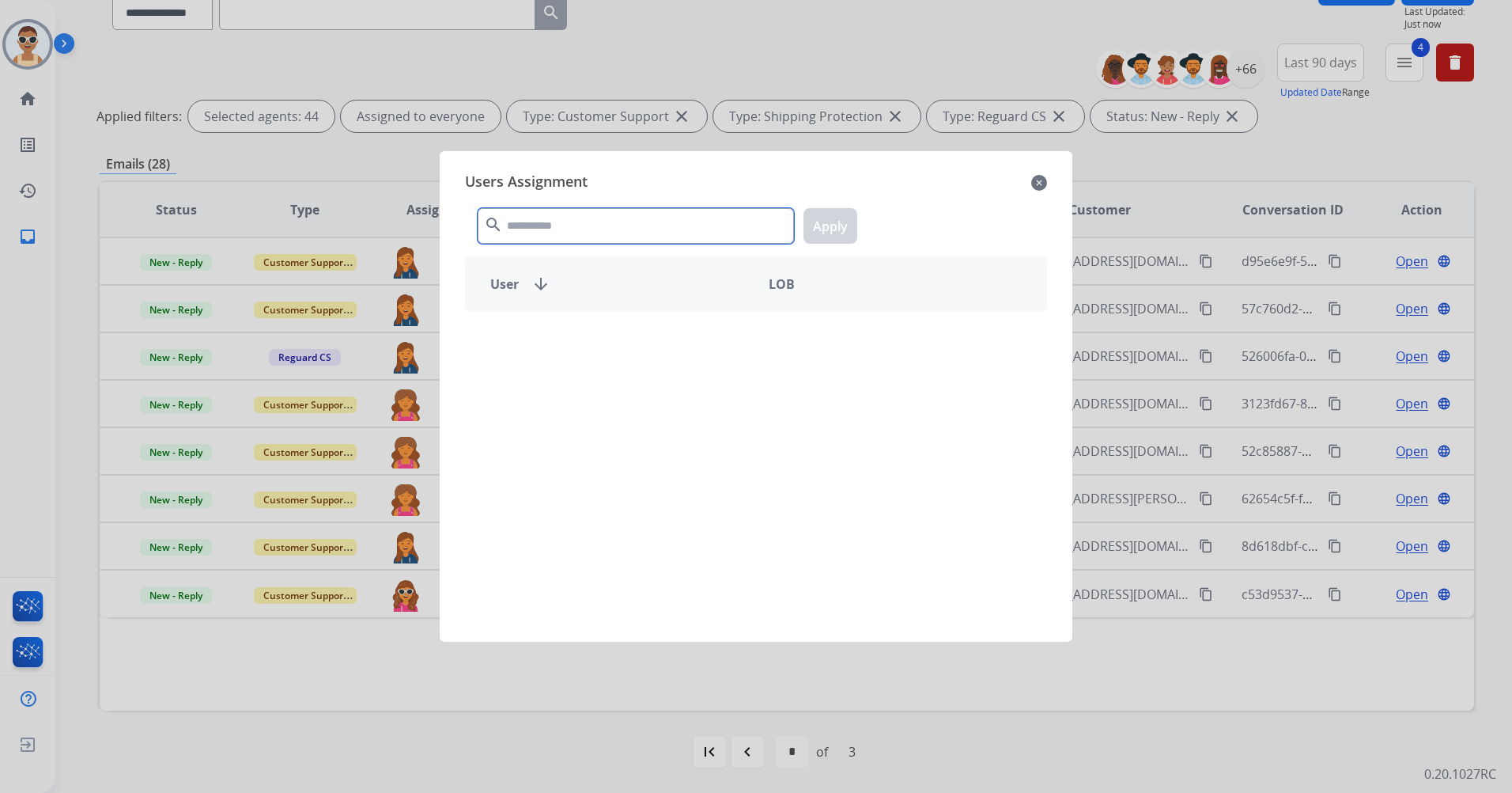
click at [637, 217] on input "text" at bounding box center [636, 226] width 317 height 36
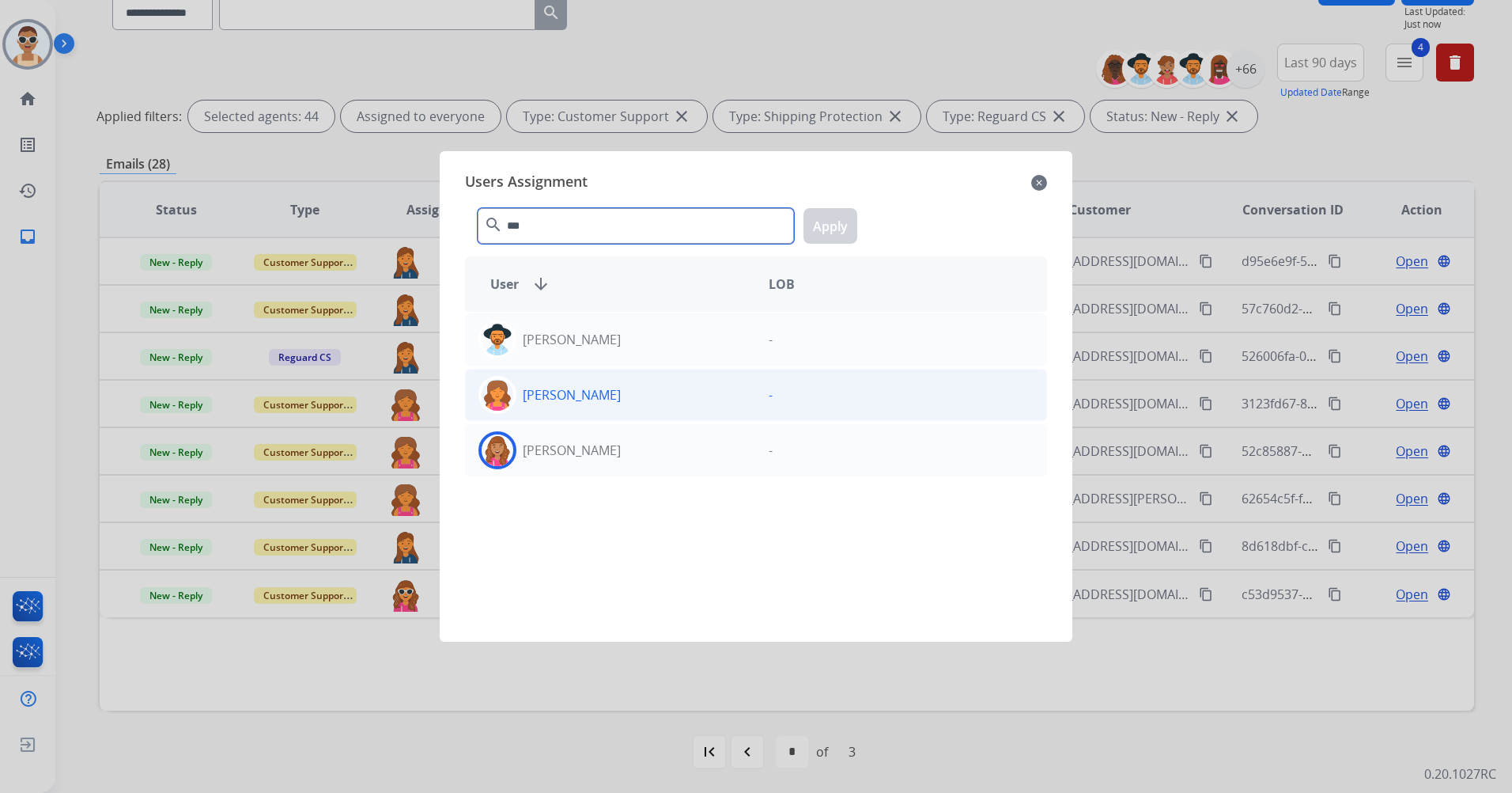
type input "***"
click at [654, 414] on div "[PERSON_NAME] -" at bounding box center [756, 394] width 582 height 52
click at [838, 230] on button "Apply" at bounding box center [830, 226] width 54 height 36
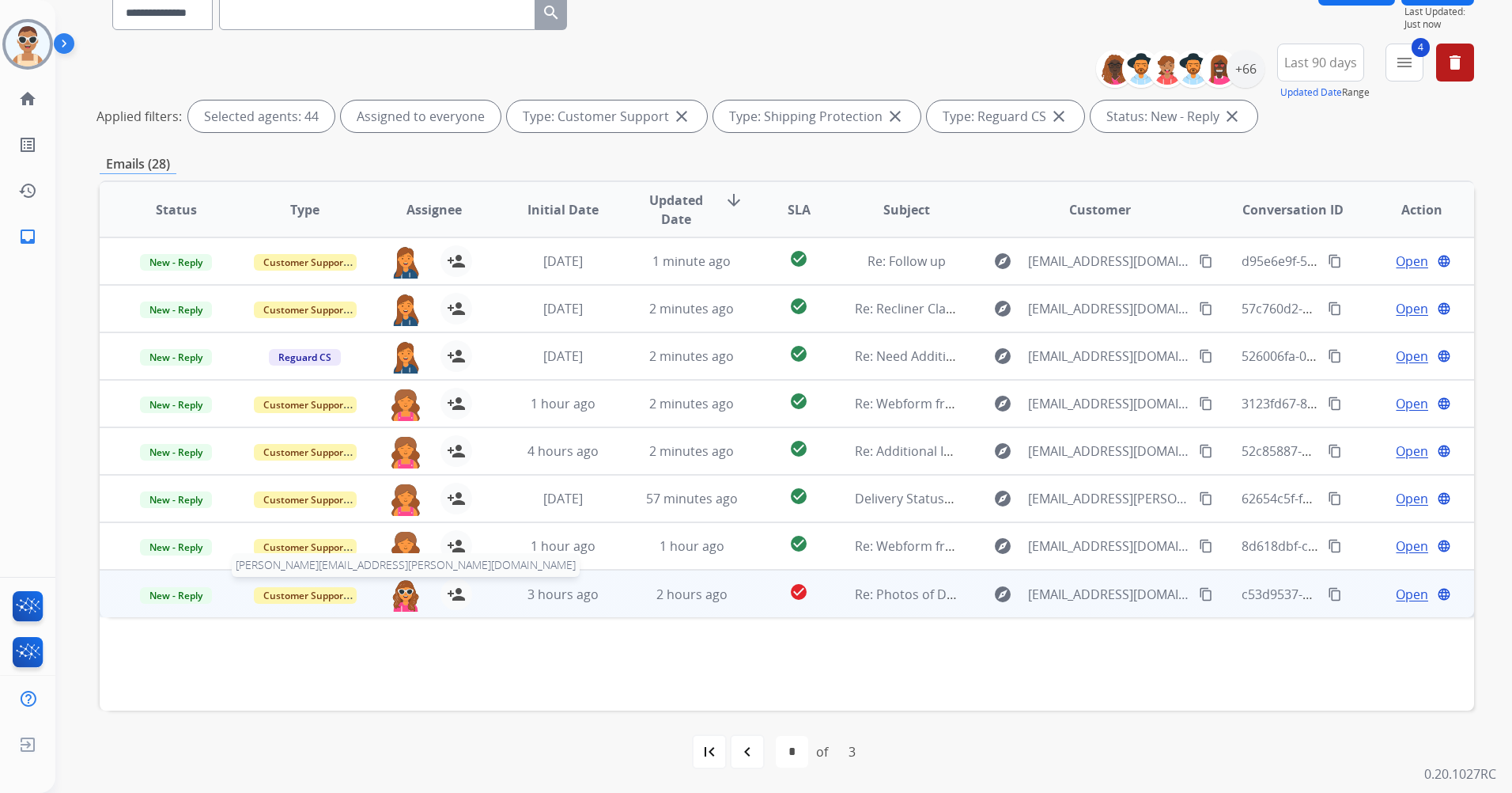
click at [399, 592] on img at bounding box center [405, 595] width 32 height 33
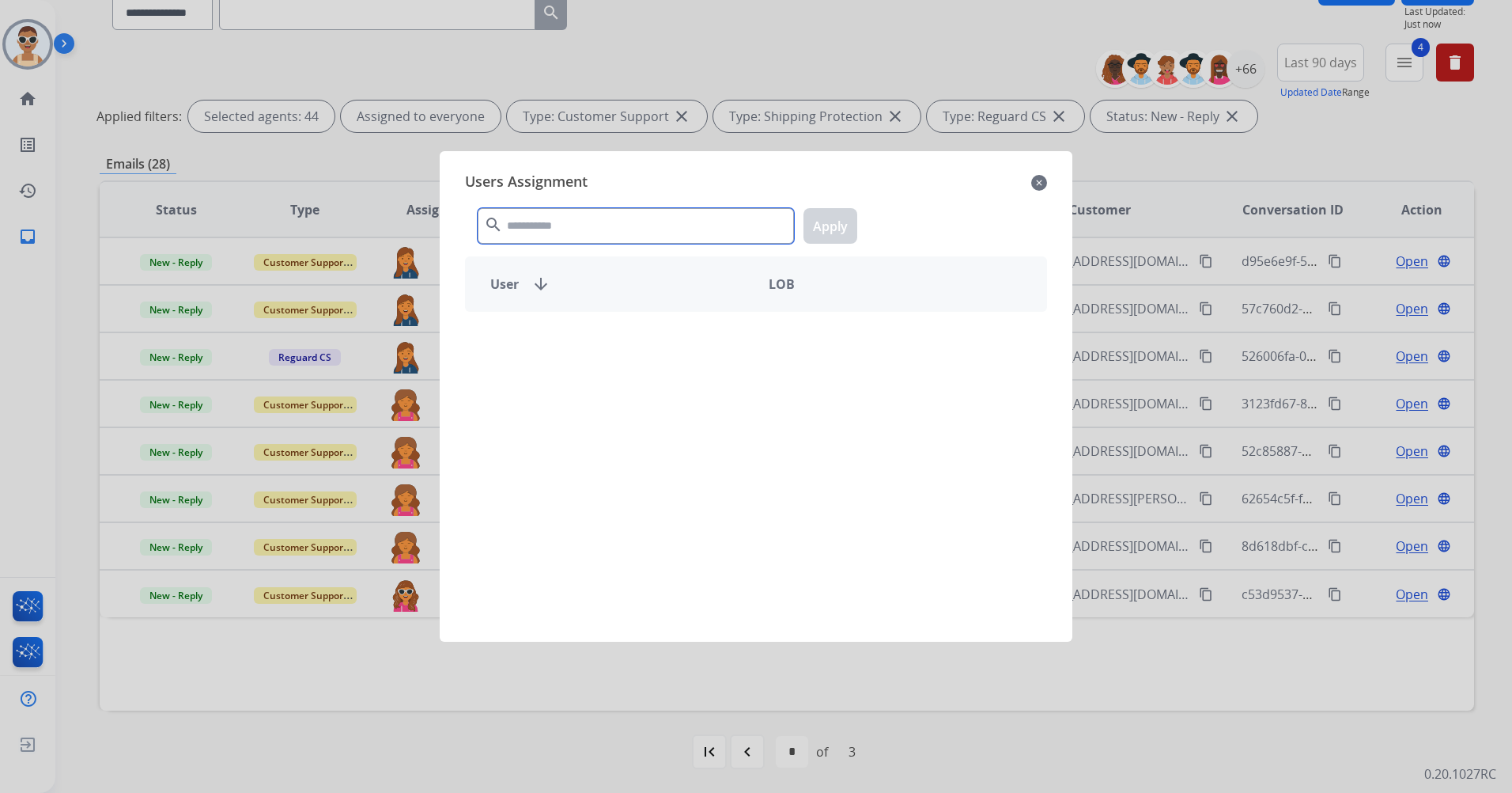
click at [538, 223] on input "text" at bounding box center [636, 226] width 317 height 36
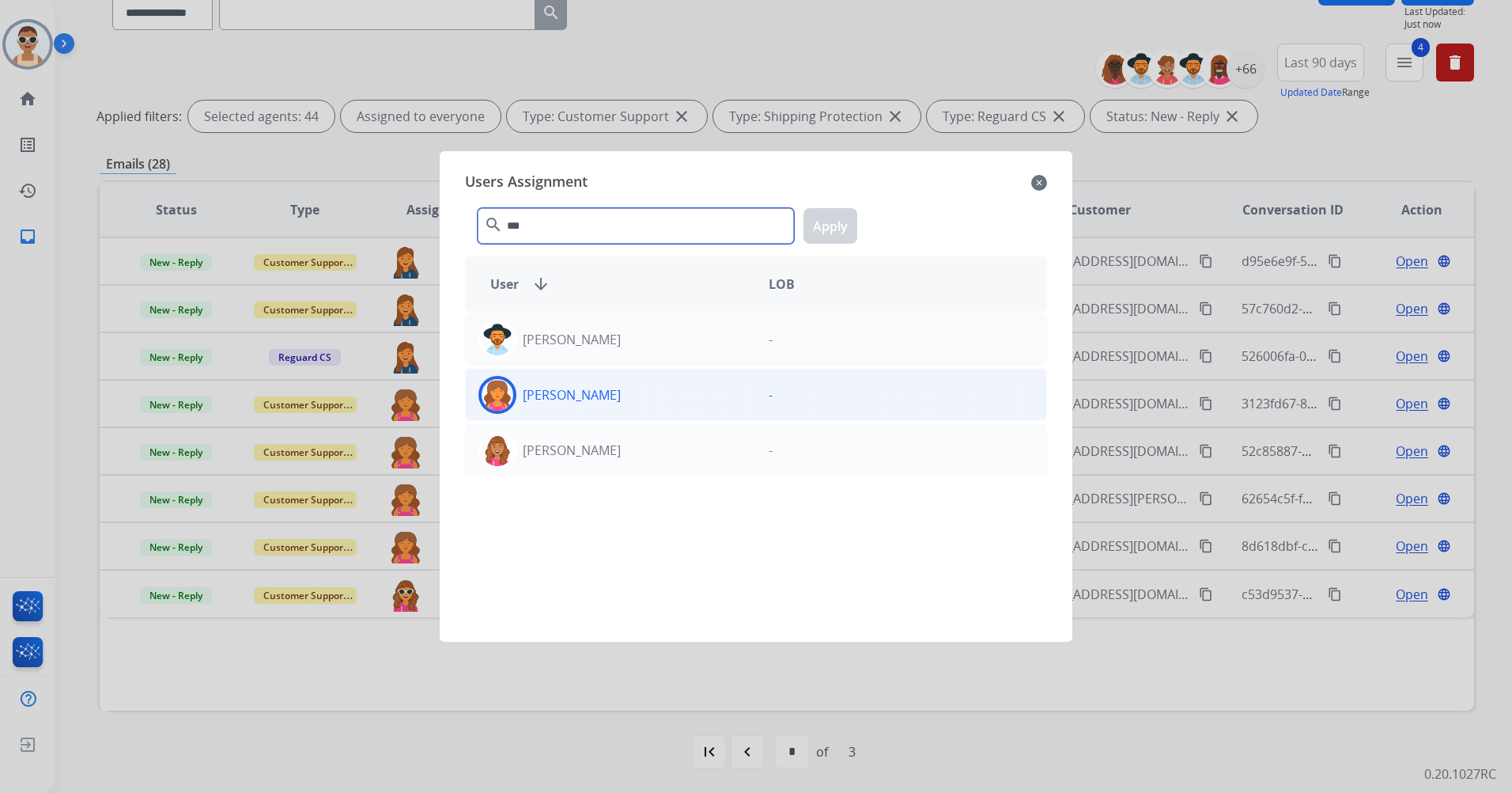
type input "***"
click at [621, 388] on p "[PERSON_NAME]" at bounding box center [571, 394] width 98 height 19
click at [849, 224] on button "Apply" at bounding box center [830, 226] width 54 height 36
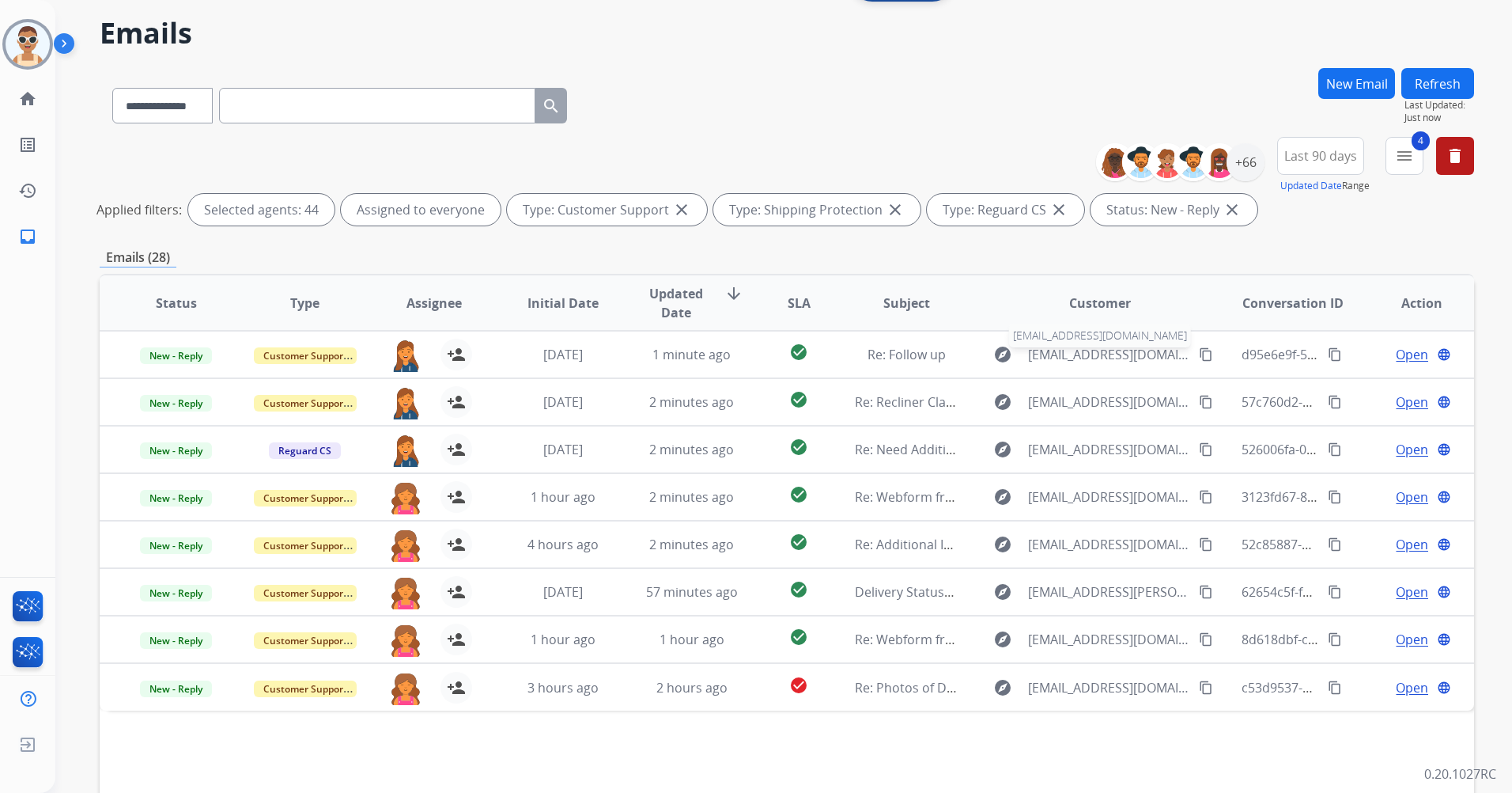
scroll to position [0, 0]
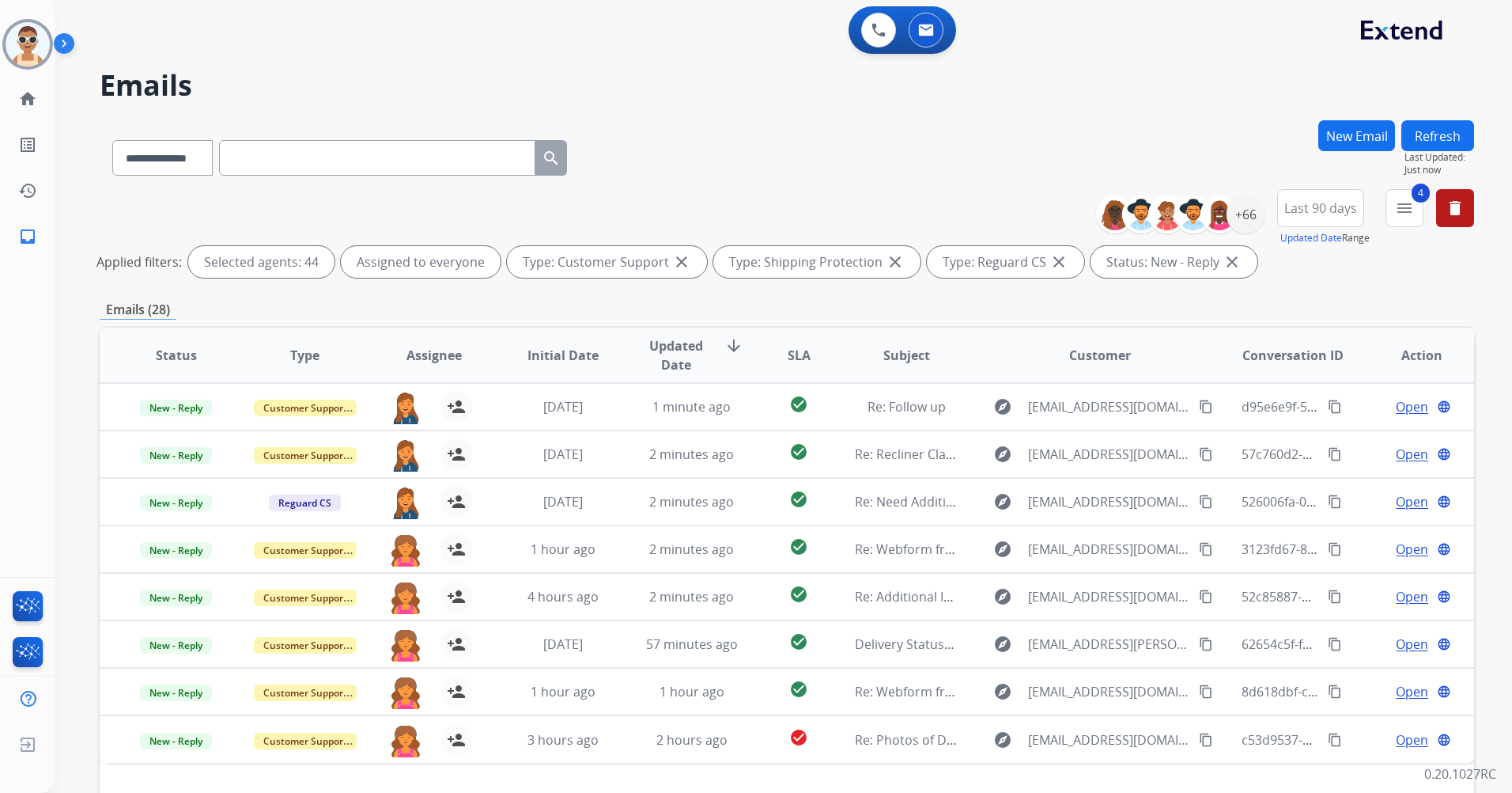
click at [1452, 131] on button "Refresh" at bounding box center [1437, 135] width 72 height 31
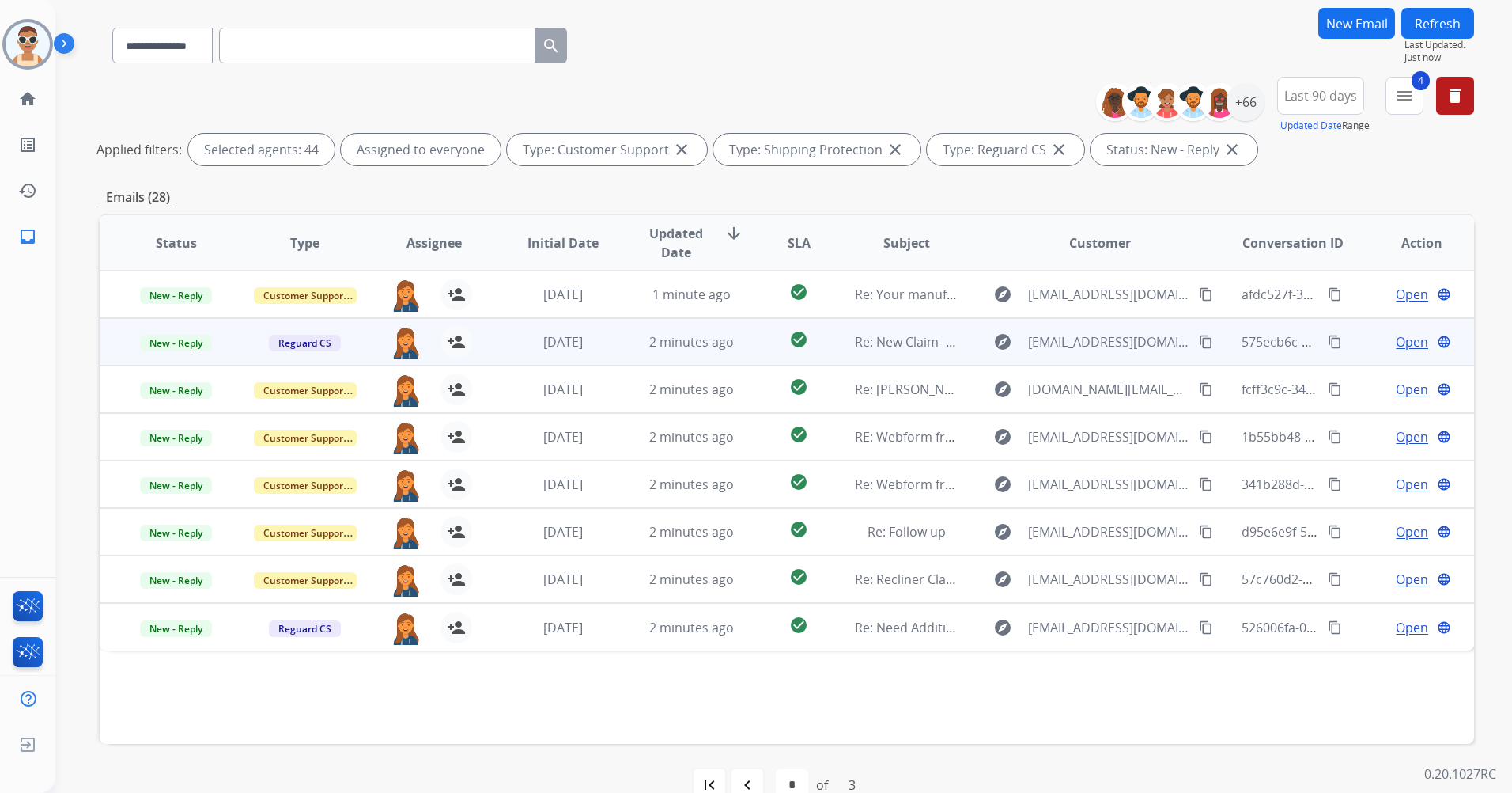
scroll to position [146, 0]
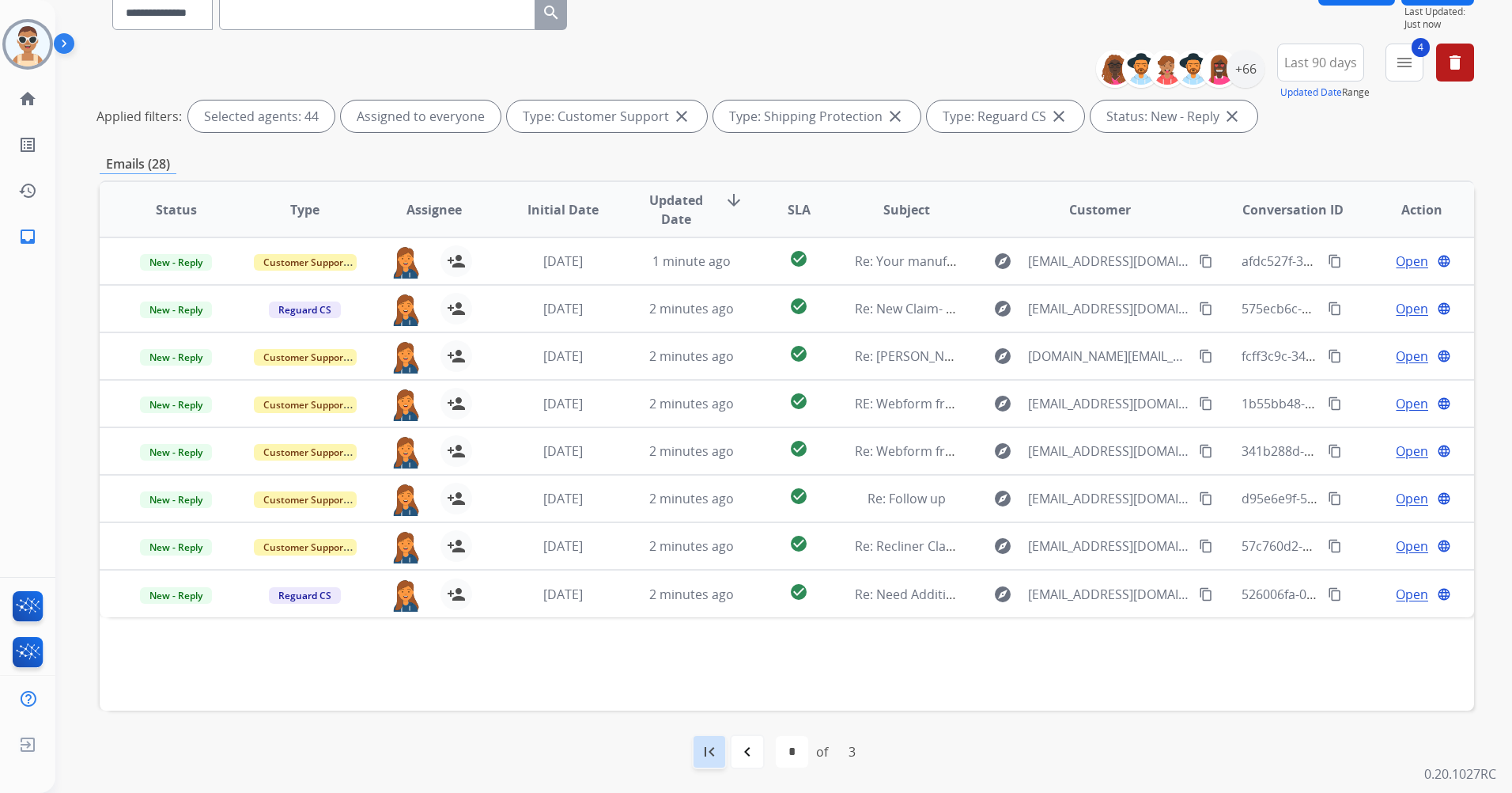
click at [717, 750] on mat-icon "first_page" at bounding box center [709, 751] width 19 height 19
select select "*"
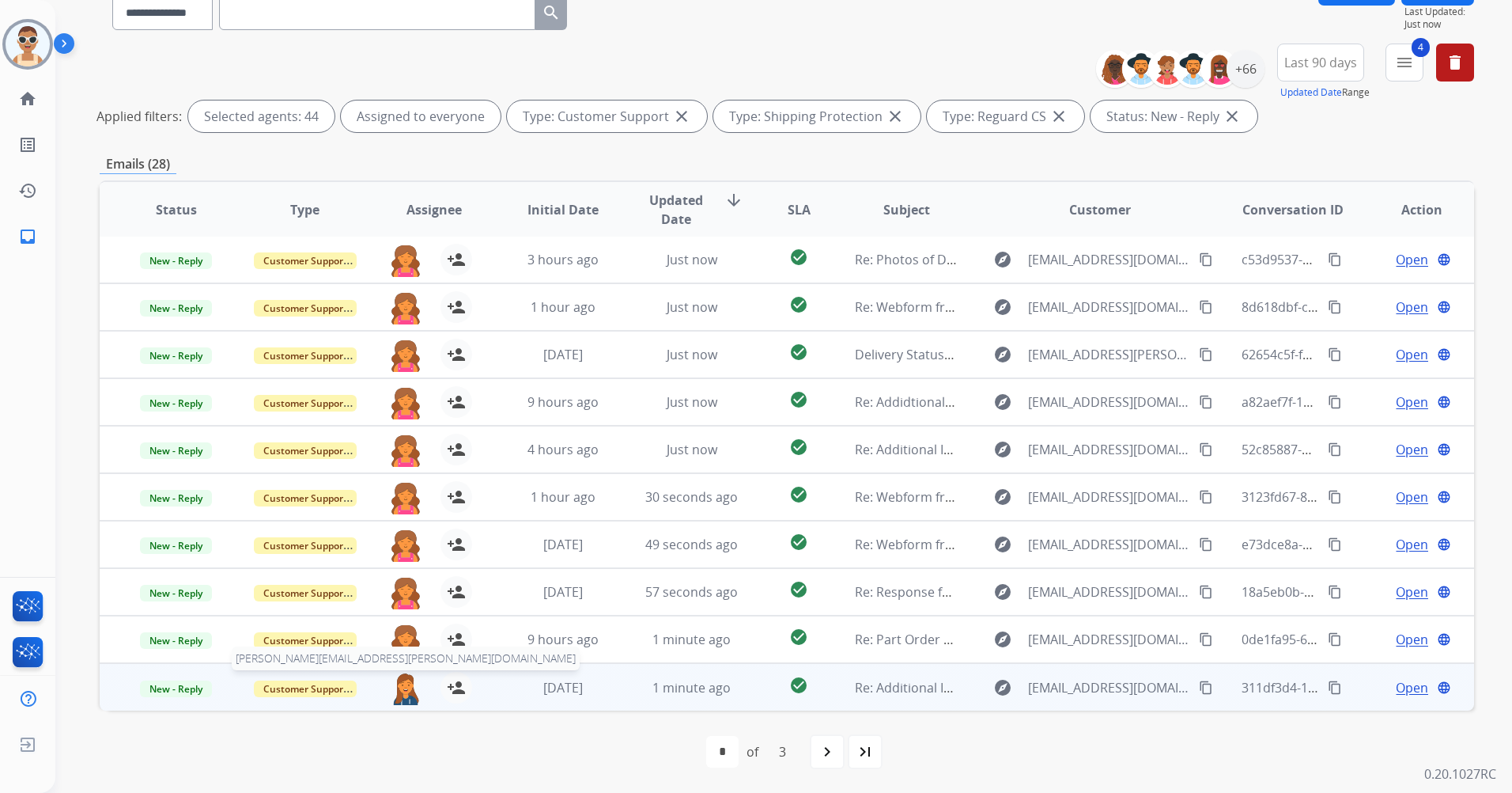
click at [404, 683] on img at bounding box center [405, 688] width 32 height 33
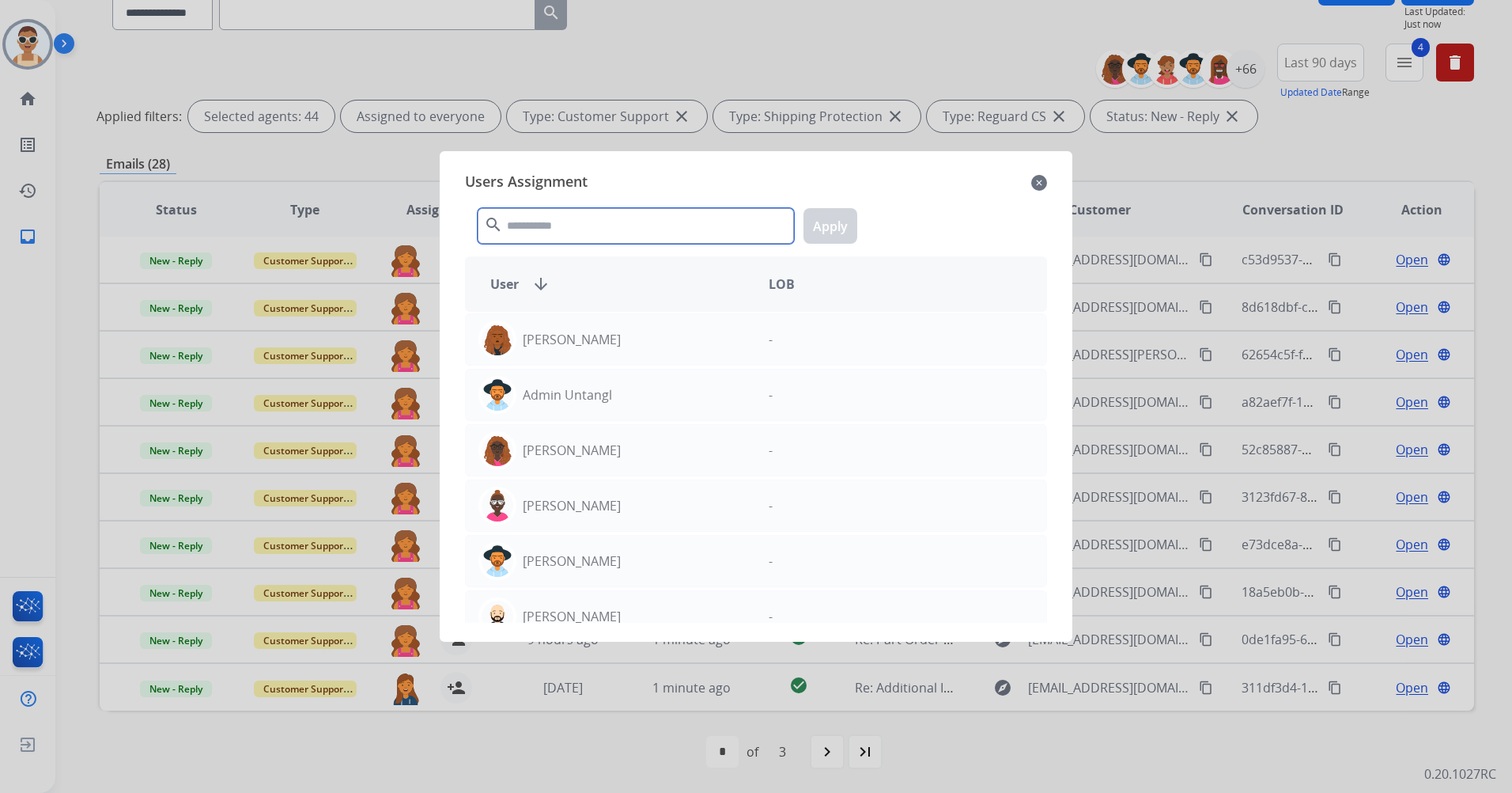
click at [559, 227] on input "text" at bounding box center [636, 226] width 317 height 36
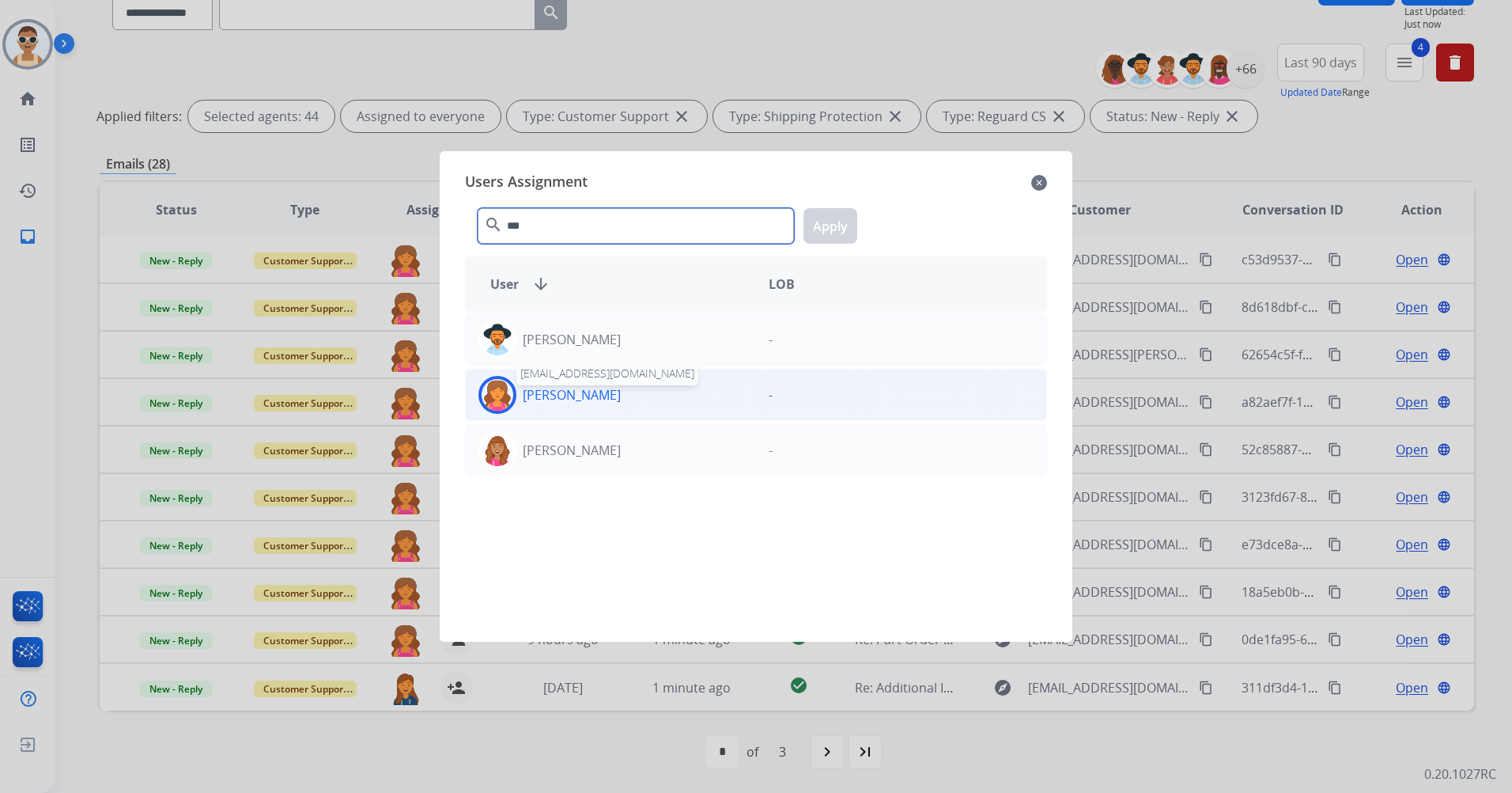
type input "***"
click at [621, 396] on p "[PERSON_NAME]" at bounding box center [571, 394] width 98 height 19
click at [822, 230] on button "Apply" at bounding box center [830, 226] width 54 height 36
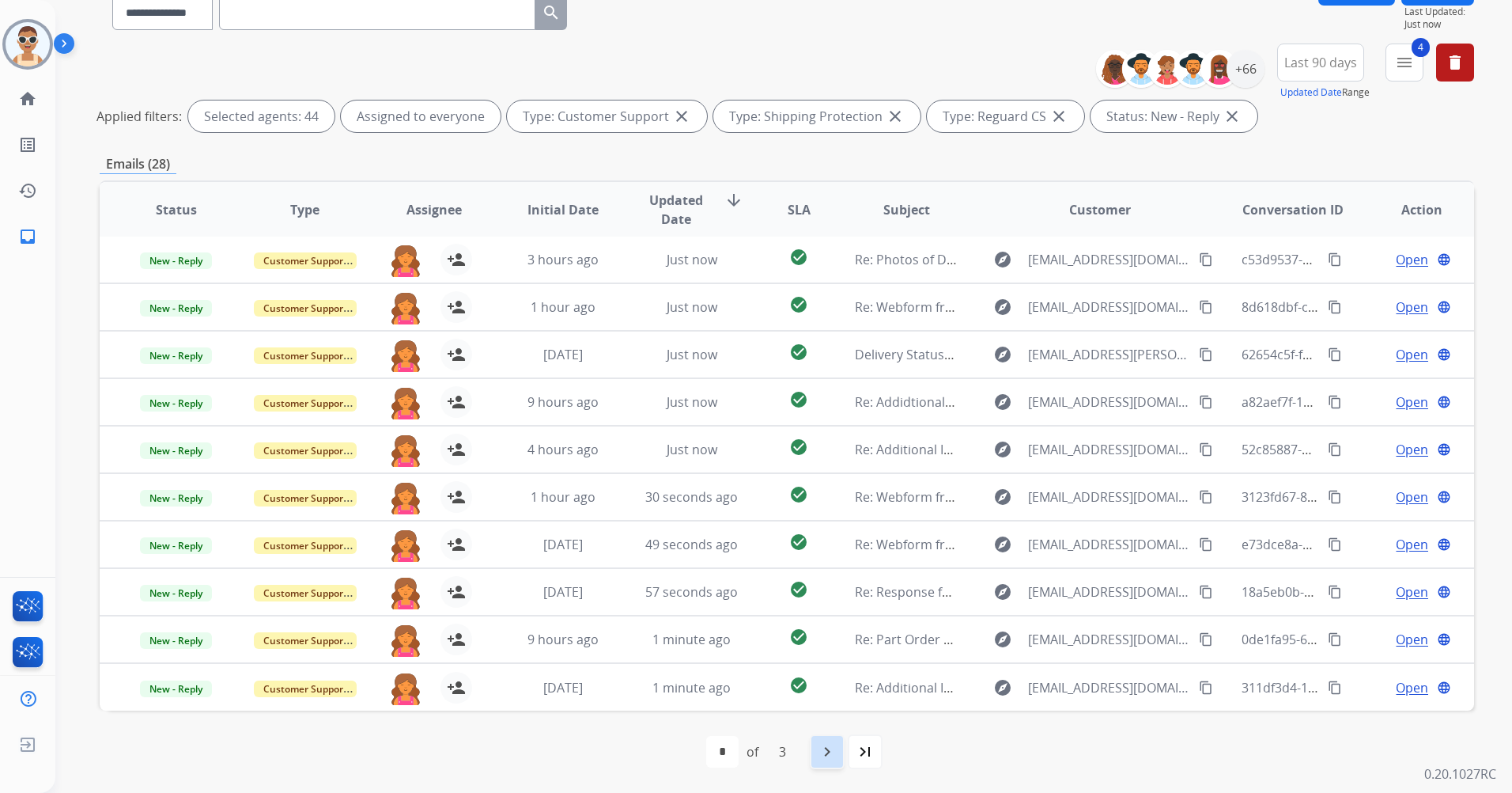
click at [831, 746] on mat-icon "navigate_next" at bounding box center [828, 751] width 19 height 19
click at [864, 756] on mat-icon "navigate_next" at bounding box center [862, 751] width 19 height 19
select select "*"
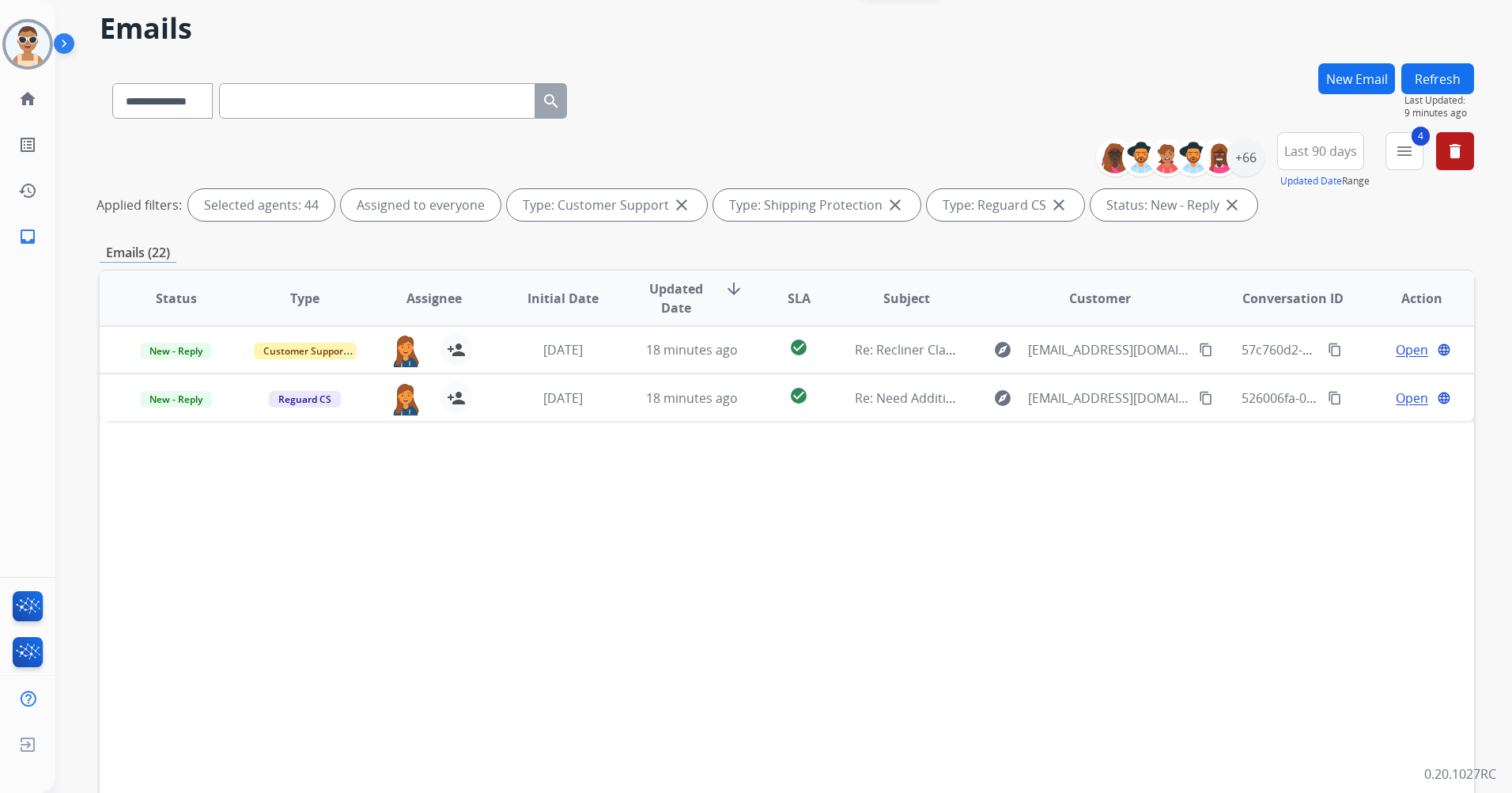
scroll to position [0, 0]
